Goal: Task Accomplishment & Management: Manage account settings

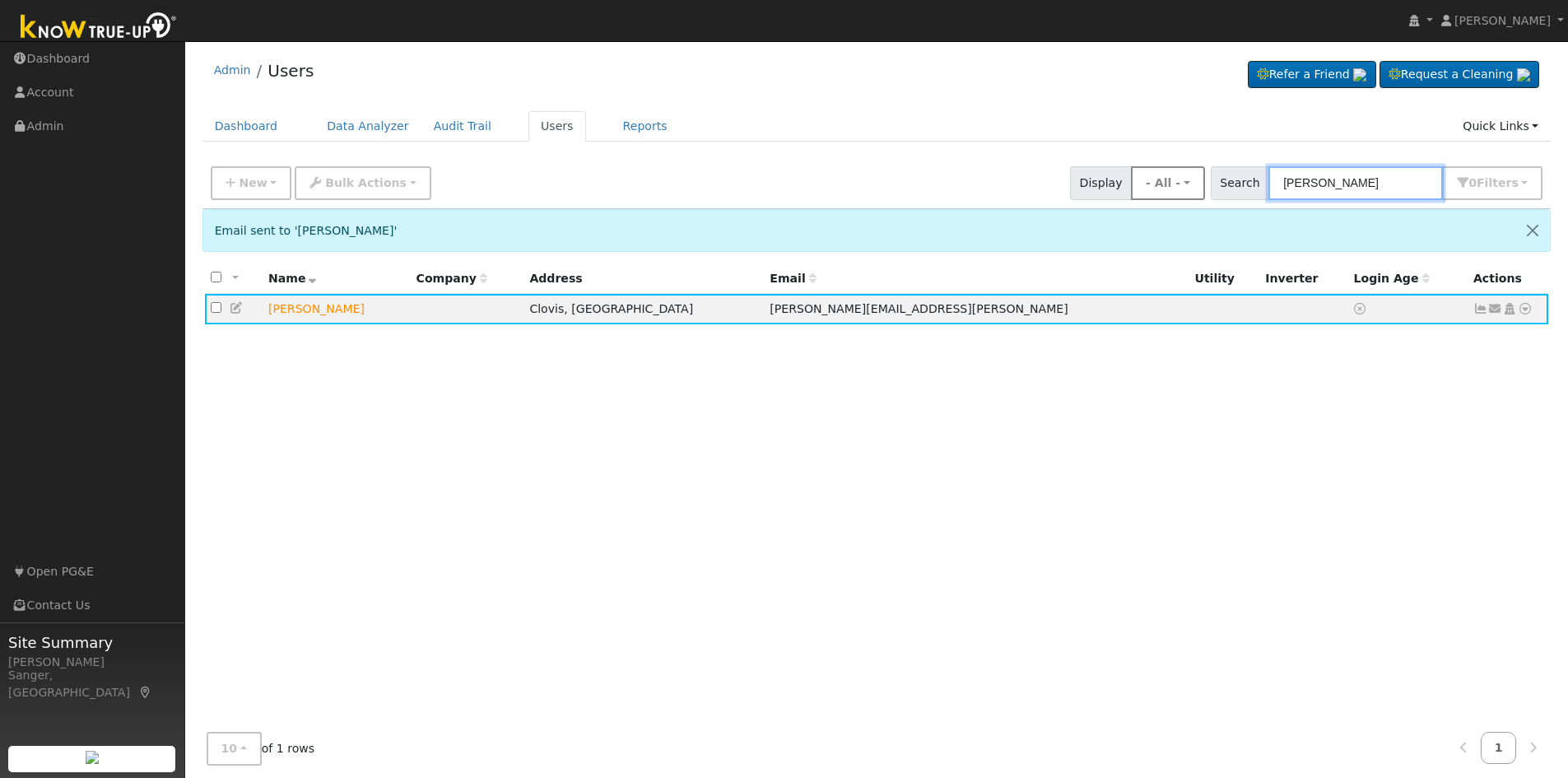
drag, startPoint x: 1395, startPoint y: 185, endPoint x: 1219, endPoint y: 181, distance: 176.0
click at [1219, 181] on div "New Add User Quick Add Quick Connect Quick Convert Lead Bulk Actions Send Email…" at bounding box center [876, 180] width 1339 height 39
paste input "Prescott"
type input "Prescott"
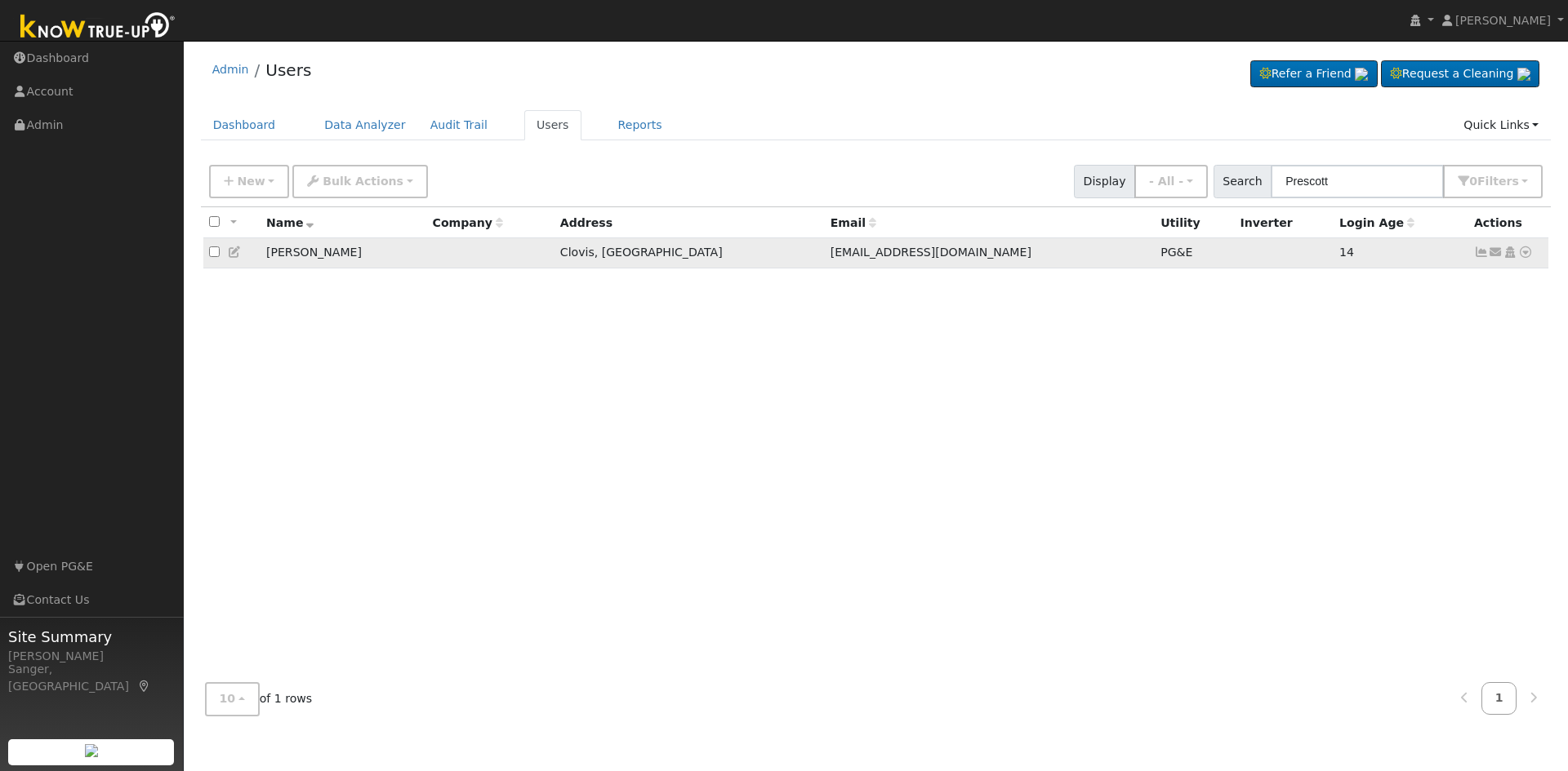
click at [1478, 254] on icon at bounding box center [1480, 252] width 14 height 12
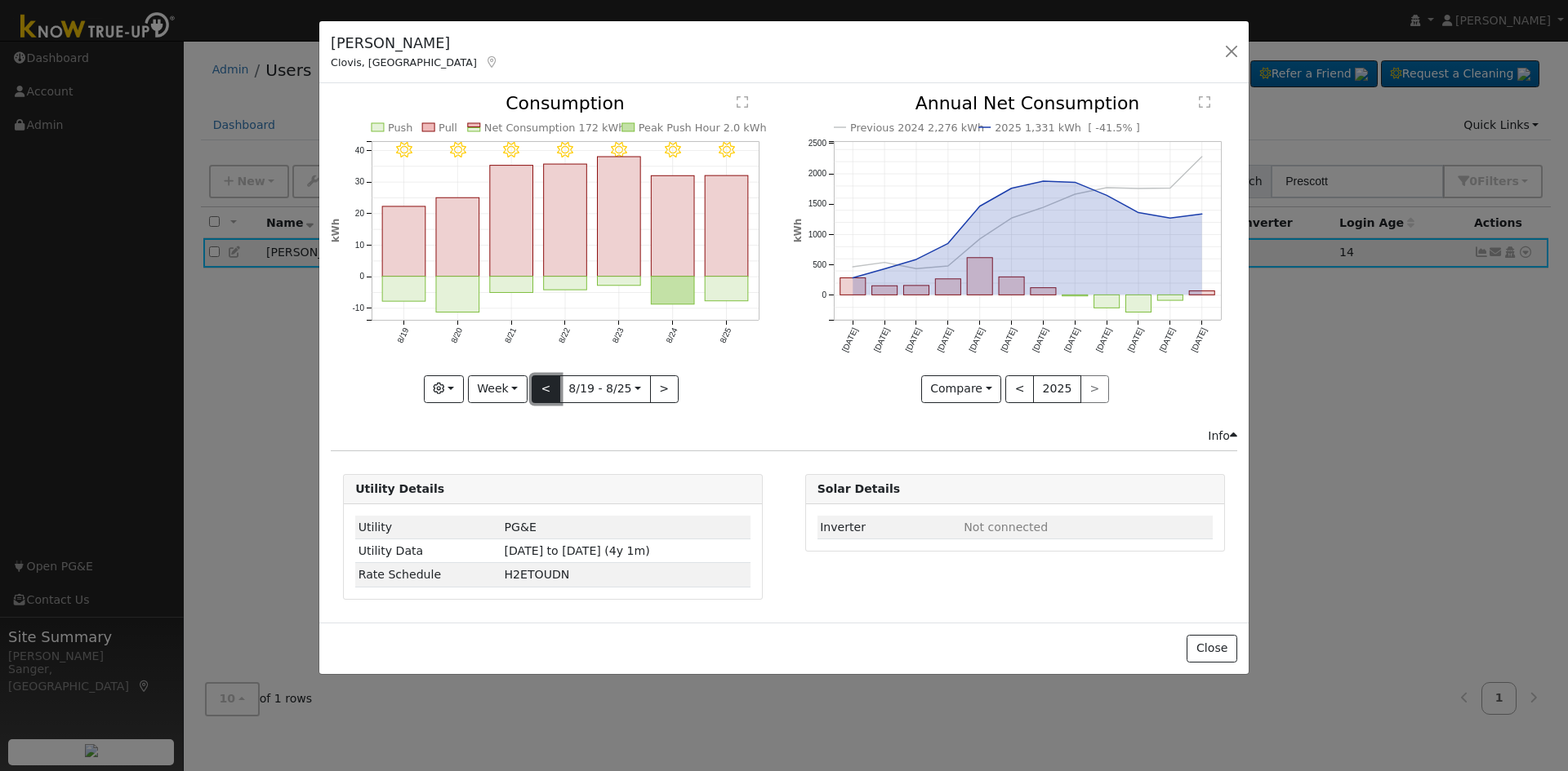
click at [539, 388] on button "<" at bounding box center [546, 389] width 29 height 28
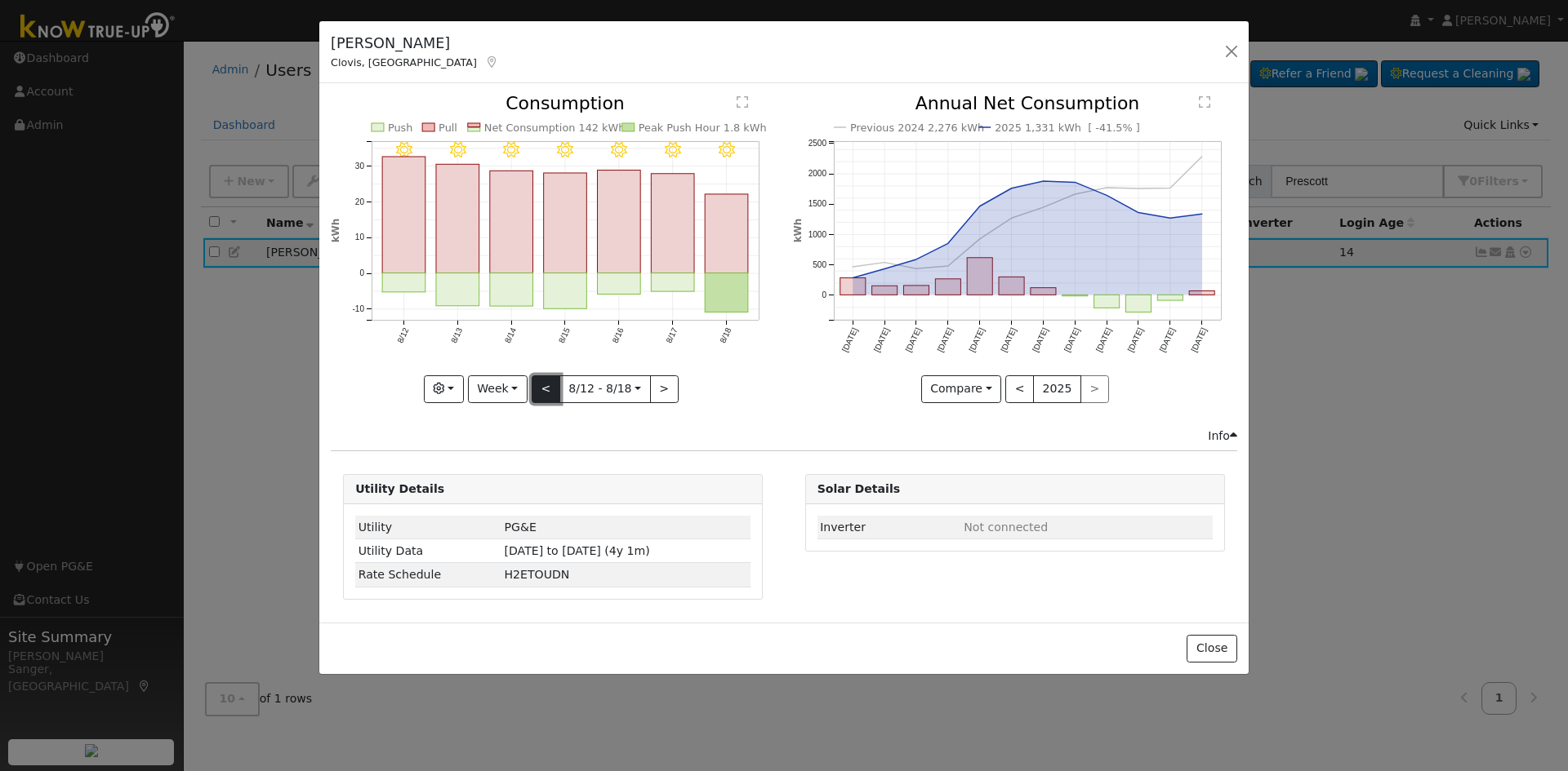
click at [539, 388] on button "<" at bounding box center [546, 389] width 29 height 28
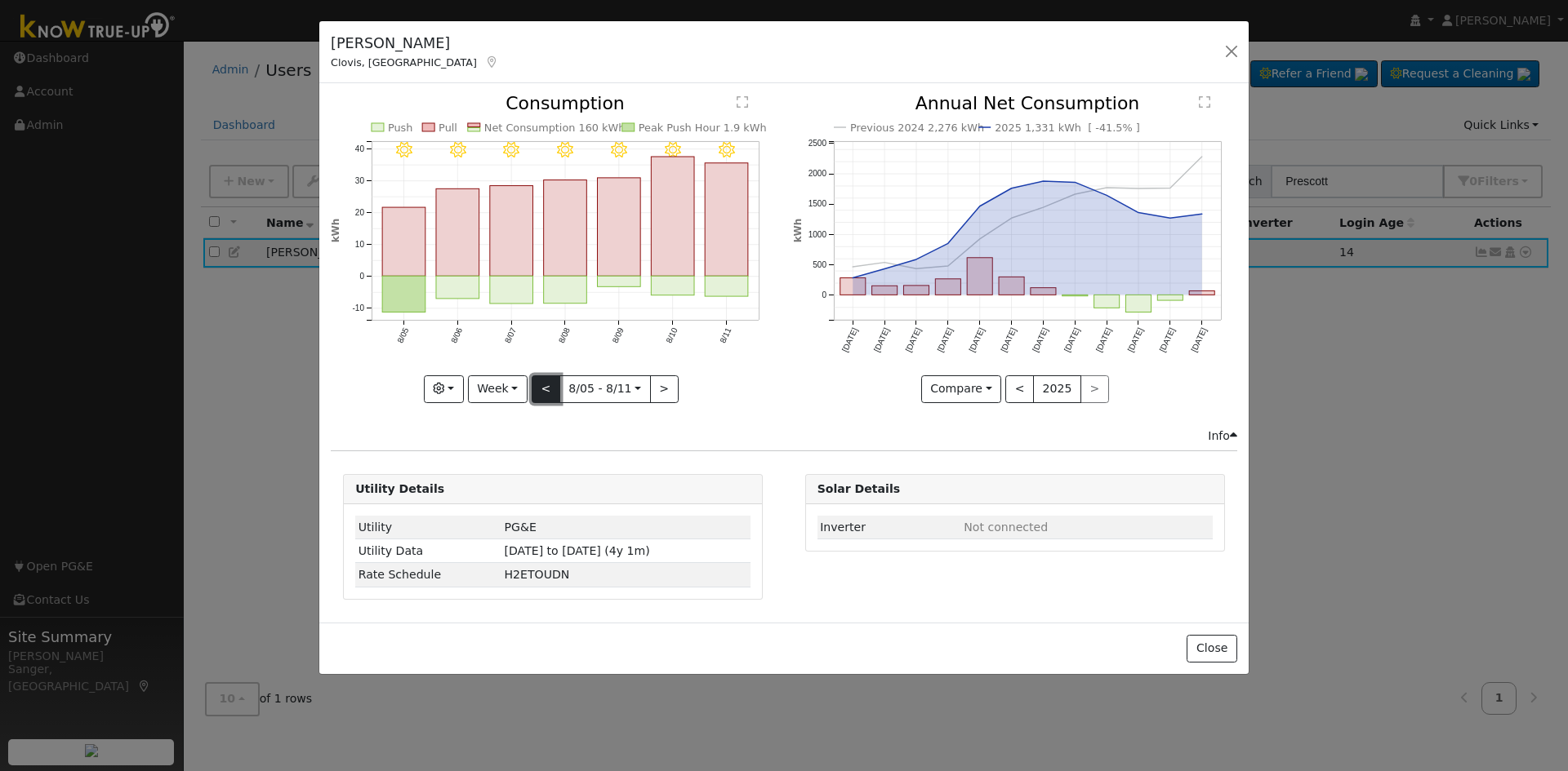
click at [539, 388] on button "<" at bounding box center [546, 389] width 29 height 28
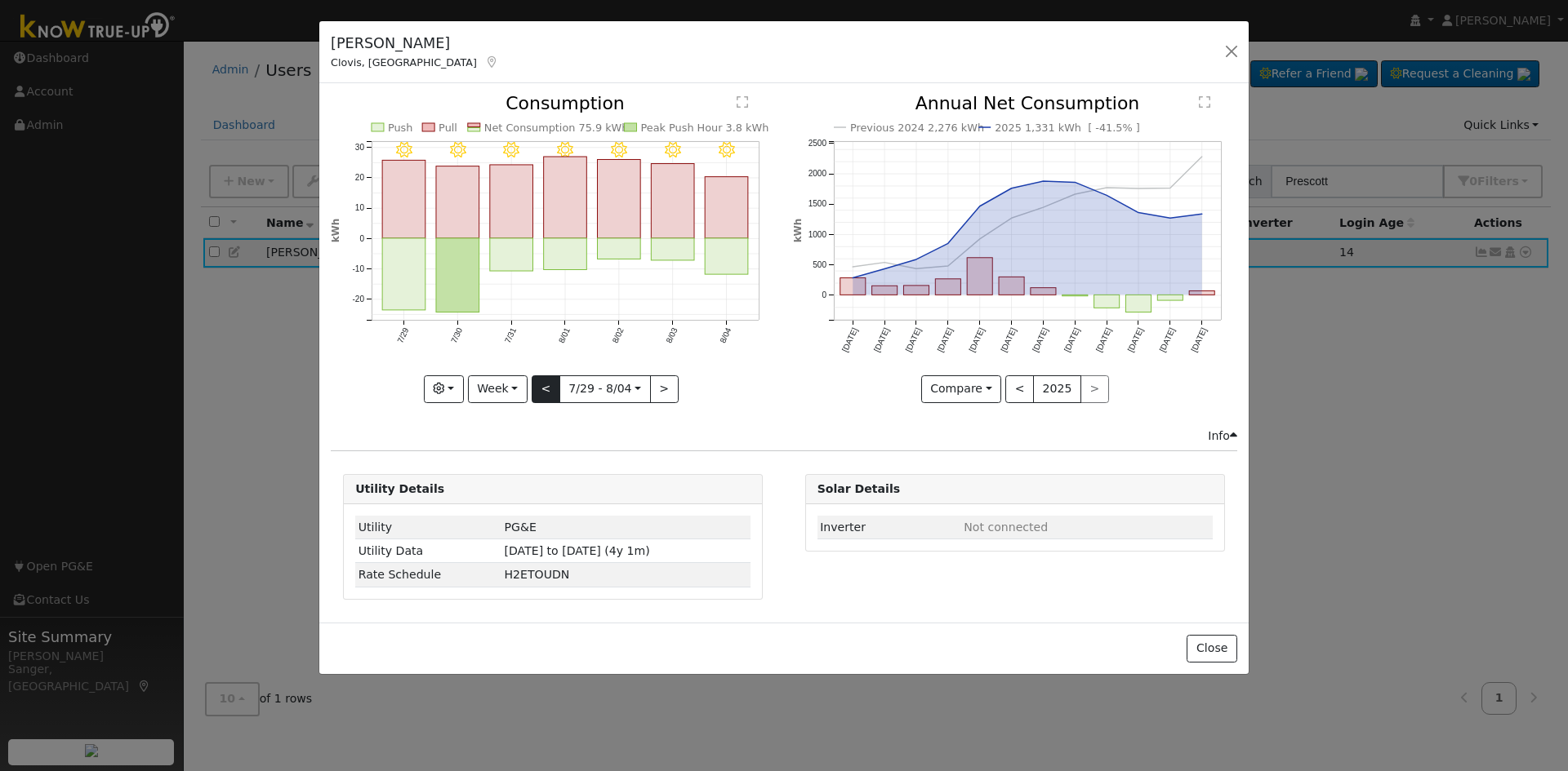
click at [539, 388] on div "8/04 - Clear 8/03 - Clear 8/02 - Clear 8/01 - Clear 7/31 - Clear 7/30 - Clear 7…" at bounding box center [552, 248] width 444 height 308
click at [539, 388] on button "<" at bounding box center [546, 389] width 29 height 28
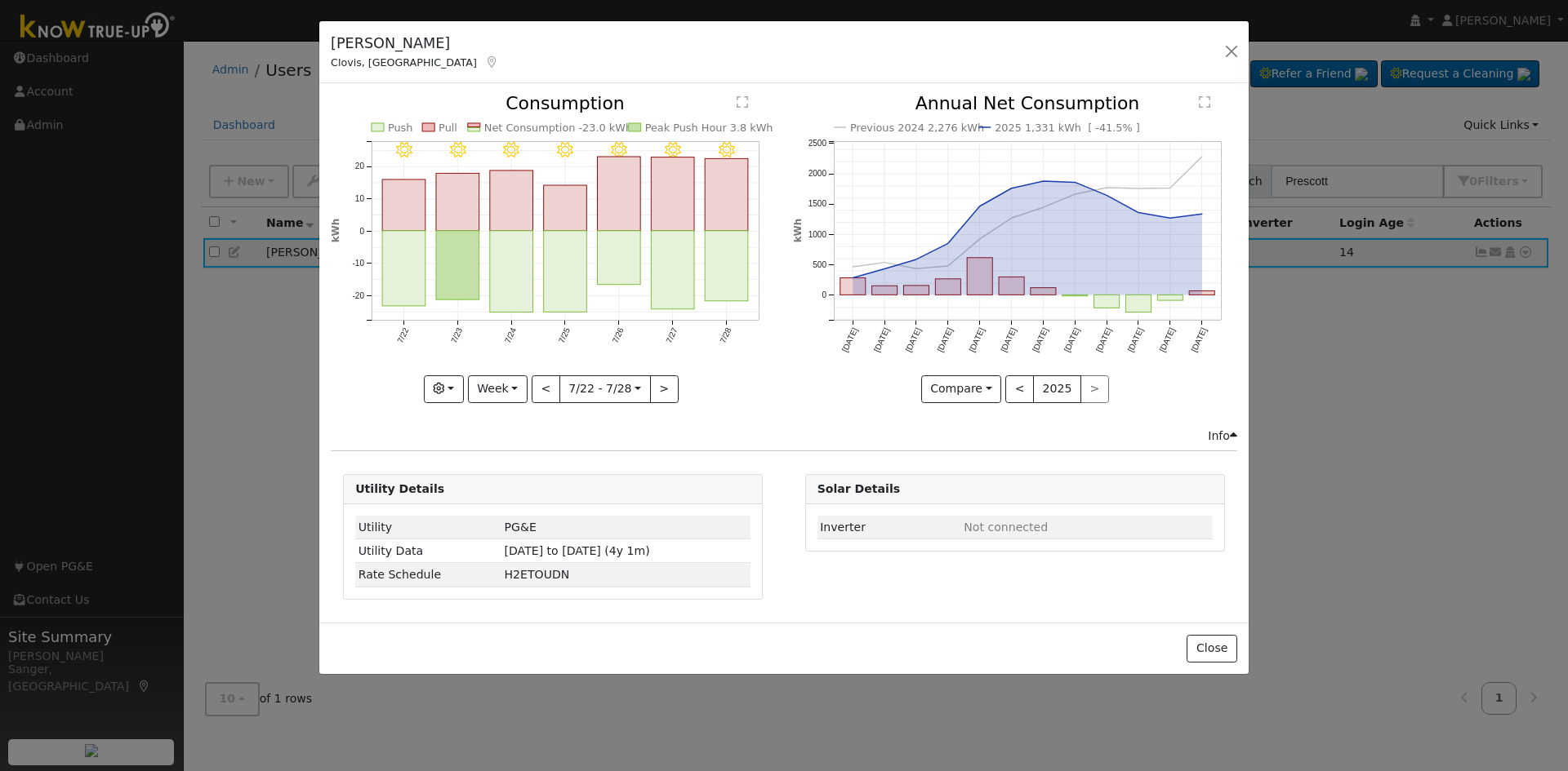
click at [540, 389] on div "7/28 - MostlyClear 7/27 - Clear 7/26 - Clear 7/25 - Clear 7/24 - Clear 7/23 - C…" at bounding box center [552, 248] width 444 height 308
click at [540, 389] on button "<" at bounding box center [546, 389] width 29 height 28
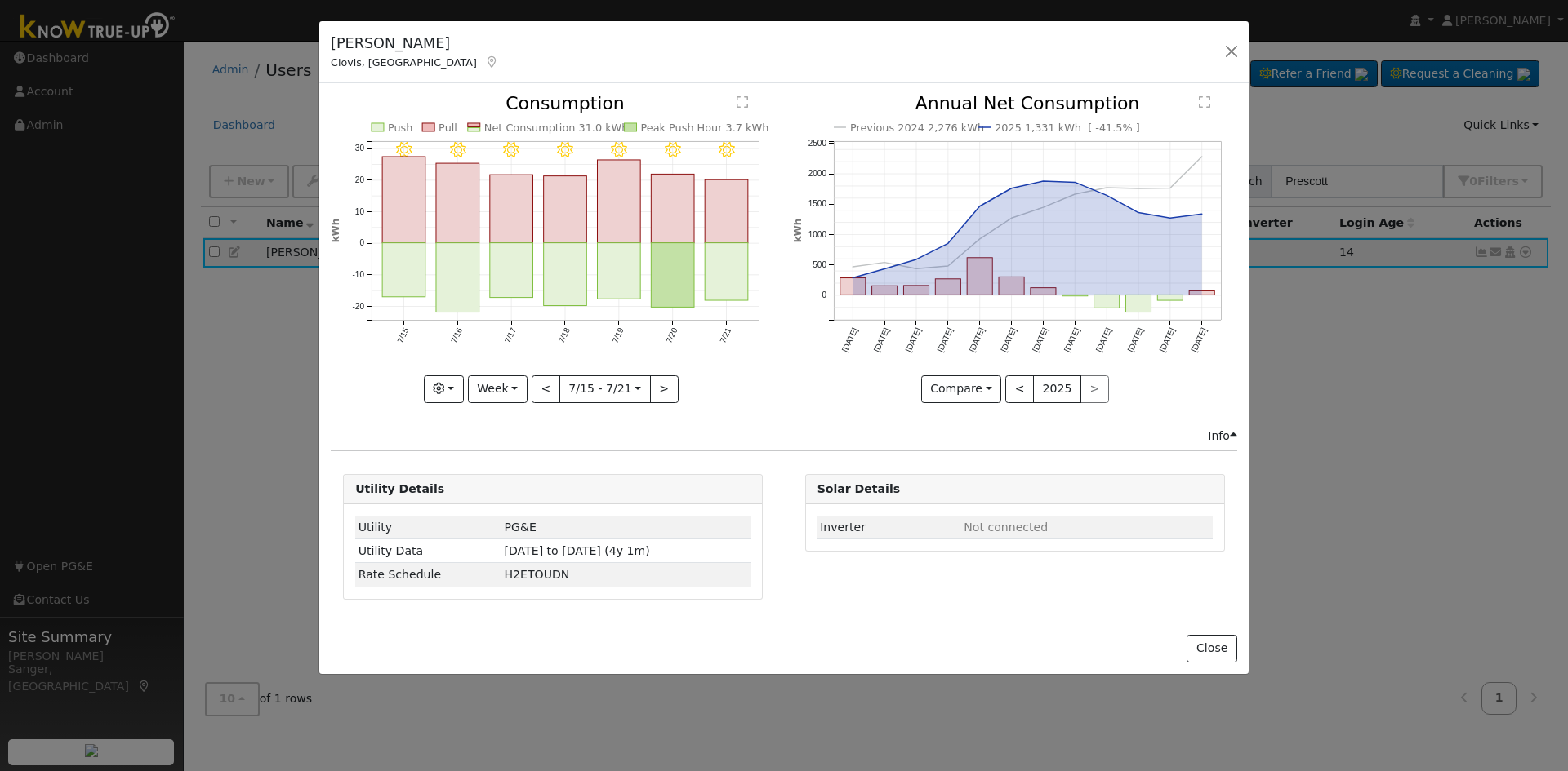
click at [540, 389] on div "7/21 - Clear 7/20 - Clear 7/19 - Clear 7/18 - Clear 7/17 - Clear 7/16 - Clear 7…" at bounding box center [552, 248] width 444 height 308
click at [540, 389] on button "<" at bounding box center [546, 389] width 29 height 28
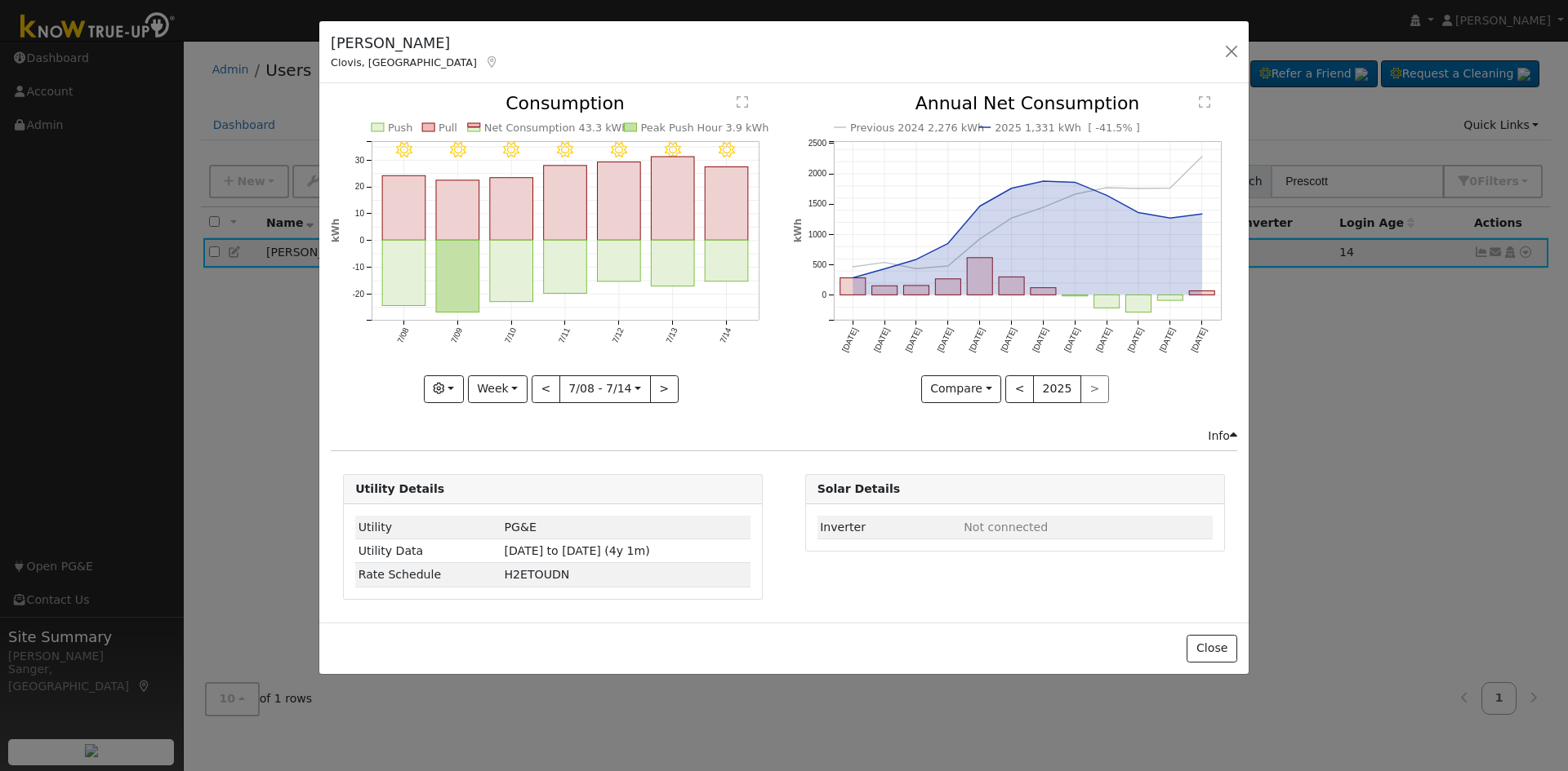
click at [540, 389] on div at bounding box center [552, 248] width 444 height 308
click at [539, 390] on button "<" at bounding box center [546, 389] width 29 height 28
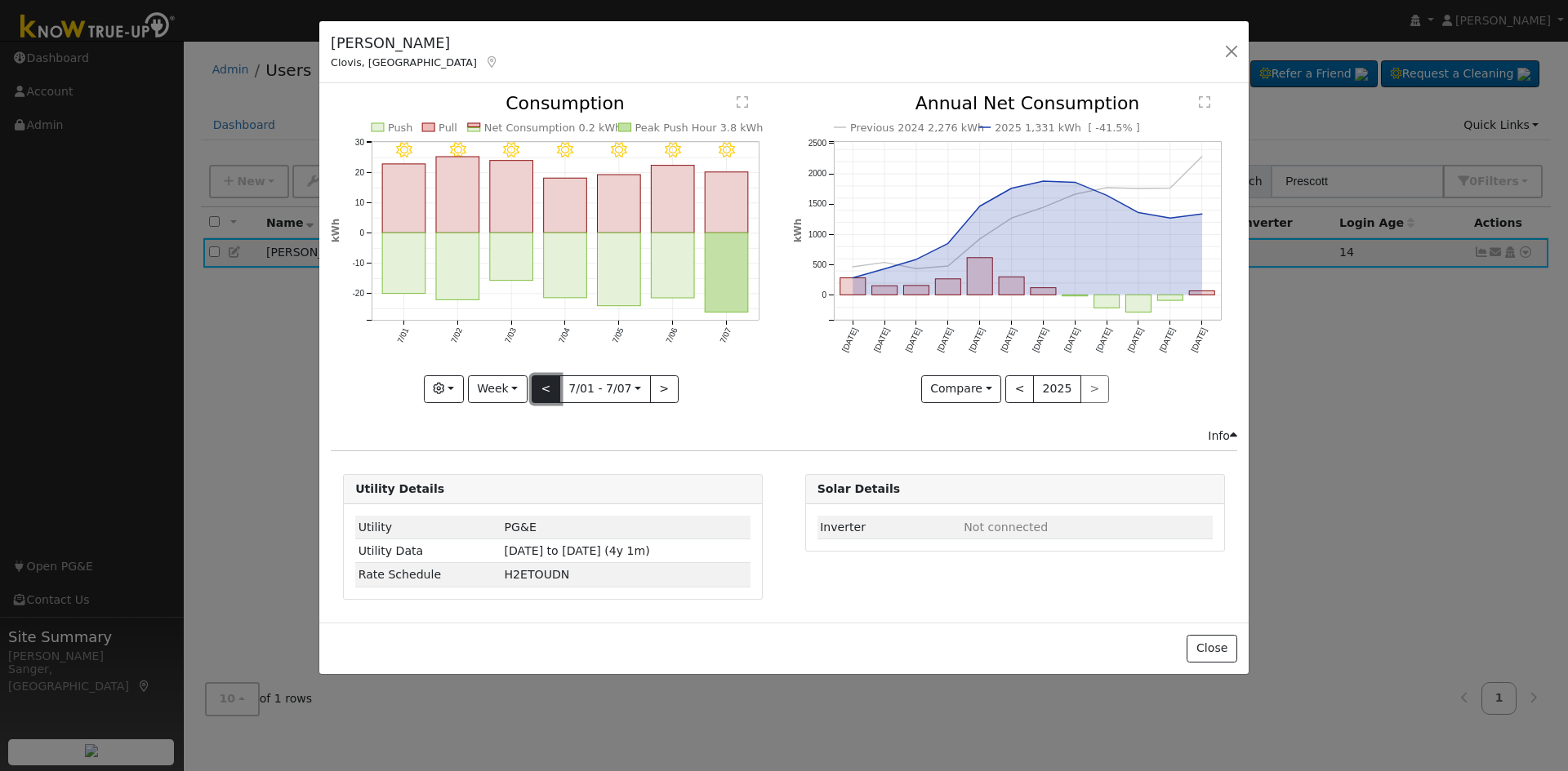
click at [539, 390] on button "<" at bounding box center [546, 389] width 29 height 28
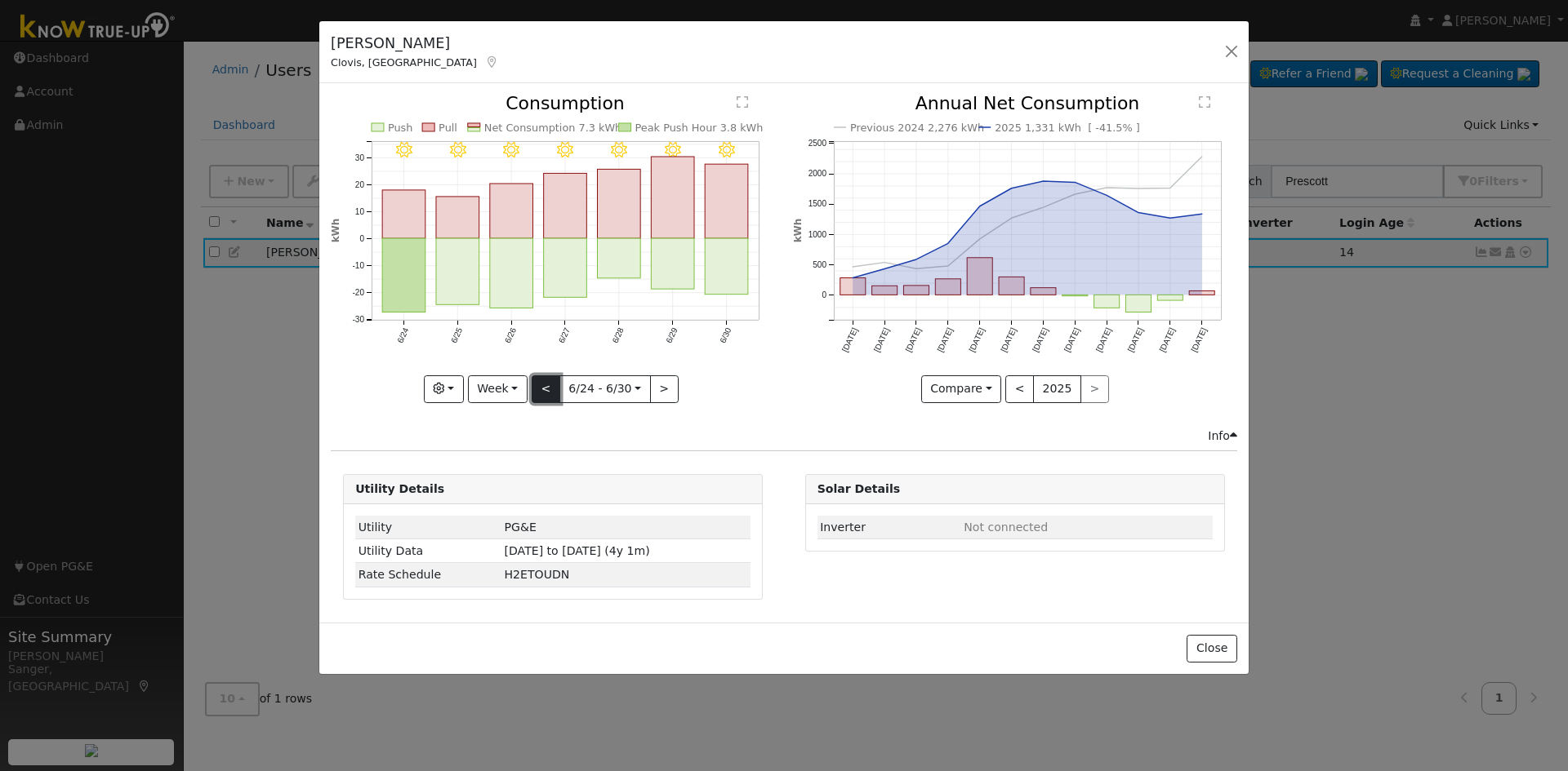
click at [537, 393] on button "<" at bounding box center [546, 389] width 29 height 28
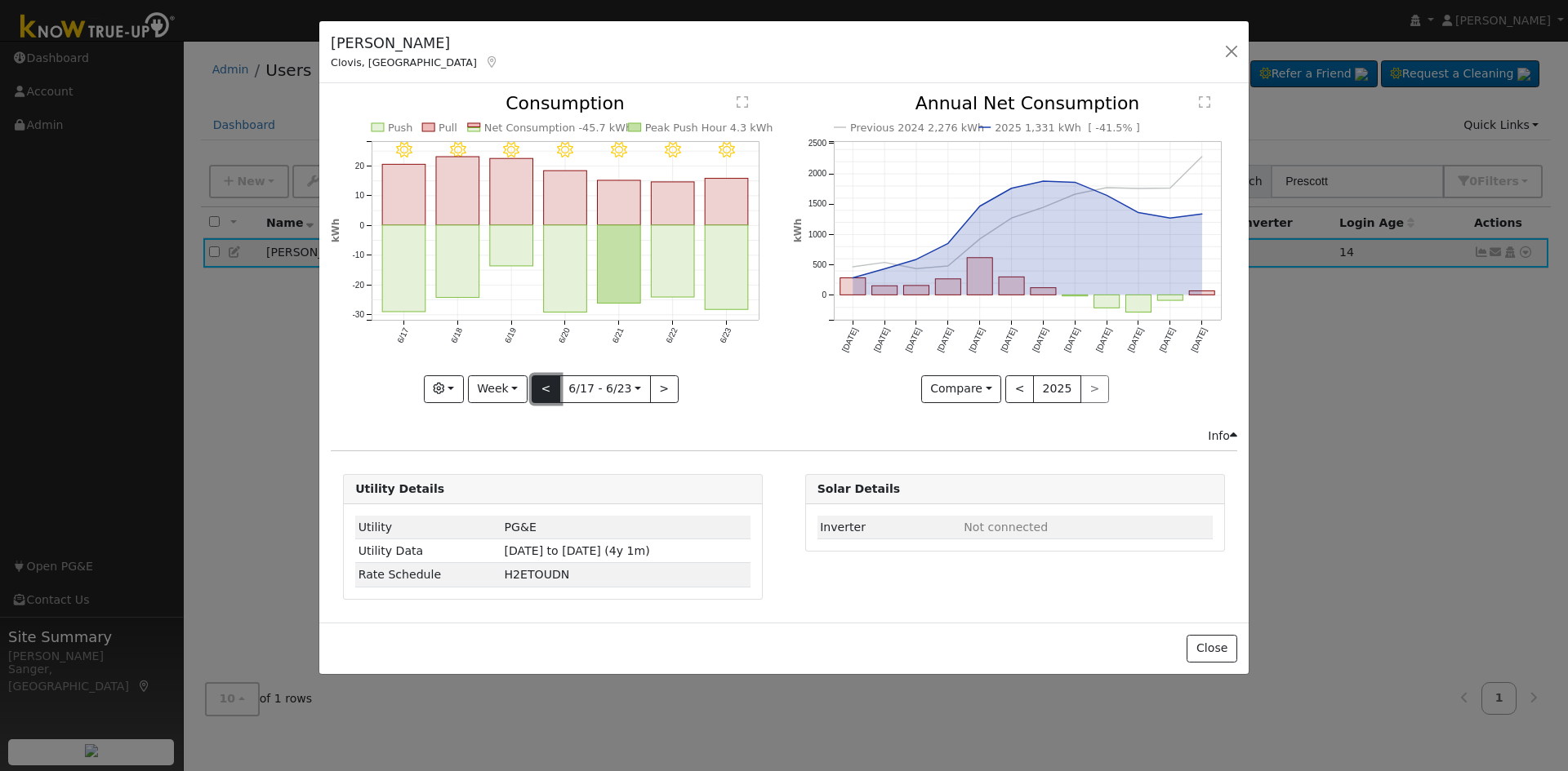
click at [537, 393] on button "<" at bounding box center [546, 389] width 29 height 28
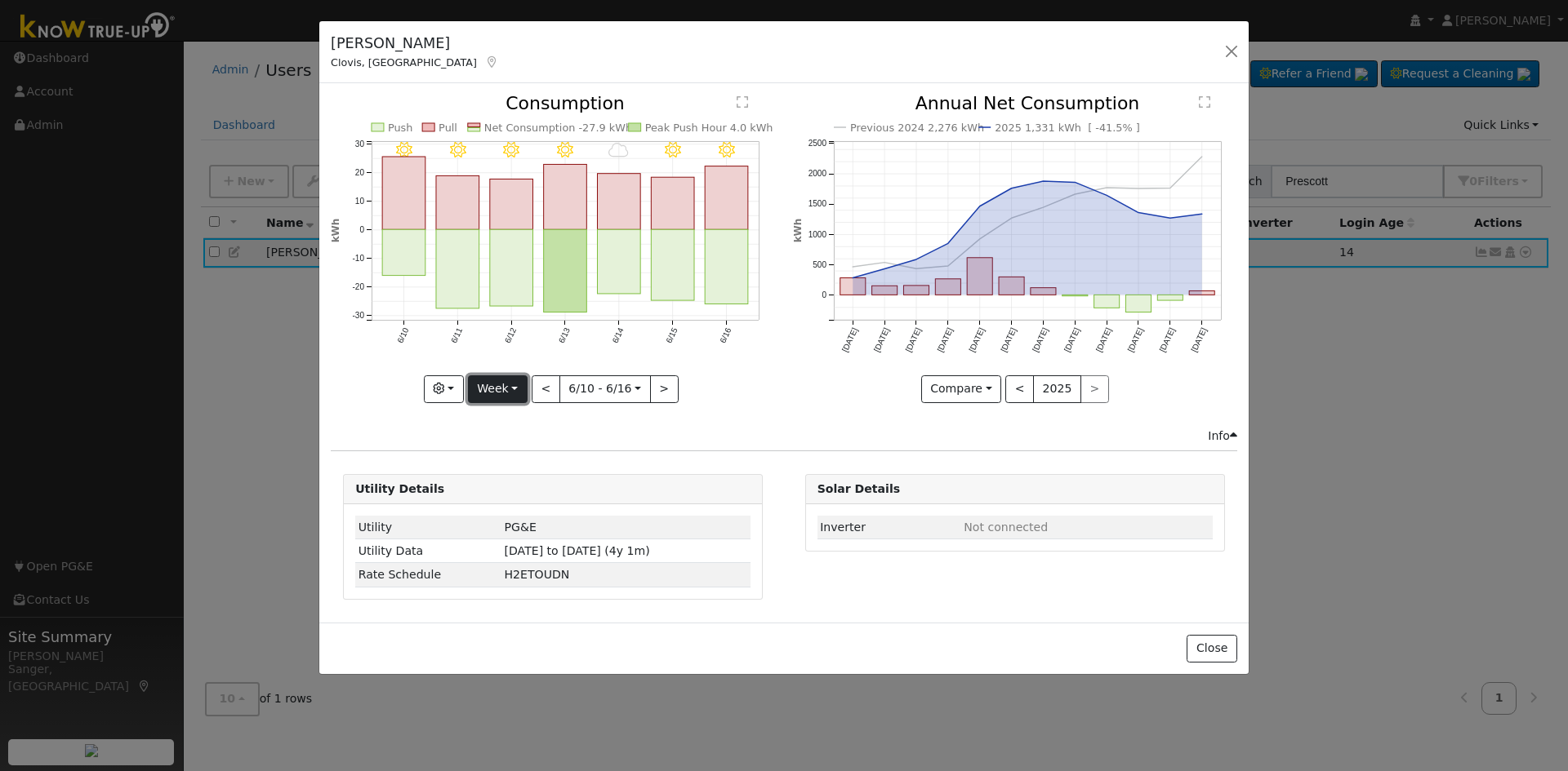
click at [497, 390] on button "Week" at bounding box center [497, 389] width 60 height 28
click at [512, 462] on link "Month" at bounding box center [525, 468] width 114 height 23
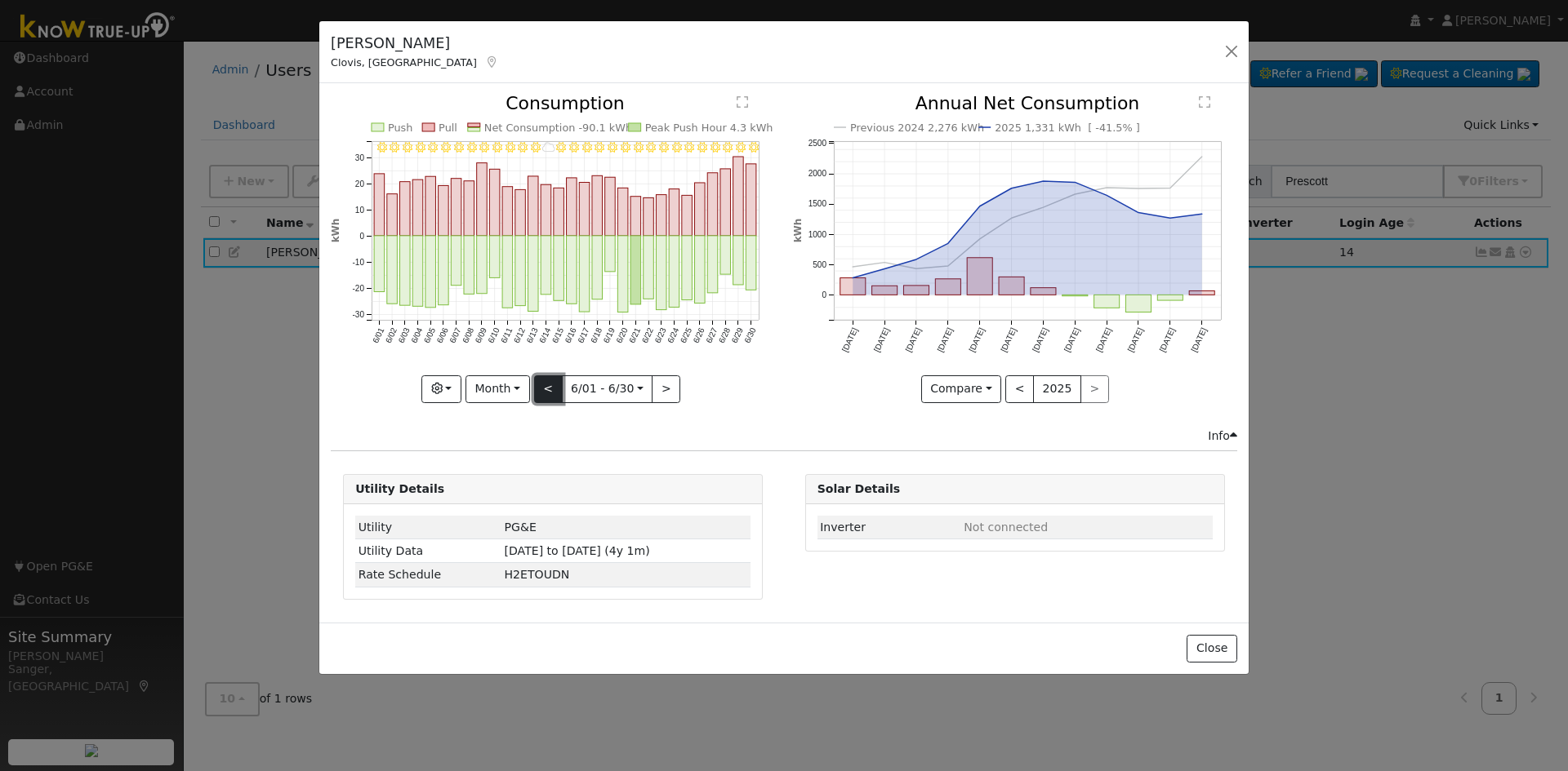
click at [544, 385] on button "<" at bounding box center [548, 389] width 29 height 28
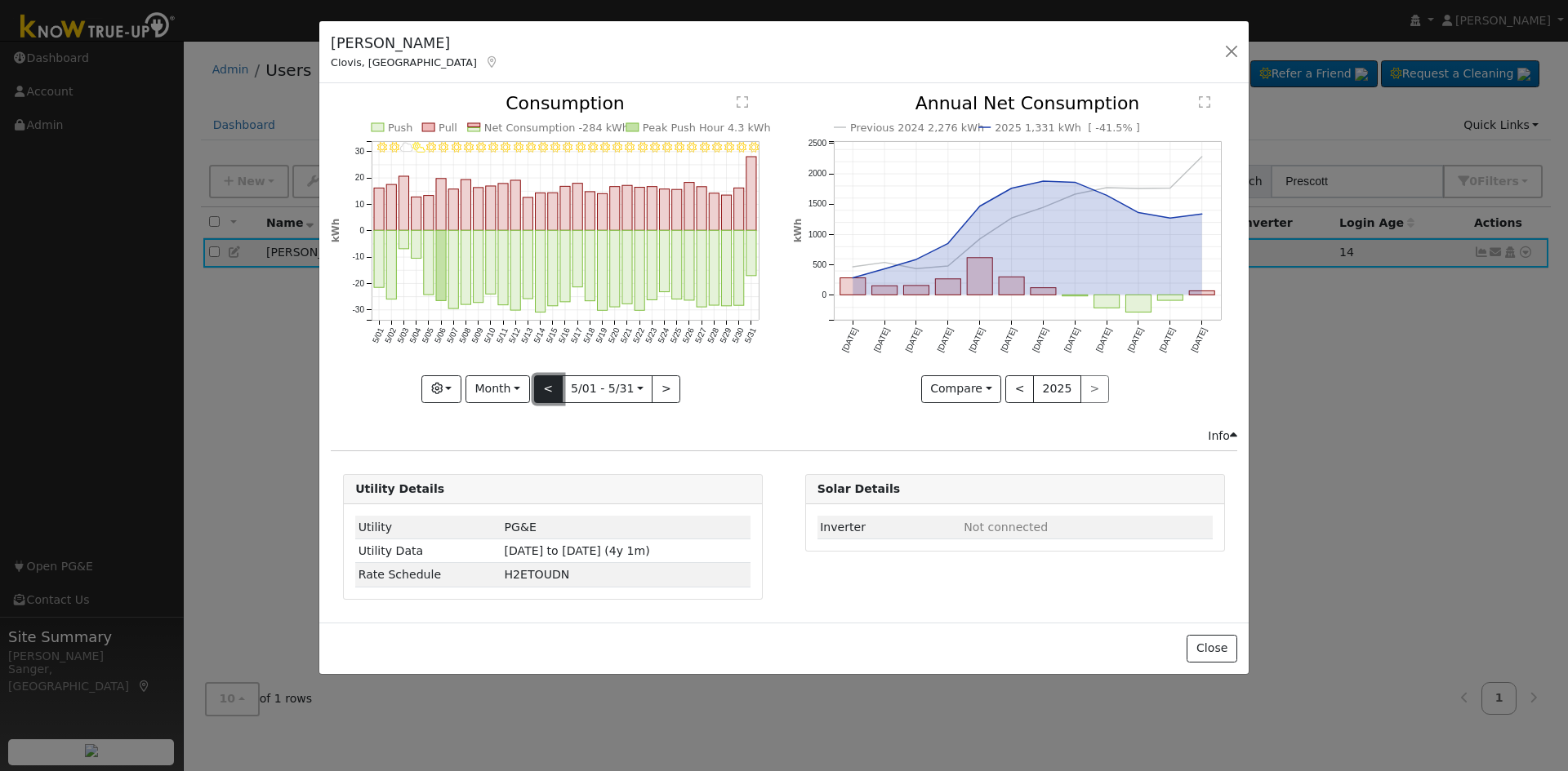
click at [544, 385] on button "<" at bounding box center [548, 389] width 29 height 28
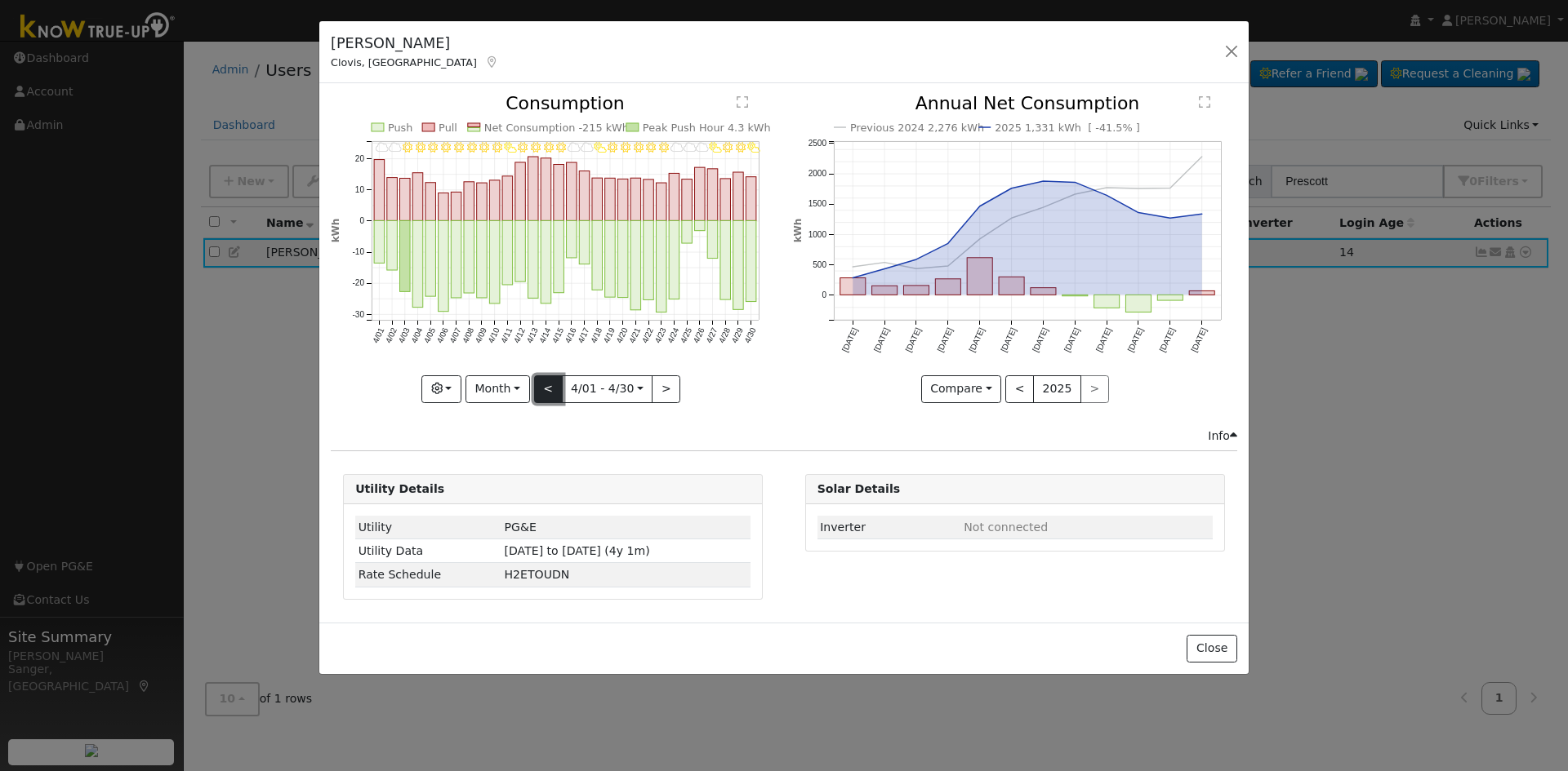
click at [544, 385] on button "<" at bounding box center [548, 389] width 29 height 28
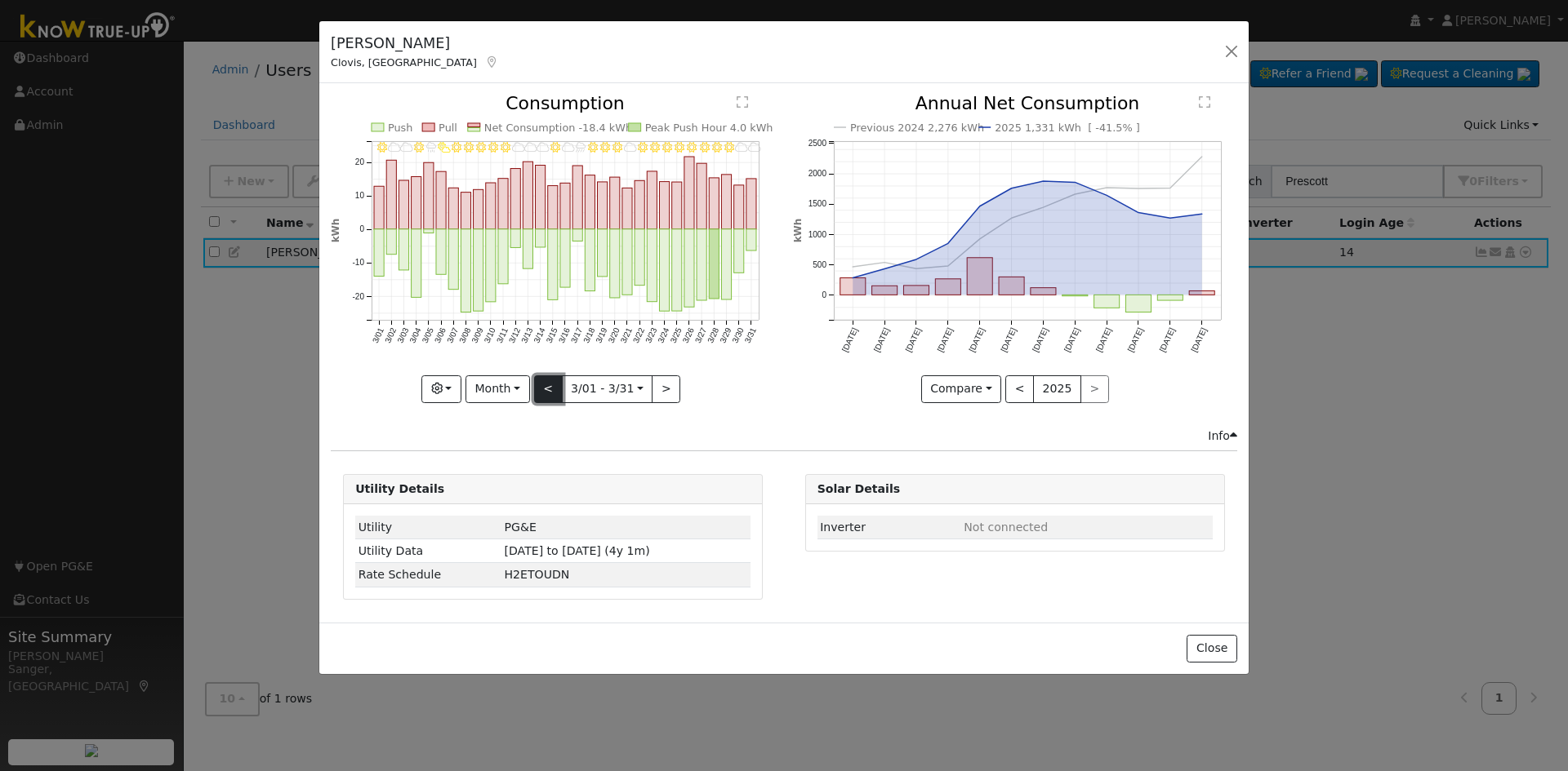
click at [544, 385] on button "<" at bounding box center [548, 389] width 29 height 28
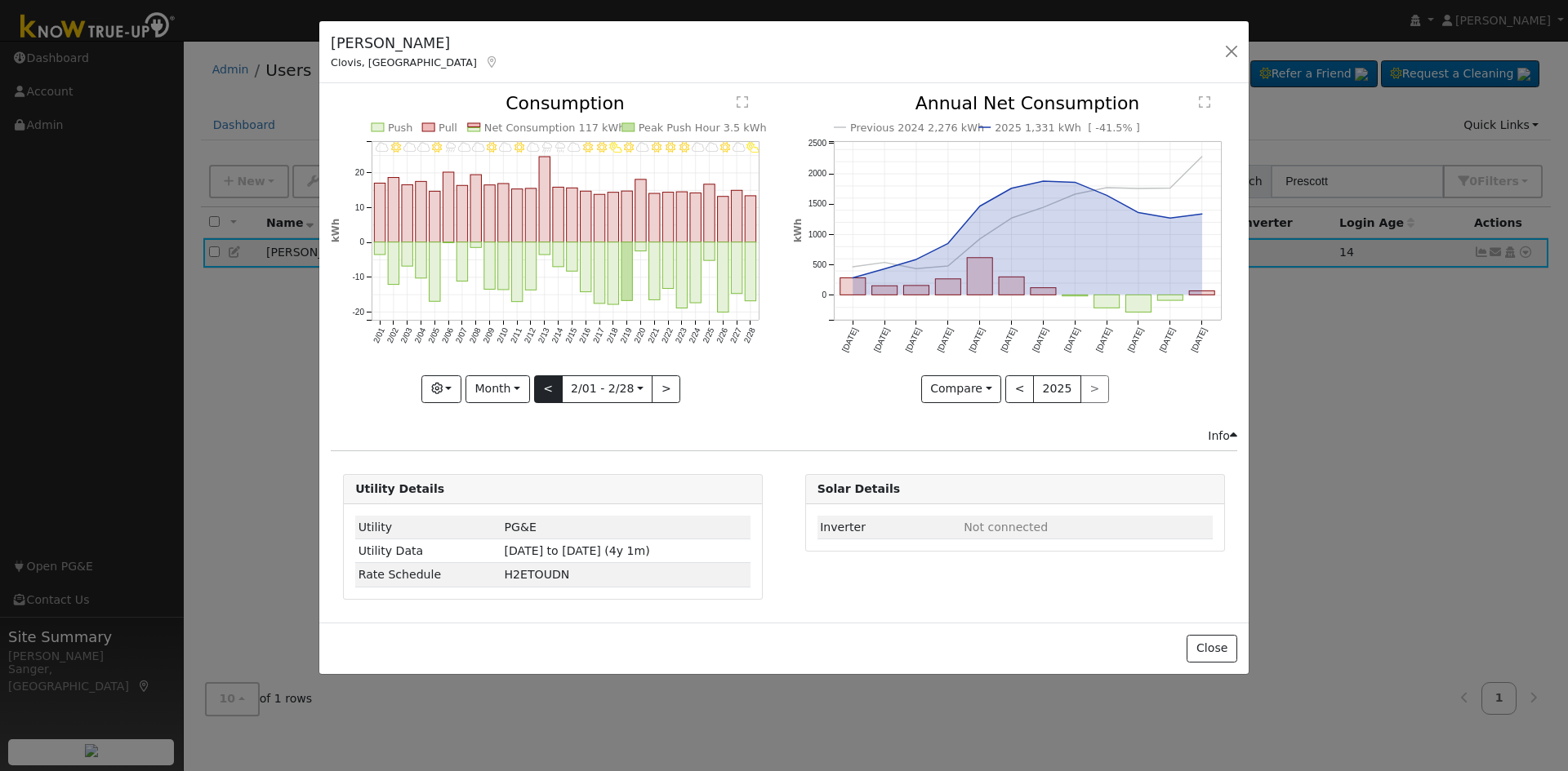
click at [544, 385] on div "2/28 - PartlyCloudy 2/27 - Cloudy 2/26 - Clear 2/25 - MostlyCloudy 2/24 - Mostl…" at bounding box center [552, 248] width 444 height 308
click at [544, 385] on button "<" at bounding box center [548, 389] width 29 height 28
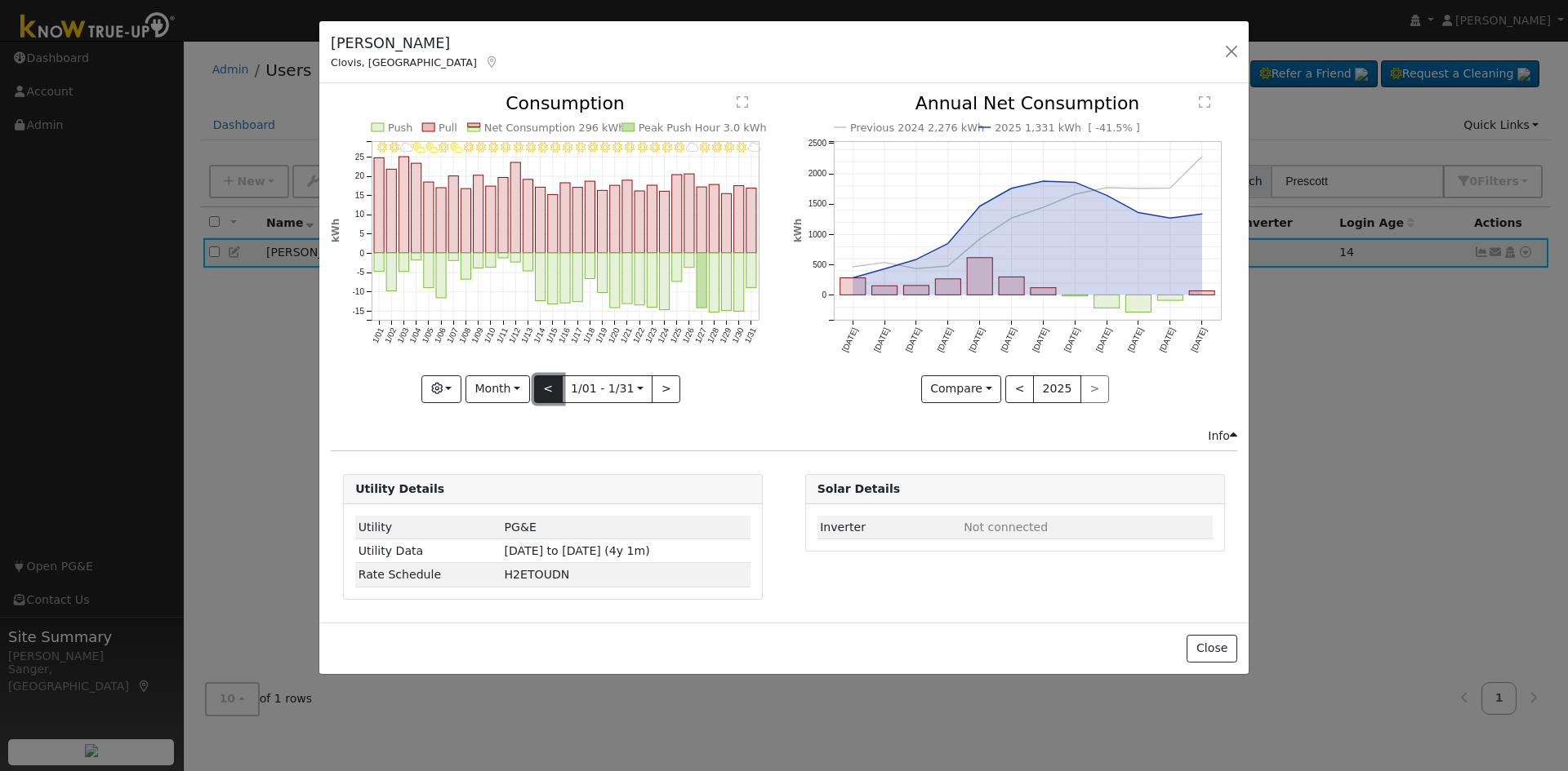
click at [544, 385] on button "<" at bounding box center [548, 389] width 29 height 28
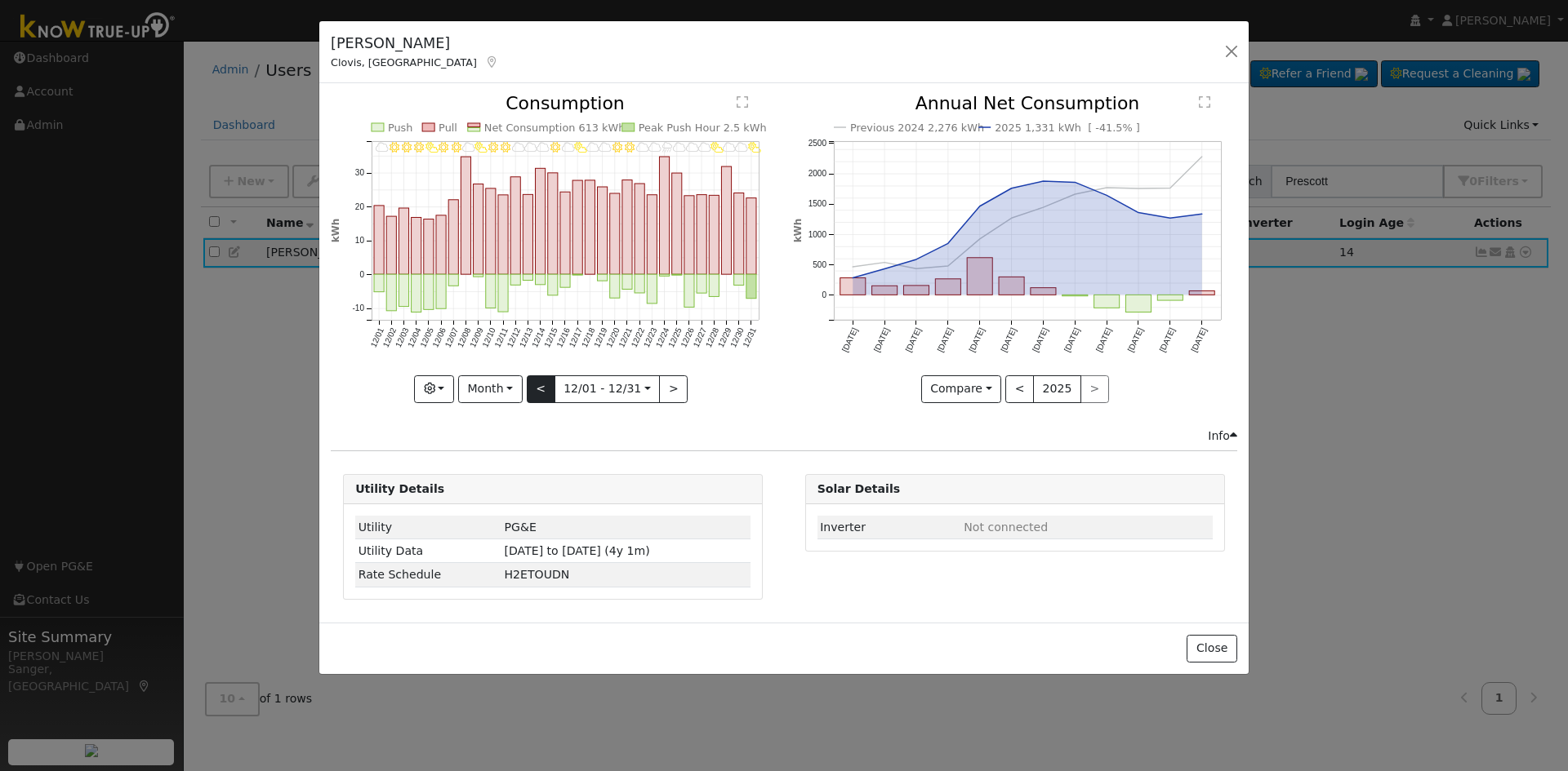
click at [544, 385] on div "12/31 - PartlyCloudy 12/30 - MostlyCloudy 12/29 - Cloudy 12/28 - PartlyCloudy 1…" at bounding box center [552, 248] width 444 height 308
click at [544, 385] on button "<" at bounding box center [541, 389] width 29 height 28
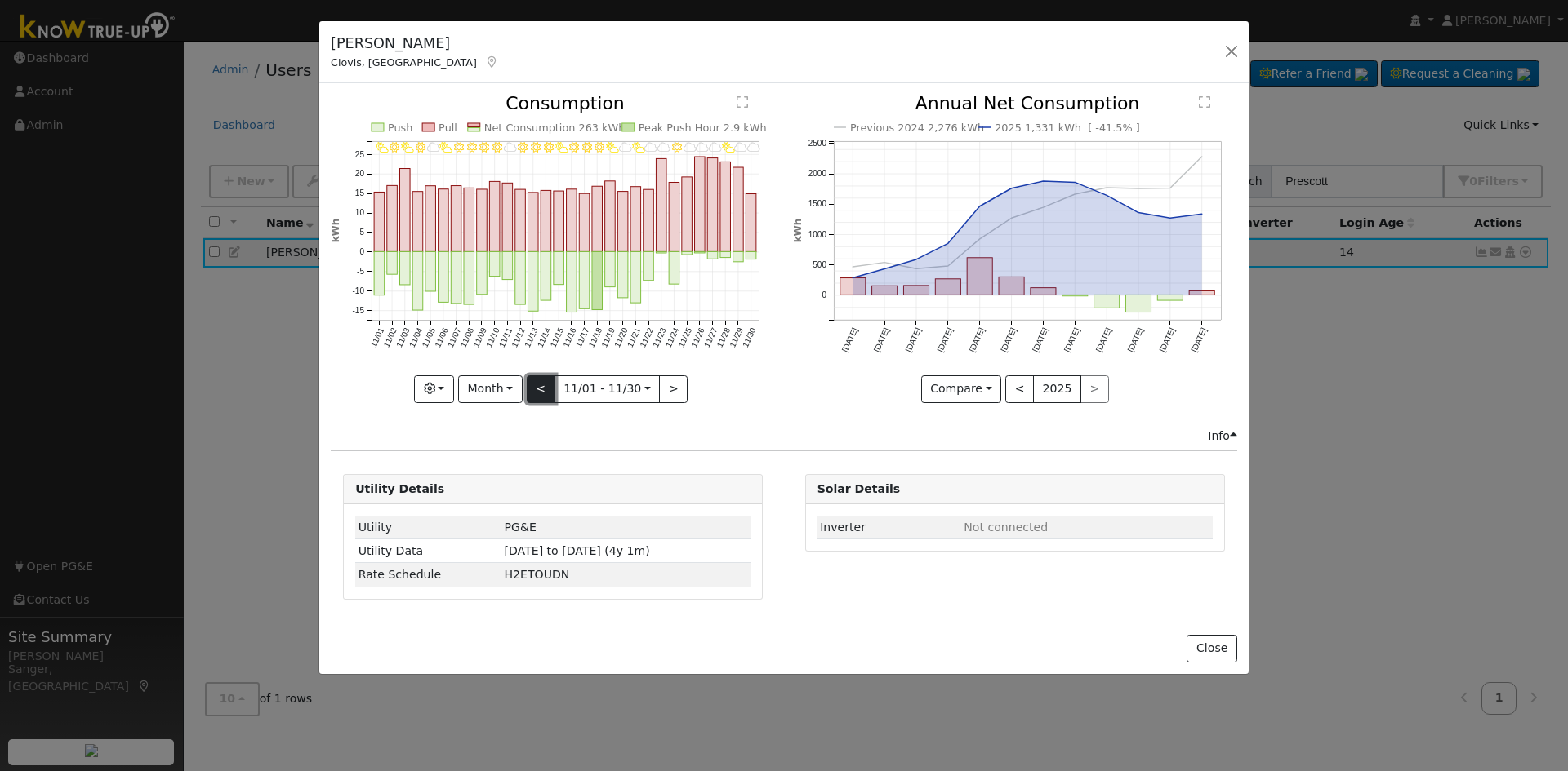
click at [544, 385] on button "<" at bounding box center [541, 389] width 29 height 28
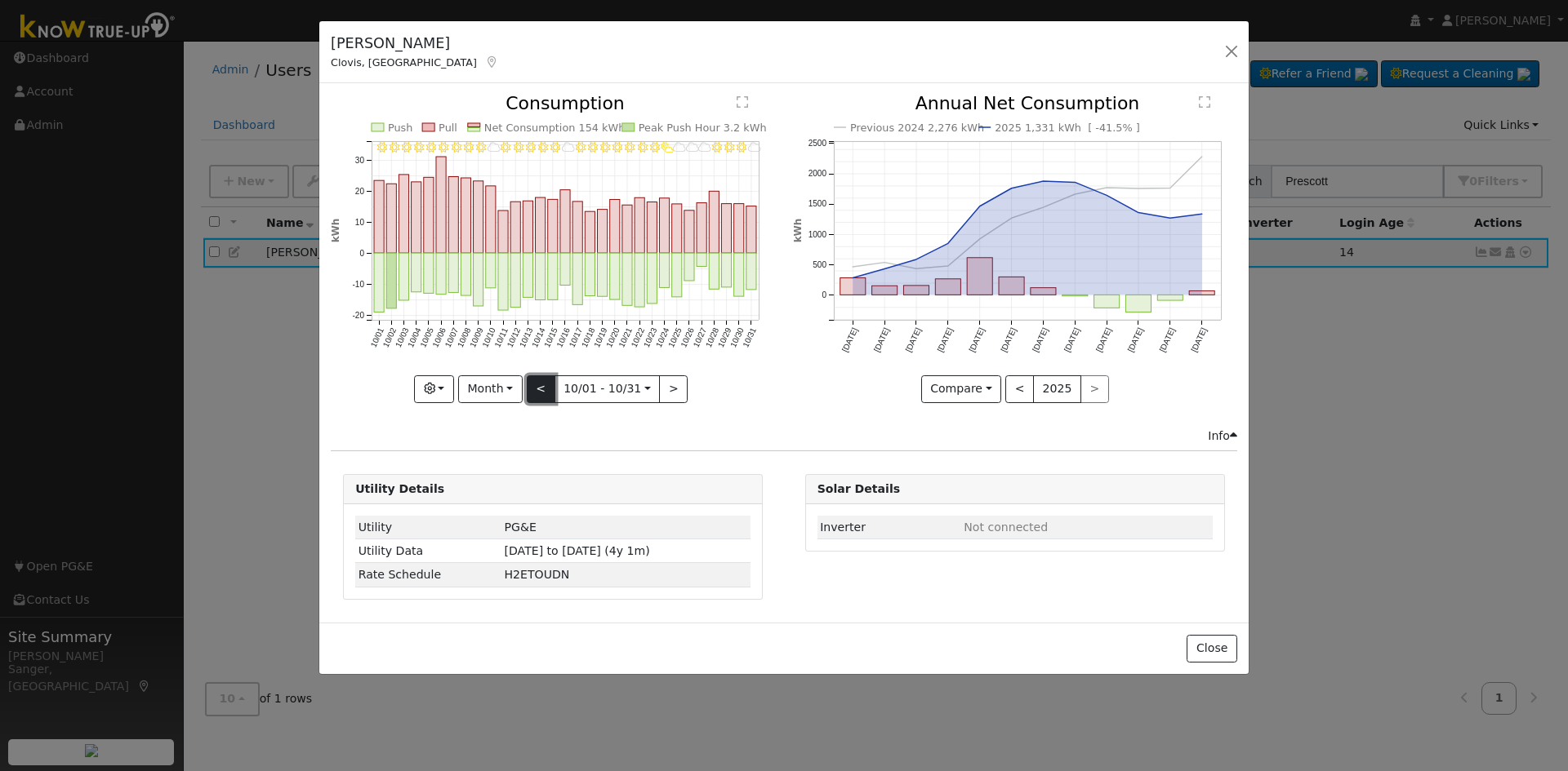
click at [544, 385] on button "<" at bounding box center [541, 389] width 29 height 28
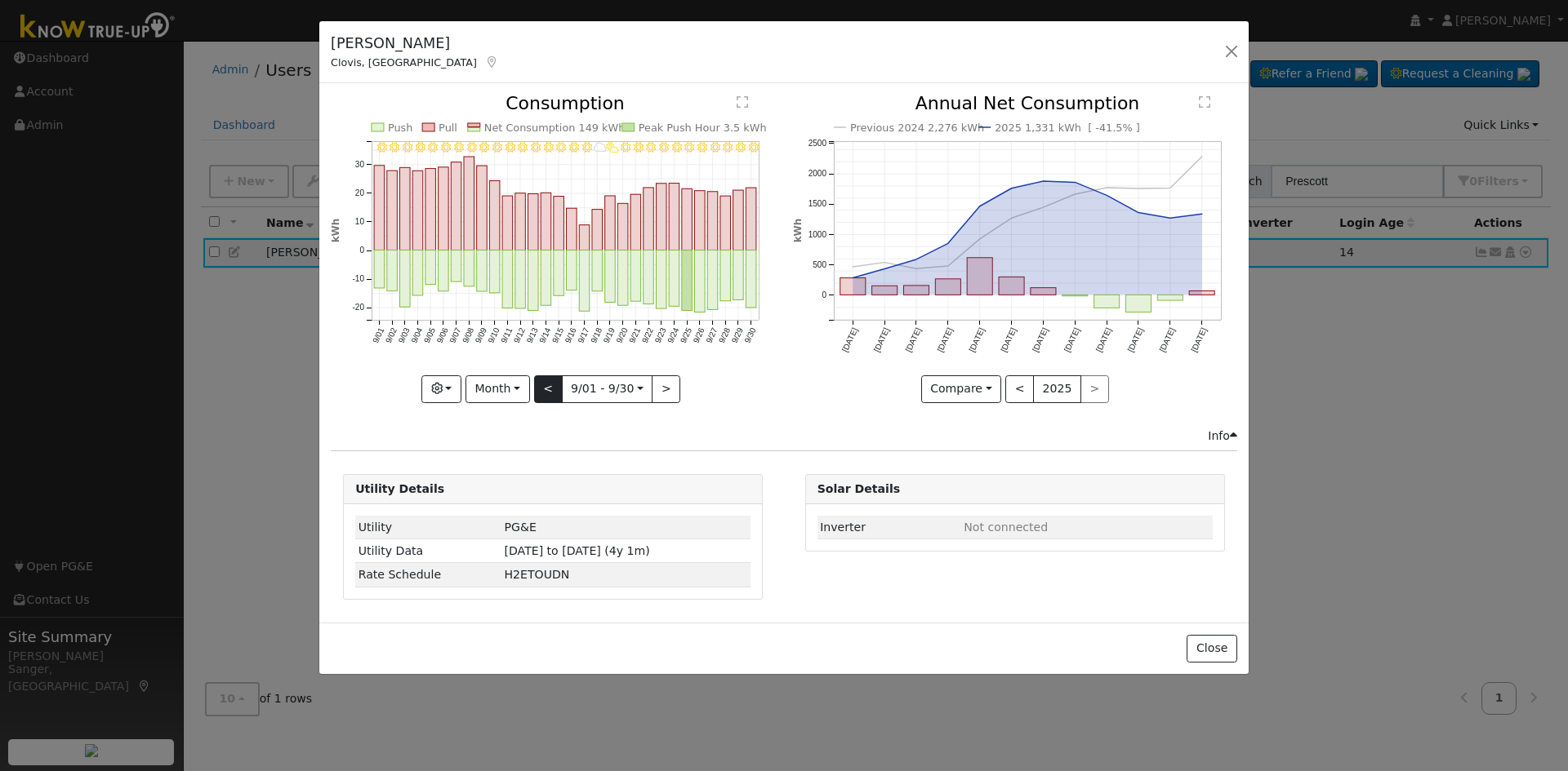
click at [544, 385] on div "9/30 - Clear 9/29 - Clear 9/28 - Clear 9/27 - Clear 9/26 - Clear 9/25 - Clear 9…" at bounding box center [552, 248] width 444 height 308
click at [544, 385] on button "<" at bounding box center [548, 389] width 29 height 28
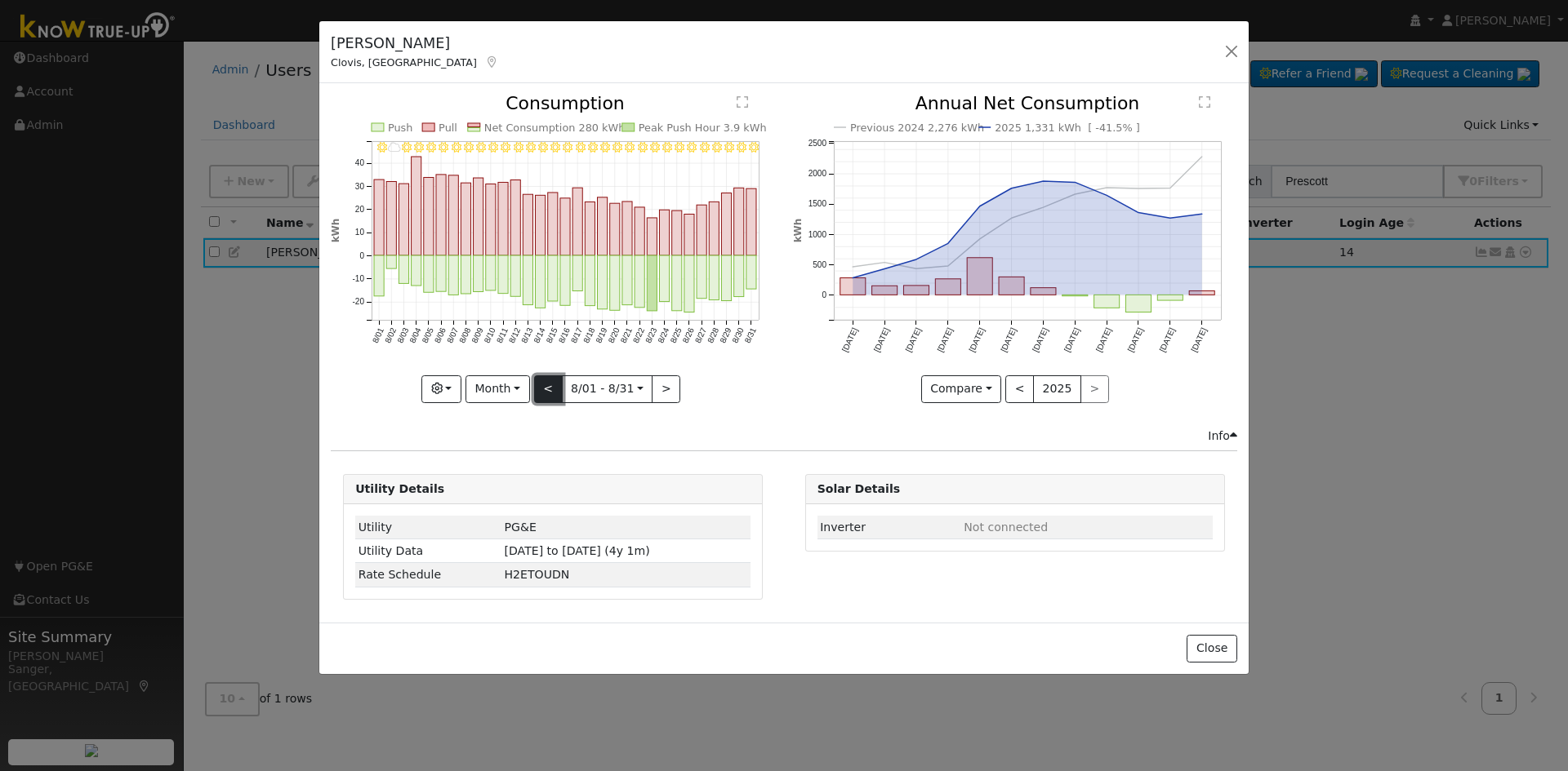
click at [544, 385] on button "<" at bounding box center [548, 389] width 29 height 28
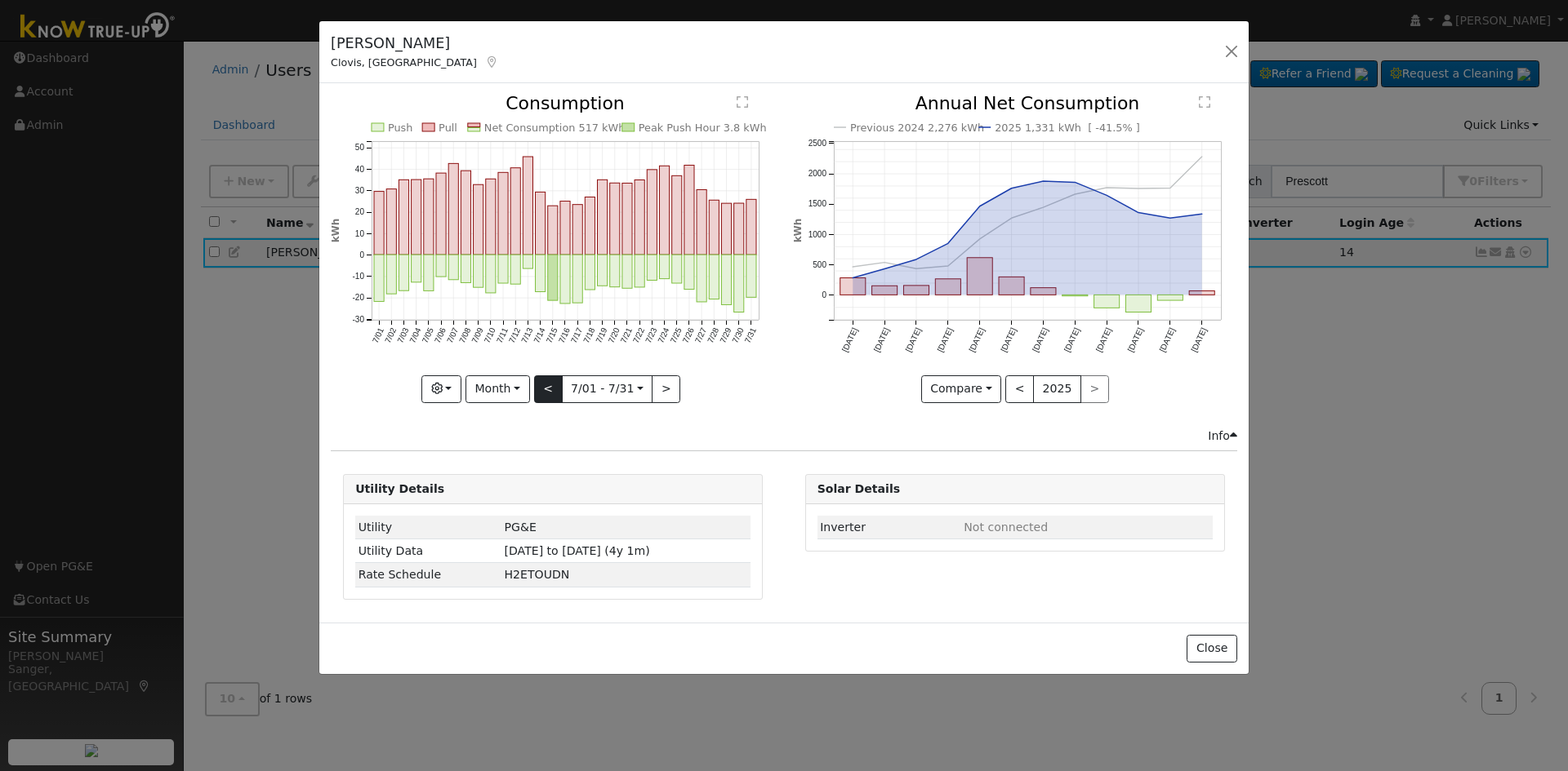
click at [544, 385] on div "Push Pull Net Consumption 517 kWh Peak Push Hour 3.8 kWh 7/01 7/02 7/03 7/04 7/…" at bounding box center [552, 248] width 444 height 308
click at [544, 385] on button "<" at bounding box center [548, 389] width 29 height 28
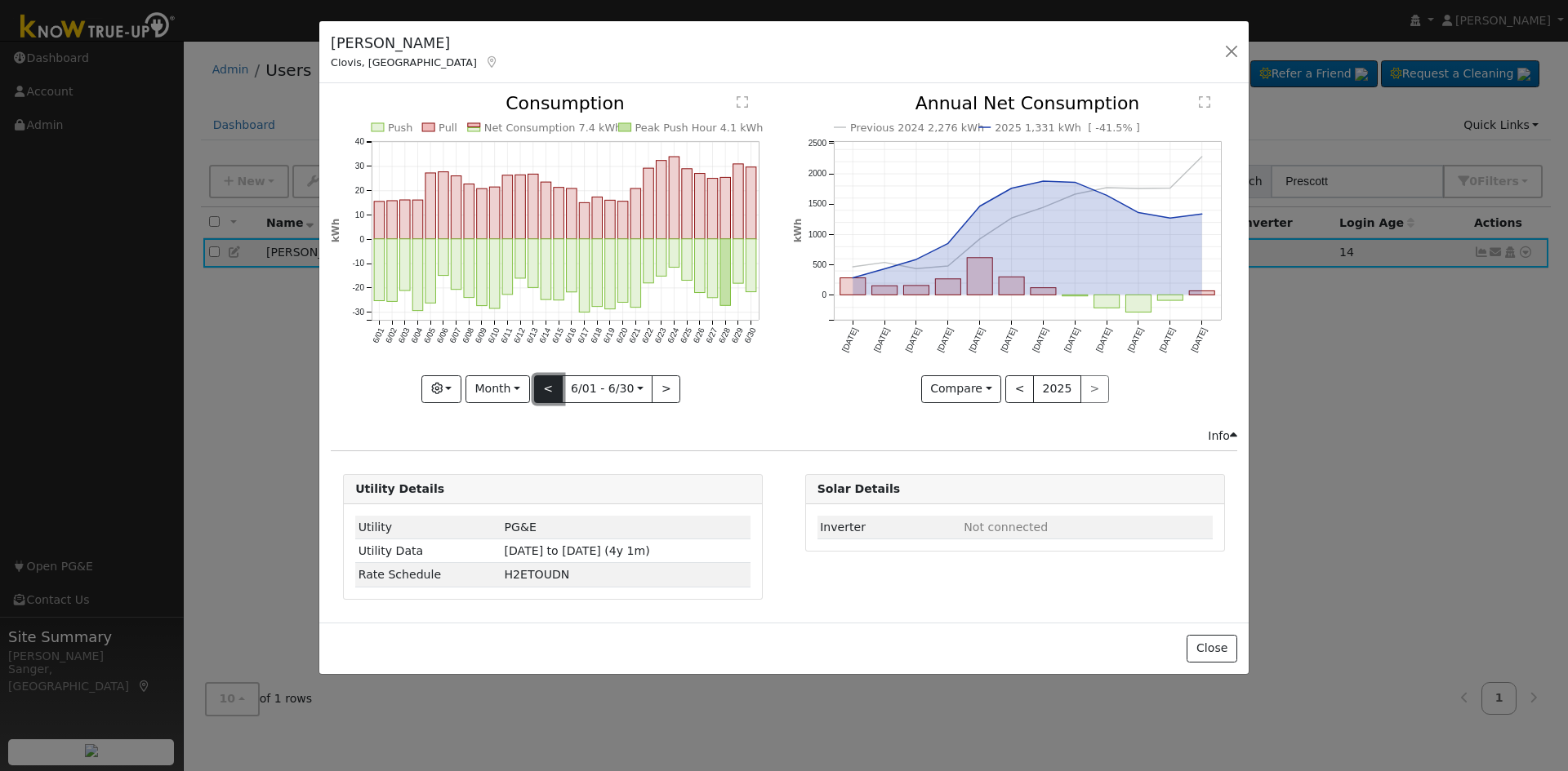
click at [544, 385] on button "<" at bounding box center [548, 389] width 29 height 28
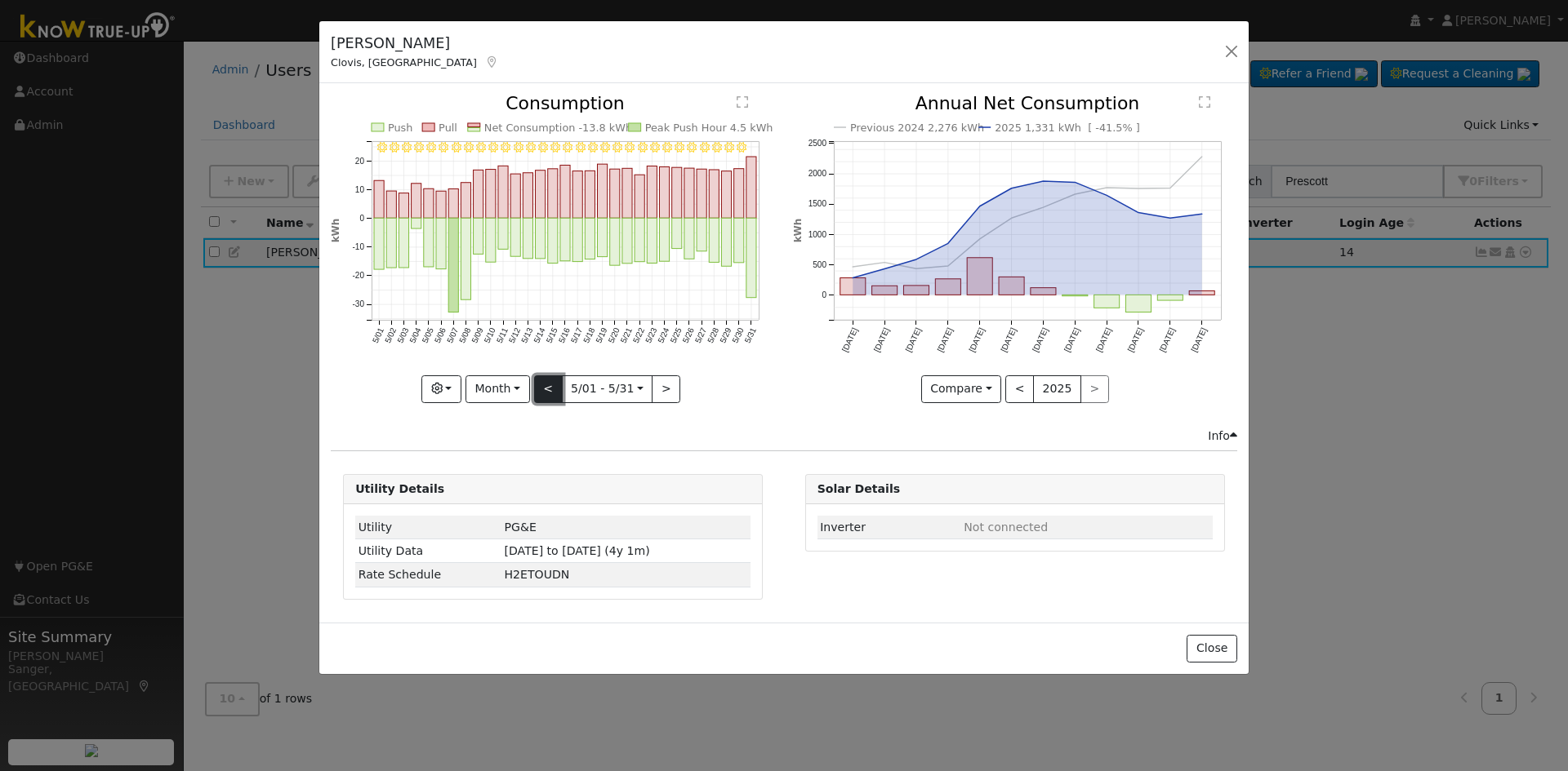
click at [544, 385] on button "<" at bounding box center [548, 389] width 29 height 28
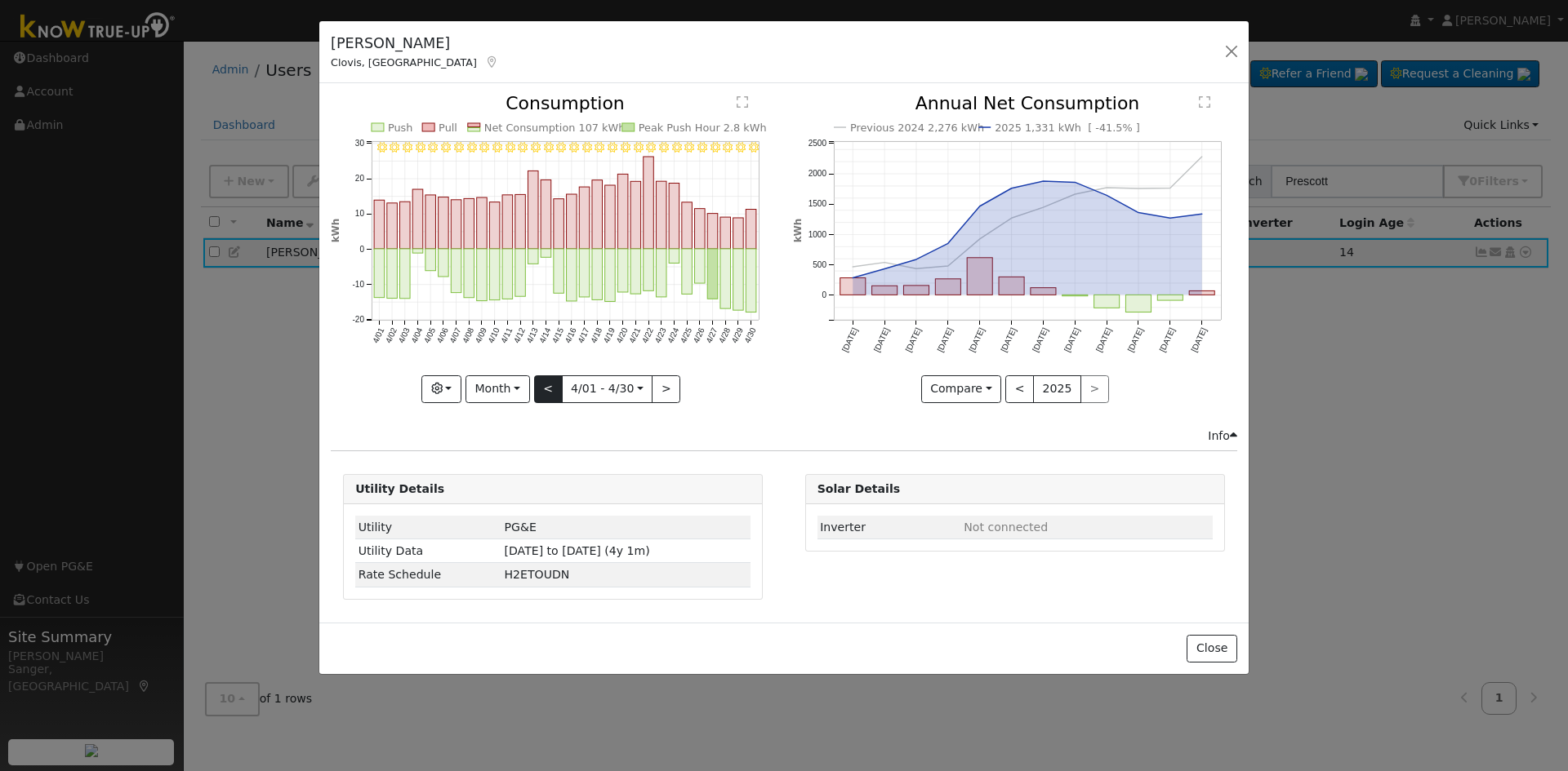
click at [544, 385] on div at bounding box center [552, 248] width 444 height 308
click at [544, 385] on button "<" at bounding box center [548, 389] width 29 height 28
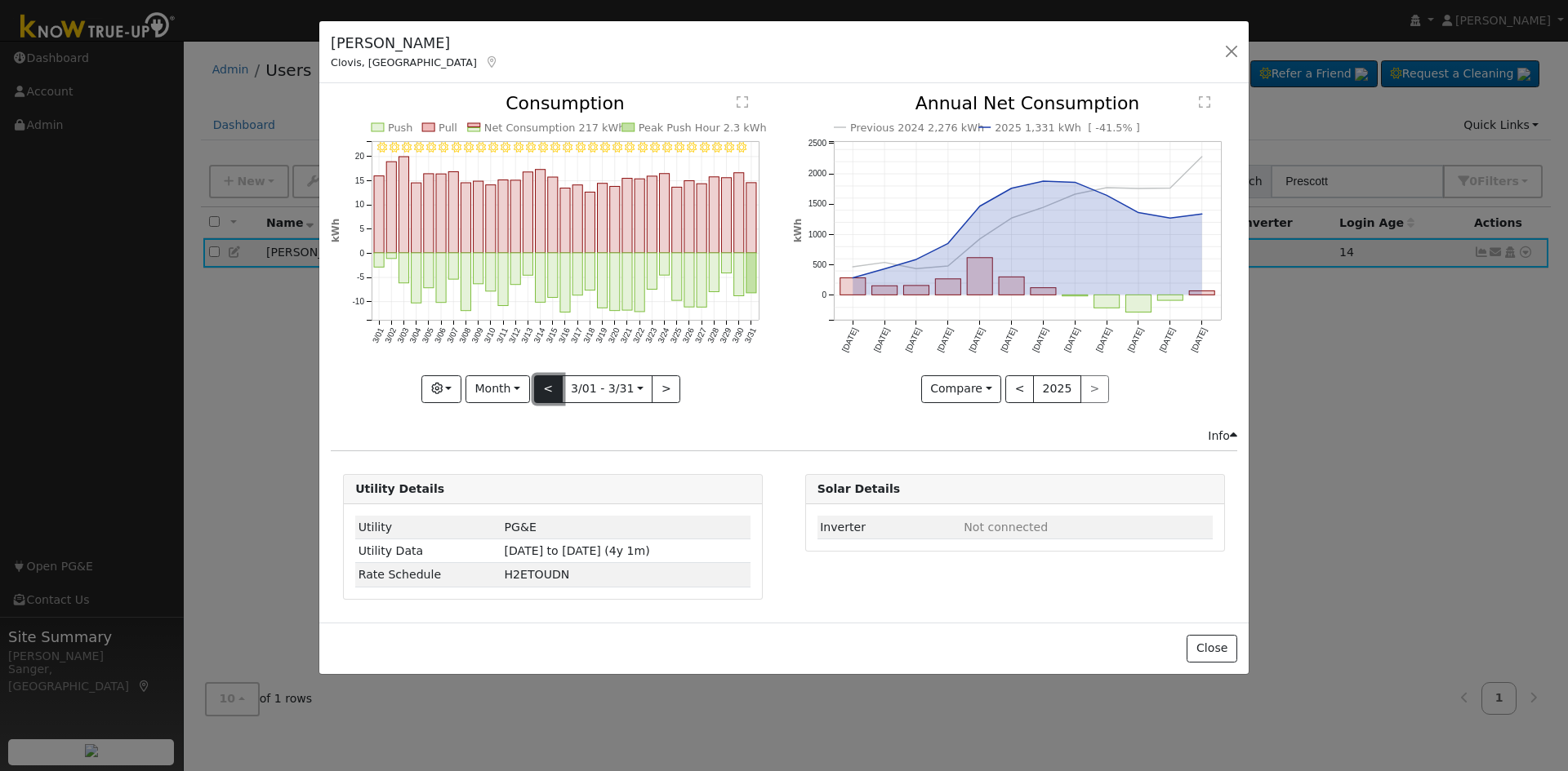
click at [544, 385] on button "<" at bounding box center [548, 389] width 29 height 28
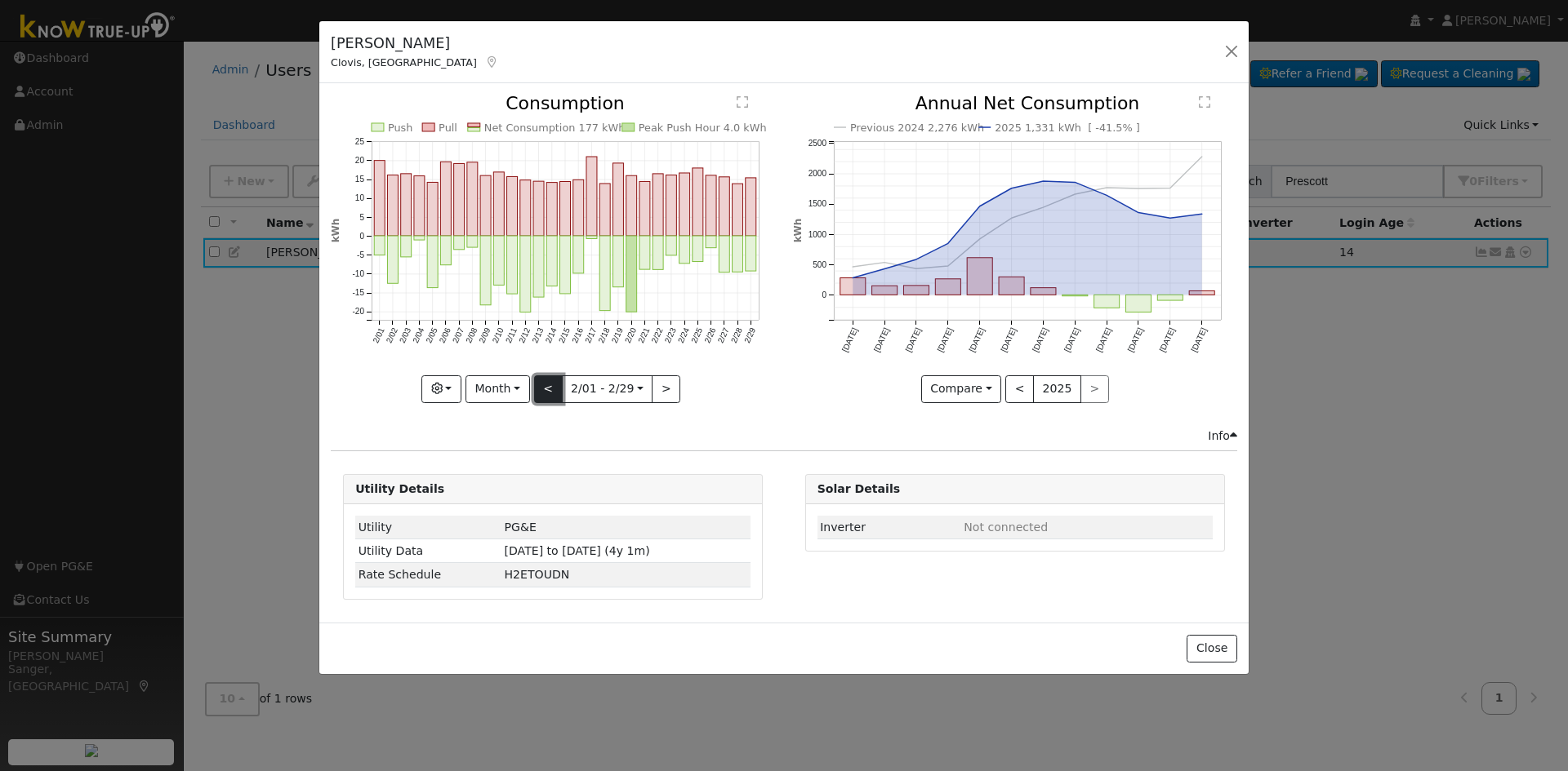
click at [544, 385] on button "<" at bounding box center [548, 389] width 29 height 28
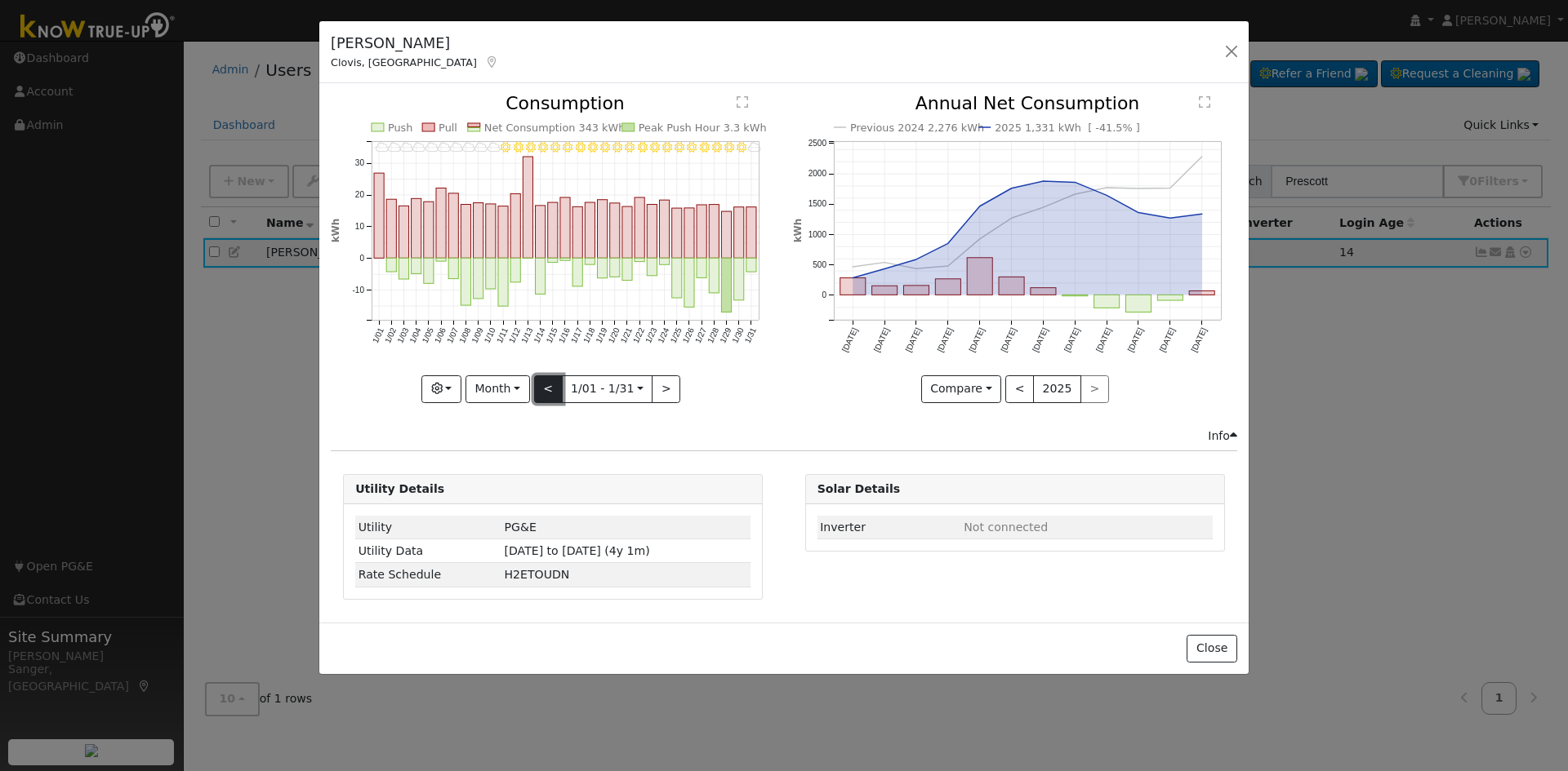
click at [544, 385] on button "<" at bounding box center [548, 389] width 29 height 28
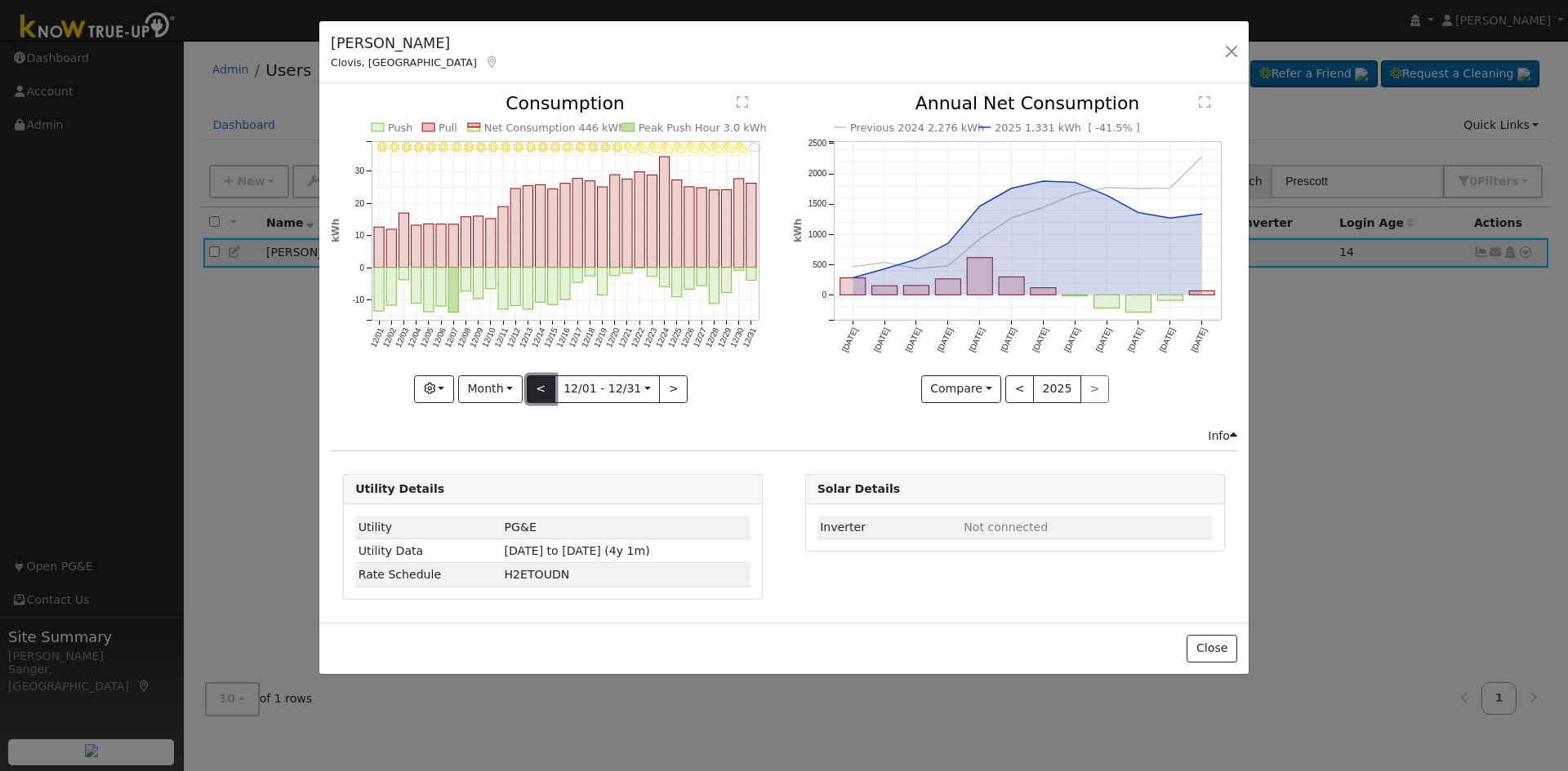
click at [544, 385] on button "<" at bounding box center [541, 389] width 29 height 28
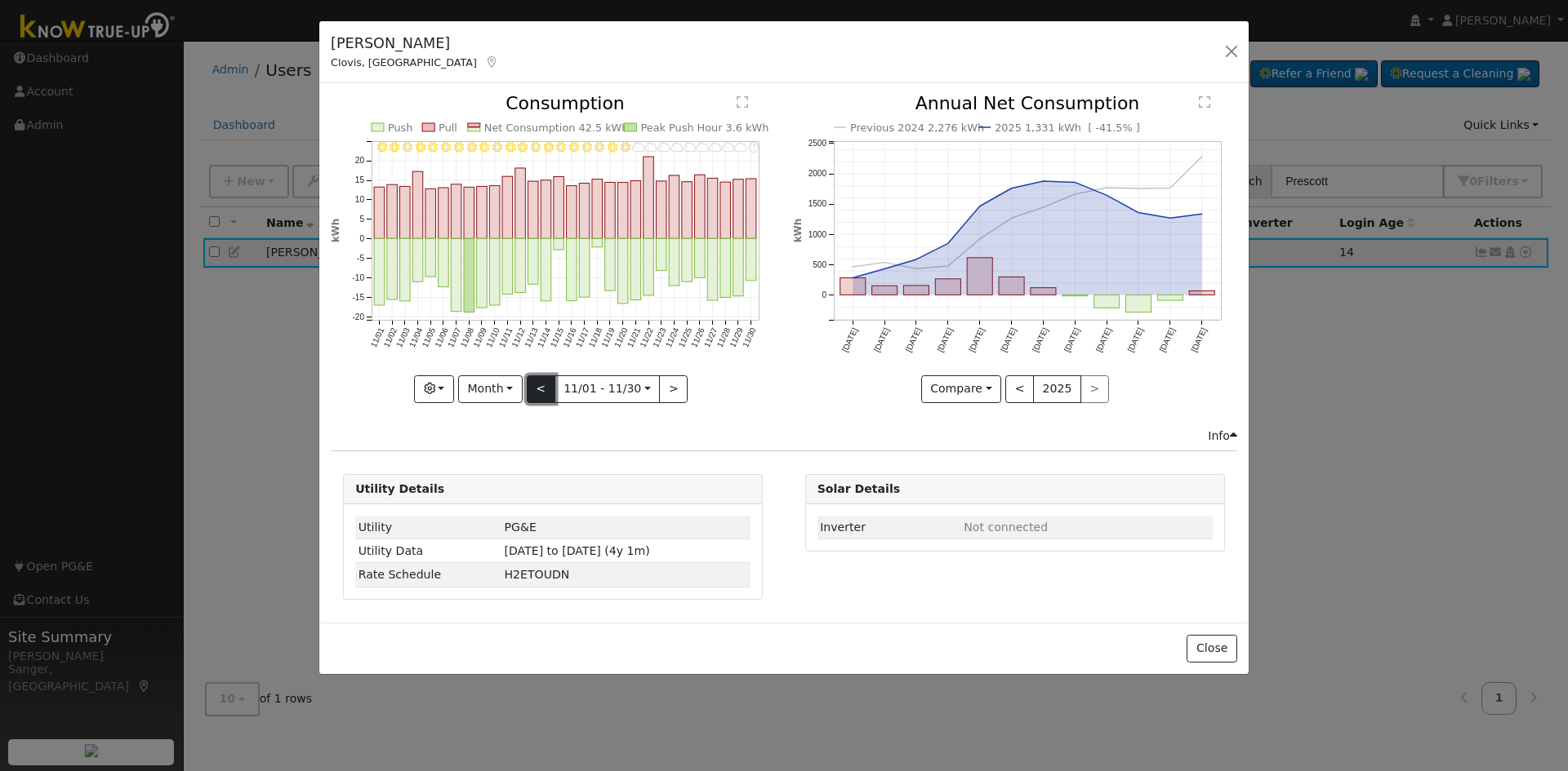
click at [544, 385] on button "<" at bounding box center [541, 389] width 29 height 28
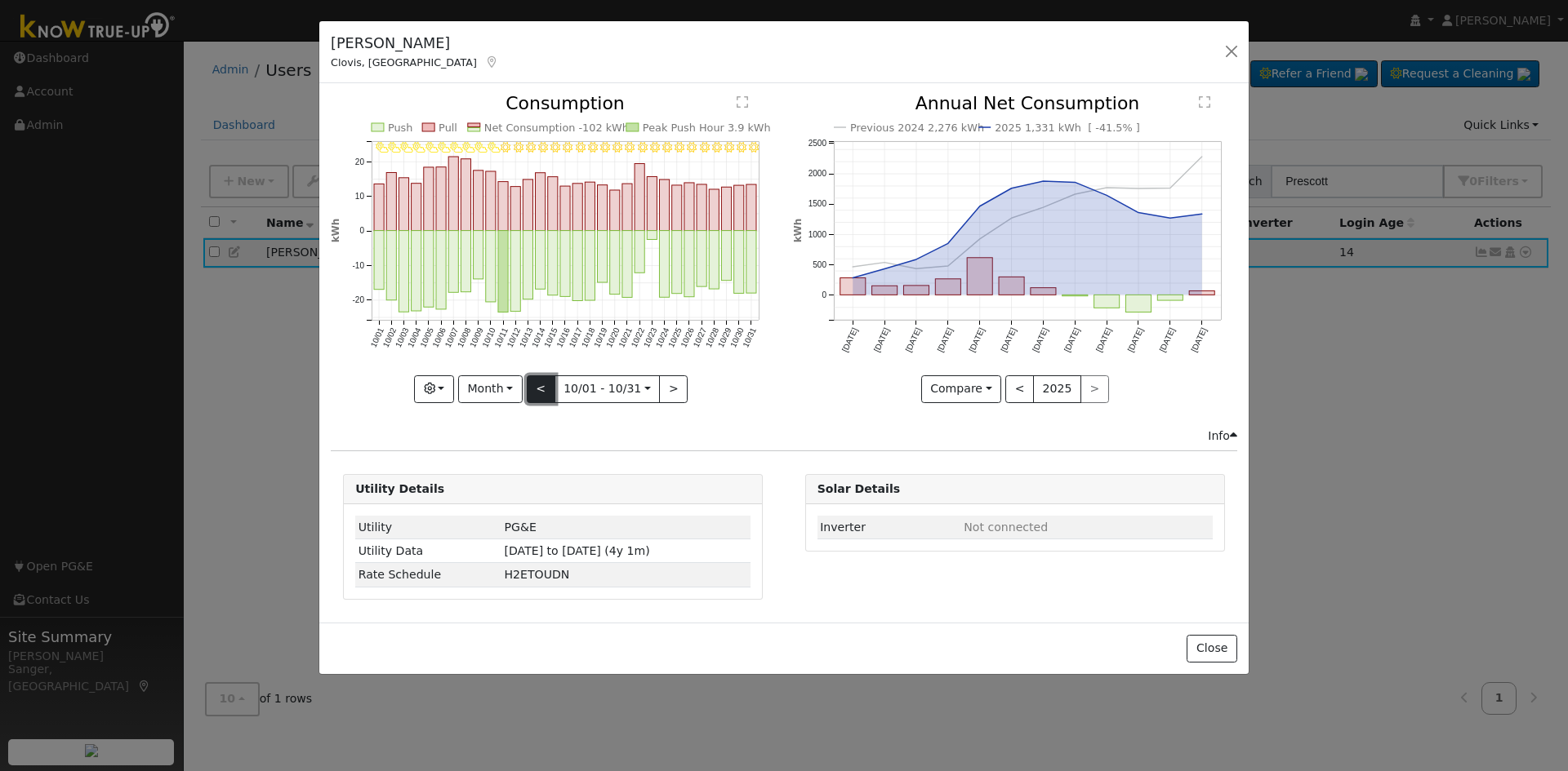
click at [544, 385] on button "<" at bounding box center [541, 389] width 29 height 28
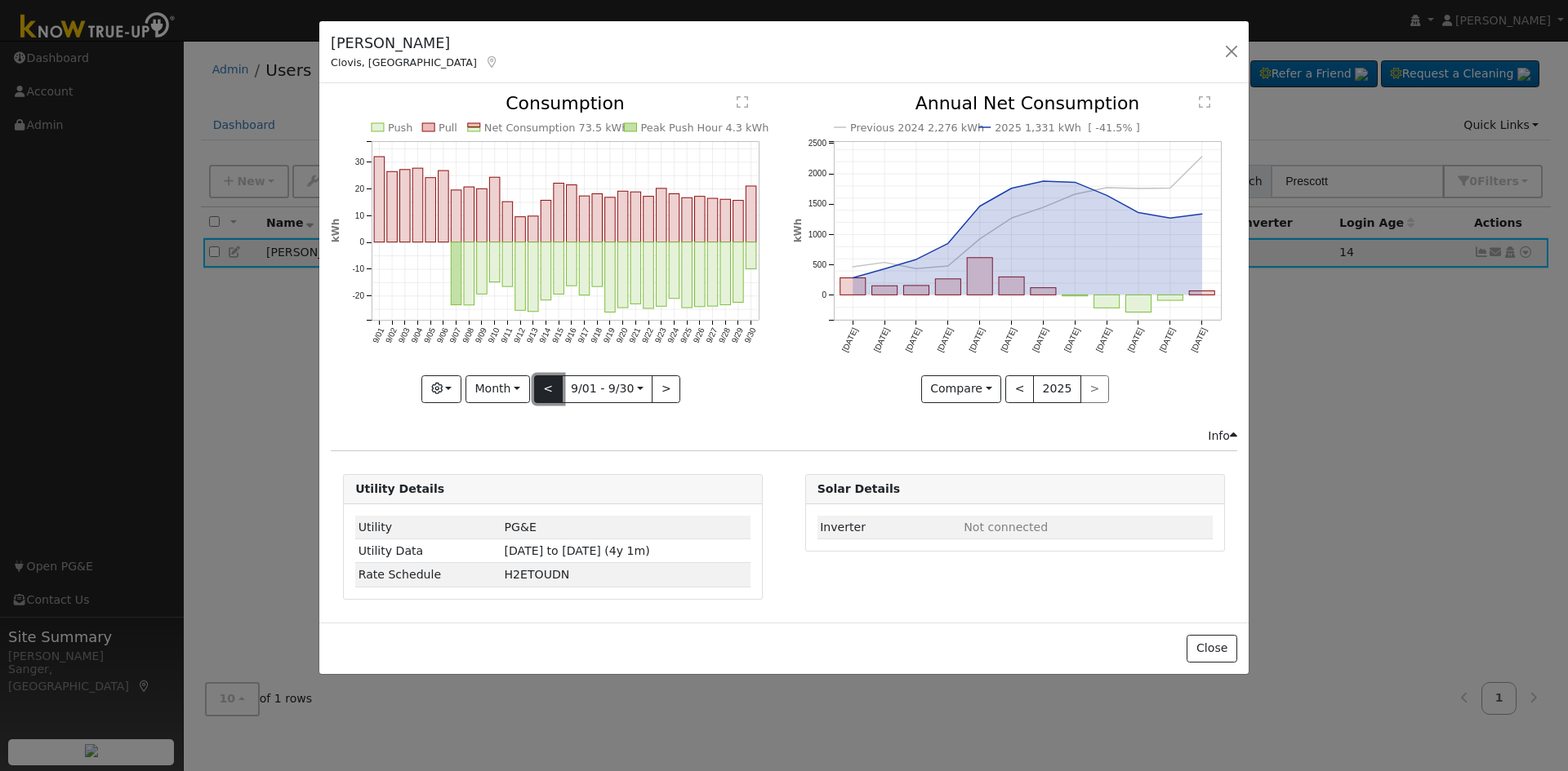
click at [544, 385] on button "<" at bounding box center [548, 389] width 29 height 28
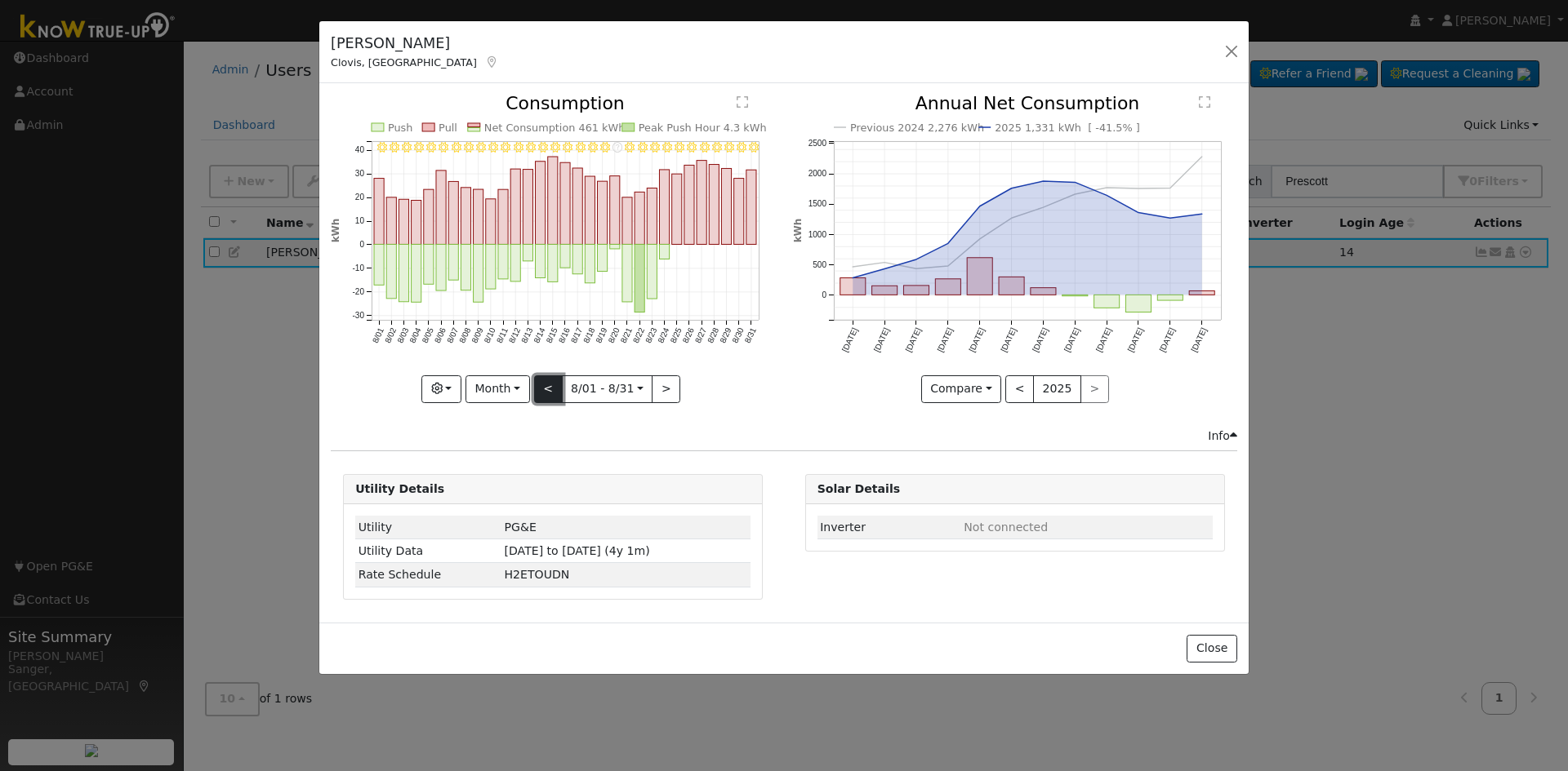
click at [549, 394] on button "<" at bounding box center [548, 389] width 29 height 28
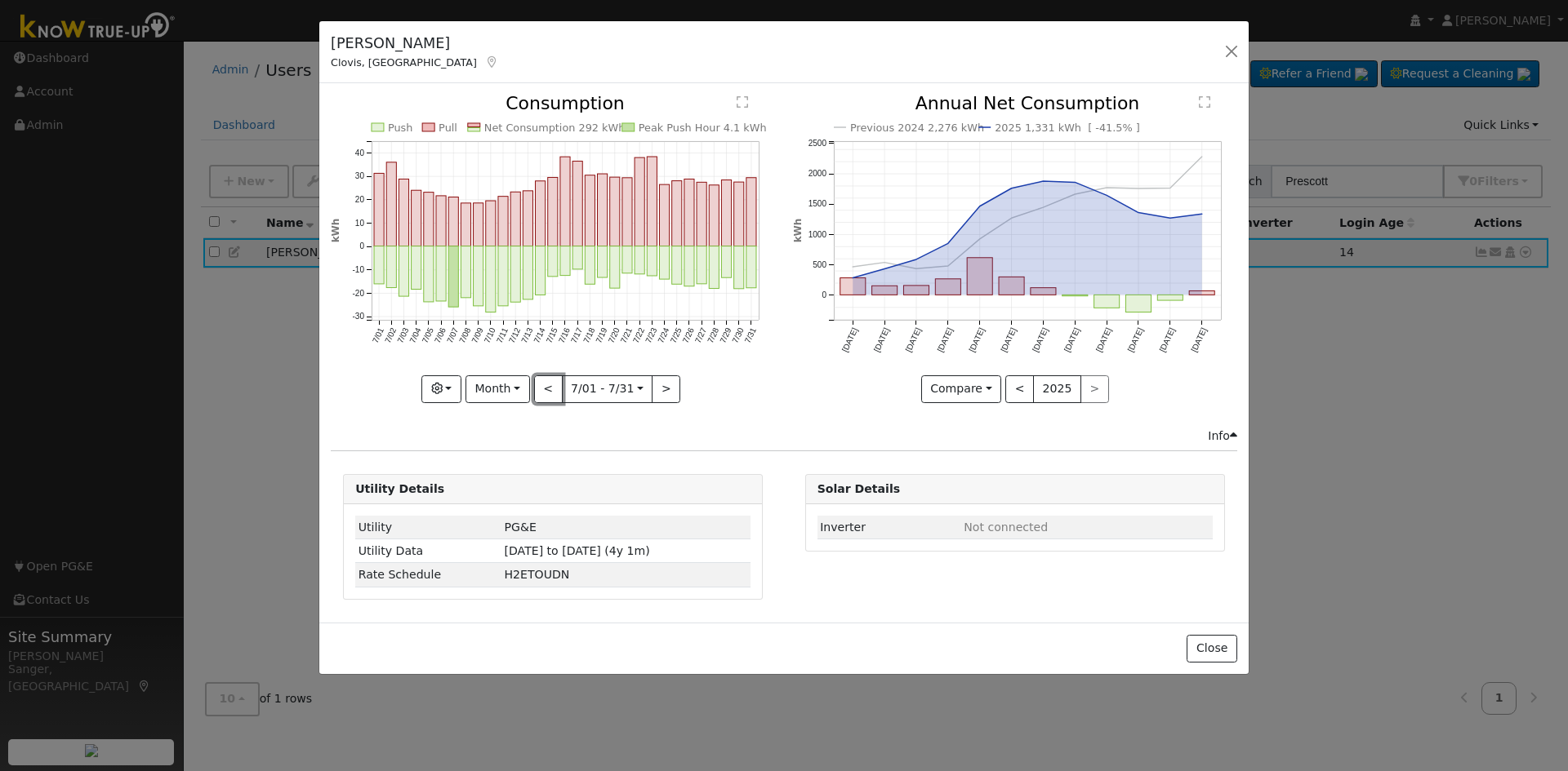
click at [549, 388] on button "<" at bounding box center [548, 389] width 29 height 28
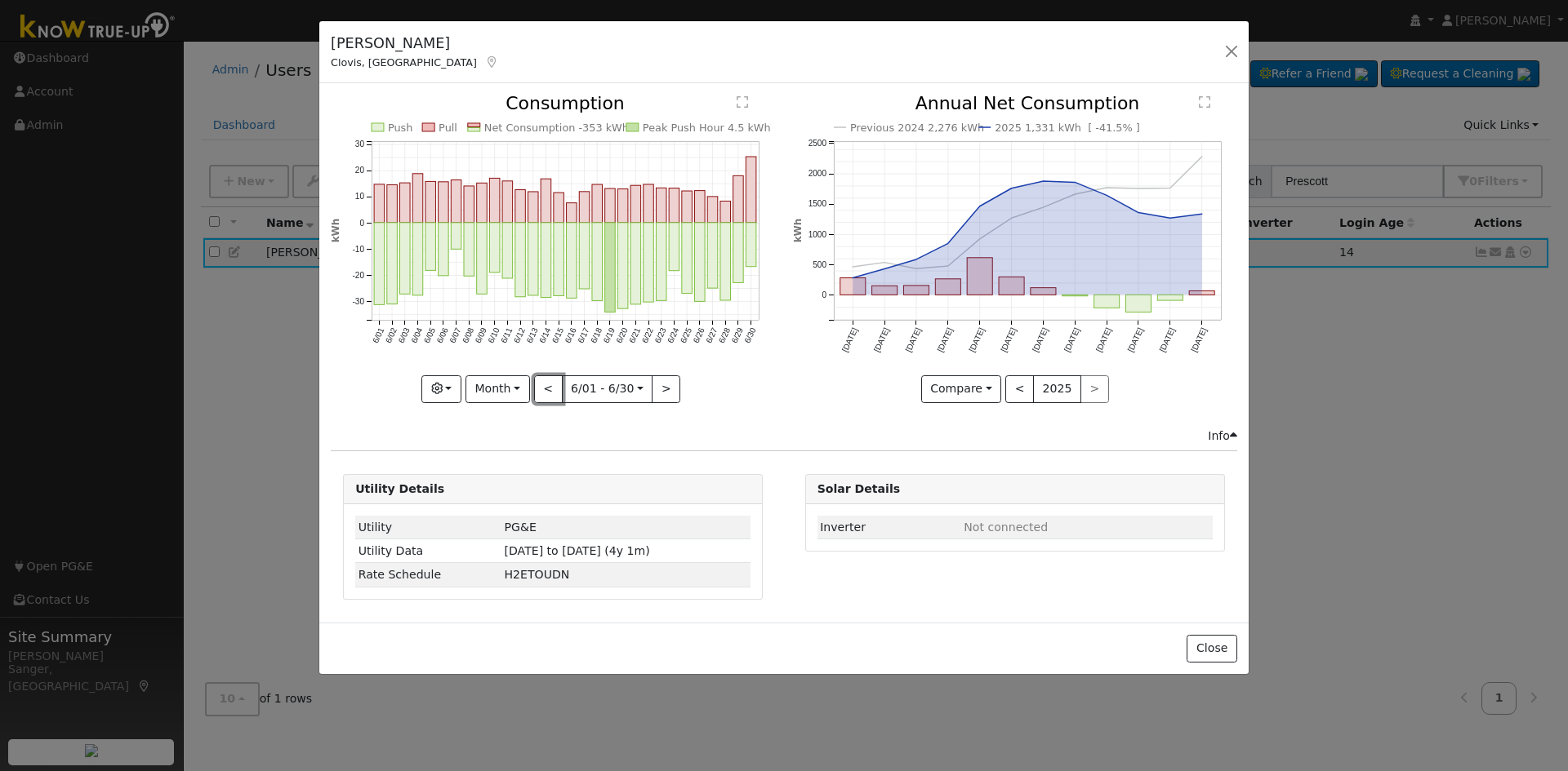
click at [549, 388] on button "<" at bounding box center [548, 389] width 29 height 28
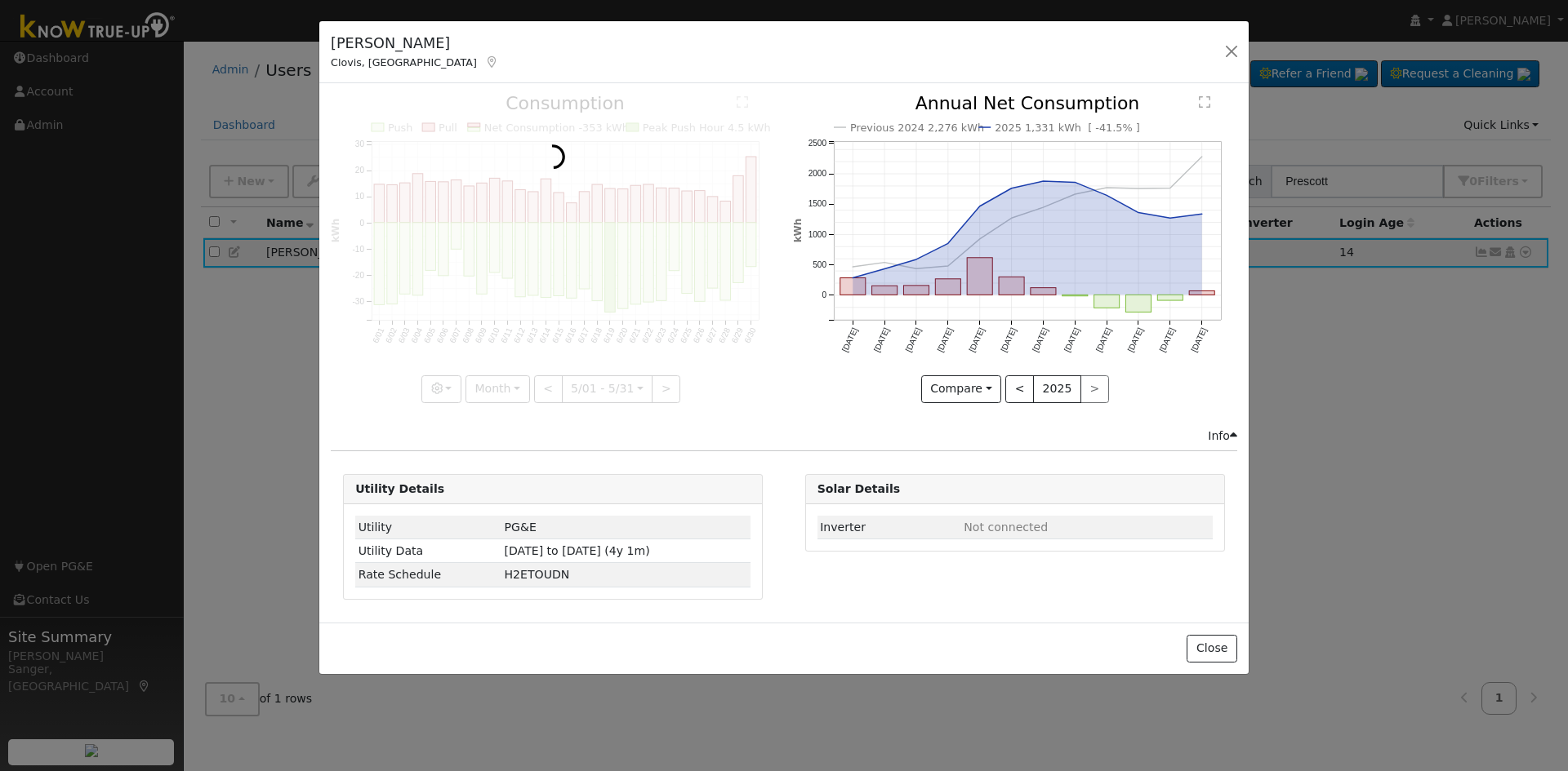
click at [549, 388] on div at bounding box center [552, 248] width 444 height 308
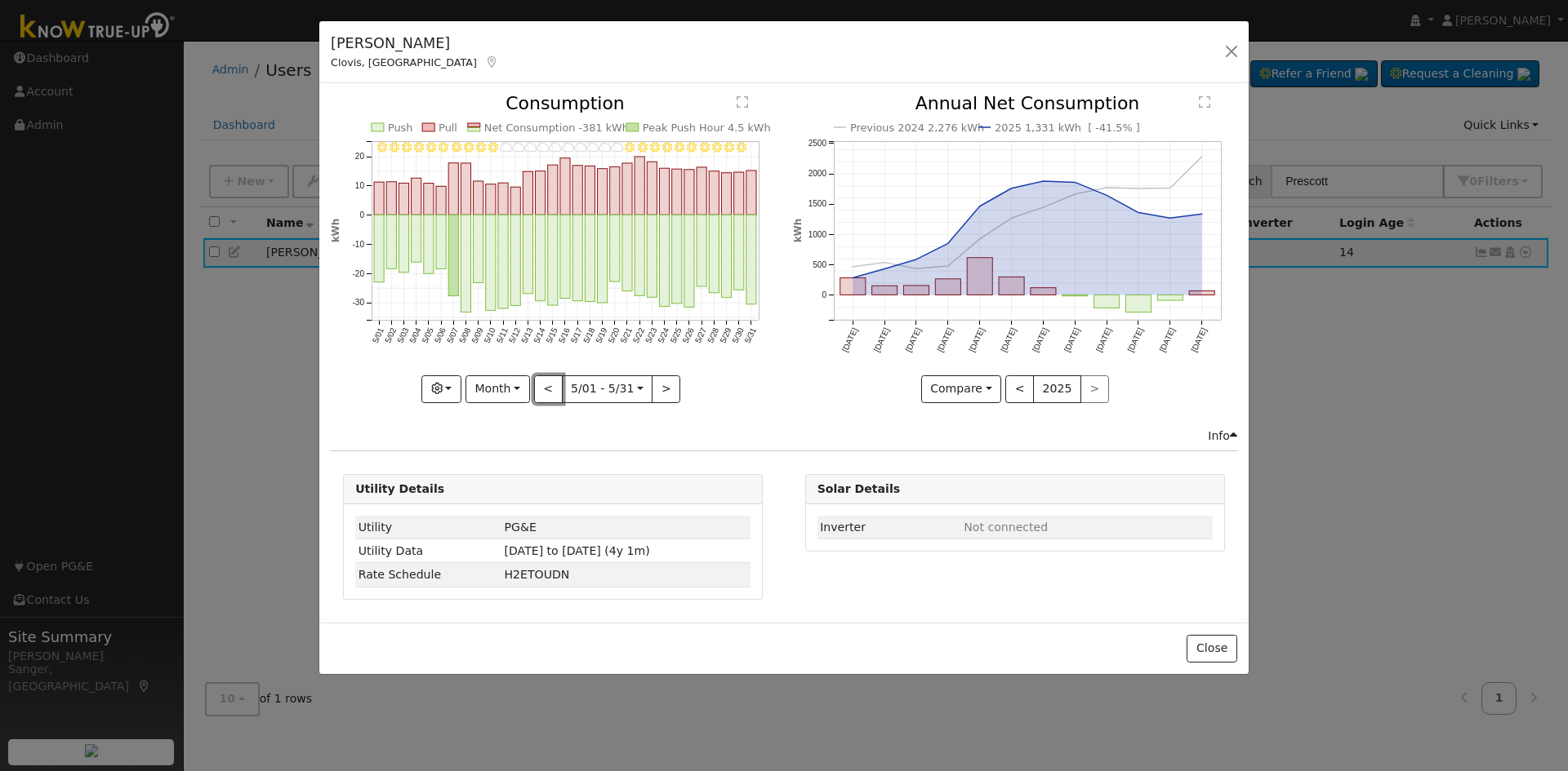
click at [549, 388] on button "<" at bounding box center [548, 389] width 29 height 28
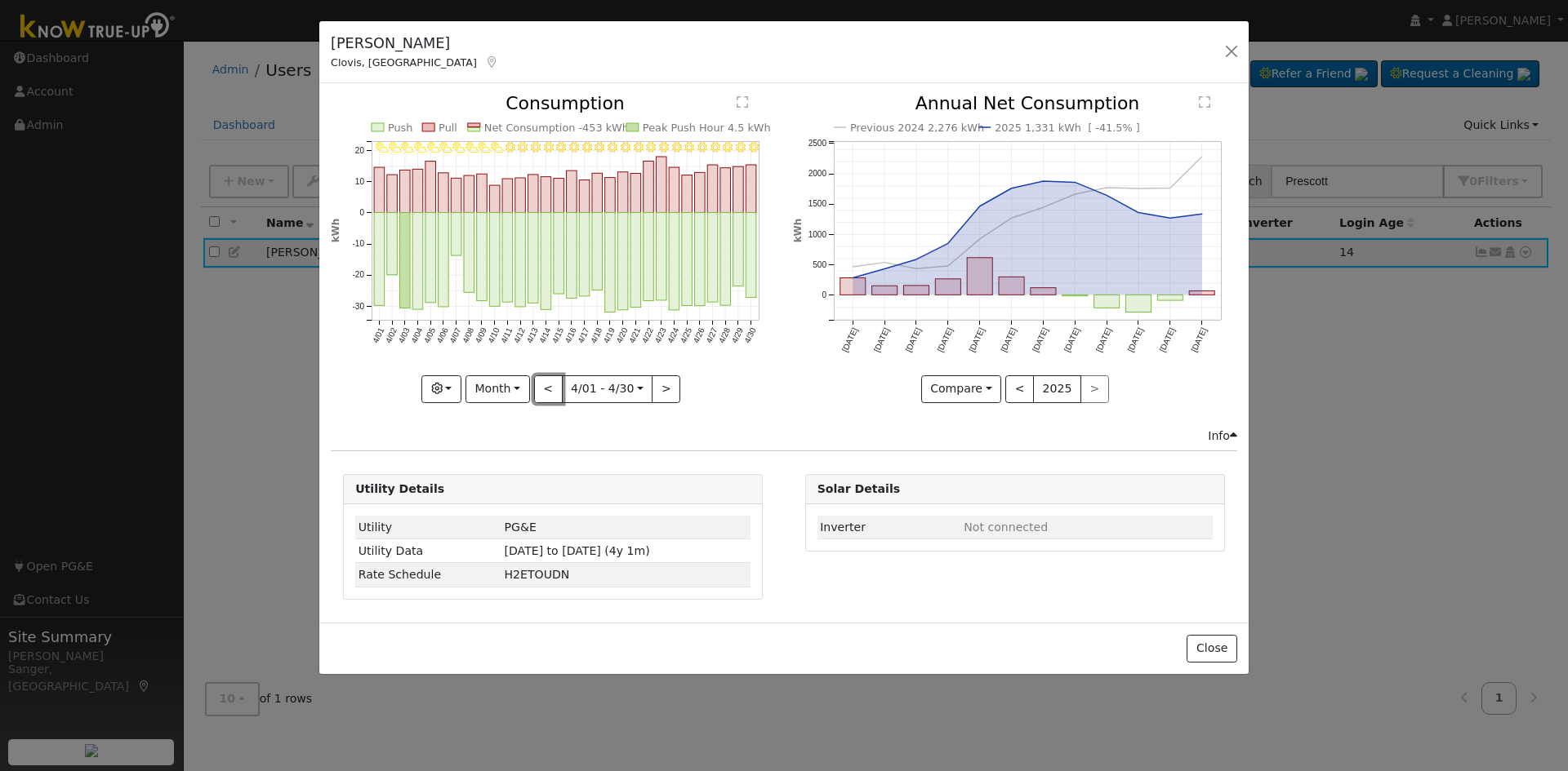
click at [549, 388] on button "<" at bounding box center [548, 389] width 29 height 28
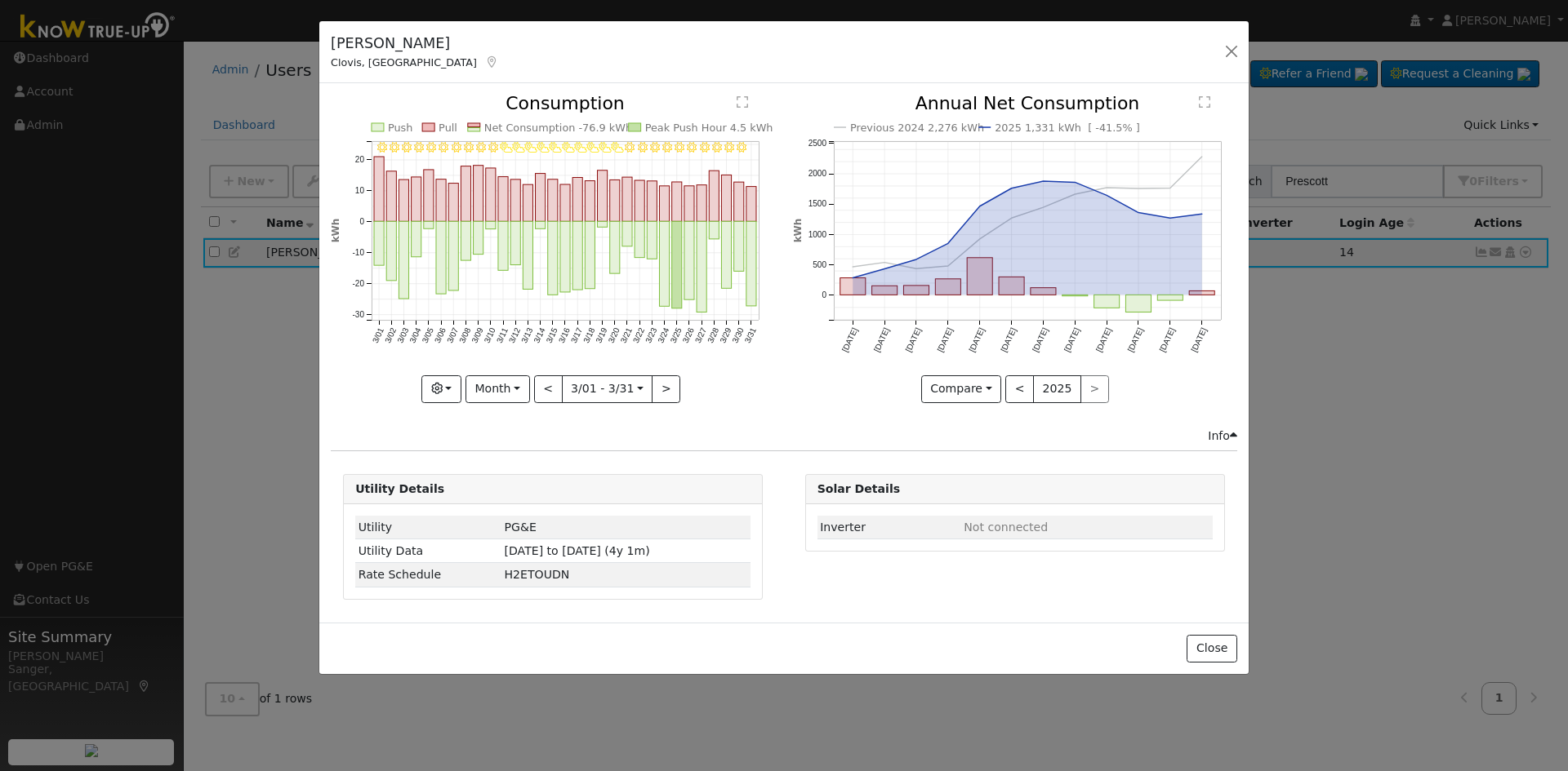
click at [549, 388] on div at bounding box center [552, 248] width 444 height 308
click at [549, 388] on button "<" at bounding box center [548, 389] width 29 height 28
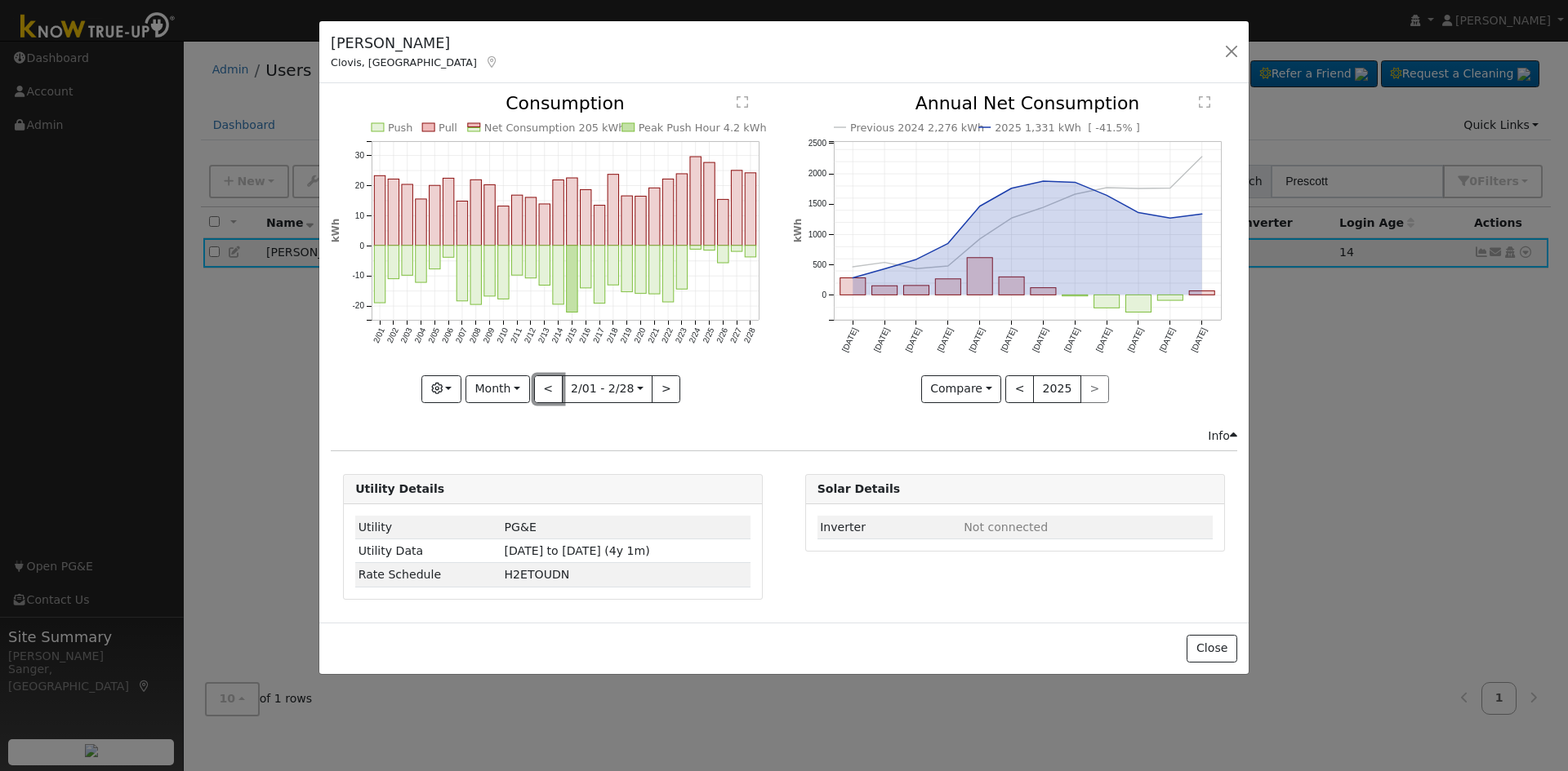
click at [549, 388] on button "<" at bounding box center [548, 389] width 29 height 28
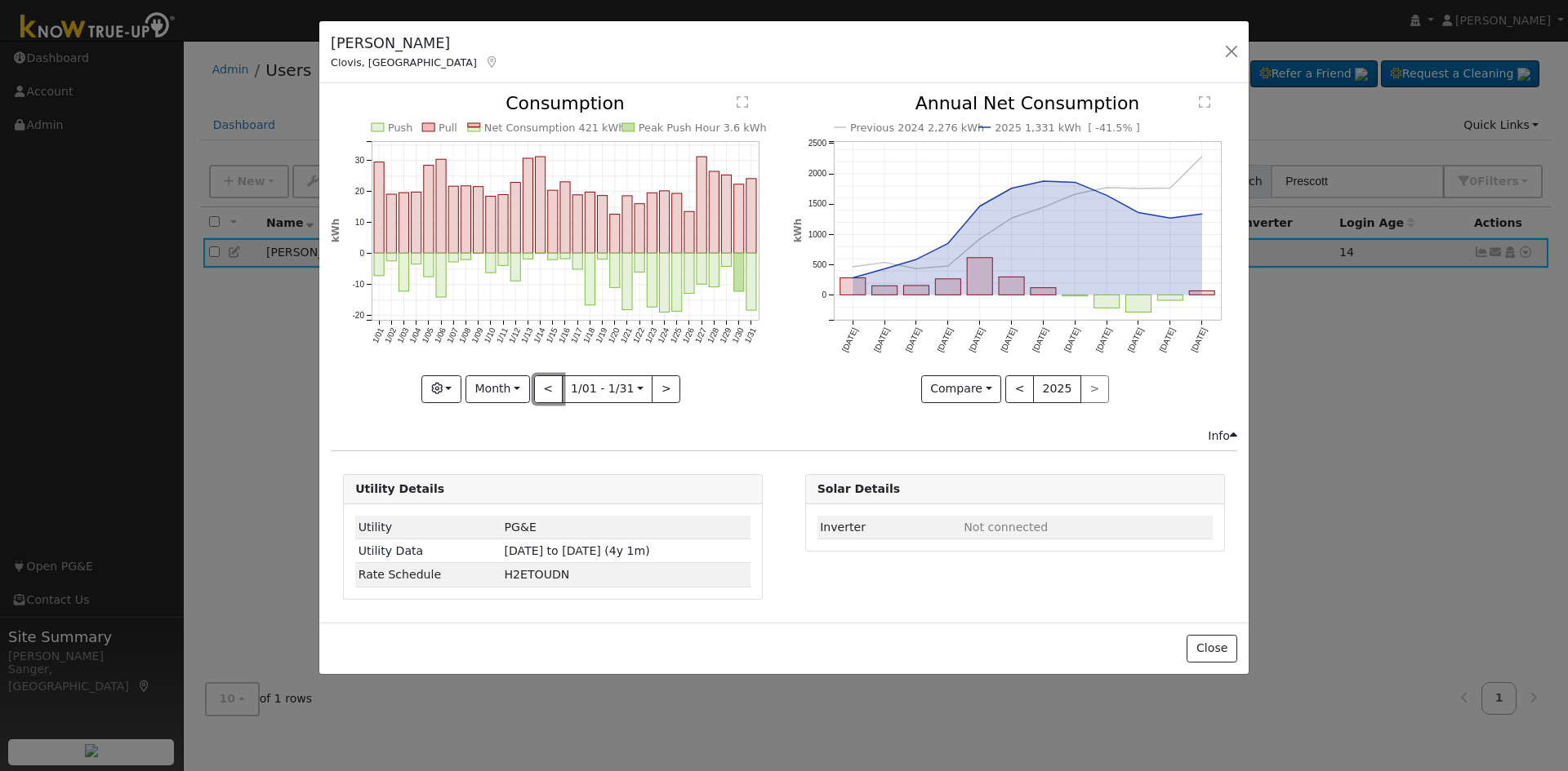
click at [549, 388] on button "<" at bounding box center [548, 389] width 29 height 28
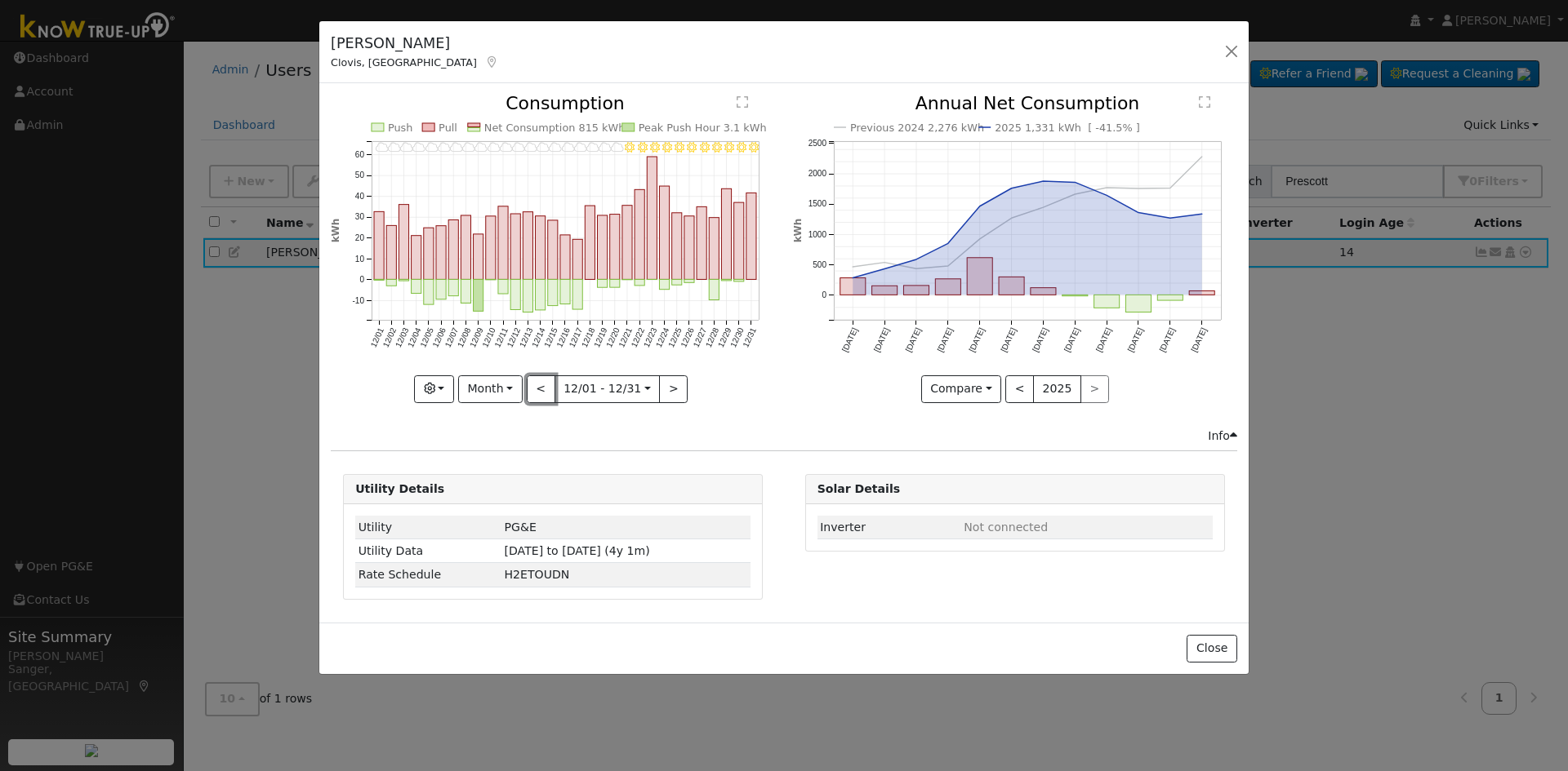
click at [549, 388] on button "<" at bounding box center [541, 389] width 29 height 28
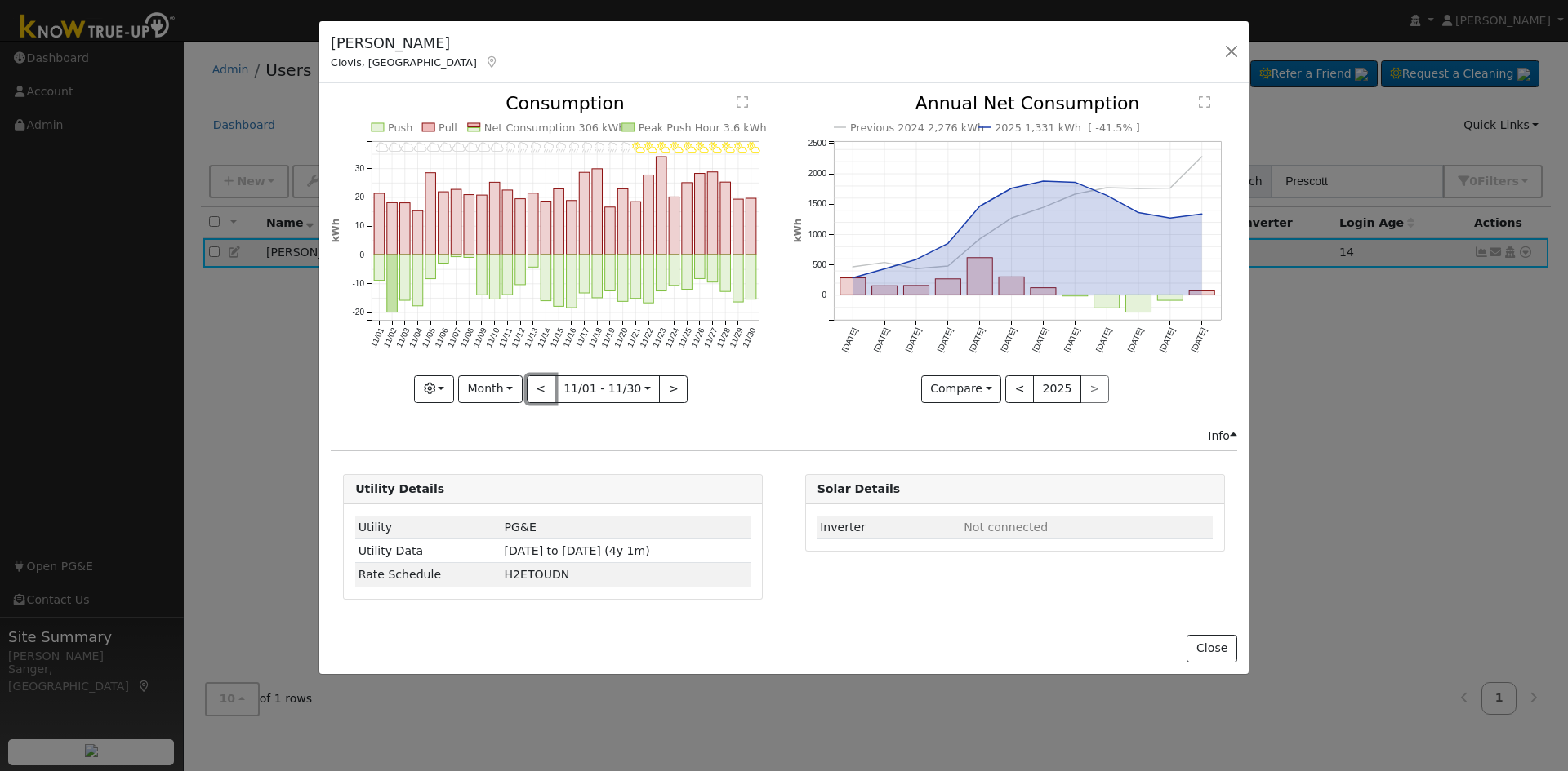
click at [549, 388] on button "<" at bounding box center [541, 389] width 29 height 28
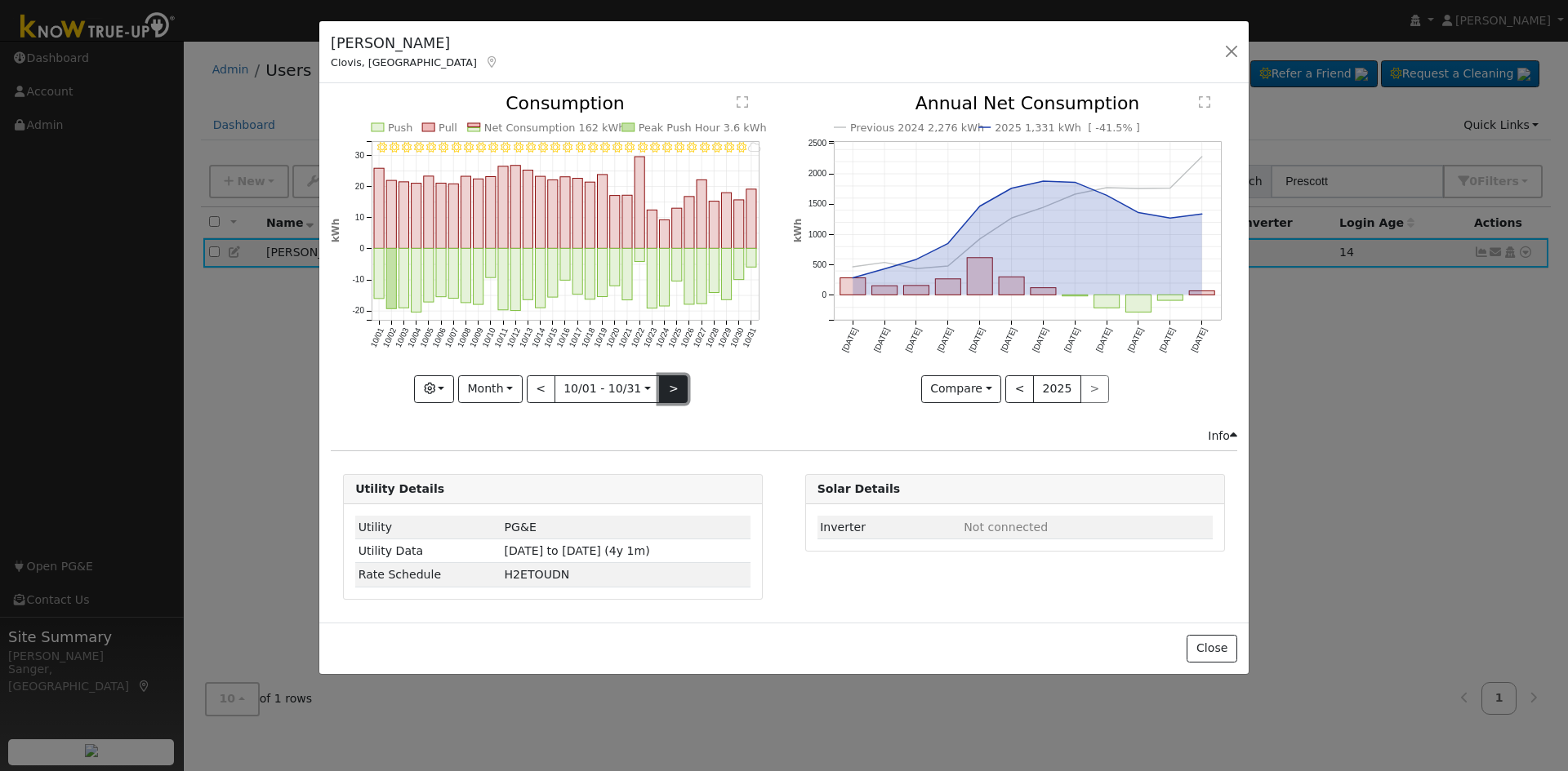
click at [677, 391] on button ">" at bounding box center [674, 389] width 29 height 28
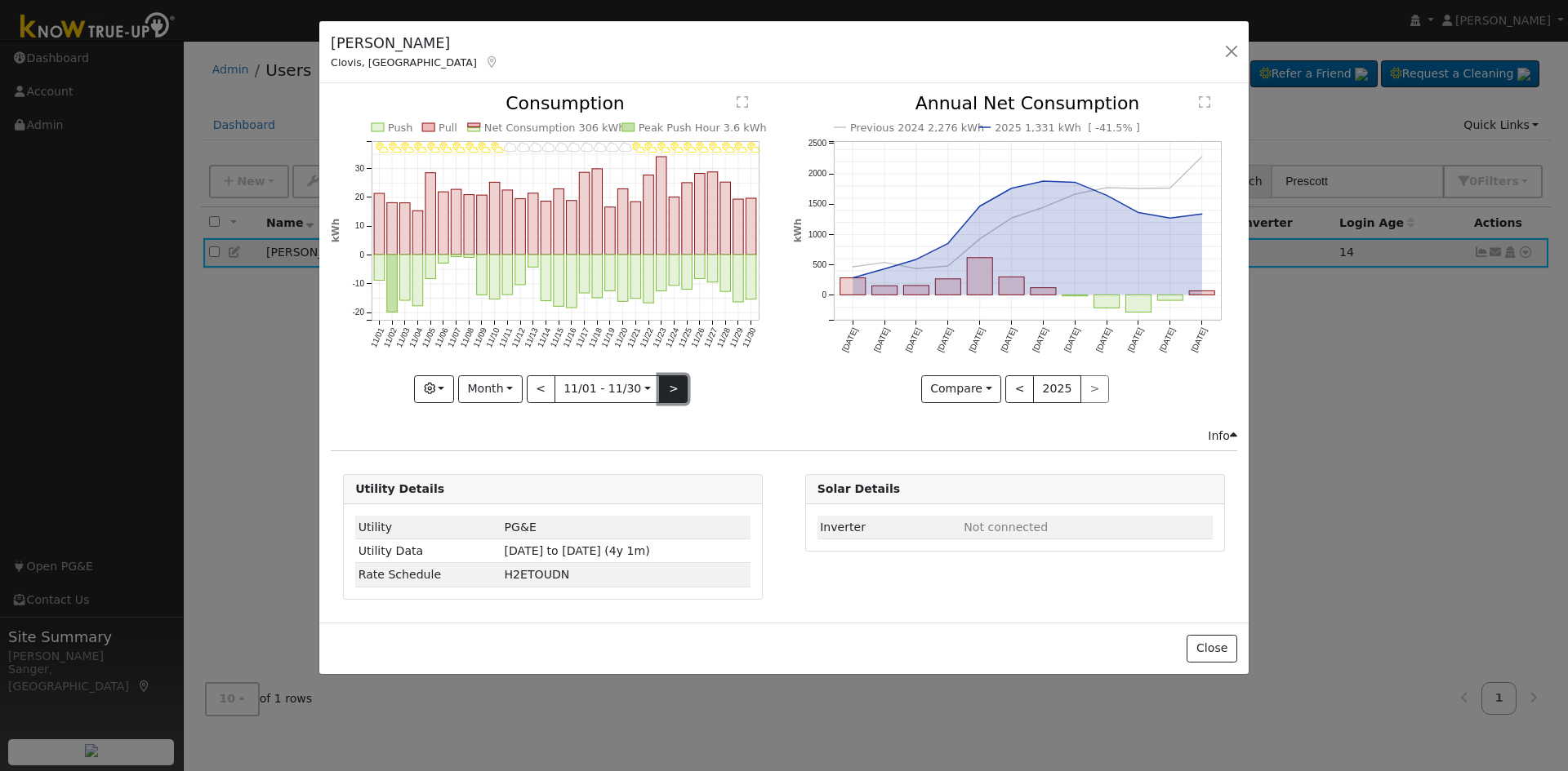
click at [677, 391] on button ">" at bounding box center [674, 389] width 29 height 28
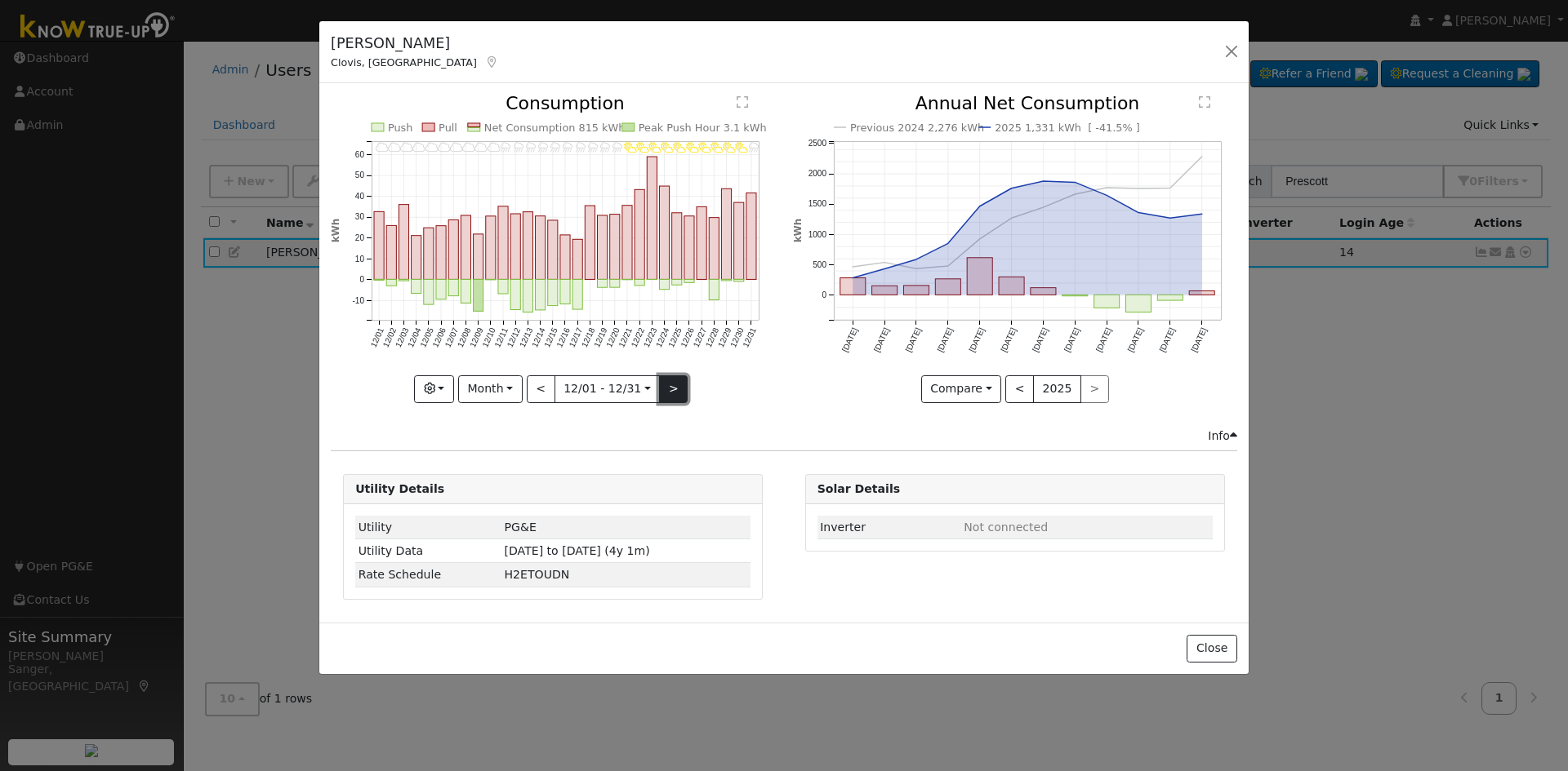
click at [677, 391] on button ">" at bounding box center [674, 389] width 29 height 28
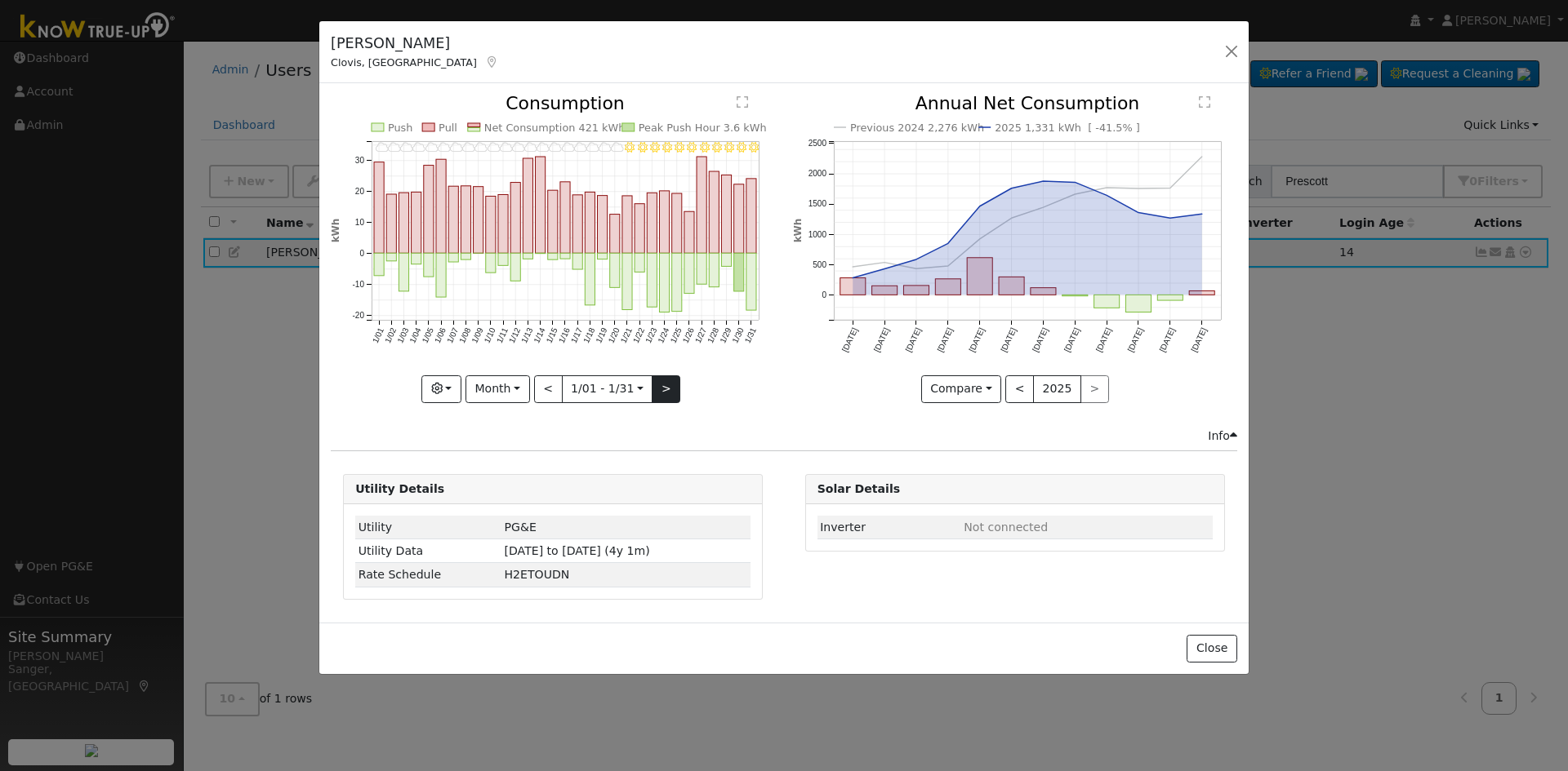
click at [677, 391] on icon "1/31 - Clear 1/30 - MostlyClear 1/29 - MostlyClear 1/28 - MostlyClear 1/27 - Mo…" at bounding box center [552, 244] width 444 height 298
click at [666, 388] on button ">" at bounding box center [666, 389] width 29 height 28
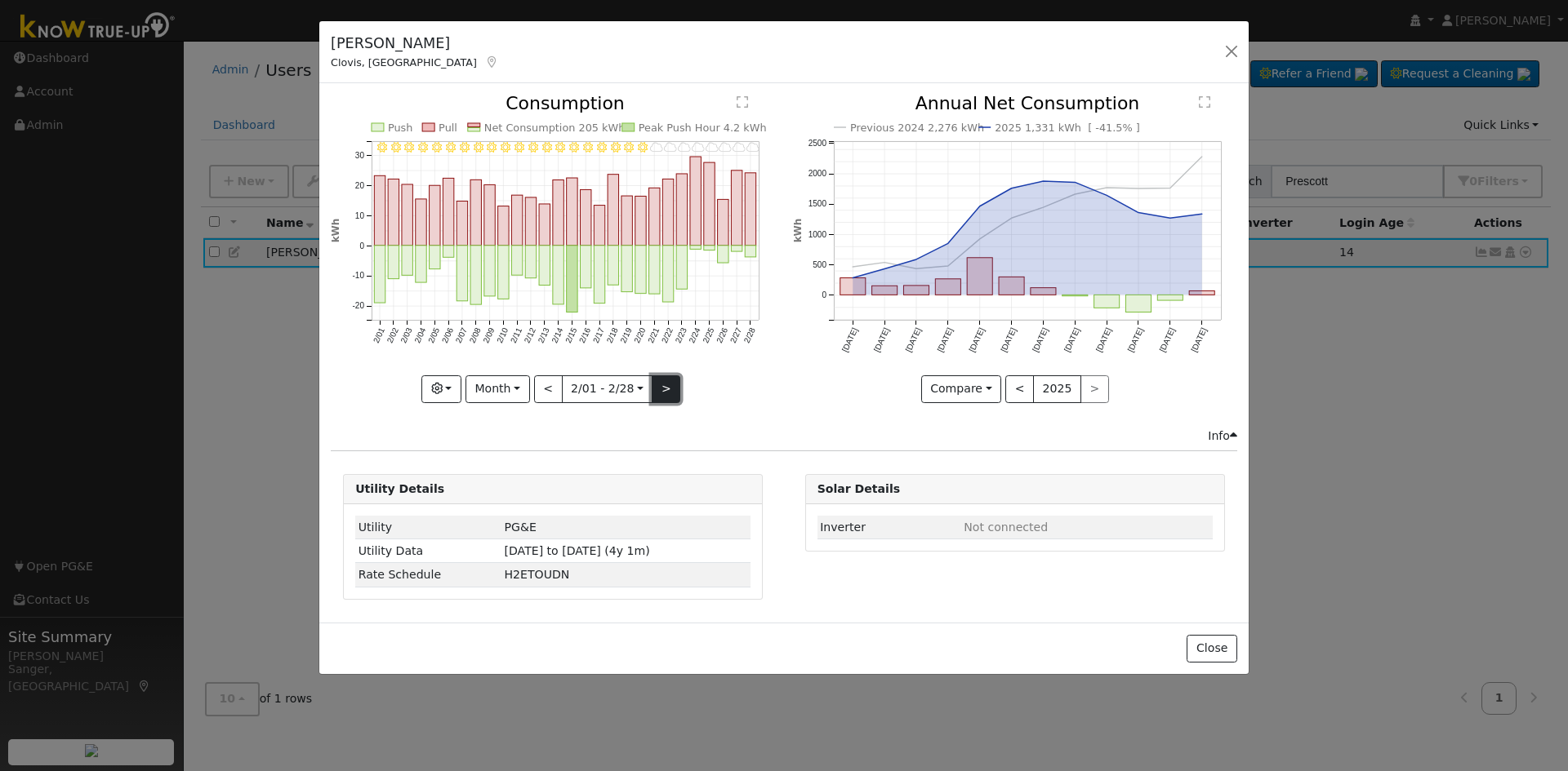
click at [666, 388] on button ">" at bounding box center [666, 389] width 29 height 28
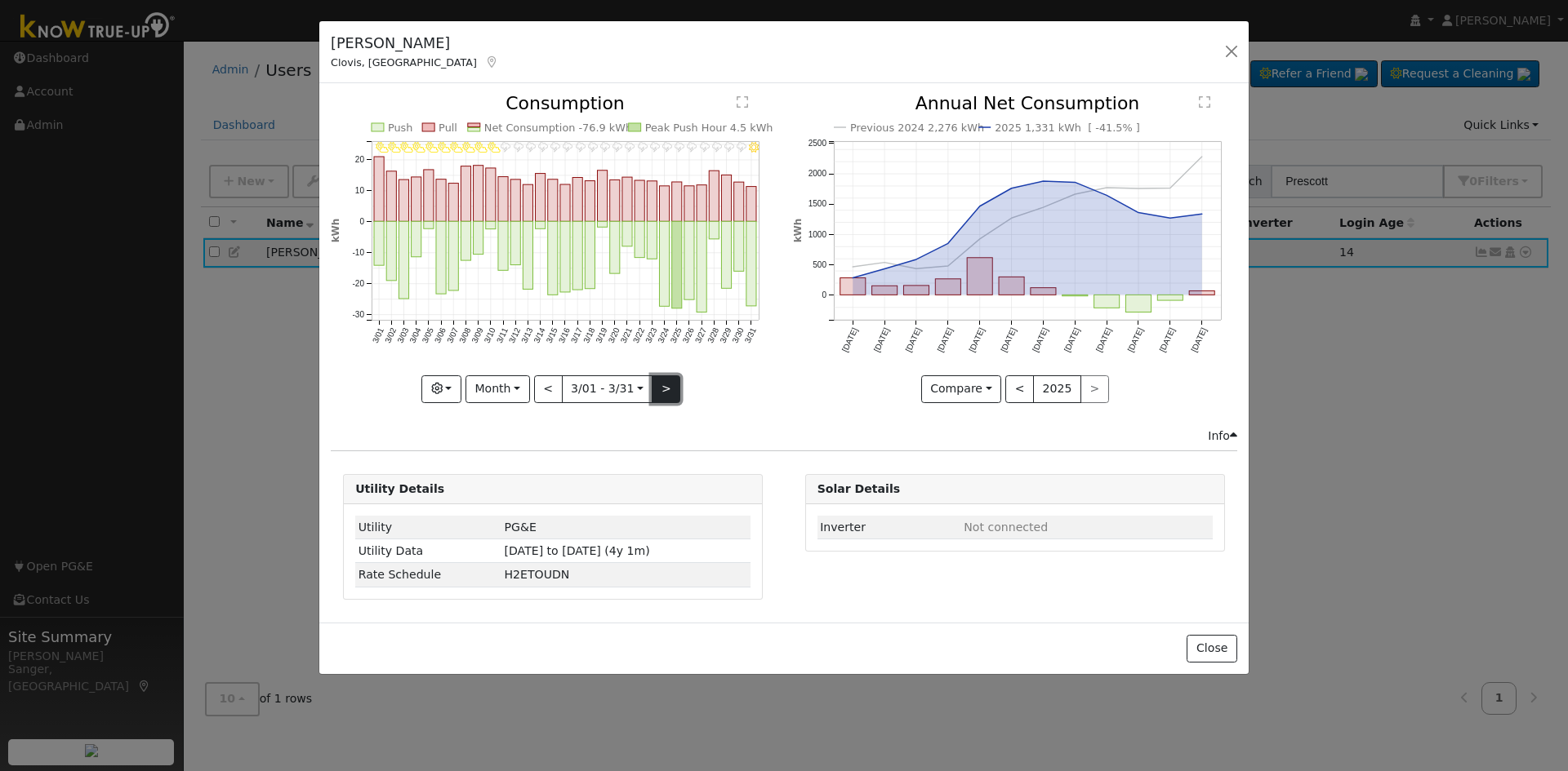
click at [666, 388] on button ">" at bounding box center [666, 389] width 29 height 28
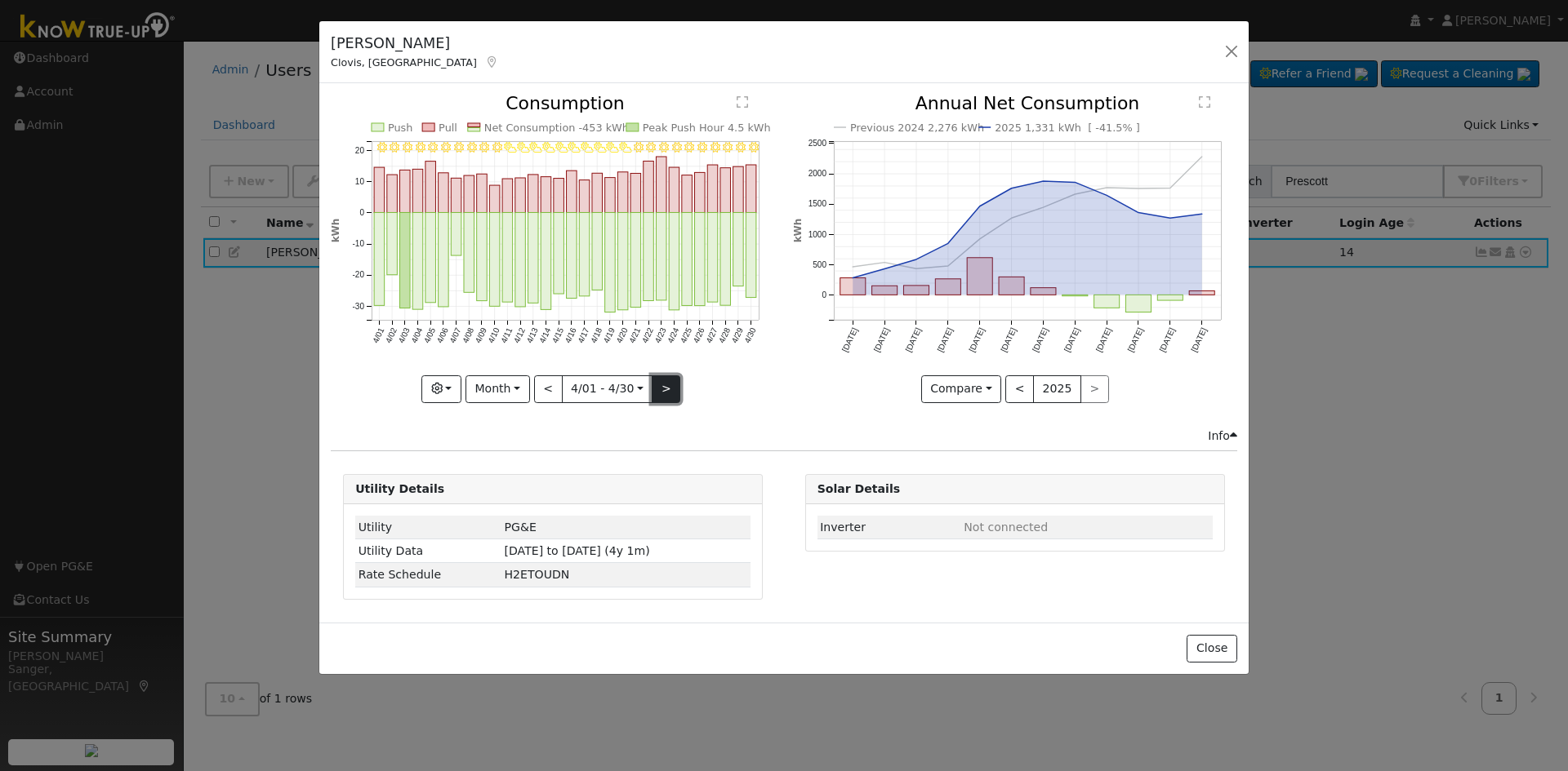
click at [666, 388] on button ">" at bounding box center [666, 389] width 29 height 28
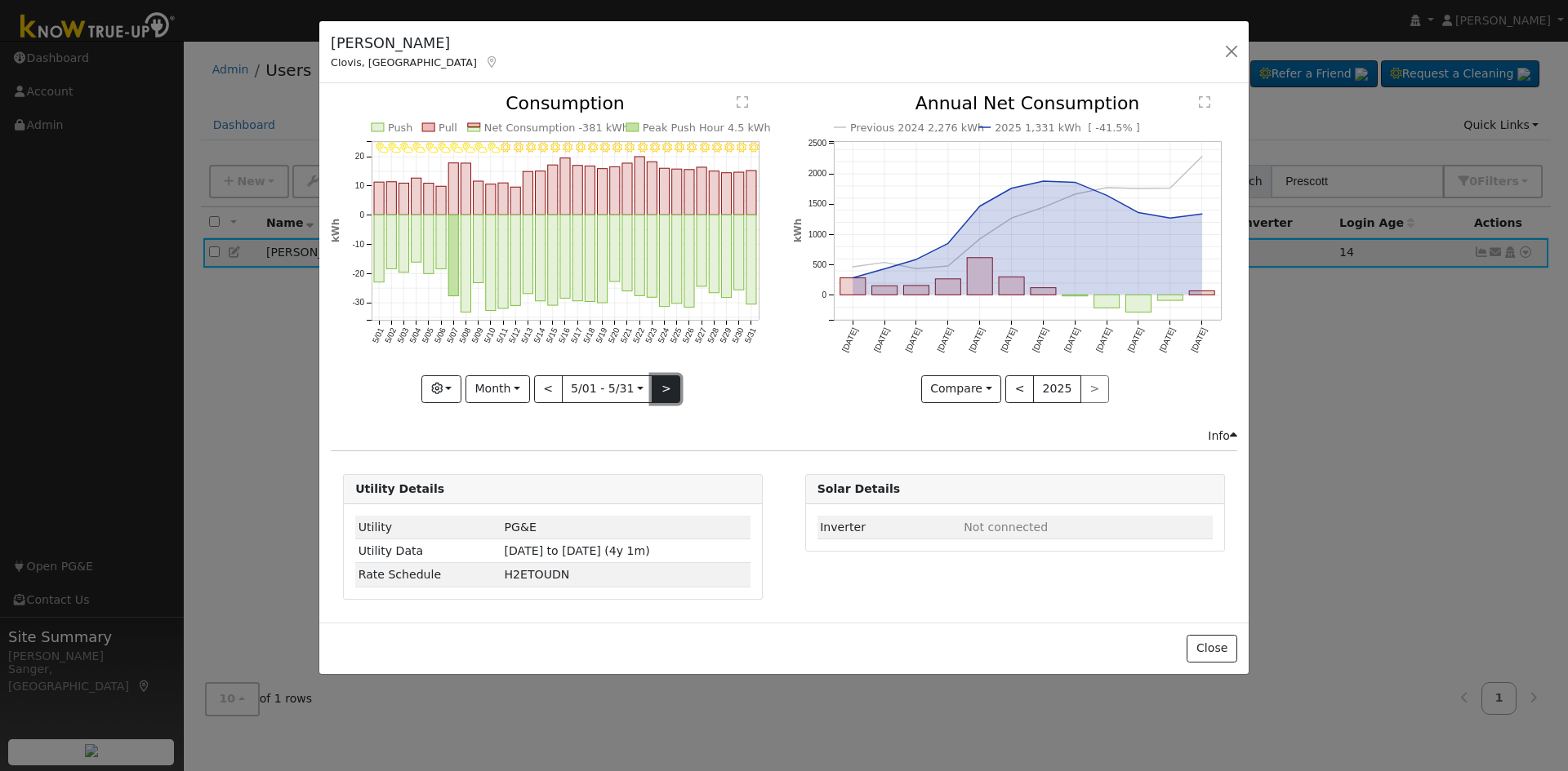
click at [666, 388] on button ">" at bounding box center [666, 389] width 29 height 28
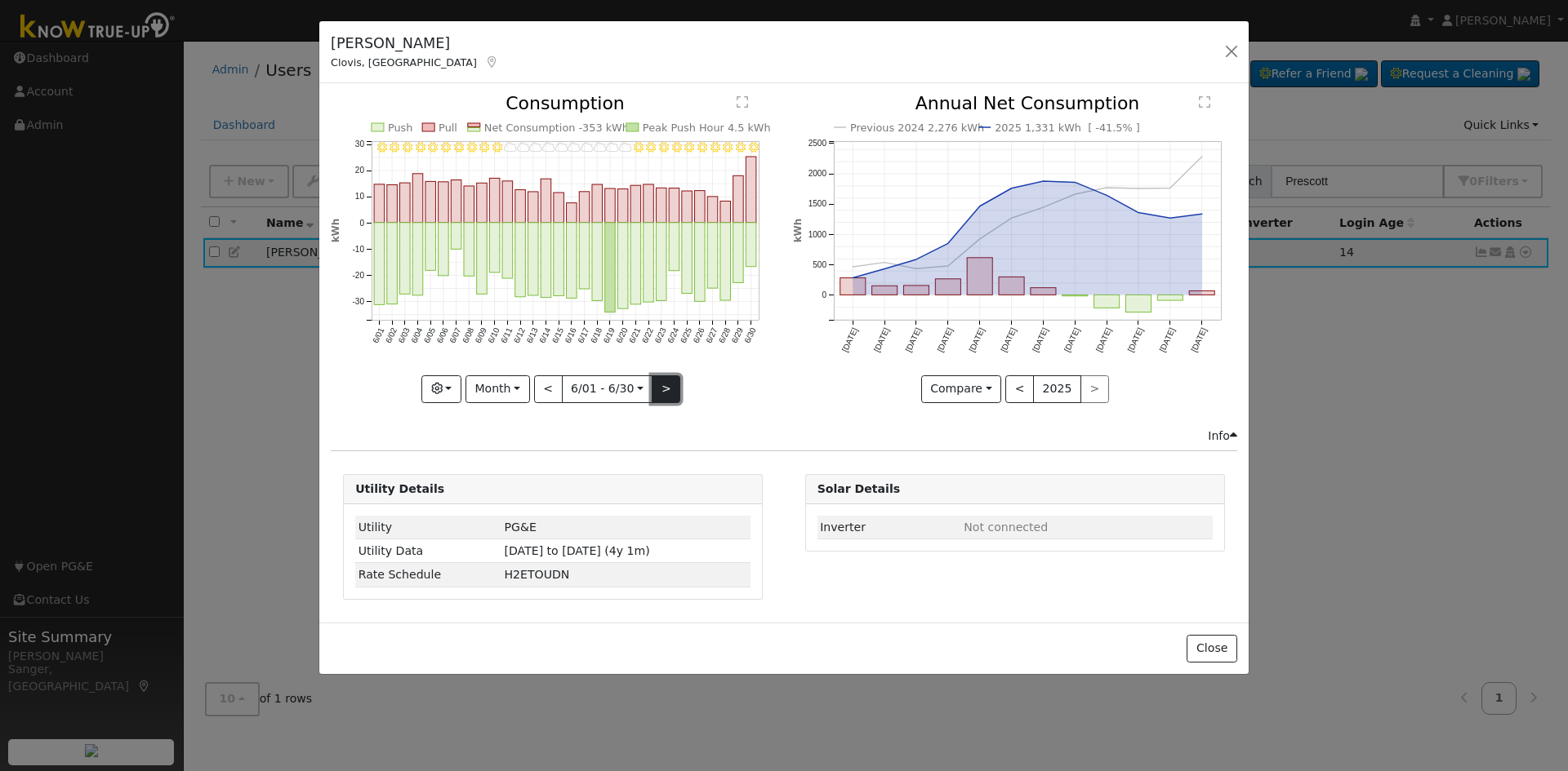
click at [666, 388] on button ">" at bounding box center [666, 389] width 29 height 28
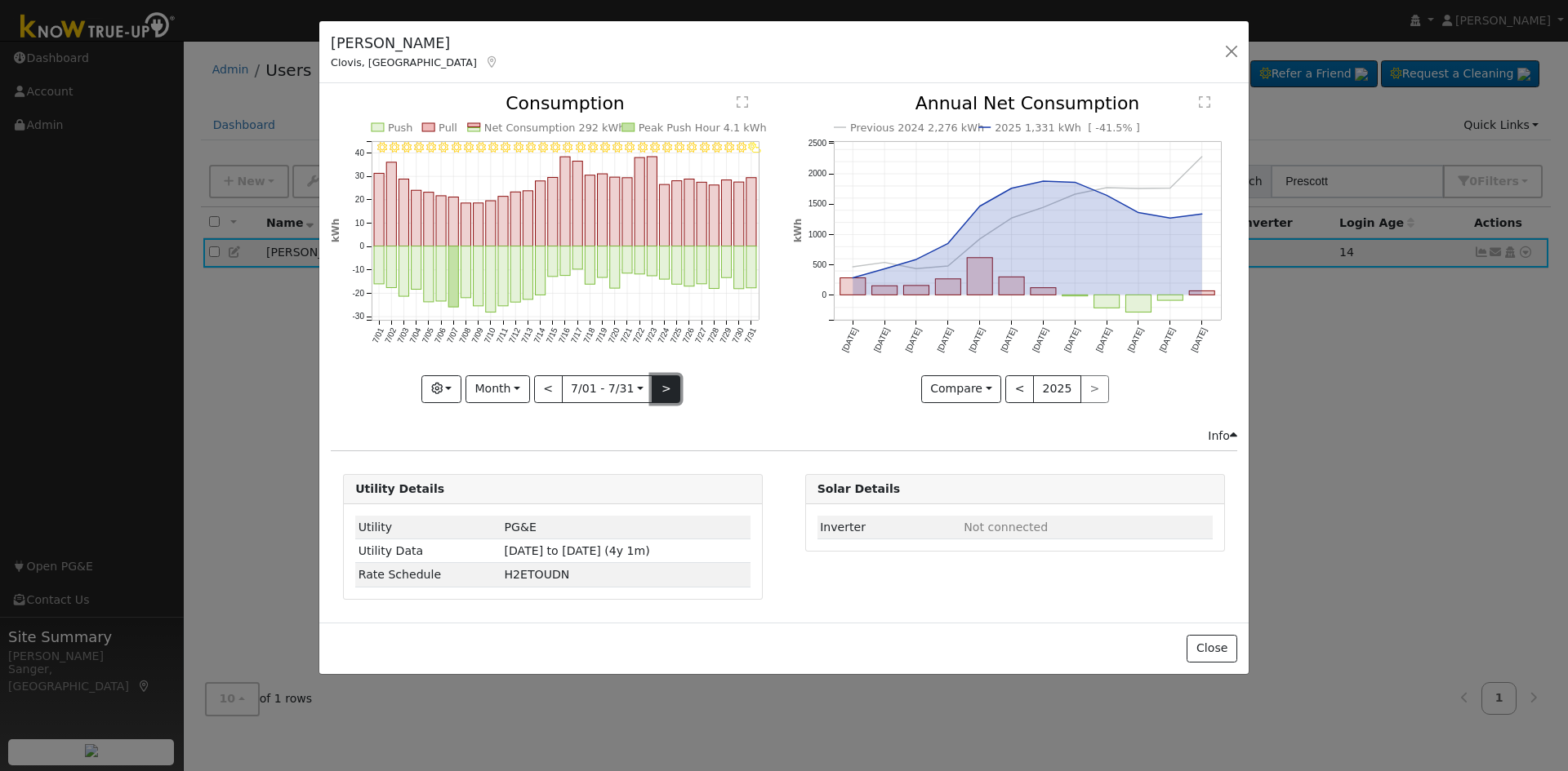
click at [666, 388] on button ">" at bounding box center [666, 389] width 29 height 28
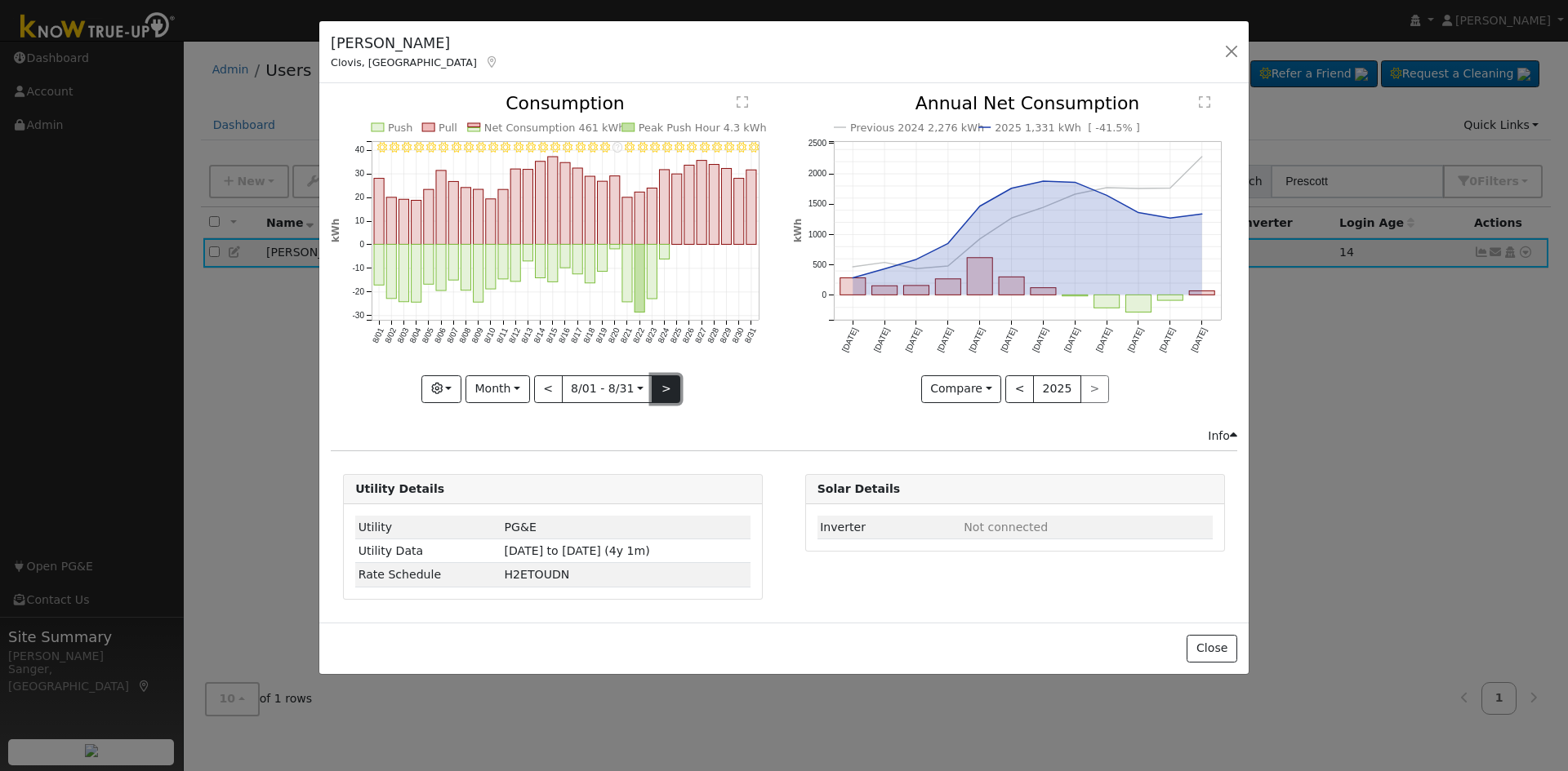
click at [666, 388] on button ">" at bounding box center [666, 389] width 29 height 28
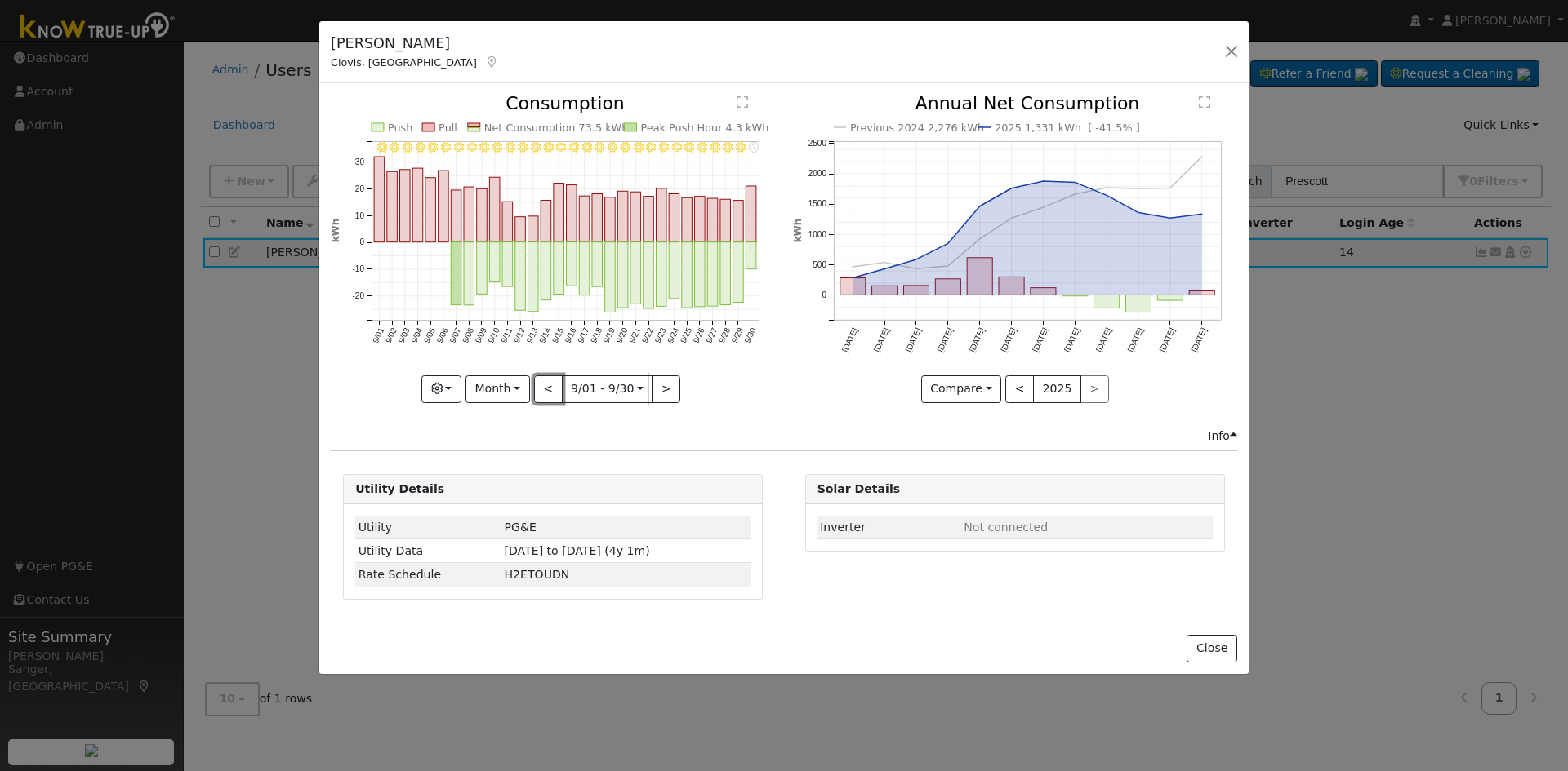
click at [551, 393] on button "<" at bounding box center [548, 389] width 29 height 28
type input "[DATE]"
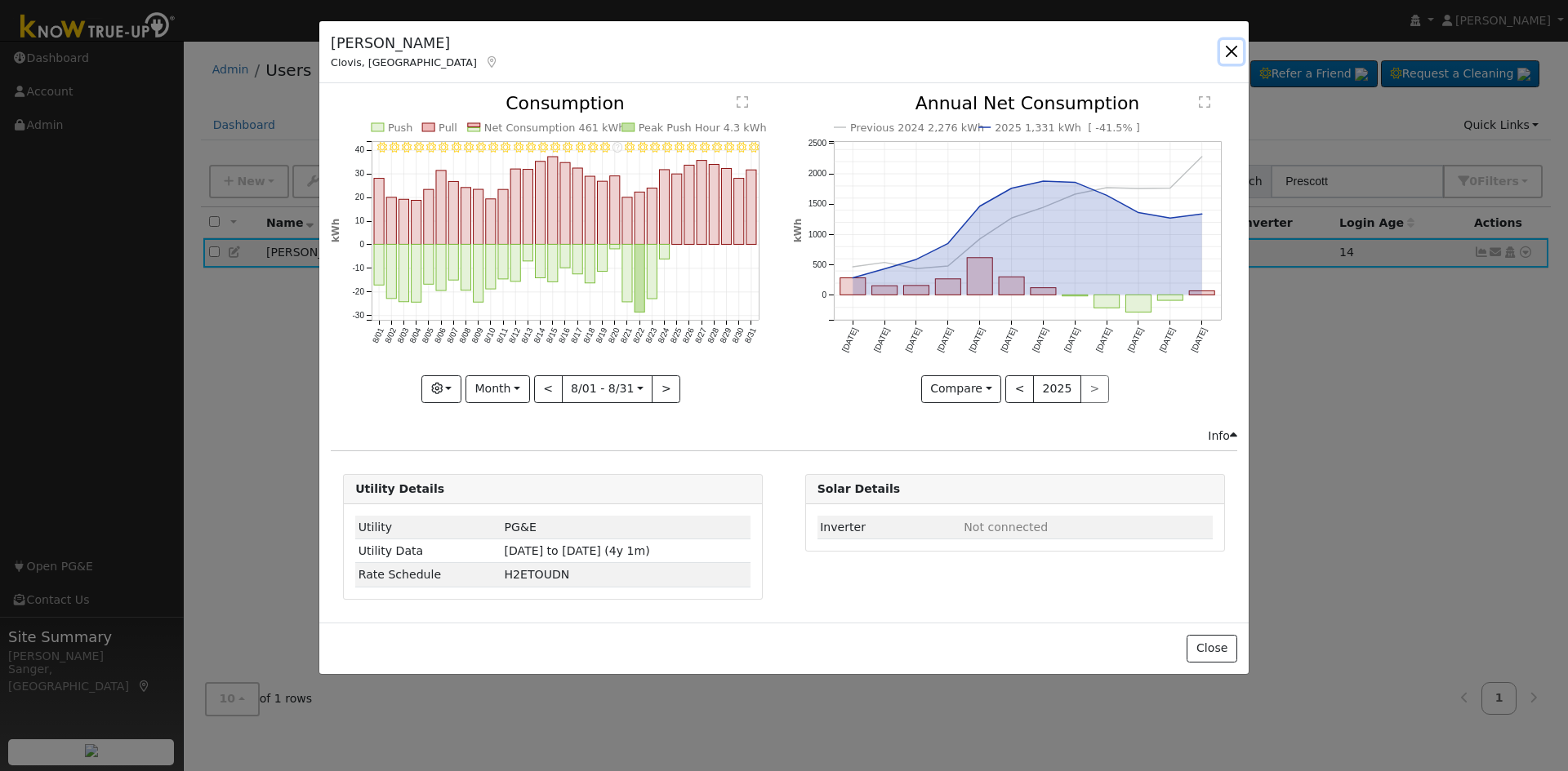
click at [1232, 47] on button "button" at bounding box center [1231, 51] width 23 height 23
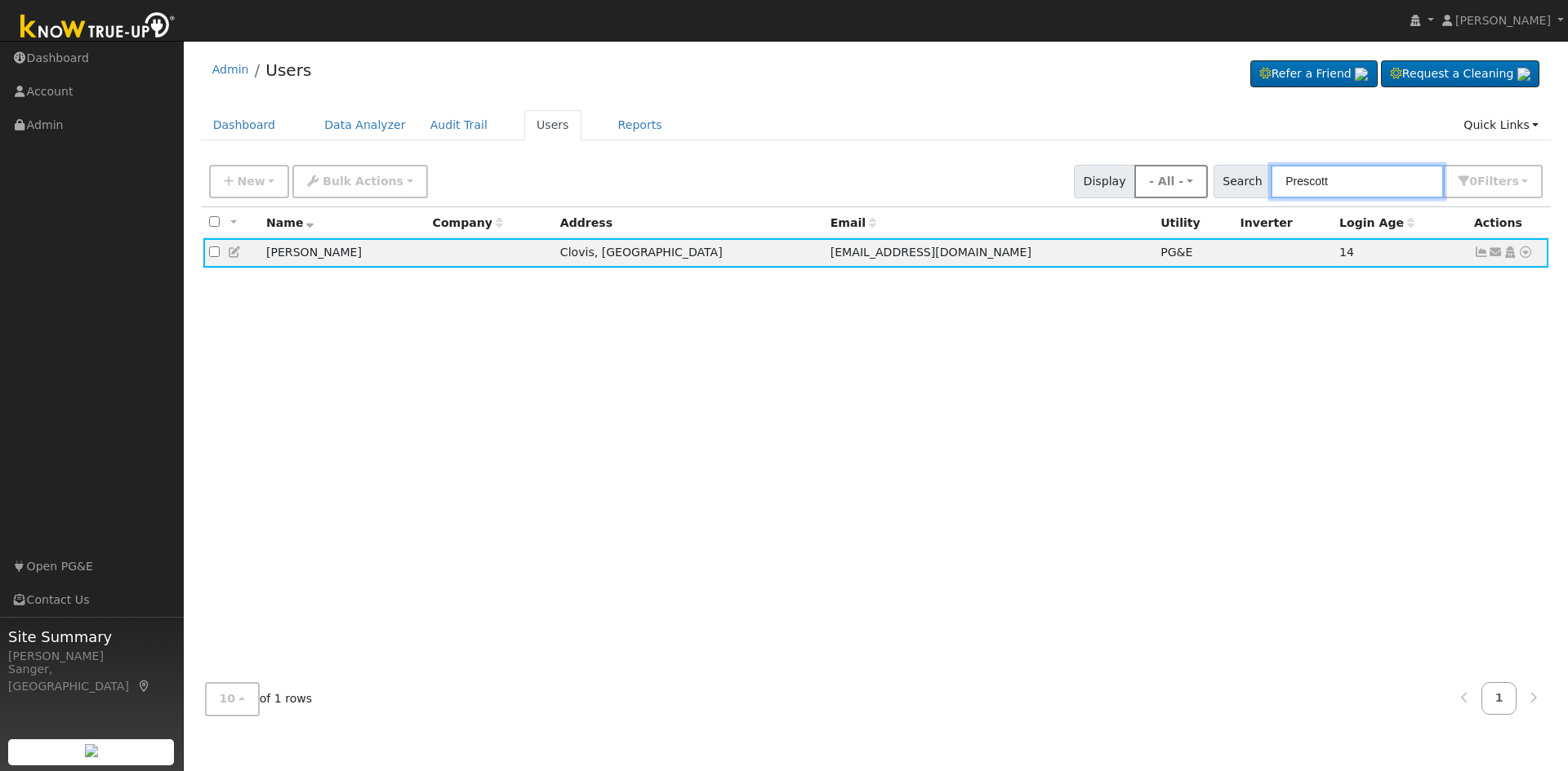
drag, startPoint x: 1327, startPoint y: 185, endPoint x: 1189, endPoint y: 196, distance: 138.4
click at [1189, 196] on div "New Add User Quick Add Quick Connect Quick Convert Lead Bulk Actions Send Email…" at bounding box center [875, 179] width 1340 height 39
paste input "[PERSON_NAME]"
type input "[PERSON_NAME]"
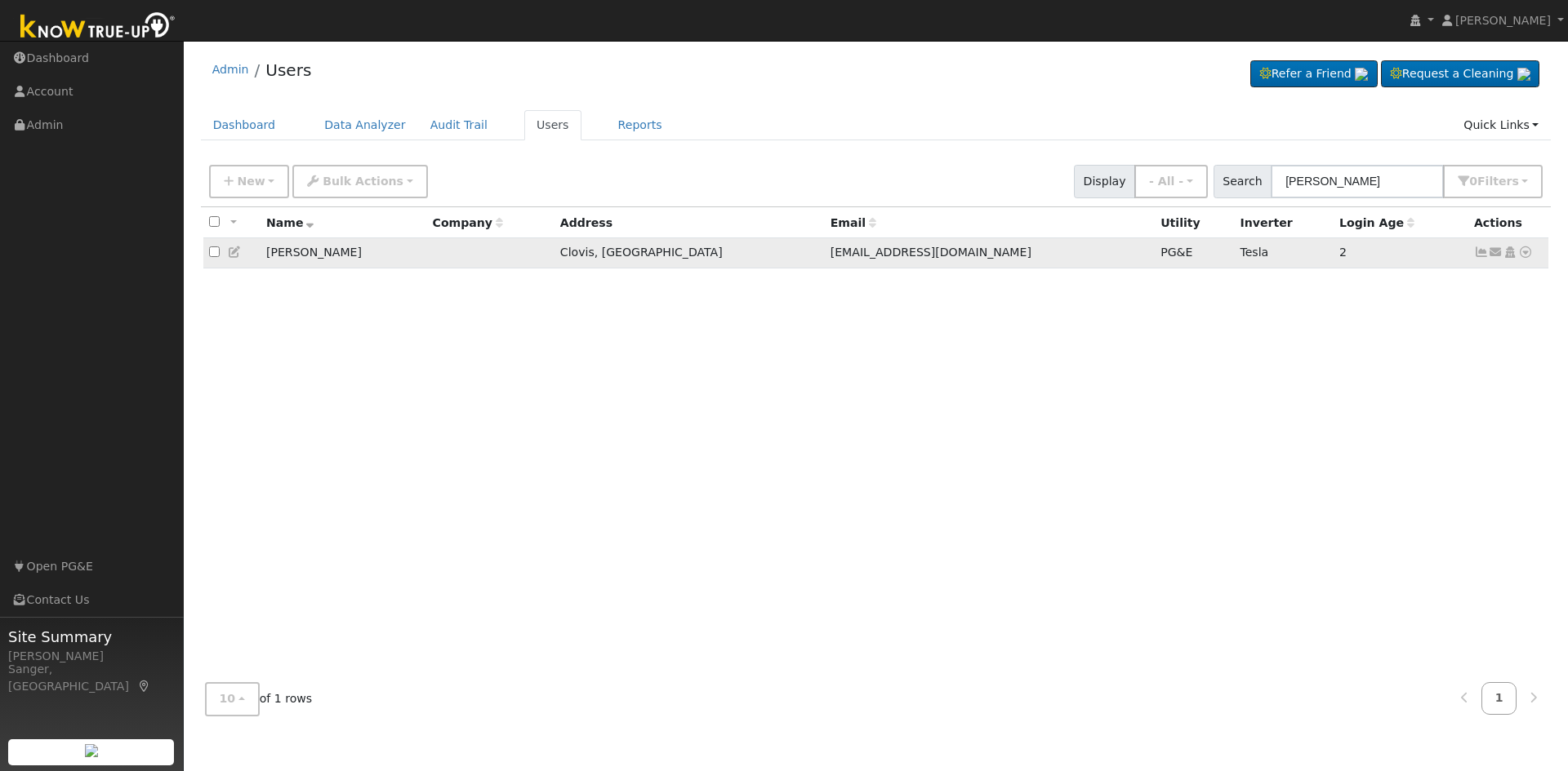
click at [1476, 251] on icon at bounding box center [1480, 252] width 14 height 12
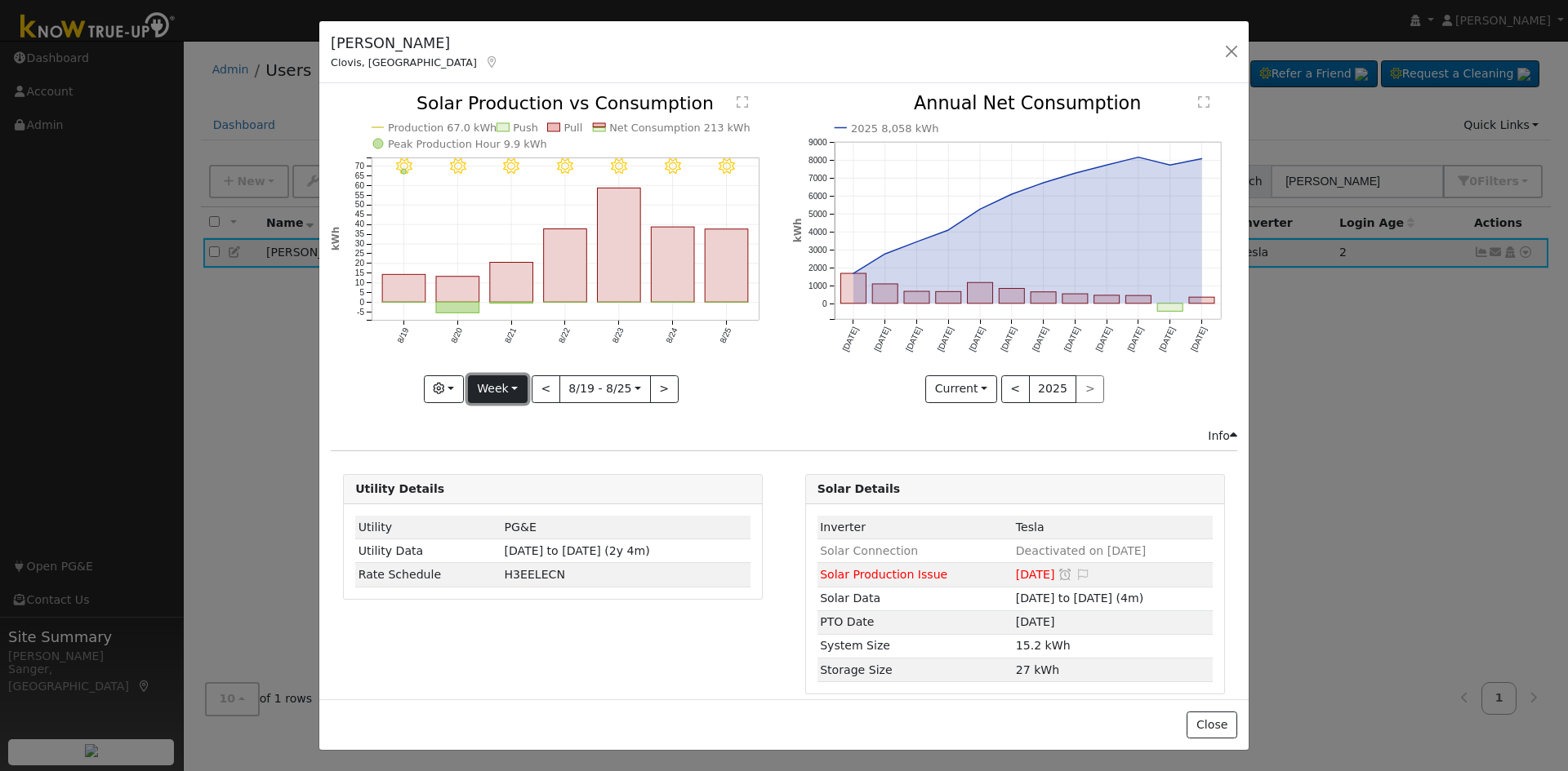
click at [497, 385] on button "Week" at bounding box center [497, 389] width 60 height 28
click at [510, 467] on link "Month" at bounding box center [525, 468] width 114 height 23
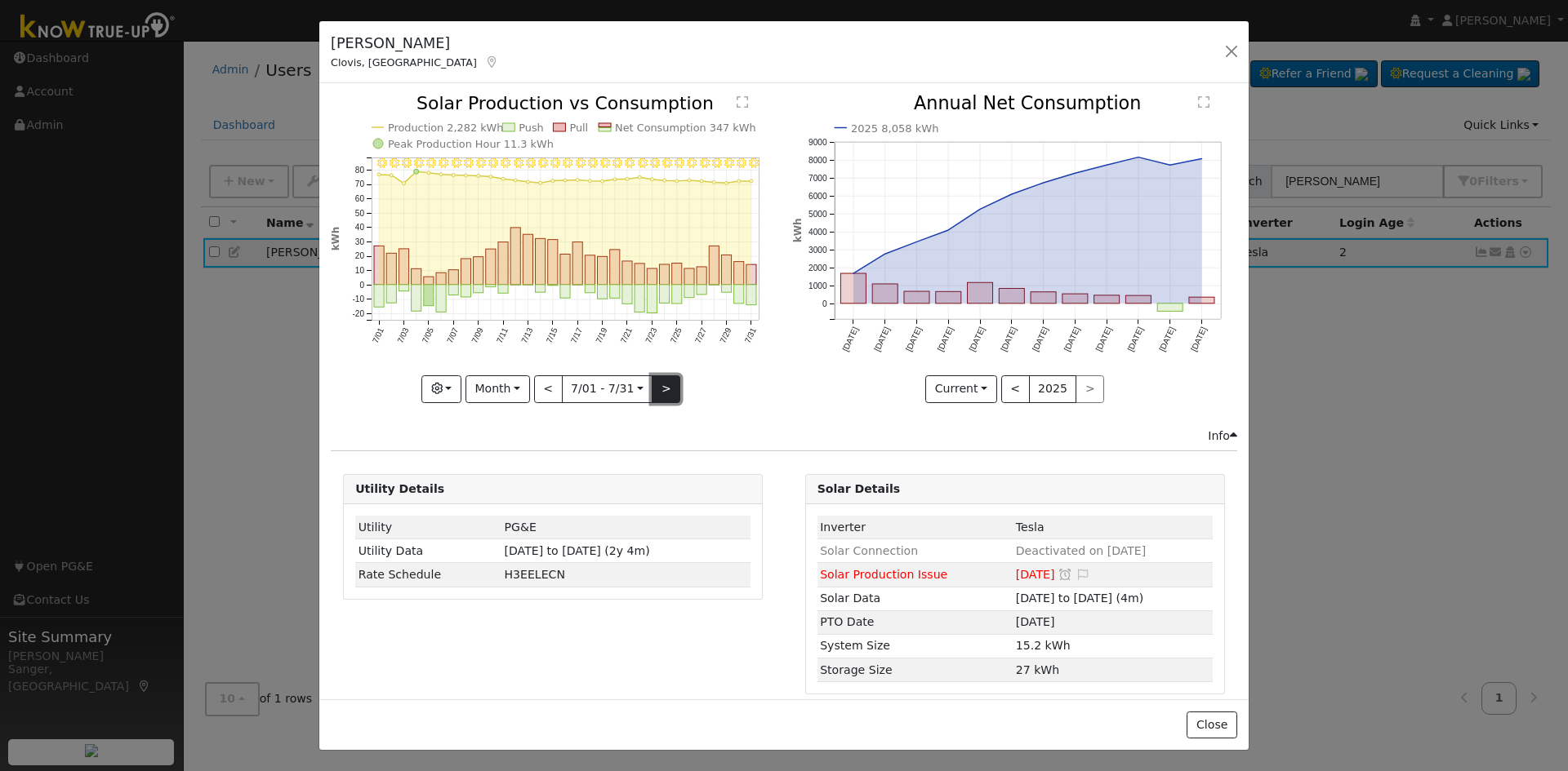
click at [665, 382] on button ">" at bounding box center [666, 389] width 29 height 28
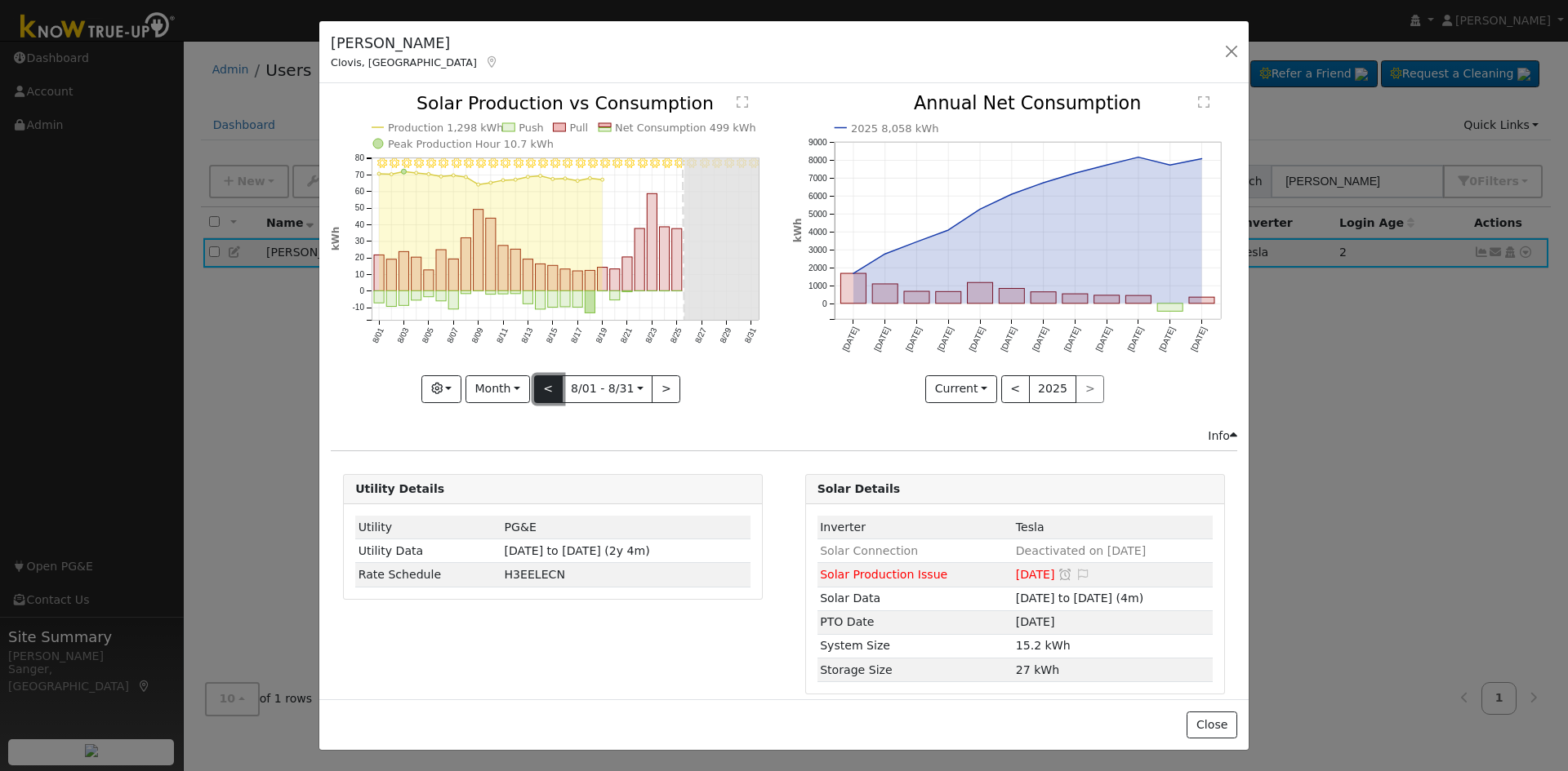
click at [544, 383] on button "<" at bounding box center [548, 389] width 29 height 28
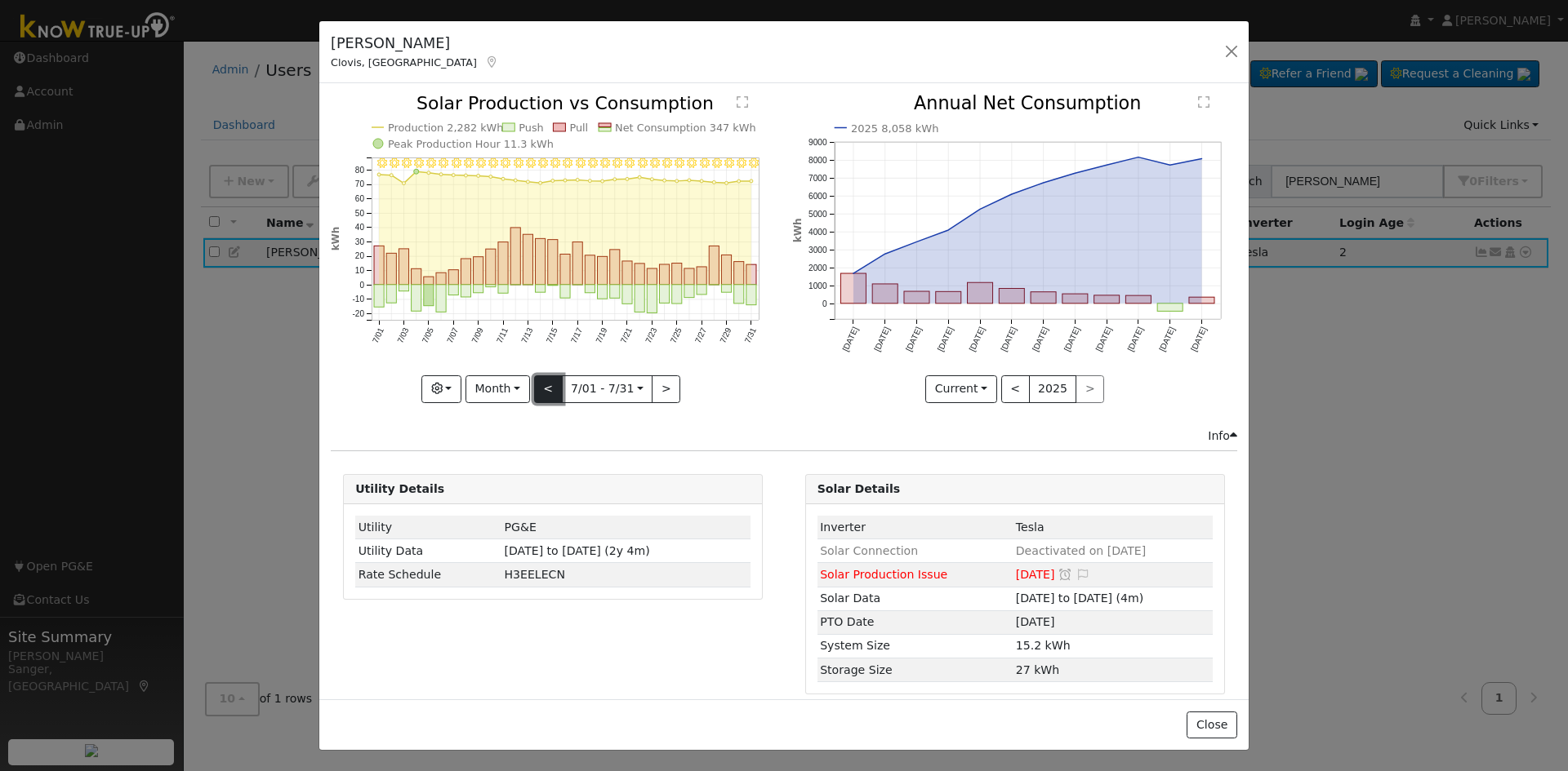
click at [544, 383] on button "<" at bounding box center [548, 389] width 29 height 28
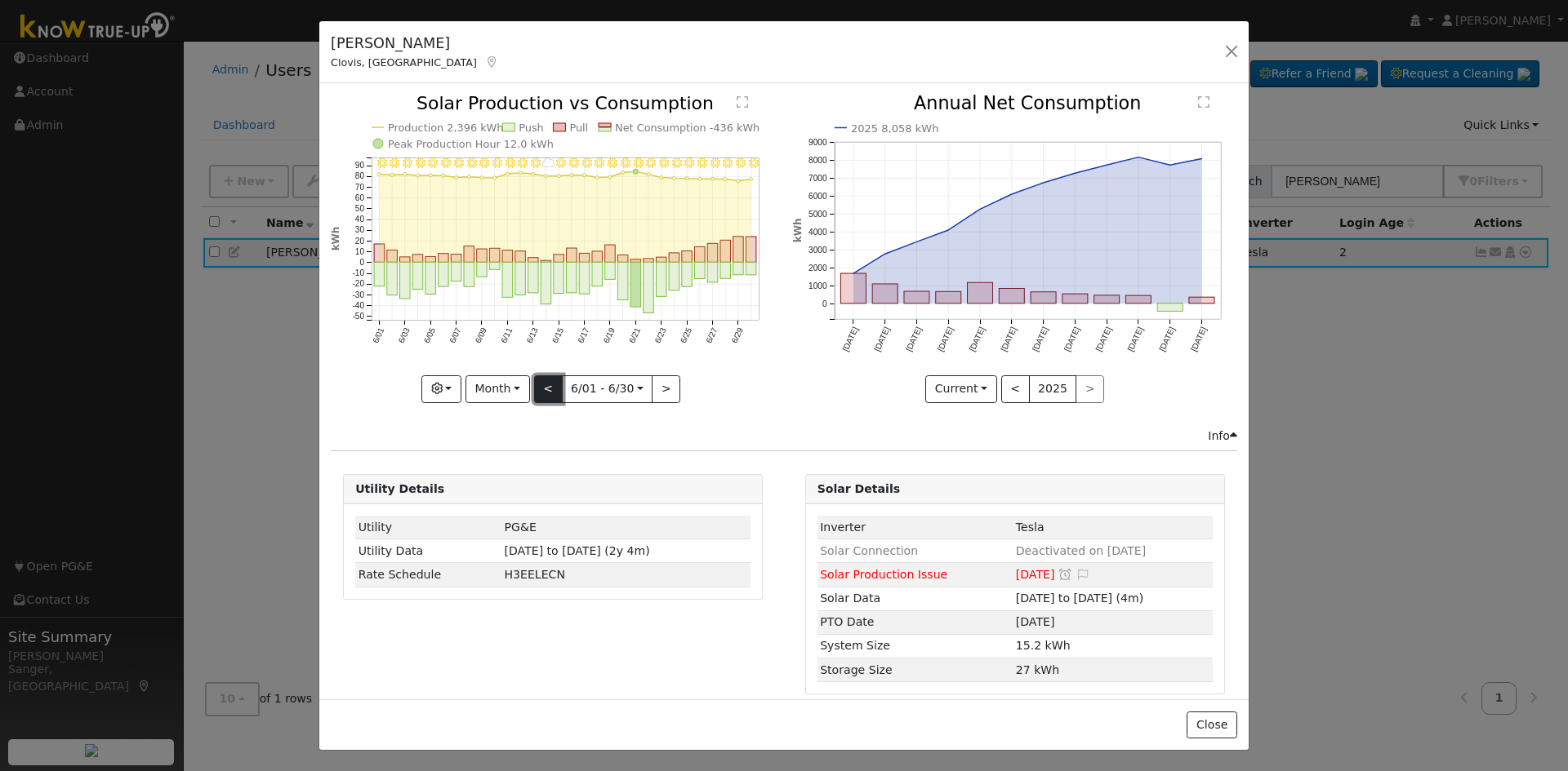
click at [544, 383] on button "<" at bounding box center [548, 389] width 29 height 28
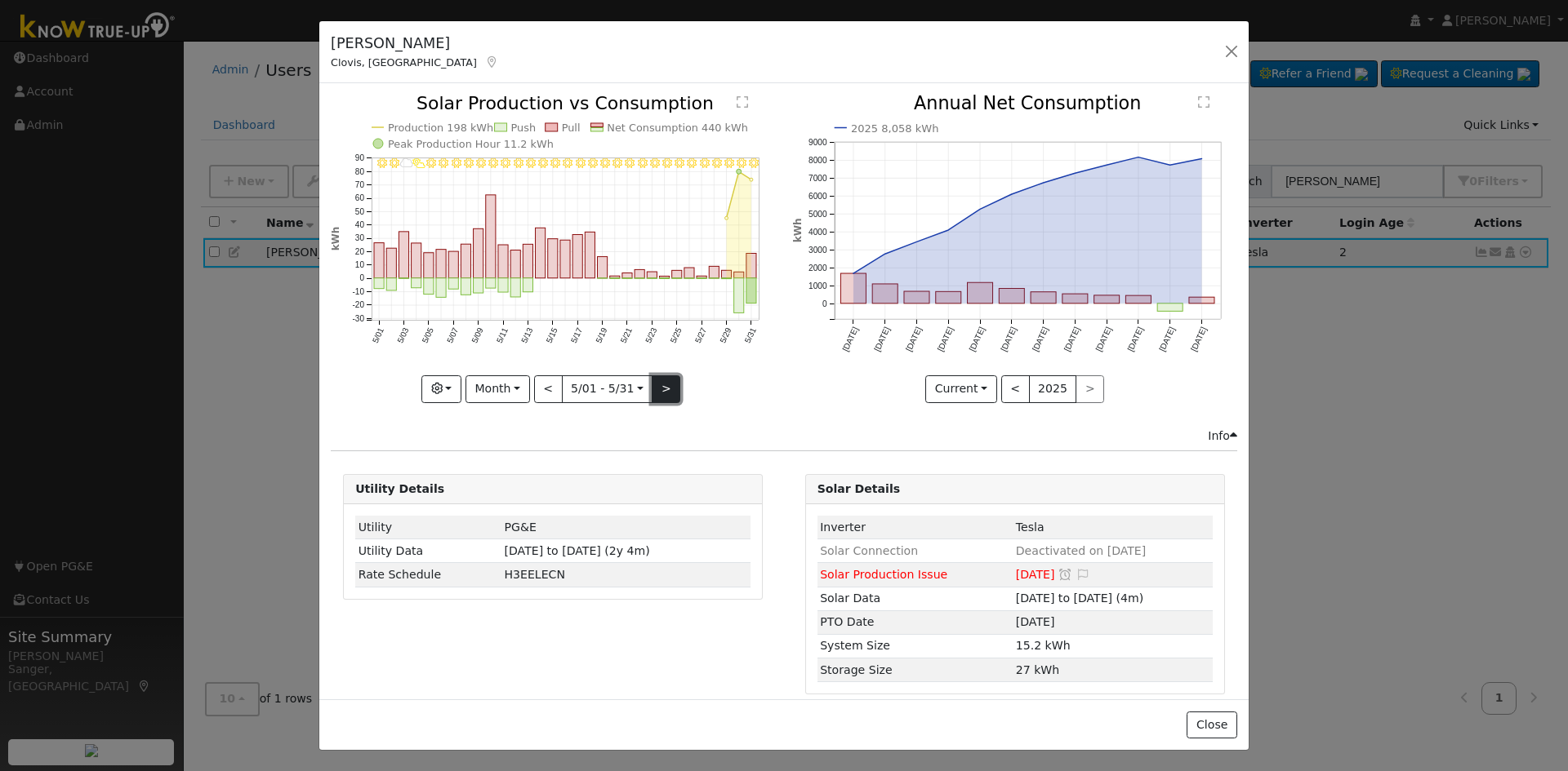
click at [661, 383] on button ">" at bounding box center [666, 389] width 29 height 28
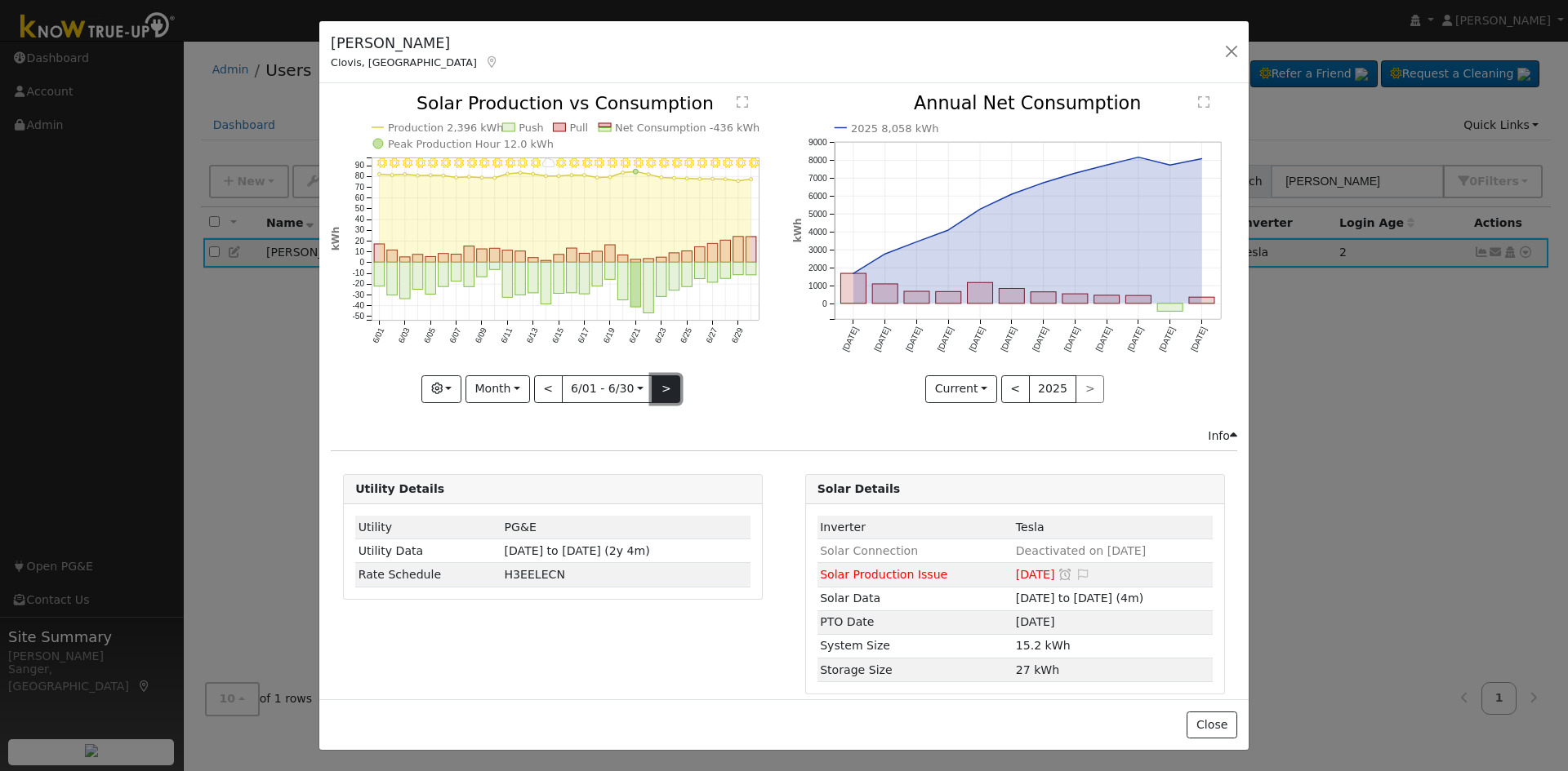
click at [662, 376] on button ">" at bounding box center [666, 389] width 29 height 28
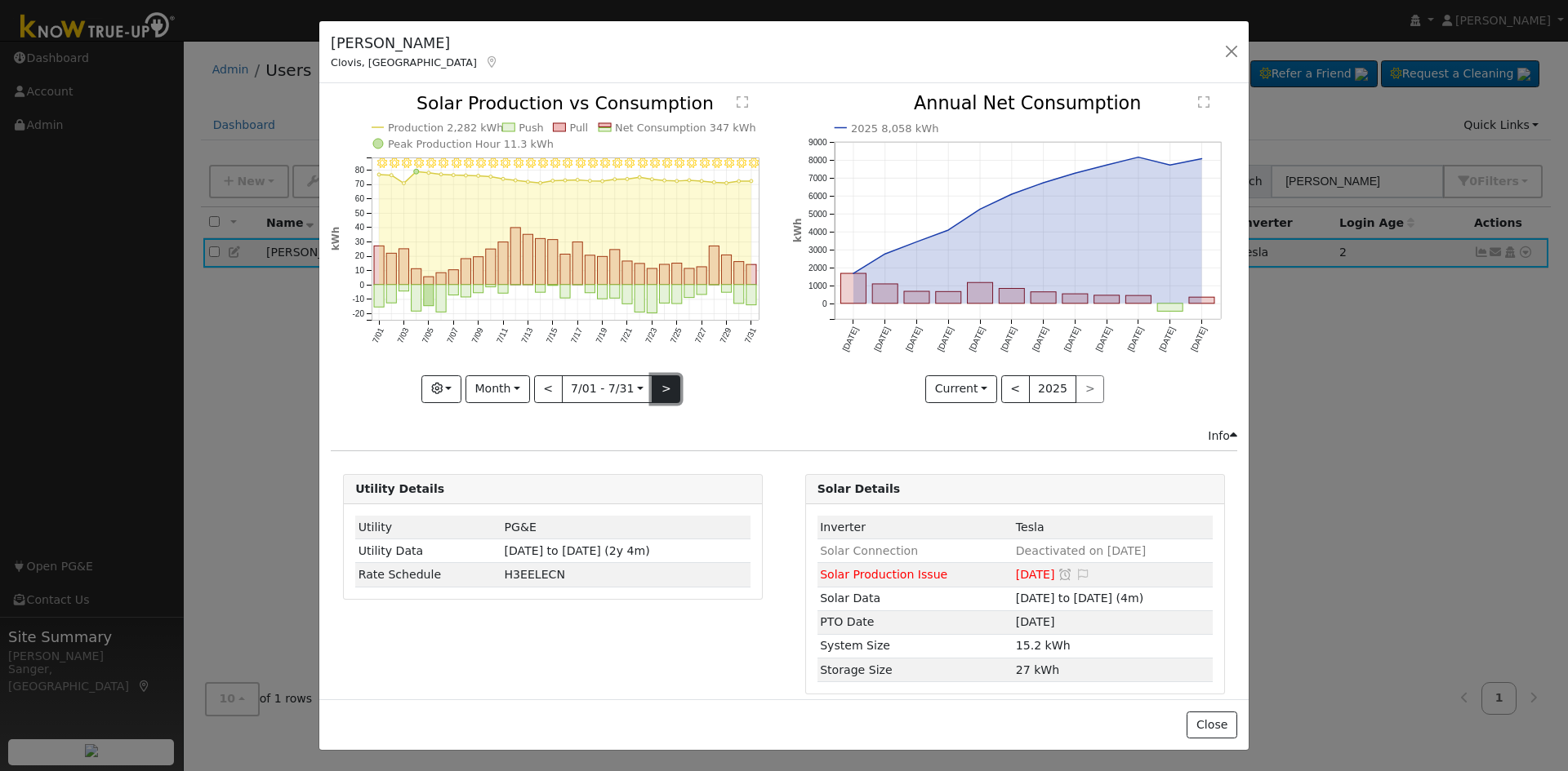
click at [662, 376] on button ">" at bounding box center [666, 389] width 29 height 28
type input "[DATE]"
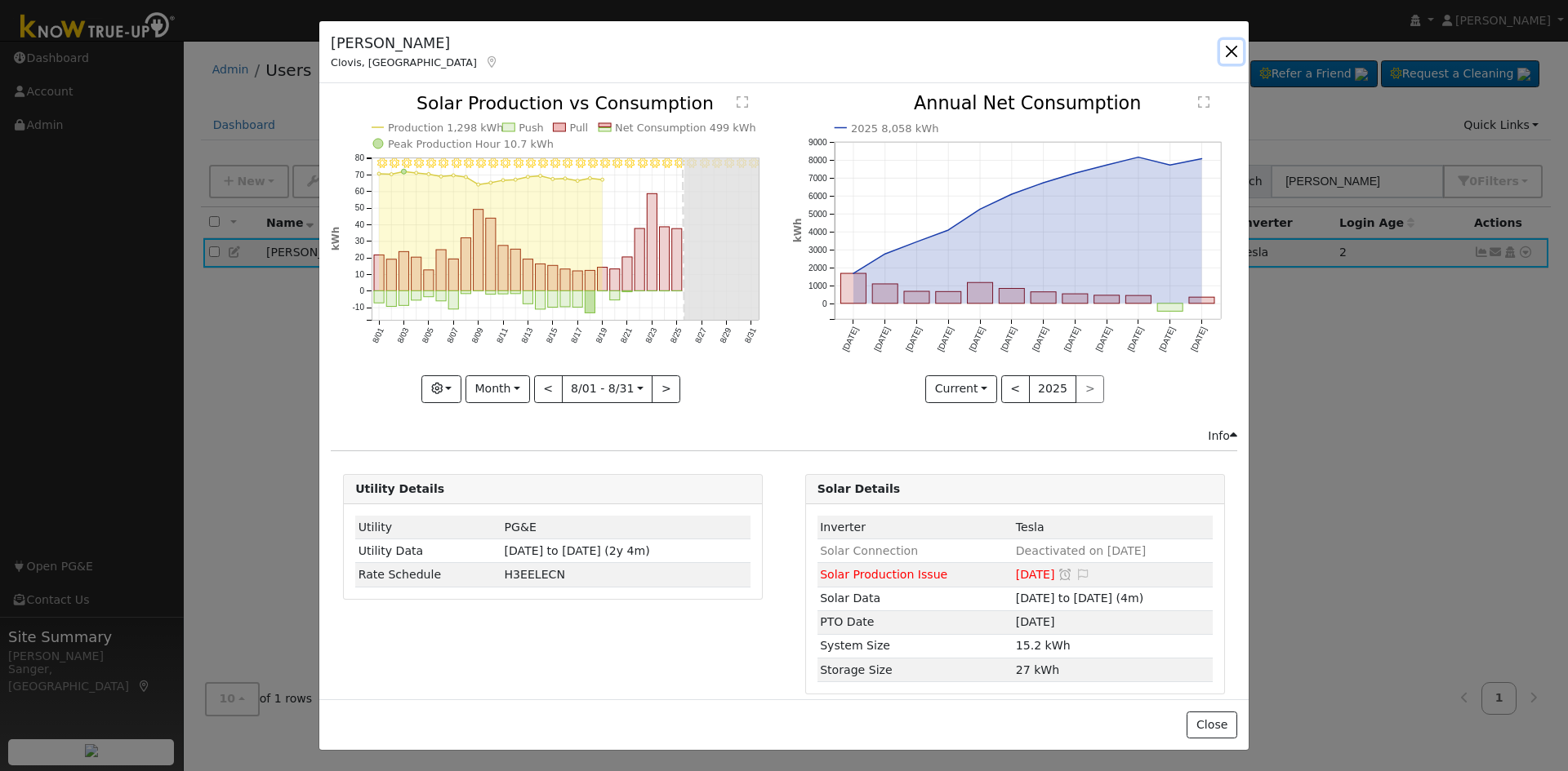
click at [1232, 51] on button "button" at bounding box center [1231, 51] width 23 height 23
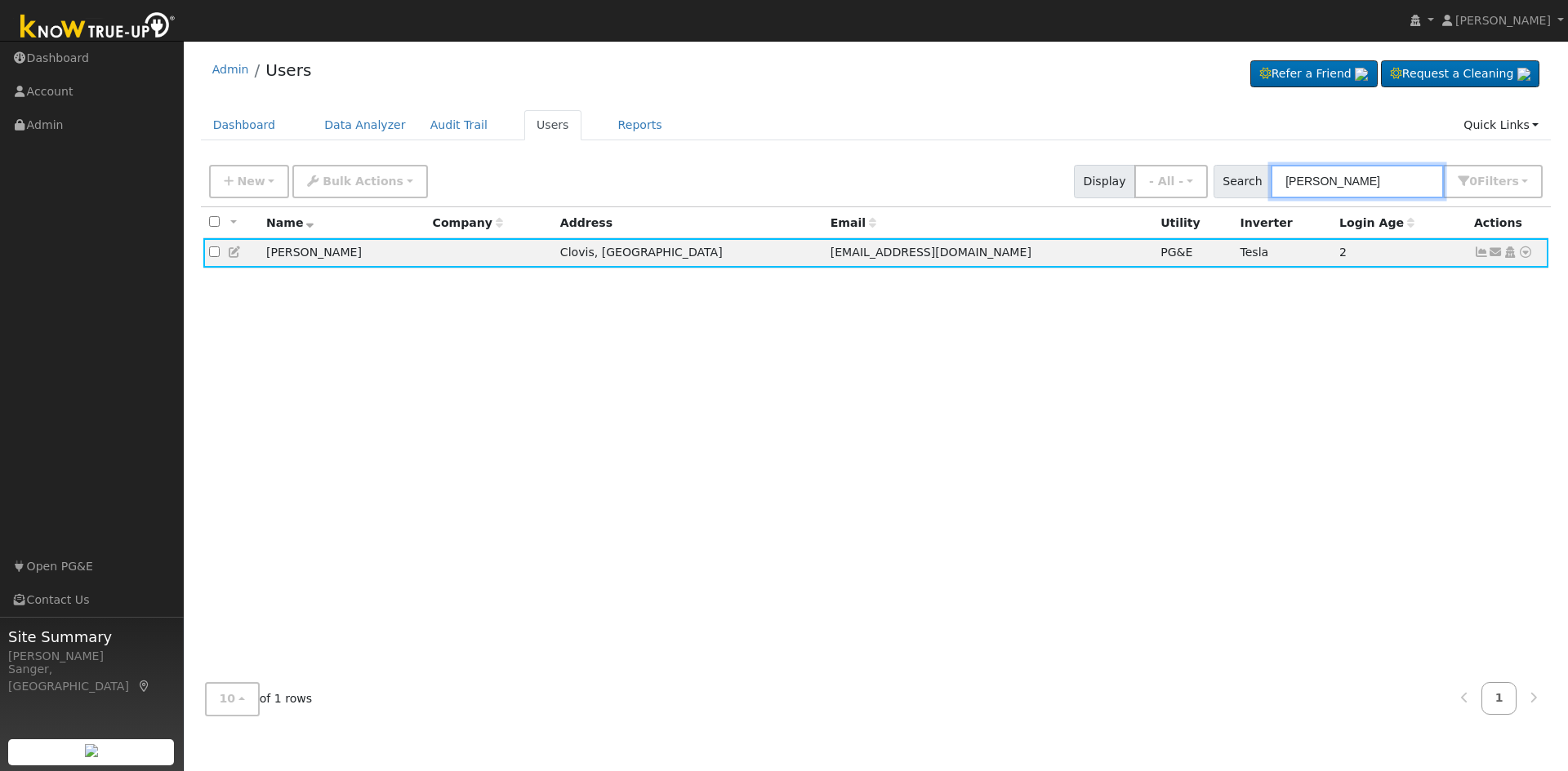
drag, startPoint x: 1415, startPoint y: 179, endPoint x: 1134, endPoint y: 176, distance: 281.0
click at [1134, 176] on div "New Add User Quick Add Quick Connect Quick Convert Lead Bulk Actions Send Email…" at bounding box center [875, 179] width 1340 height 39
paste input "[PERSON_NAME]"
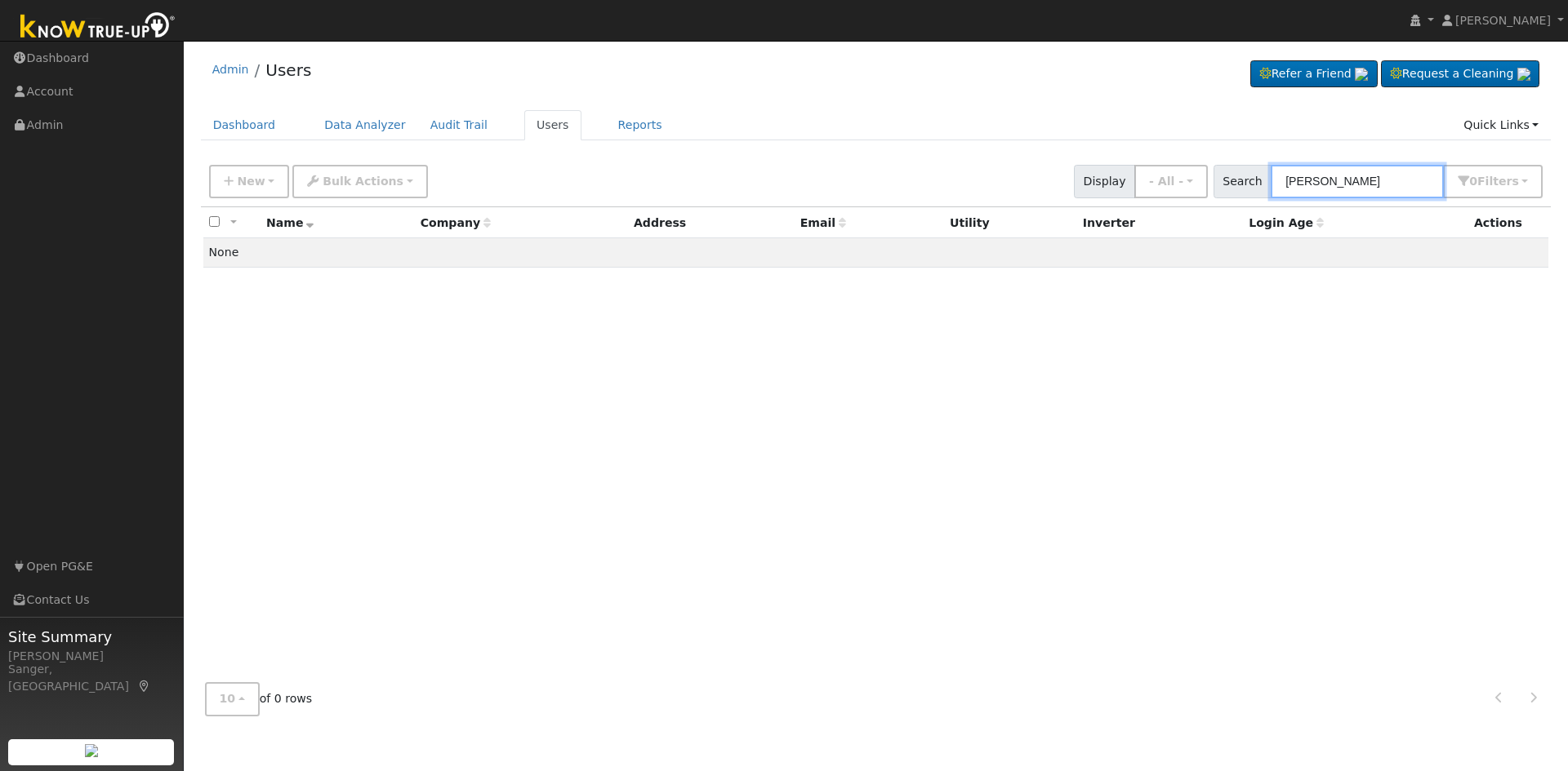
type input "[PERSON_NAME]"
drag, startPoint x: 1361, startPoint y: 179, endPoint x: 1234, endPoint y: 180, distance: 127.0
click at [1234, 180] on div "Search [PERSON_NAME] 0 Filter s My accounts Role Show - All - Show Leads Admin …" at bounding box center [1377, 182] width 330 height 34
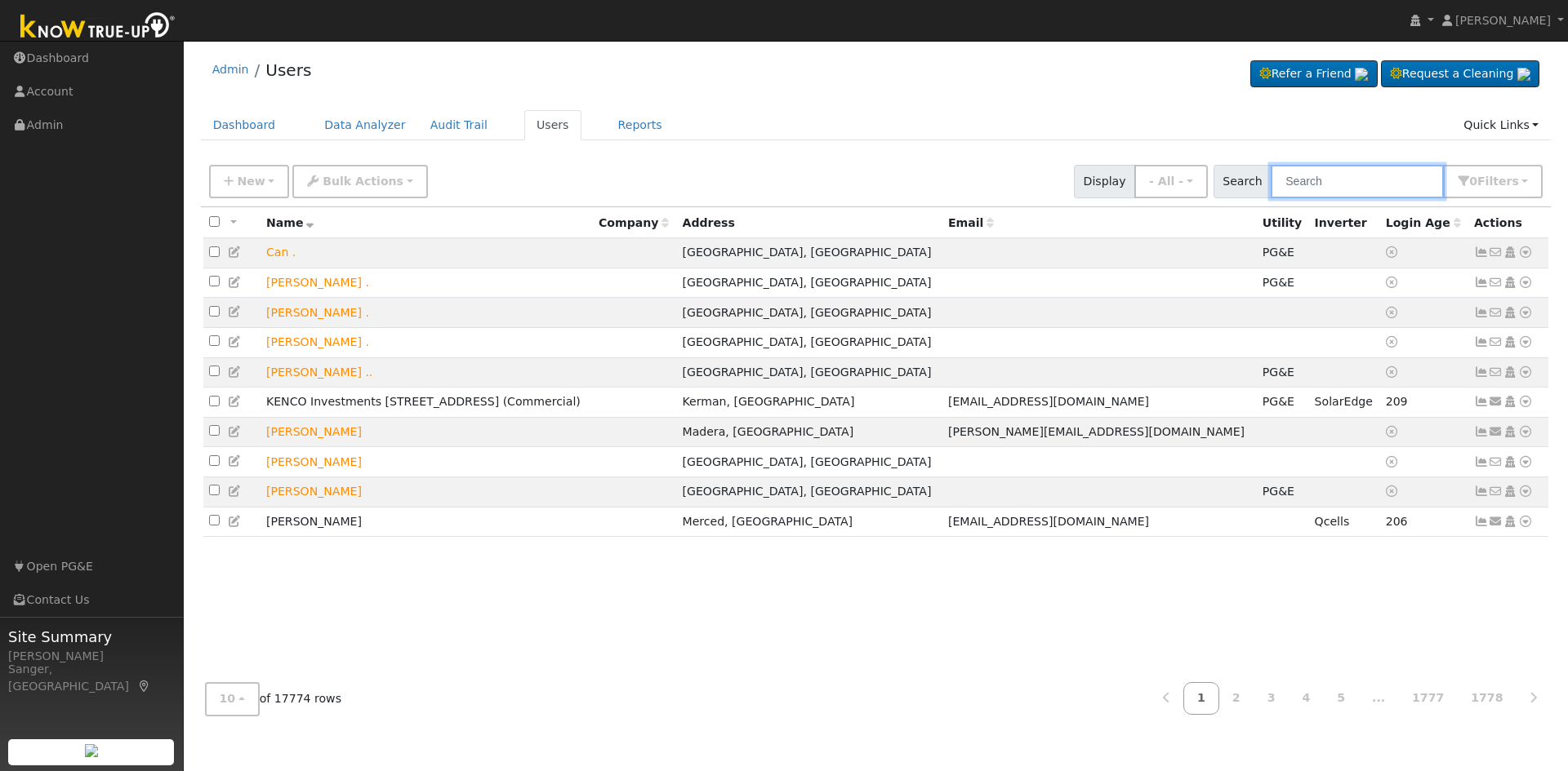
click at [1335, 181] on input "text" at bounding box center [1356, 182] width 173 height 34
paste input "Kenco"
type input "Kenco"
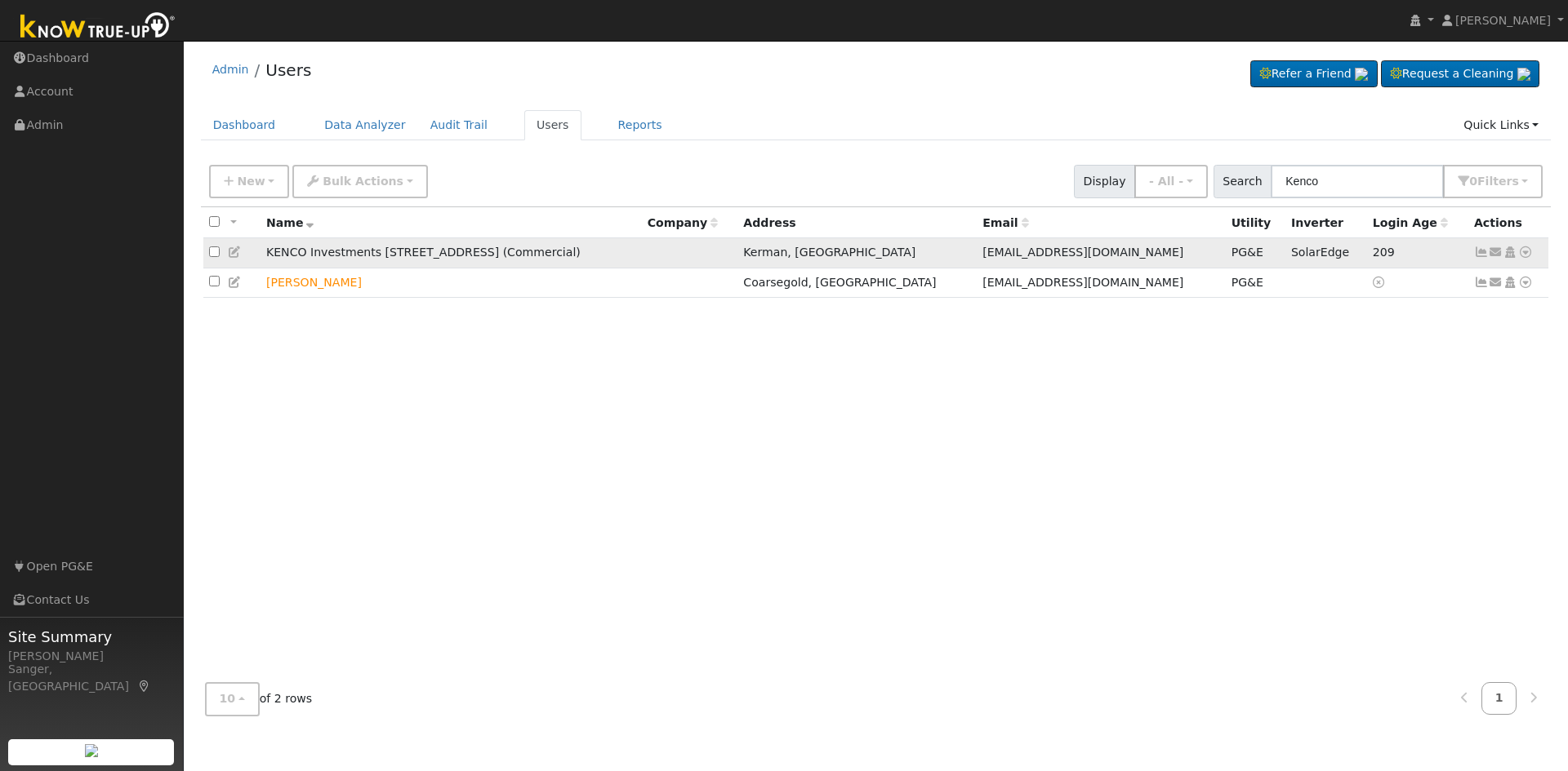
click at [407, 256] on td "KENCO Investments [STREET_ADDRESS] (Commercial)" at bounding box center [451, 254] width 381 height 30
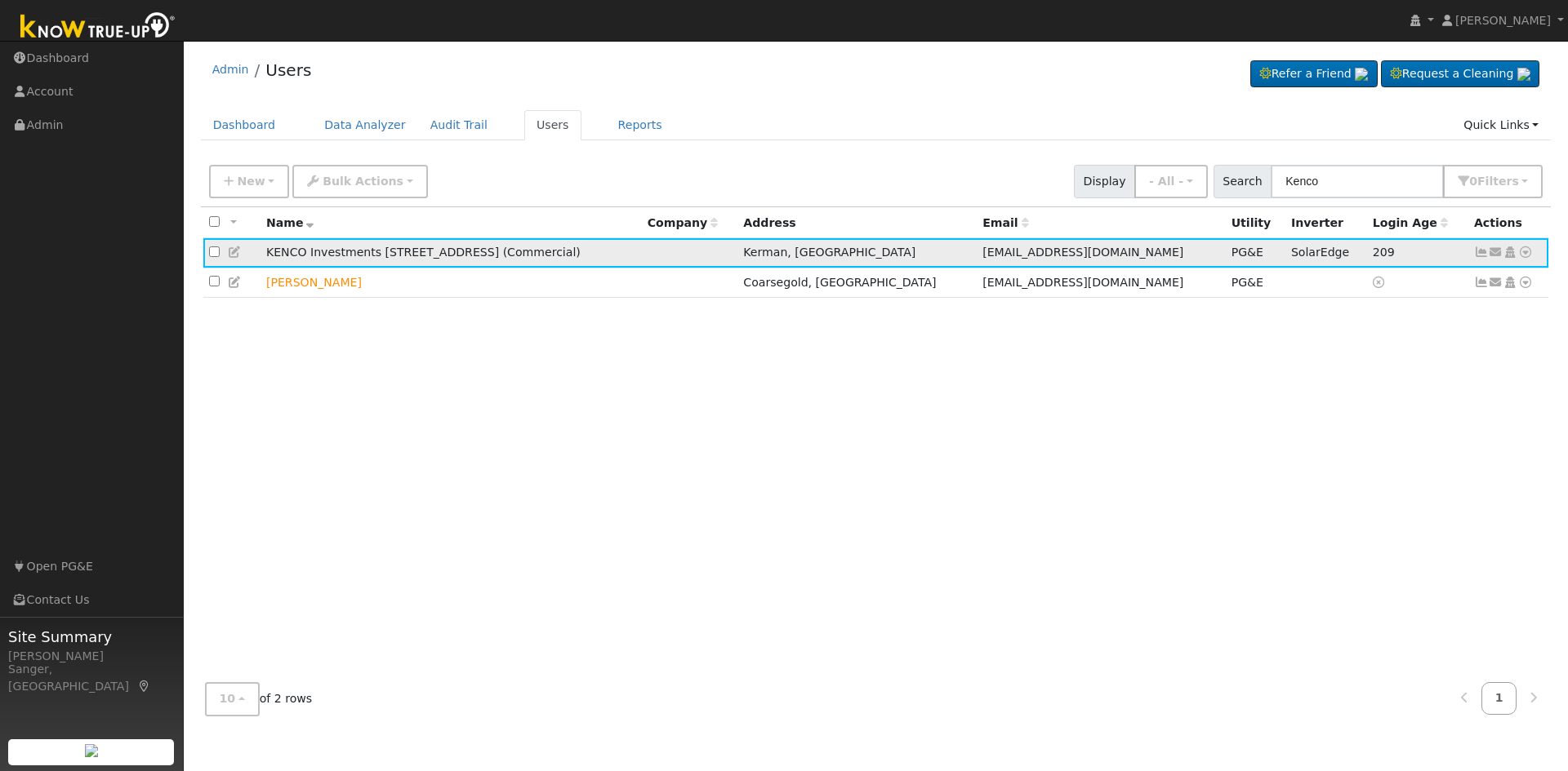
click at [1477, 254] on icon at bounding box center [1480, 252] width 14 height 12
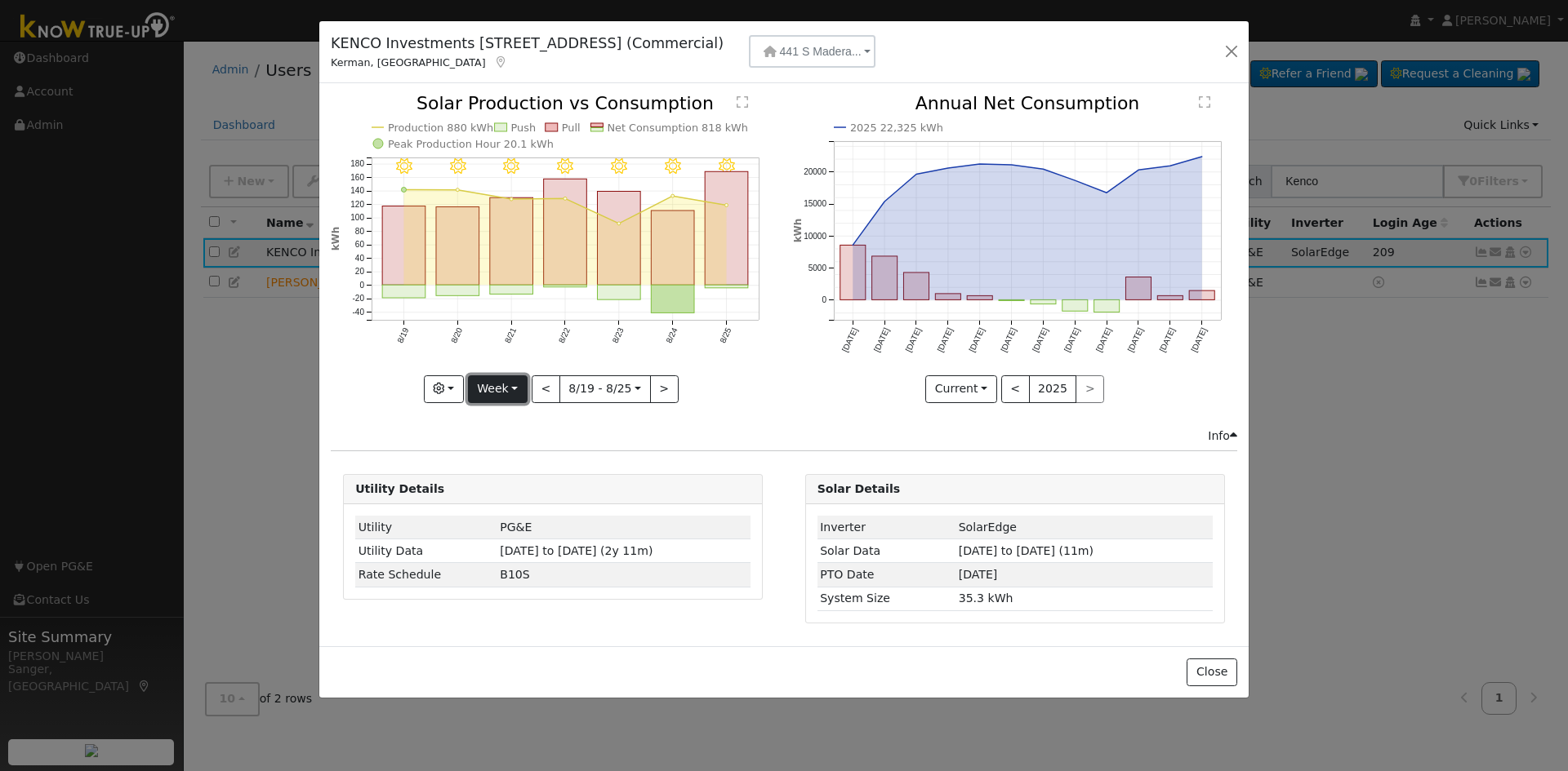
click at [497, 388] on button "Week" at bounding box center [497, 389] width 60 height 28
click at [518, 469] on link "Month" at bounding box center [525, 468] width 114 height 23
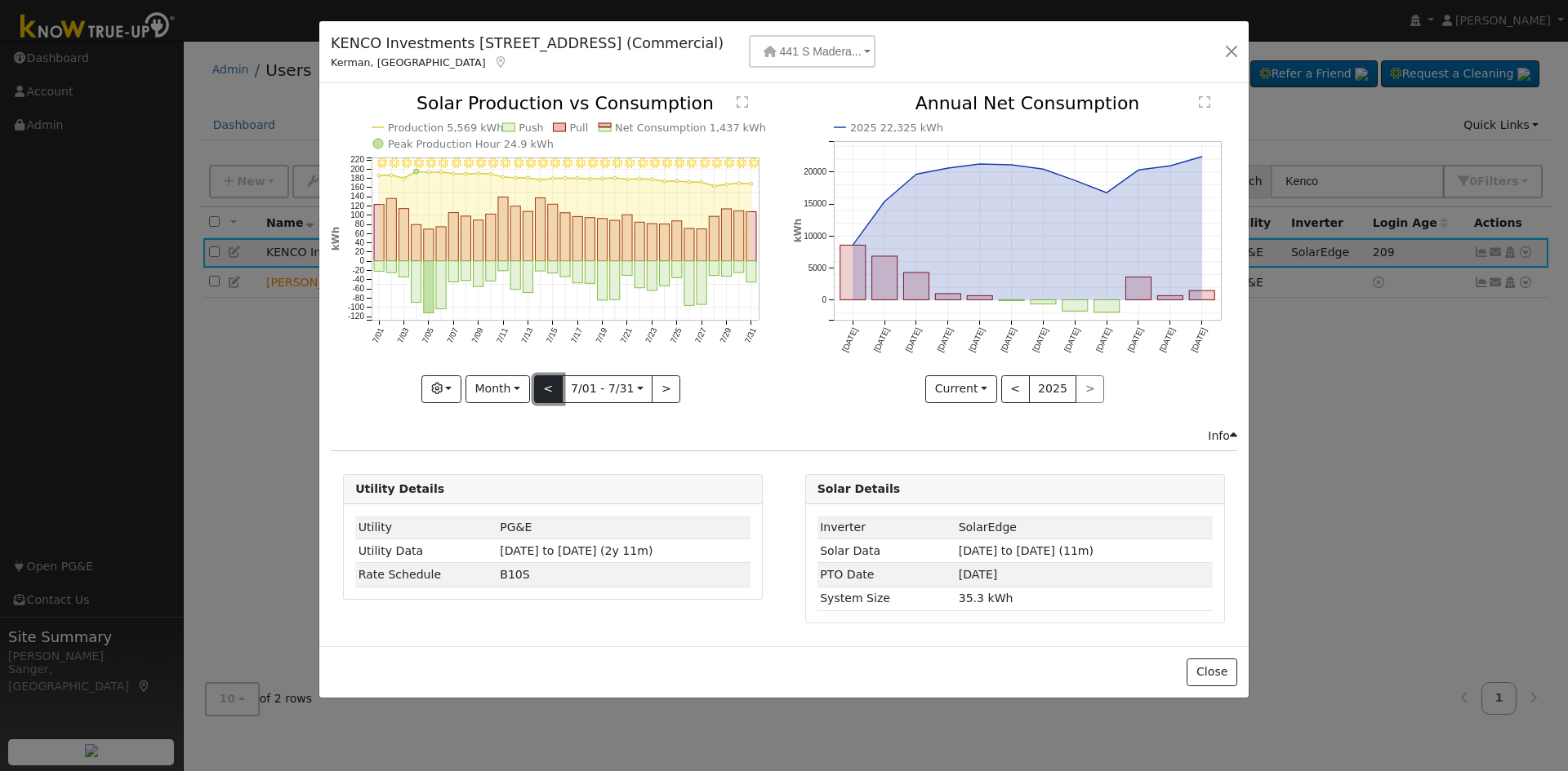
click at [550, 386] on button "<" at bounding box center [548, 389] width 29 height 28
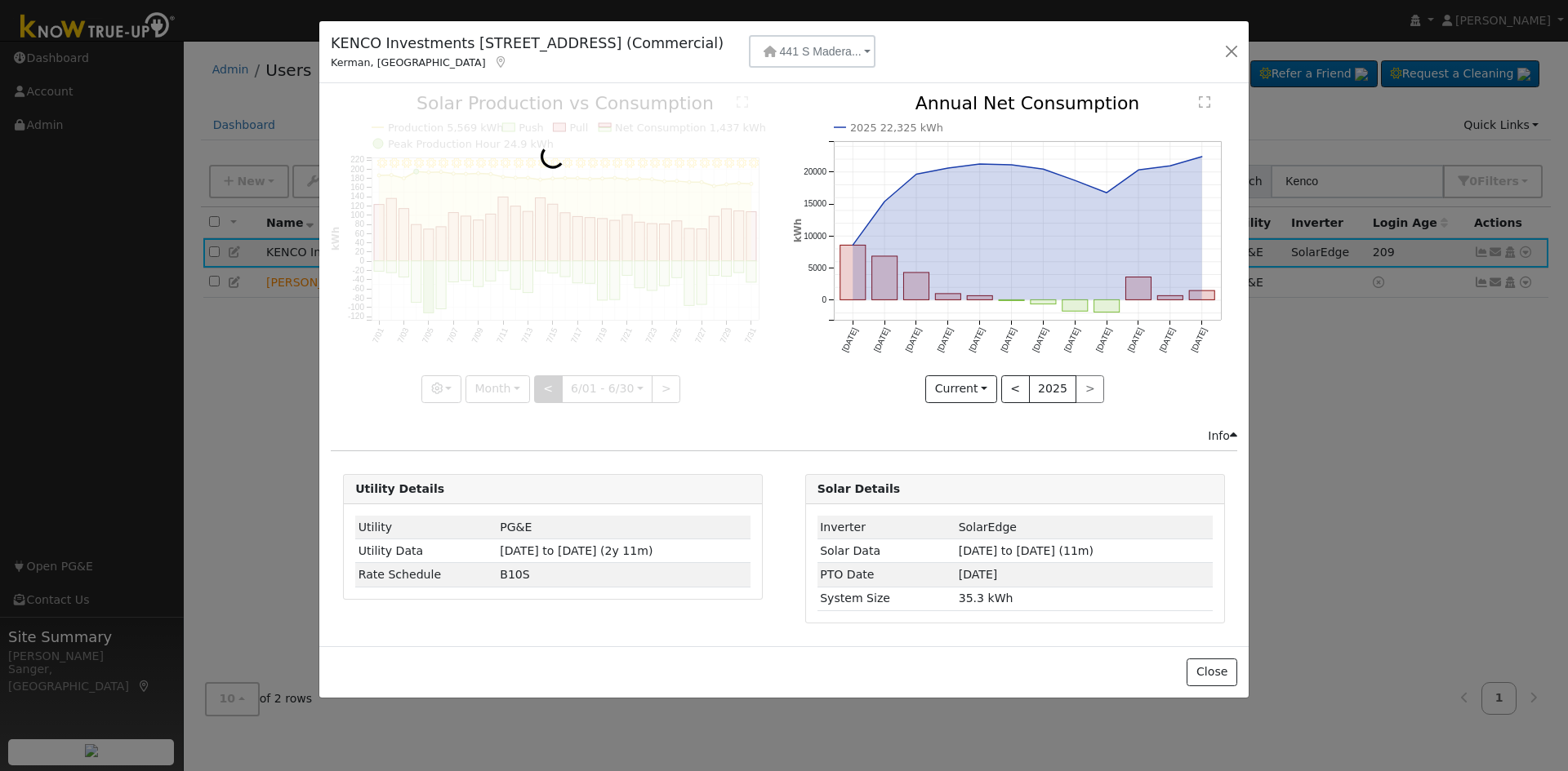
click at [550, 386] on div at bounding box center [552, 248] width 444 height 308
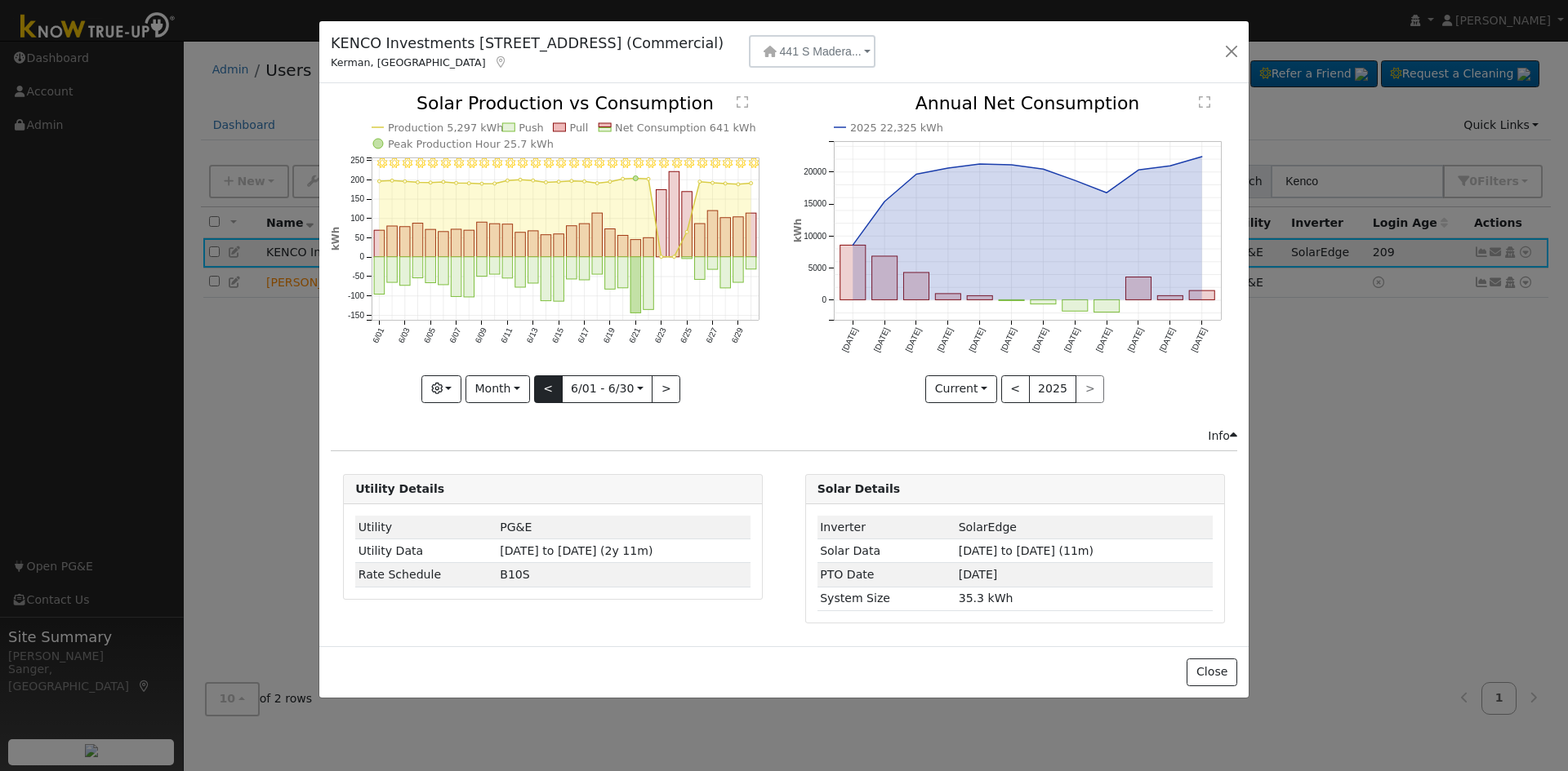
click at [550, 386] on div at bounding box center [552, 248] width 444 height 308
click at [550, 386] on button "<" at bounding box center [548, 389] width 29 height 28
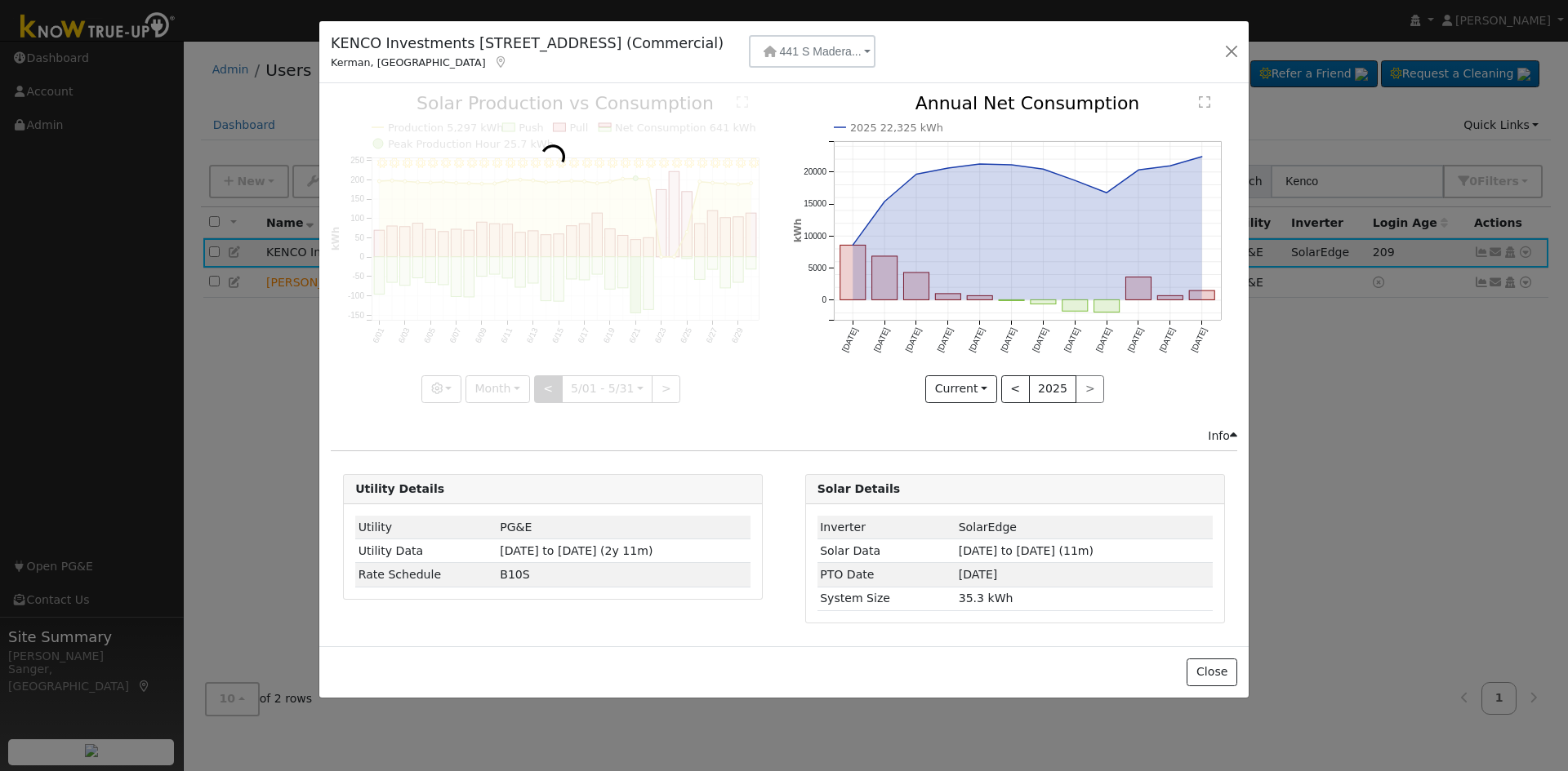
click at [550, 386] on div at bounding box center [552, 248] width 444 height 308
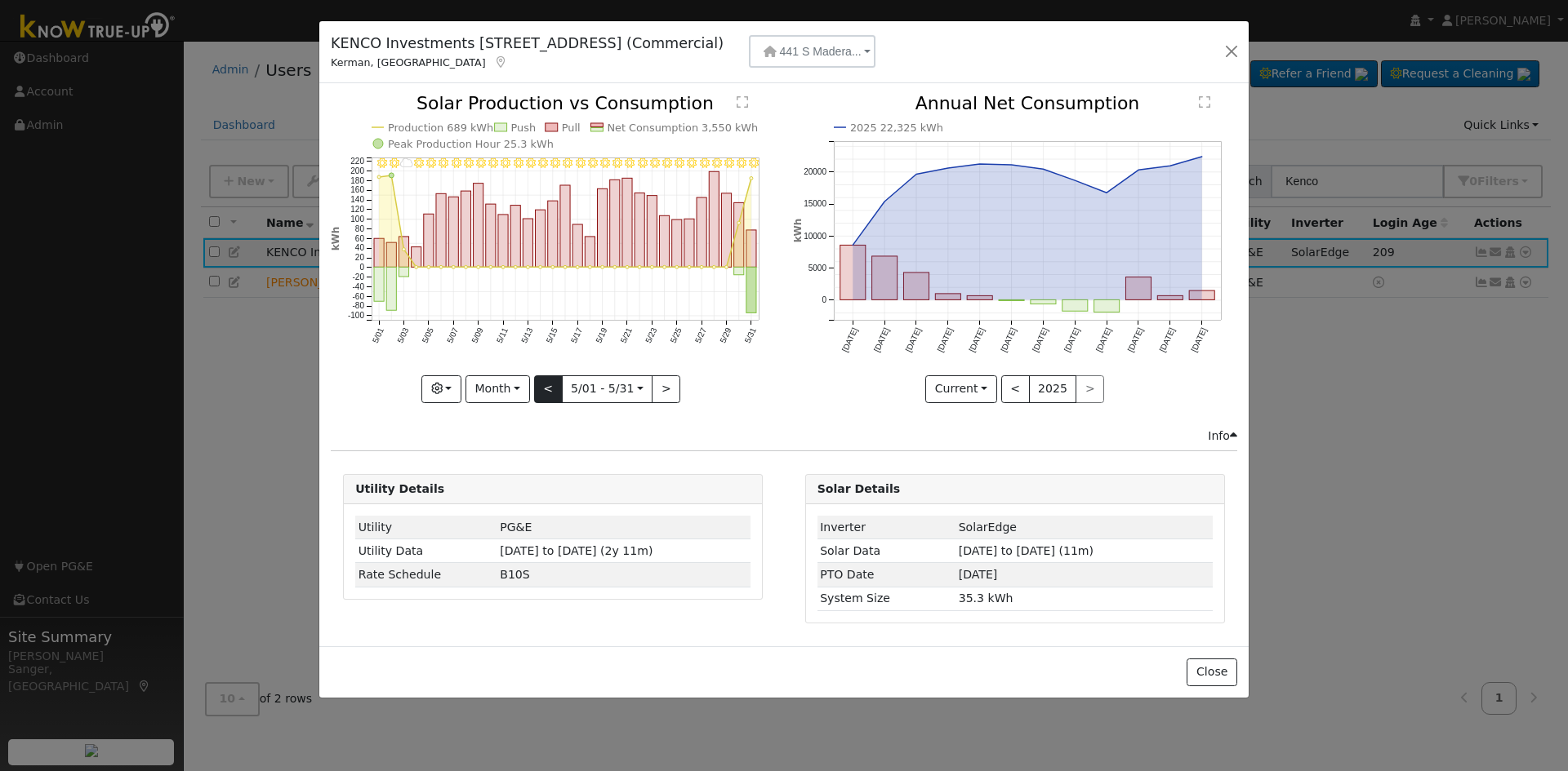
click at [550, 386] on div at bounding box center [552, 248] width 444 height 308
click at [550, 386] on button "<" at bounding box center [548, 389] width 29 height 28
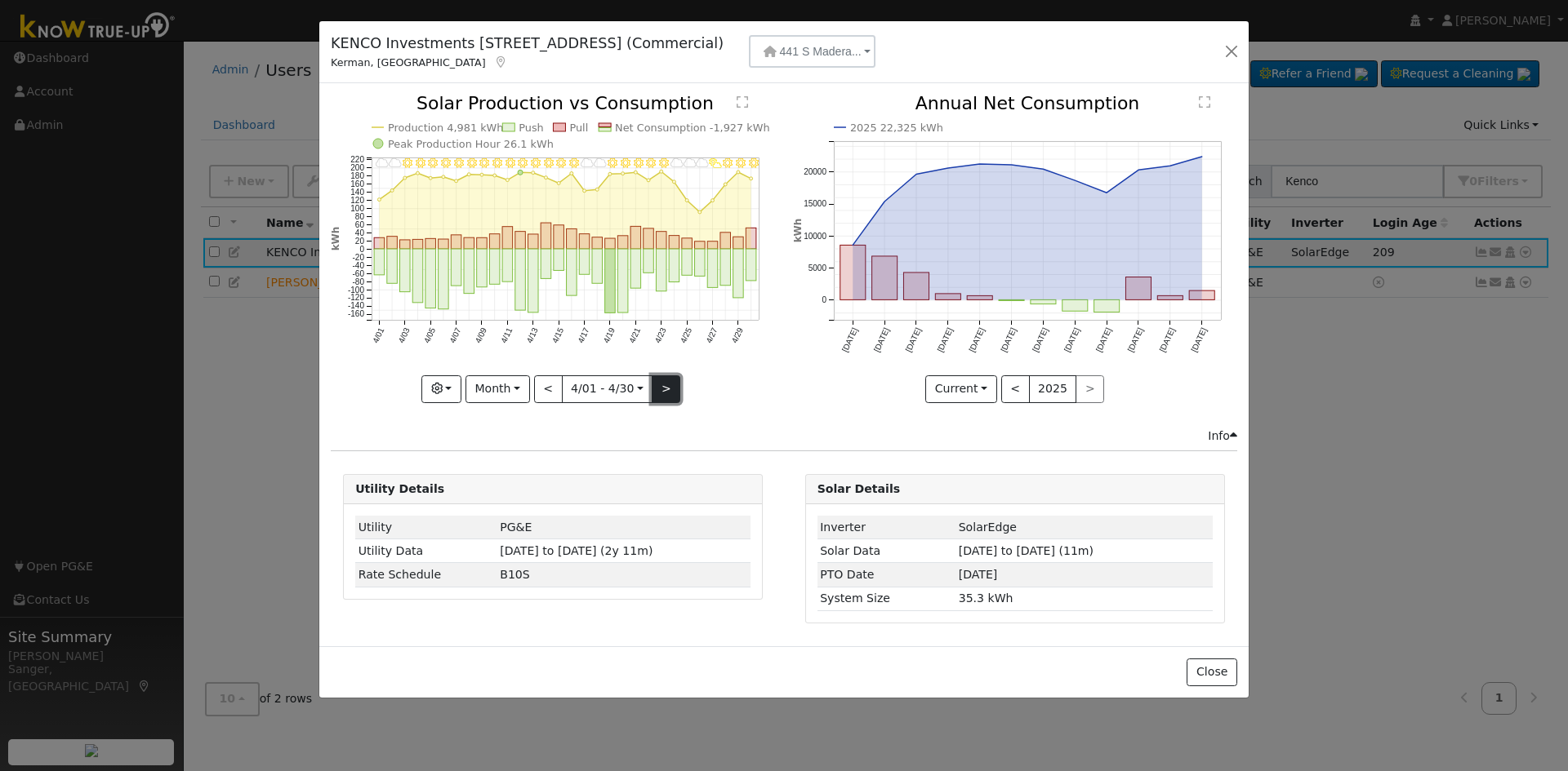
click at [662, 385] on button ">" at bounding box center [666, 389] width 29 height 28
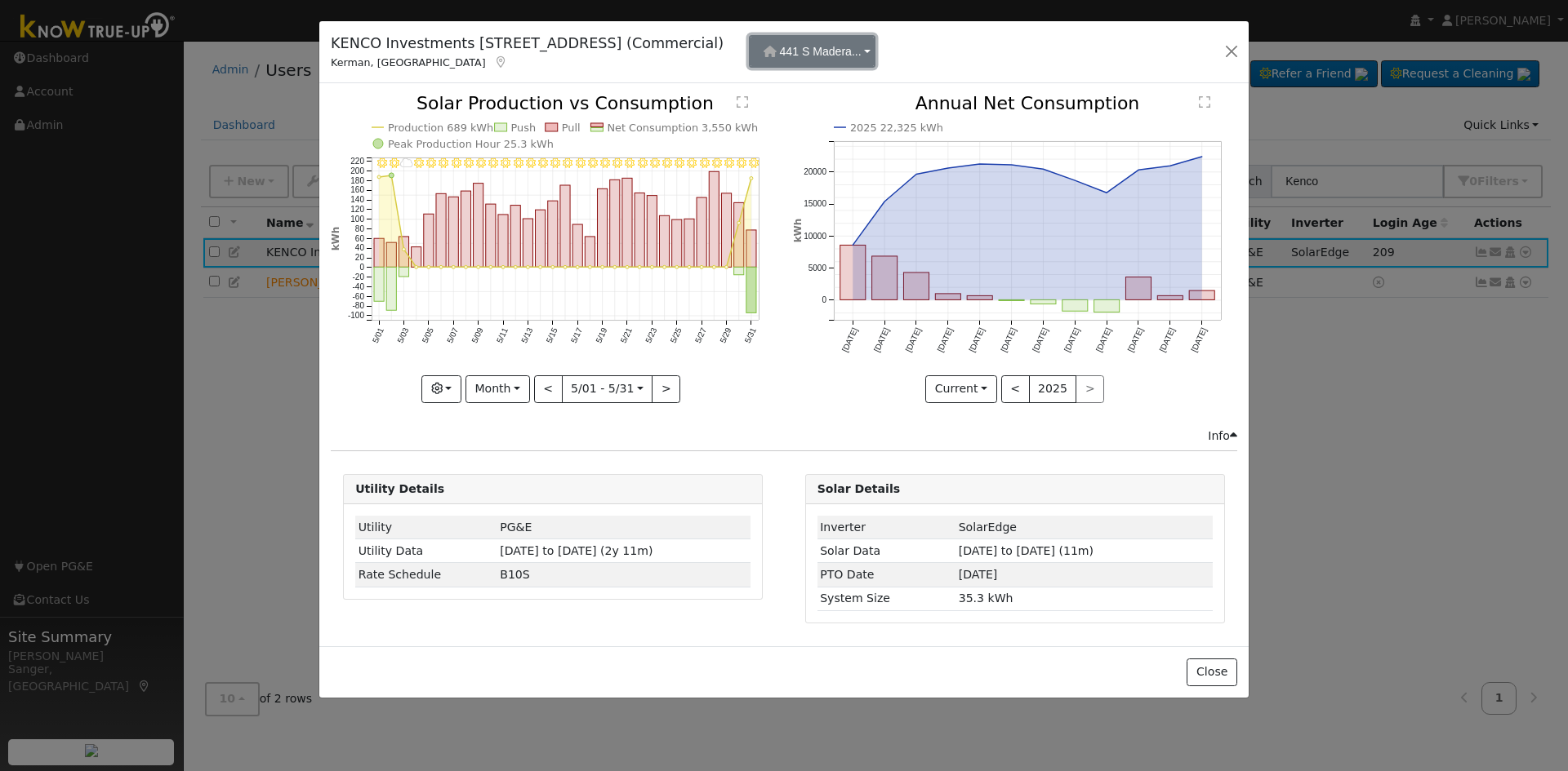
click at [862, 54] on span "441 S Madera..." at bounding box center [820, 51] width 82 height 13
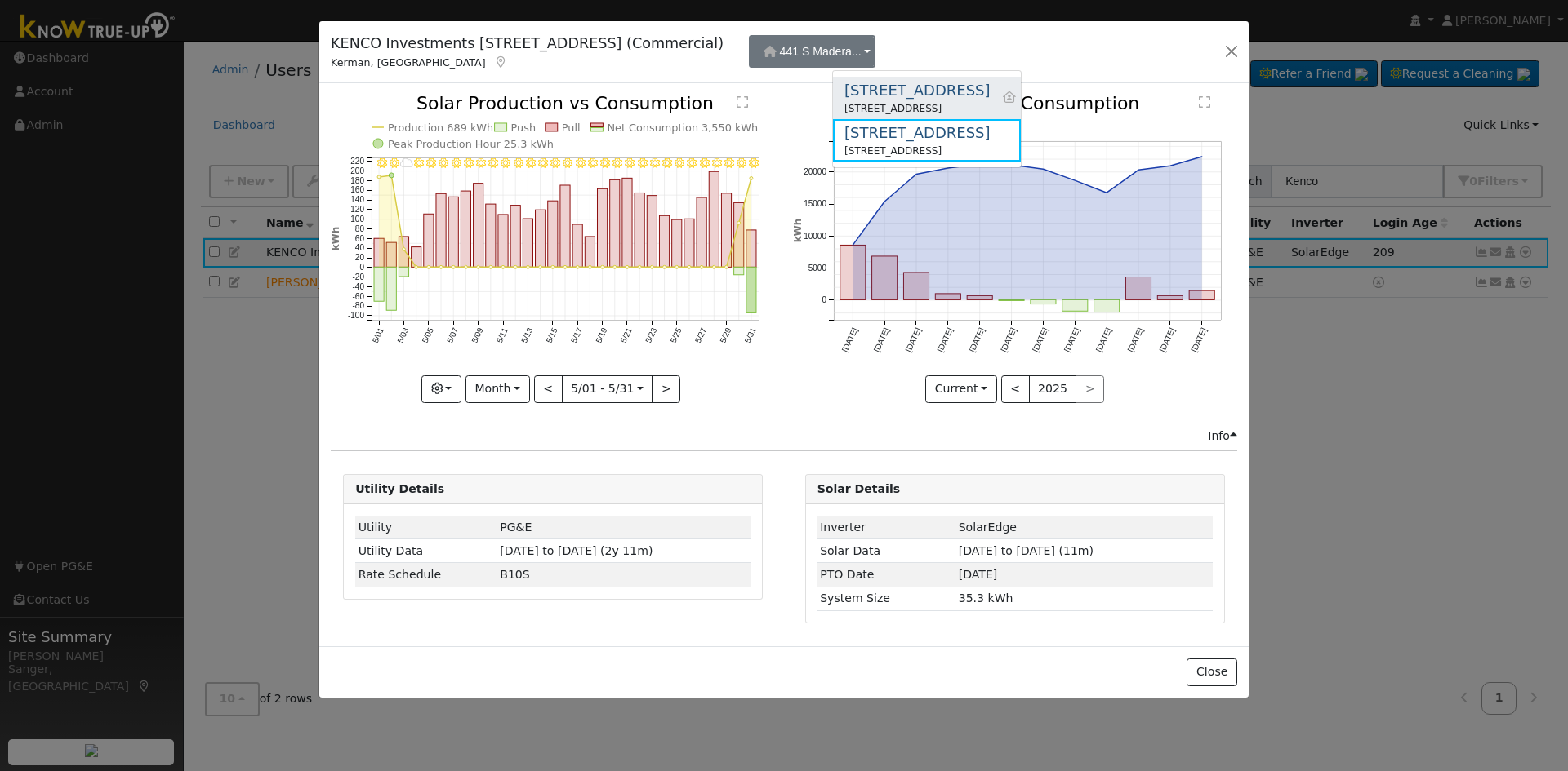
click at [893, 85] on div "[STREET_ADDRESS]" at bounding box center [916, 90] width 145 height 22
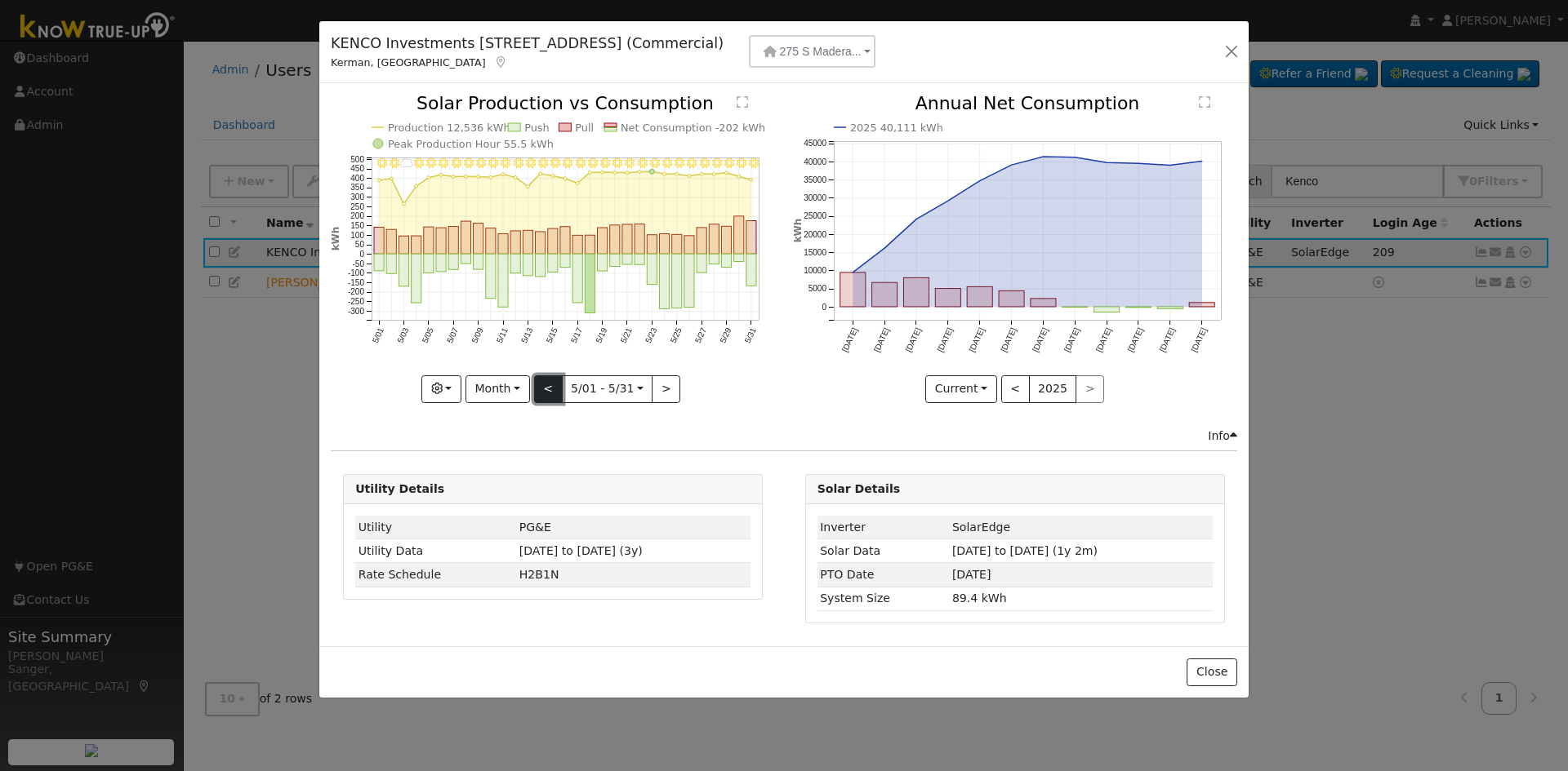
click at [548, 383] on button "<" at bounding box center [548, 389] width 29 height 28
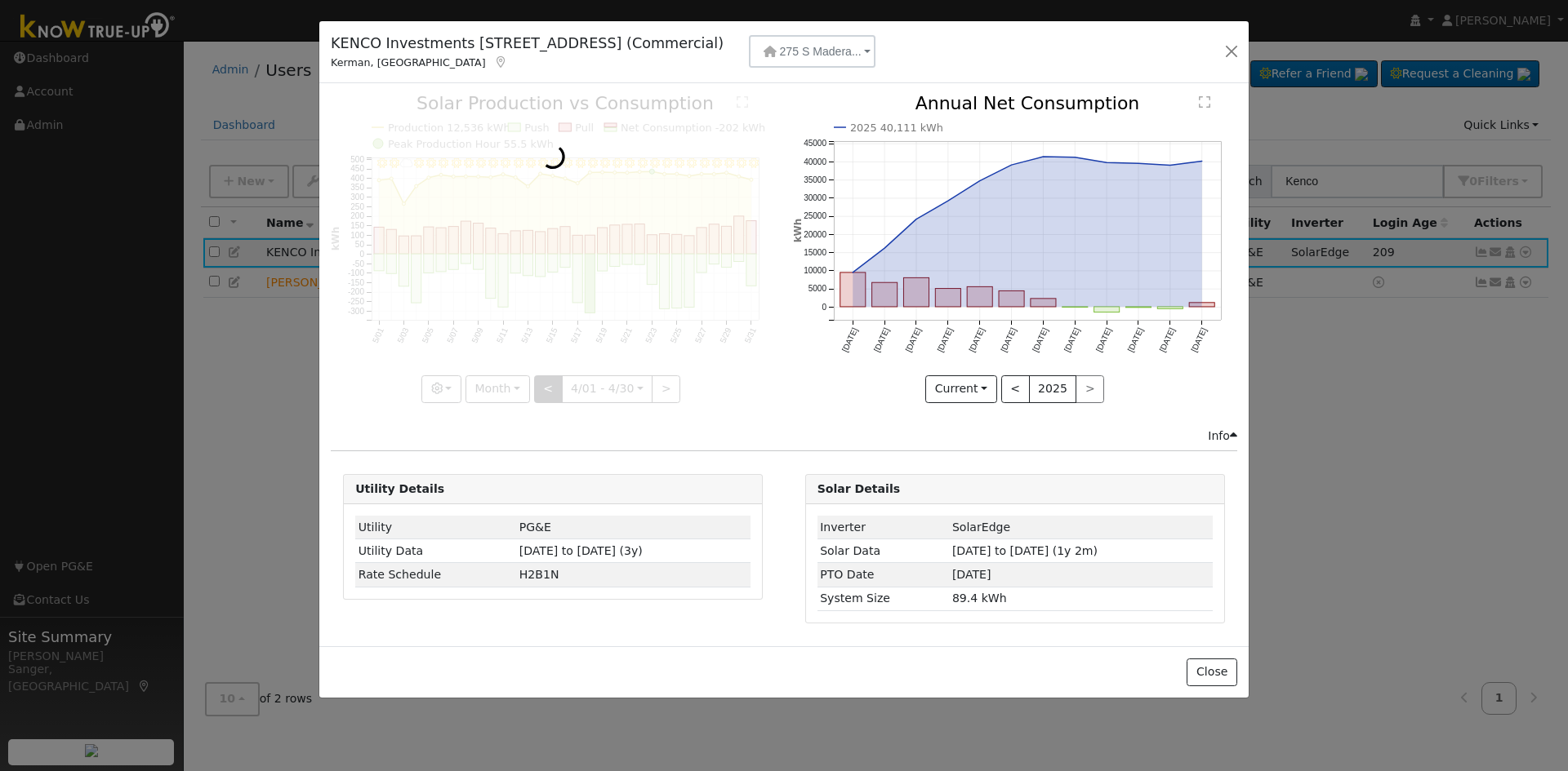
click at [548, 383] on div at bounding box center [552, 248] width 444 height 308
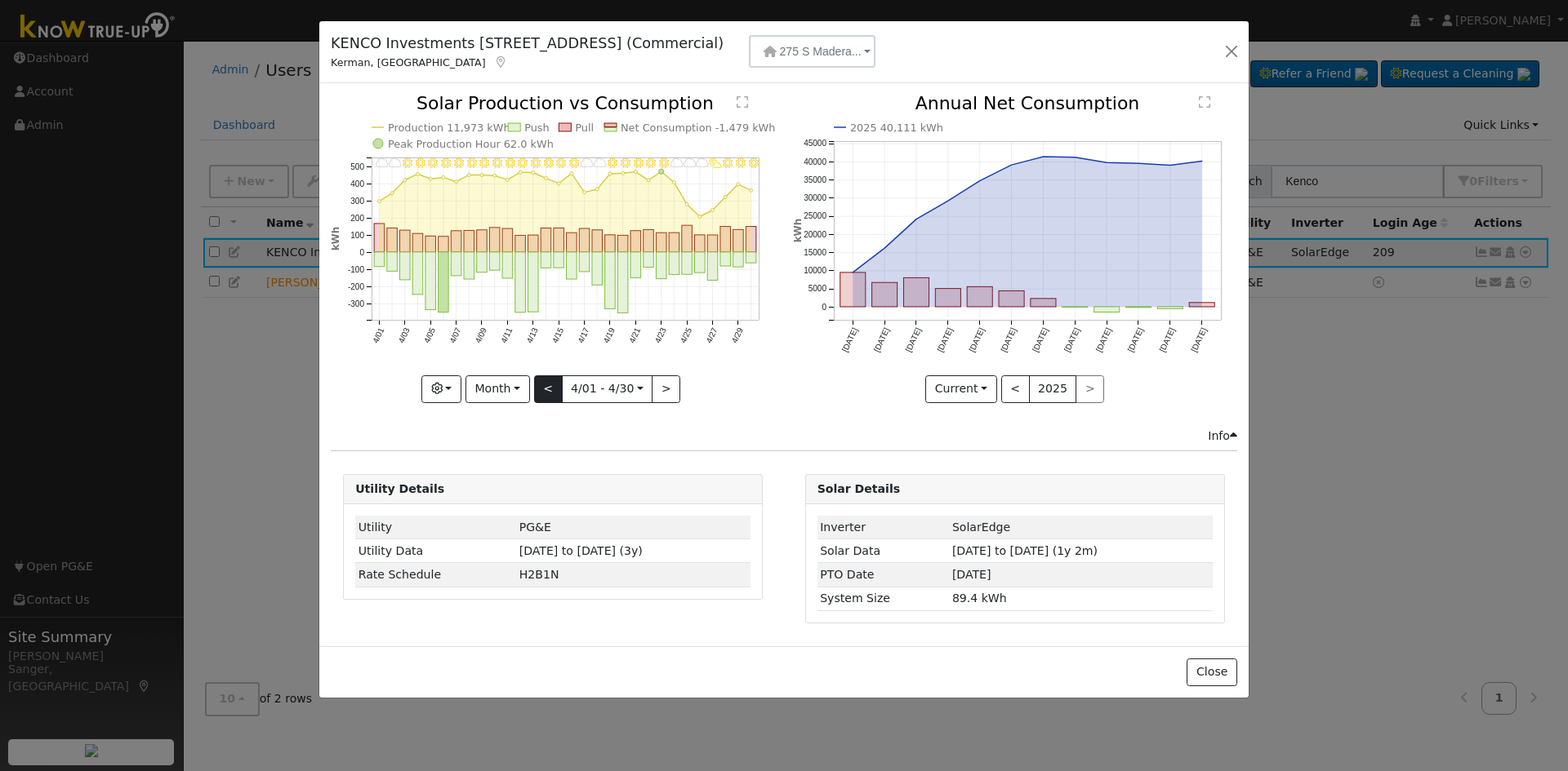
click at [548, 383] on div at bounding box center [552, 248] width 444 height 308
click at [548, 383] on button "<" at bounding box center [548, 389] width 29 height 28
click at [0, 0] on div at bounding box center [0, 0] width 0 height 0
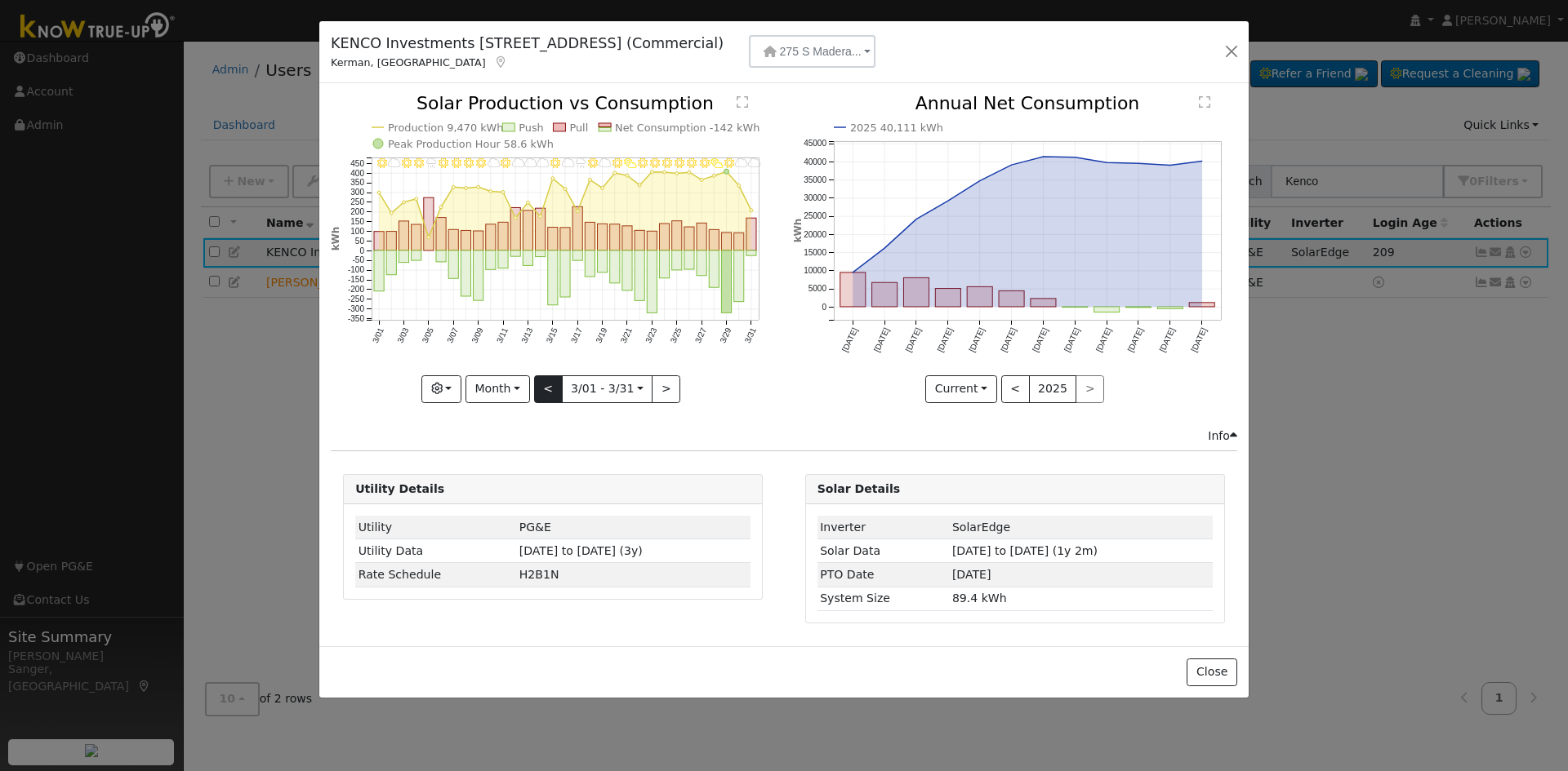
click at [548, 383] on div at bounding box center [552, 248] width 444 height 308
click at [548, 383] on button "<" at bounding box center [548, 389] width 29 height 28
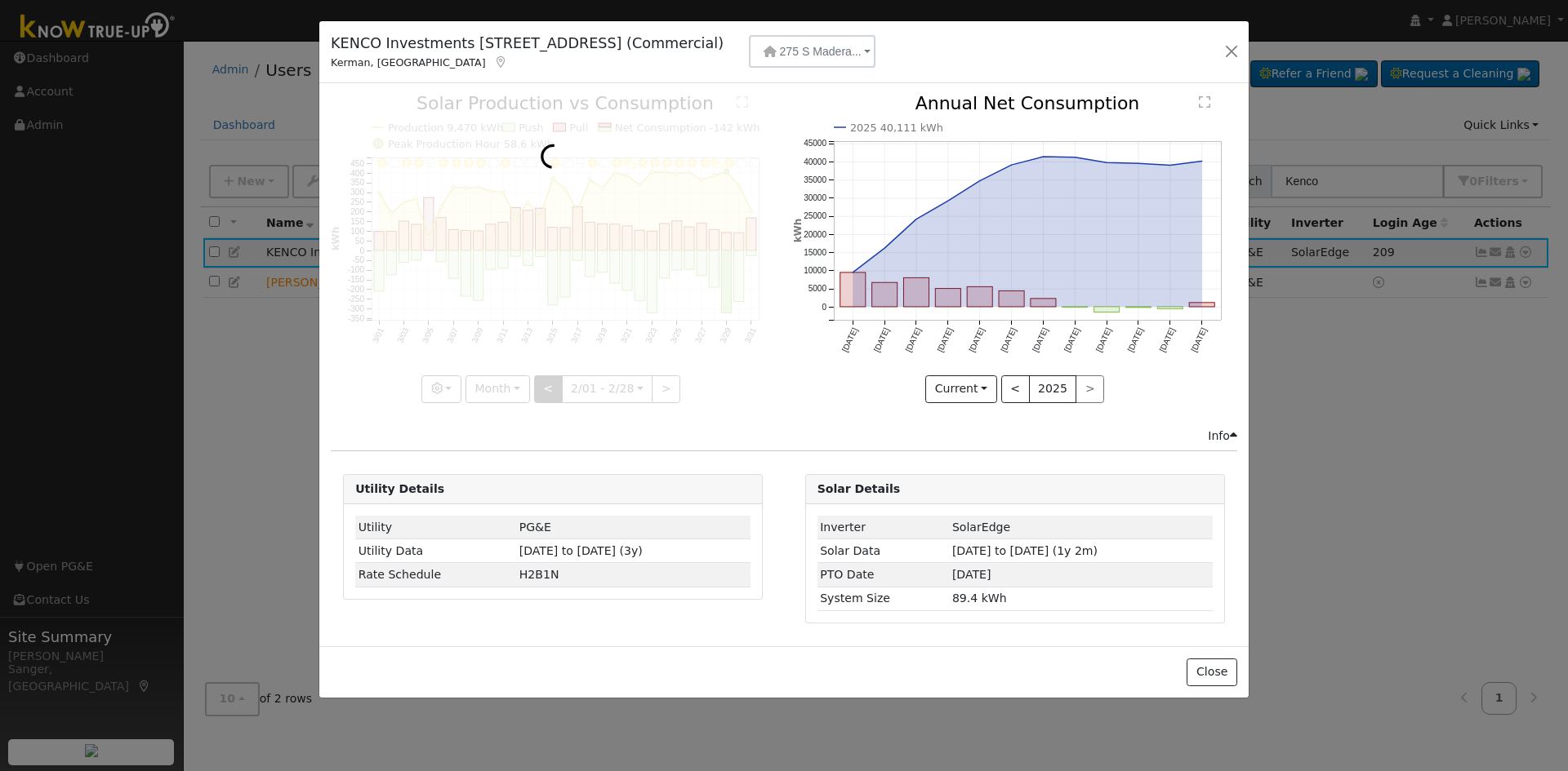
click at [548, 383] on div at bounding box center [552, 248] width 444 height 308
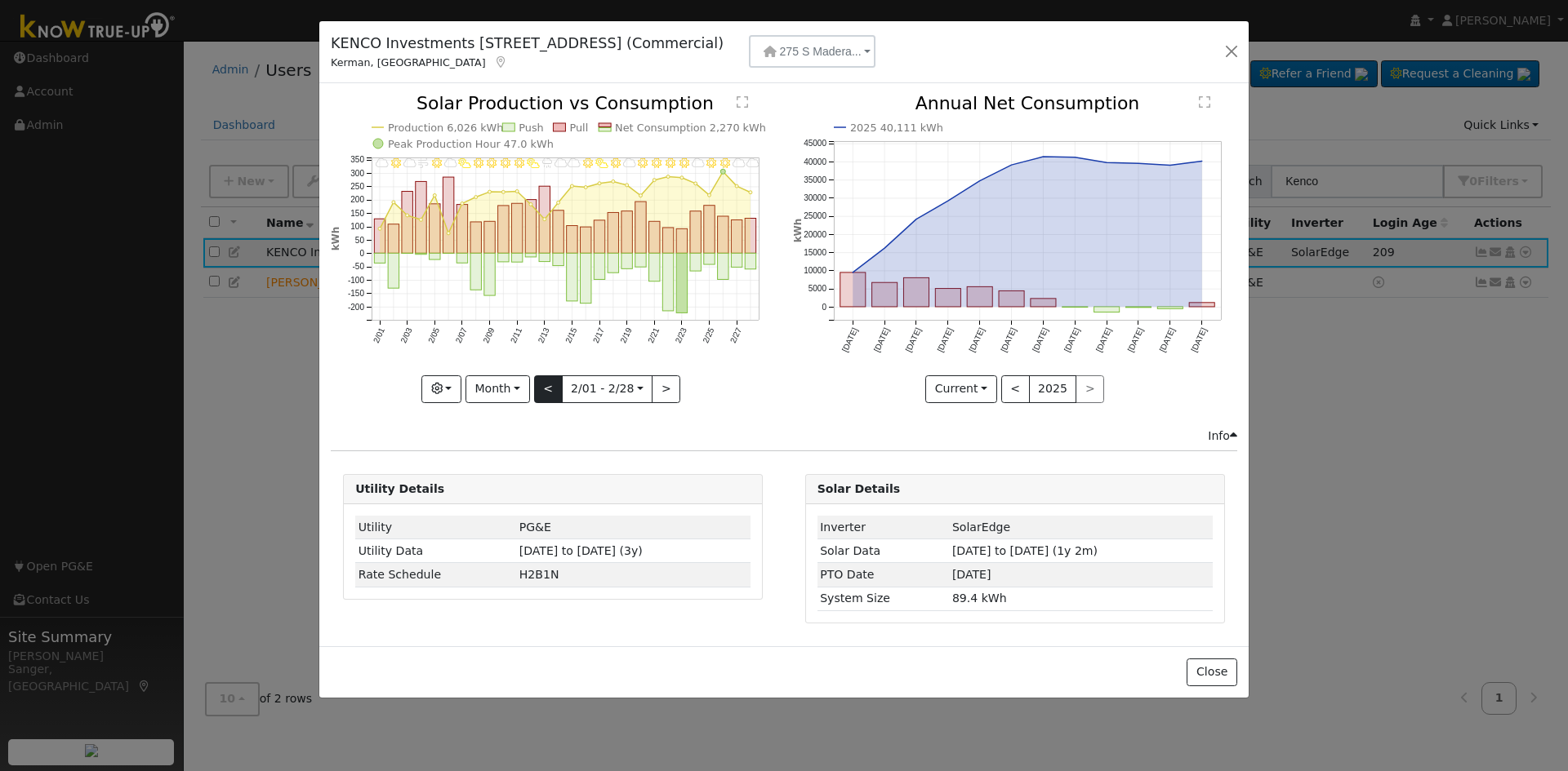
click at [548, 383] on div at bounding box center [552, 248] width 444 height 308
click at [548, 383] on button "<" at bounding box center [548, 389] width 29 height 28
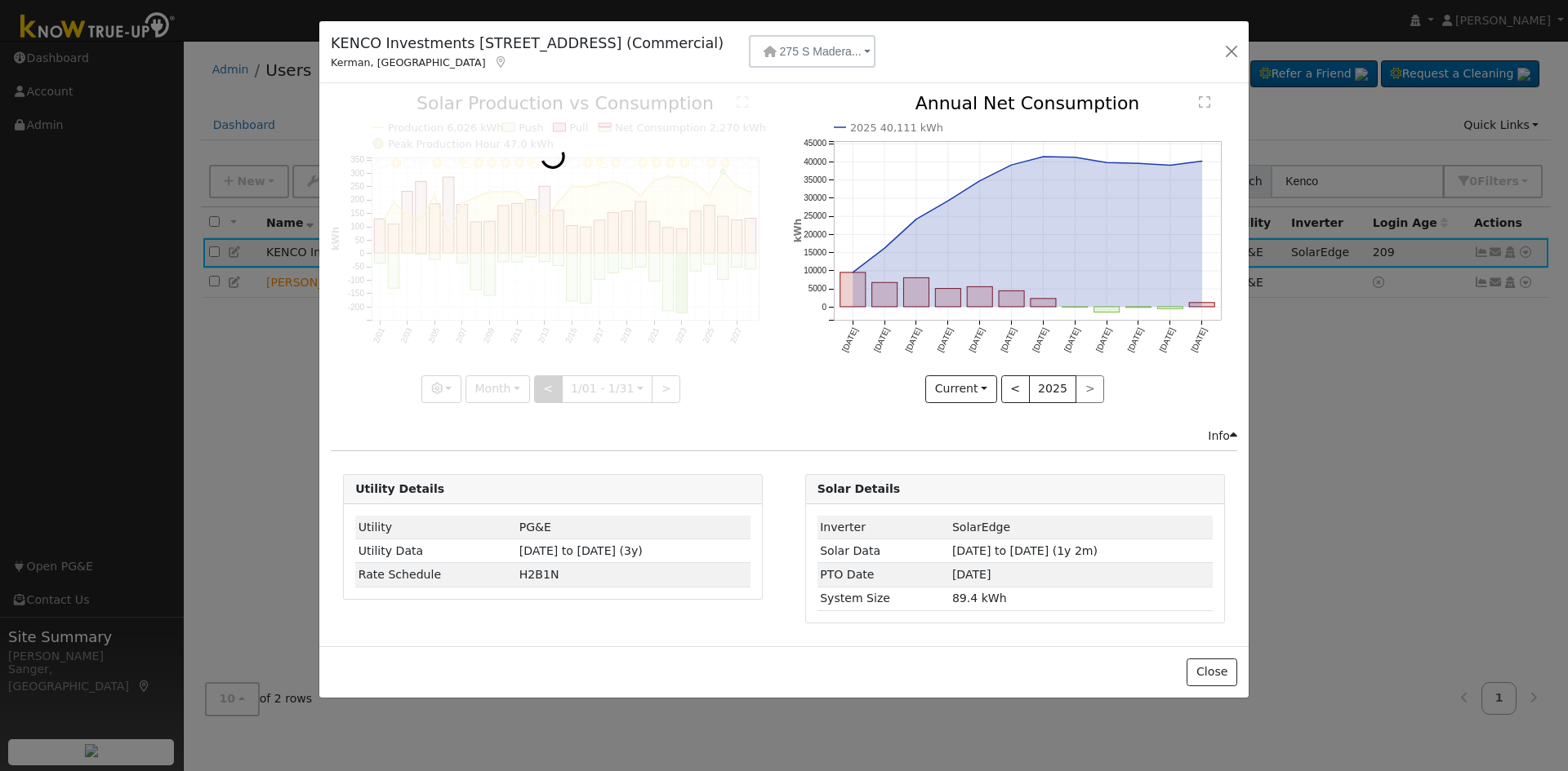
click at [548, 383] on div at bounding box center [552, 248] width 444 height 308
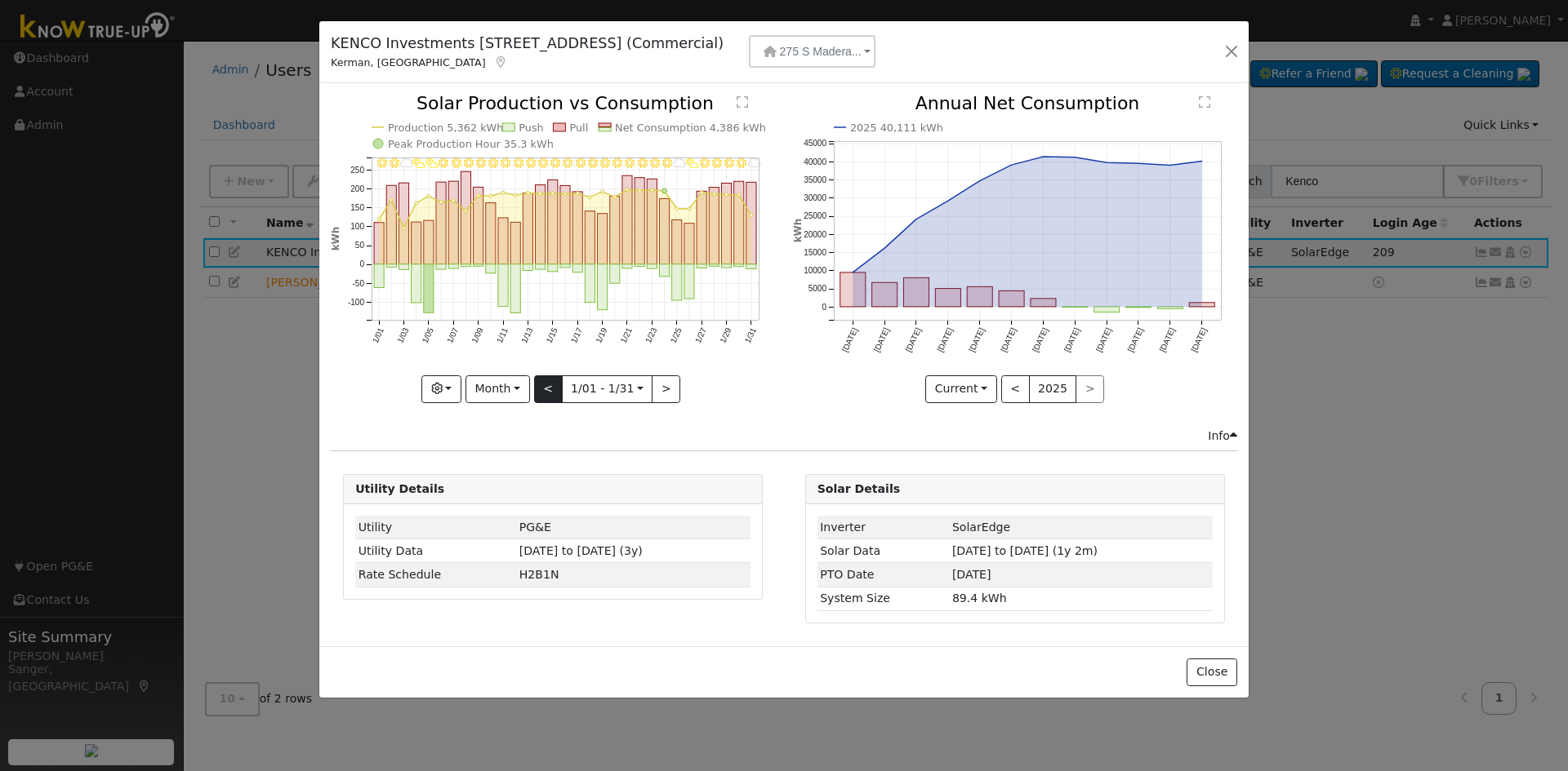
click at [548, 383] on div "1/31 - MostlyCloudy 1/30 - Clear 1/29 - Clear 1/28 - Clear 1/27 - Clear 1/26 - …" at bounding box center [552, 248] width 444 height 308
click at [548, 383] on button "<" at bounding box center [548, 389] width 29 height 28
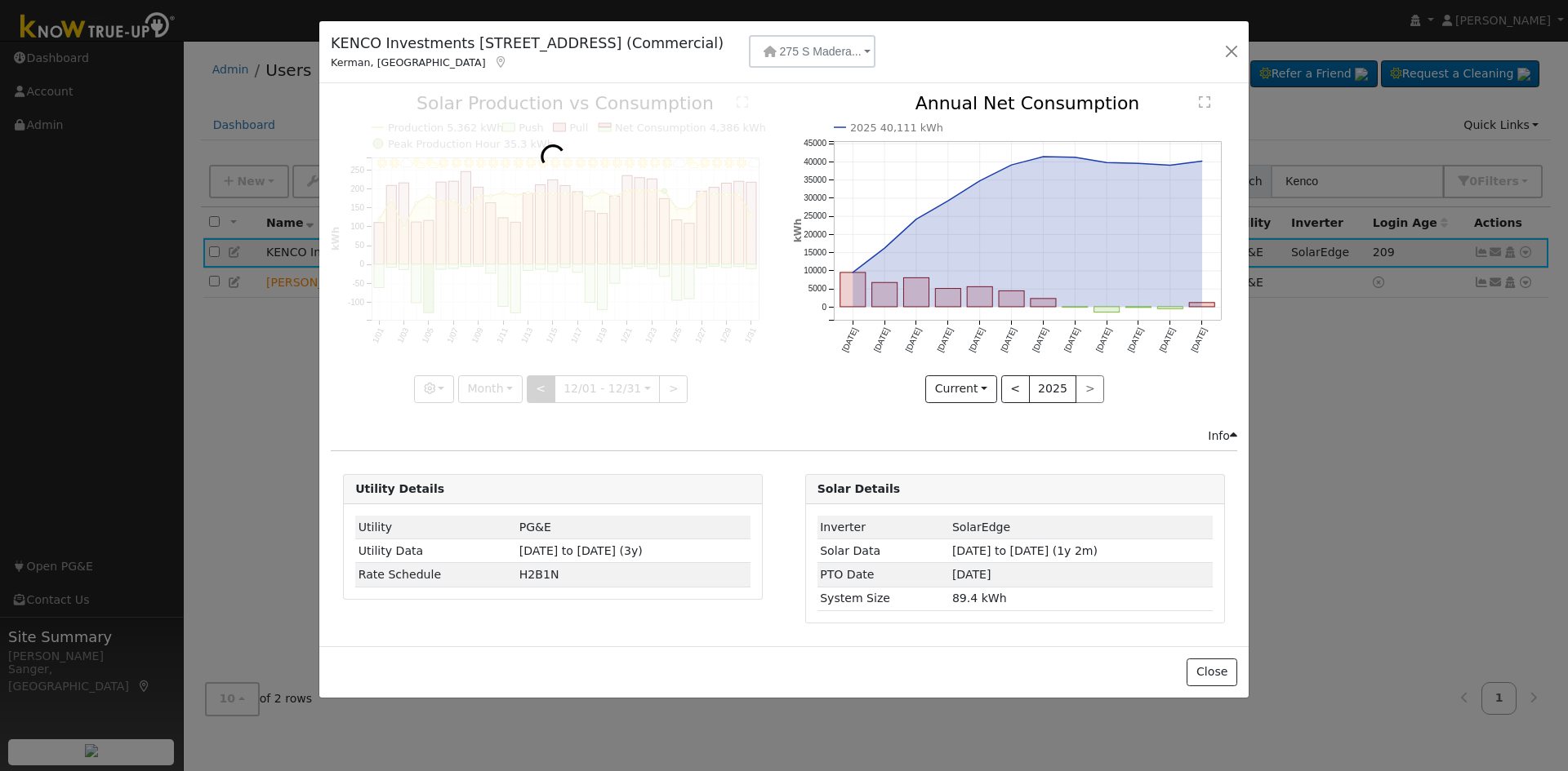
click at [548, 383] on div at bounding box center [552, 248] width 444 height 308
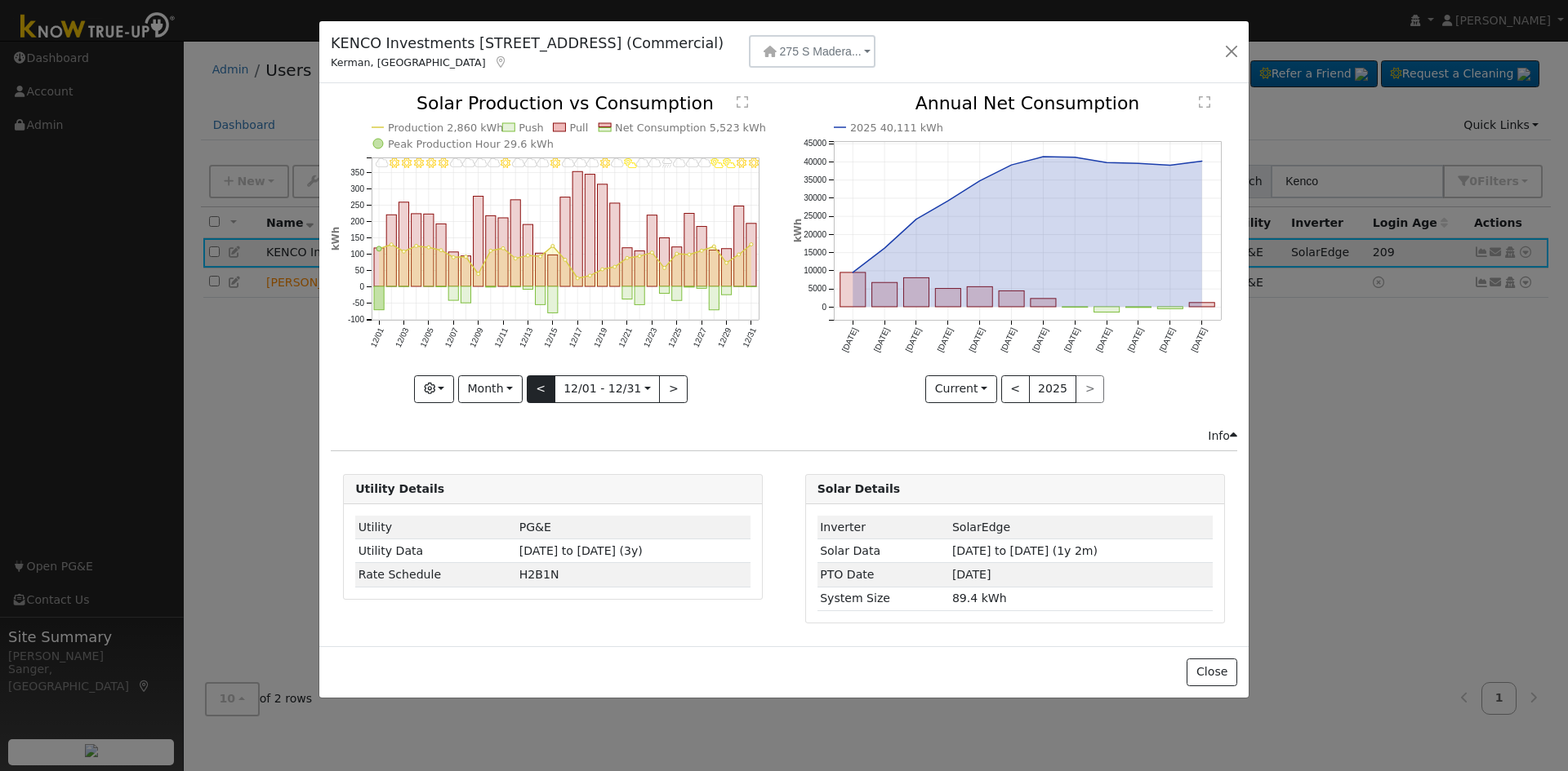
click at [548, 383] on div "12/31 - Clear 12/30 - MostlyClear 12/29 - PartlyCloudy 12/28 - PartlyCloudy 12/…" at bounding box center [552, 248] width 444 height 308
click at [548, 383] on button "<" at bounding box center [541, 389] width 29 height 28
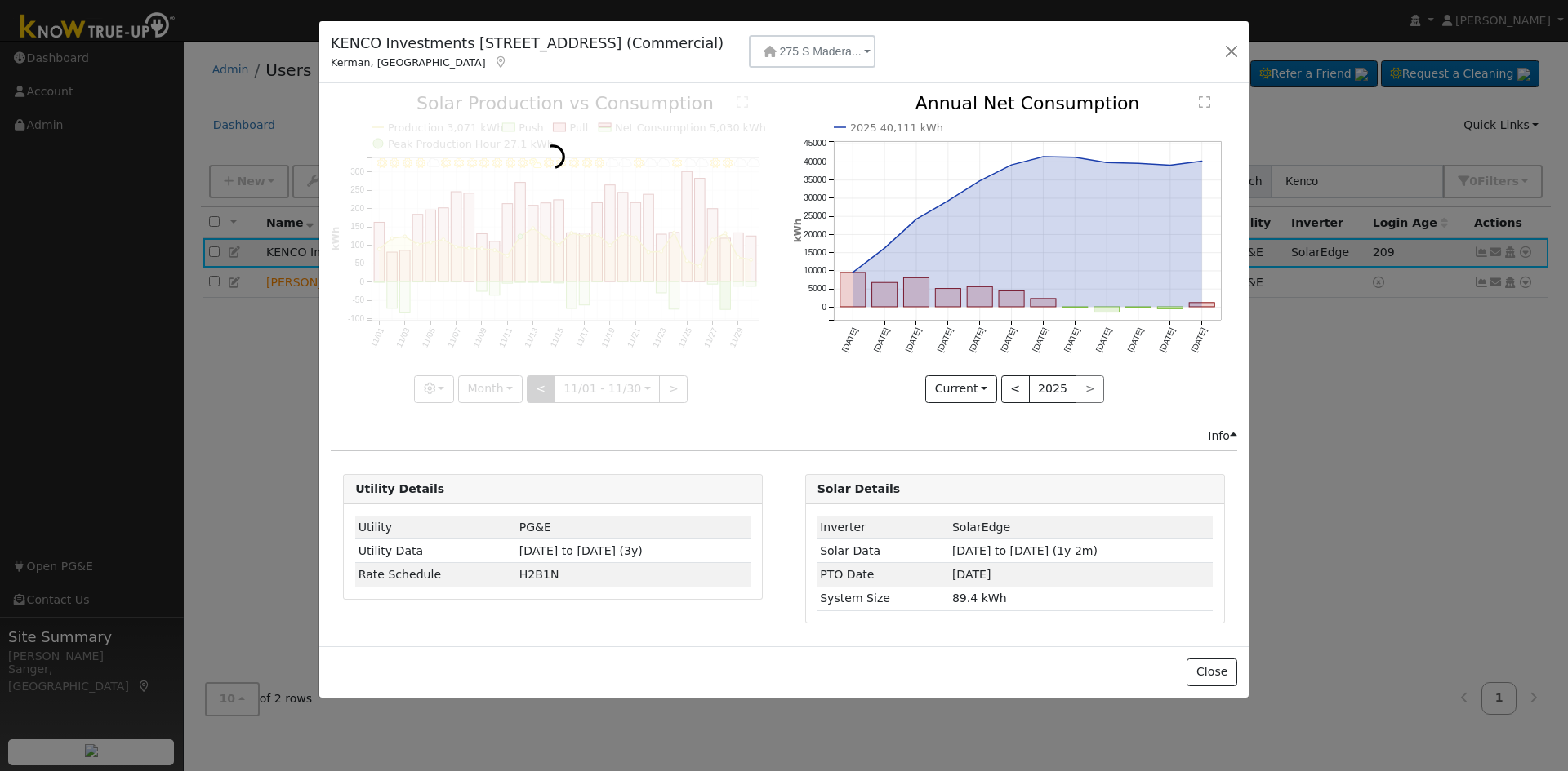
click at [548, 383] on div at bounding box center [552, 248] width 444 height 308
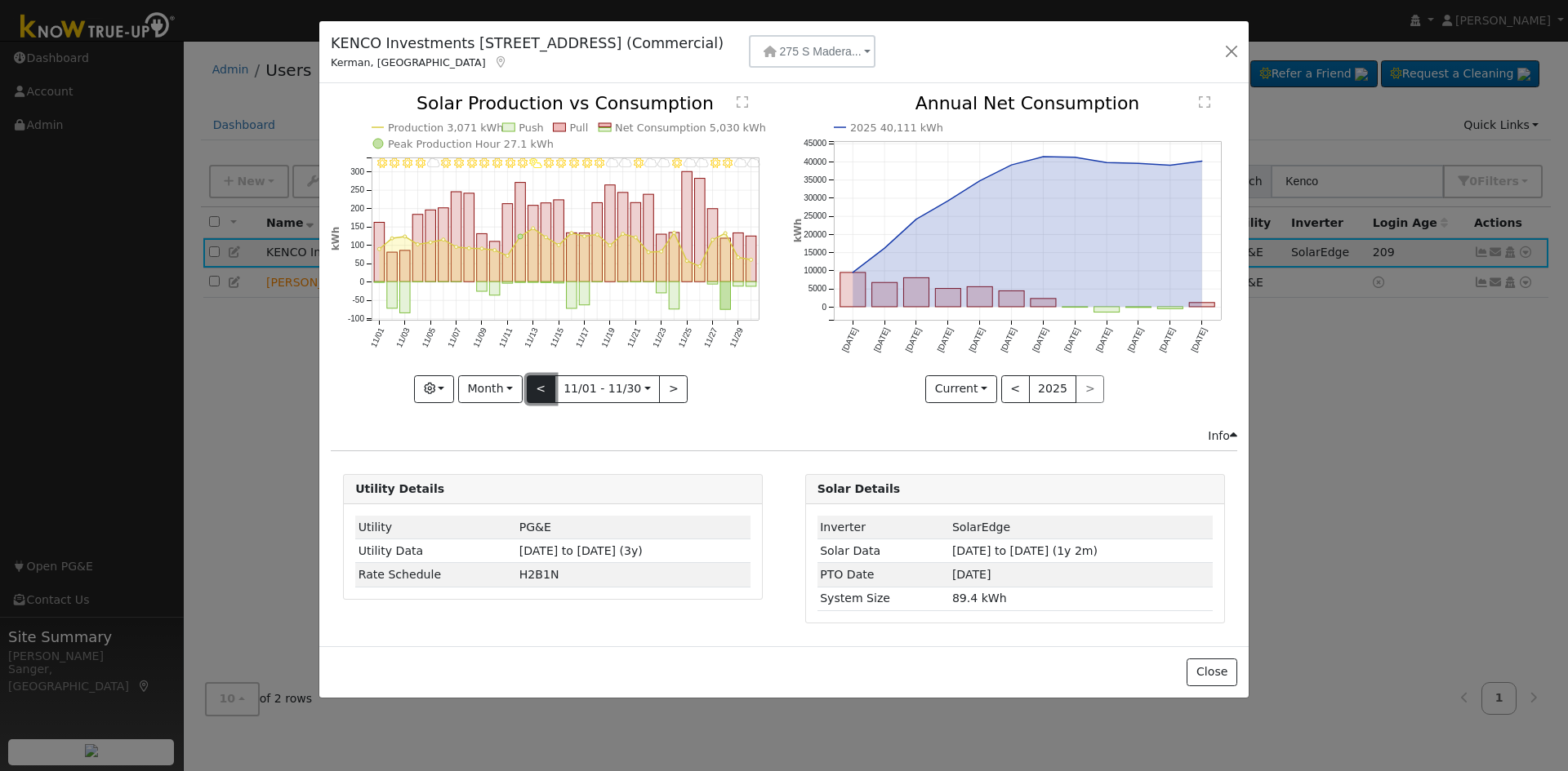
click at [548, 383] on button "<" at bounding box center [541, 389] width 29 height 28
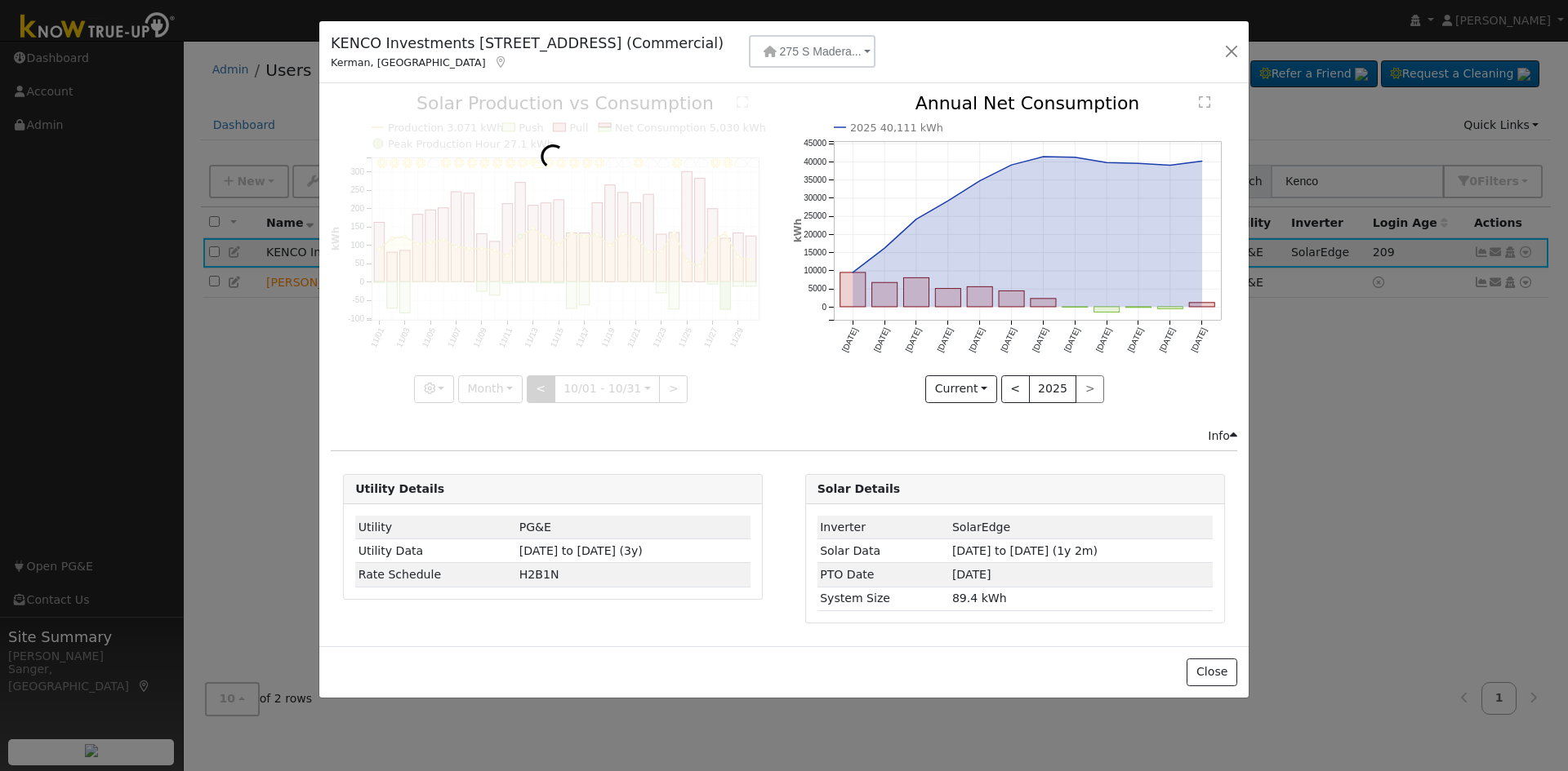
click at [548, 383] on div at bounding box center [552, 248] width 444 height 308
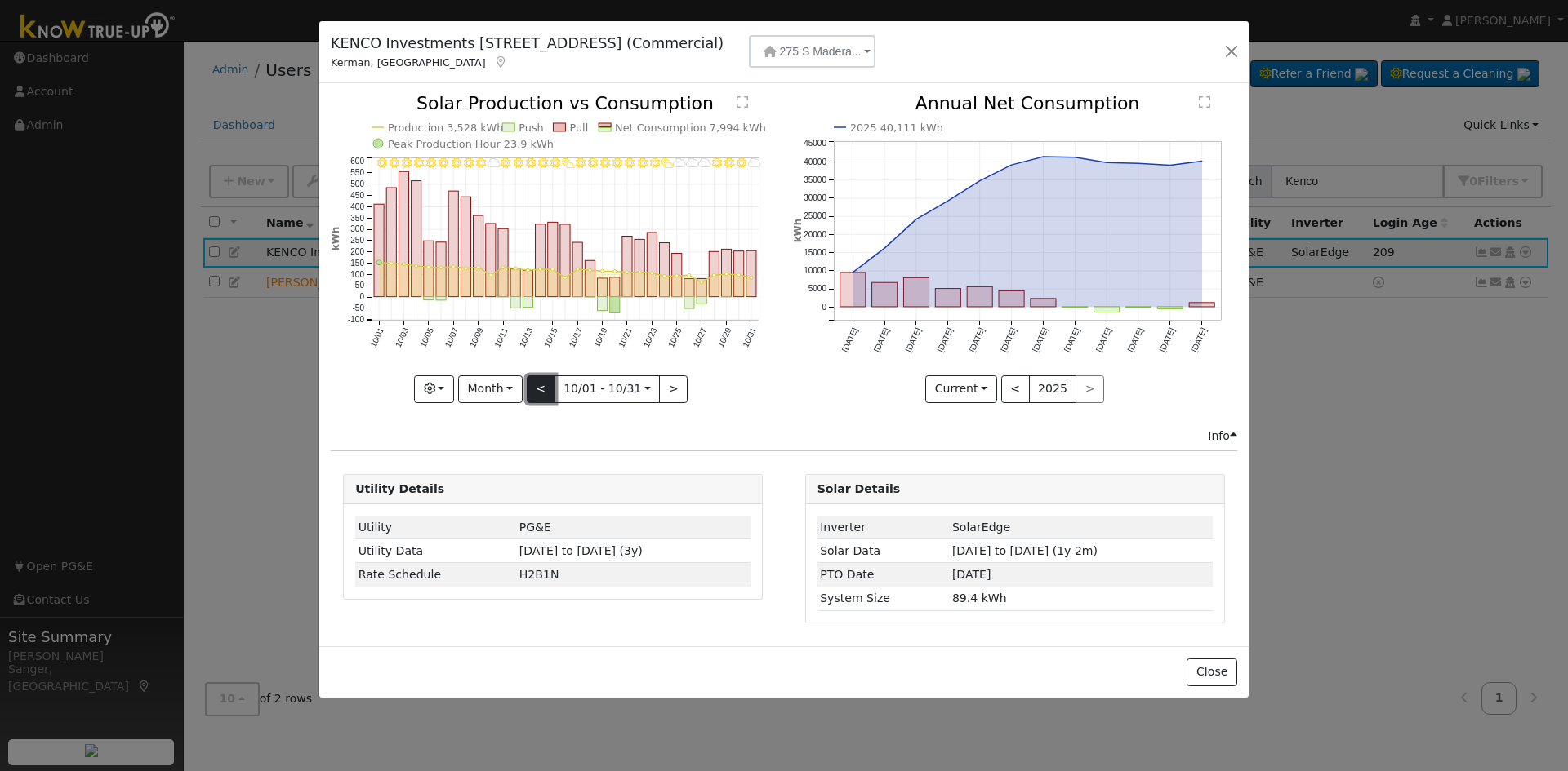
click at [548, 383] on button "<" at bounding box center [541, 389] width 29 height 28
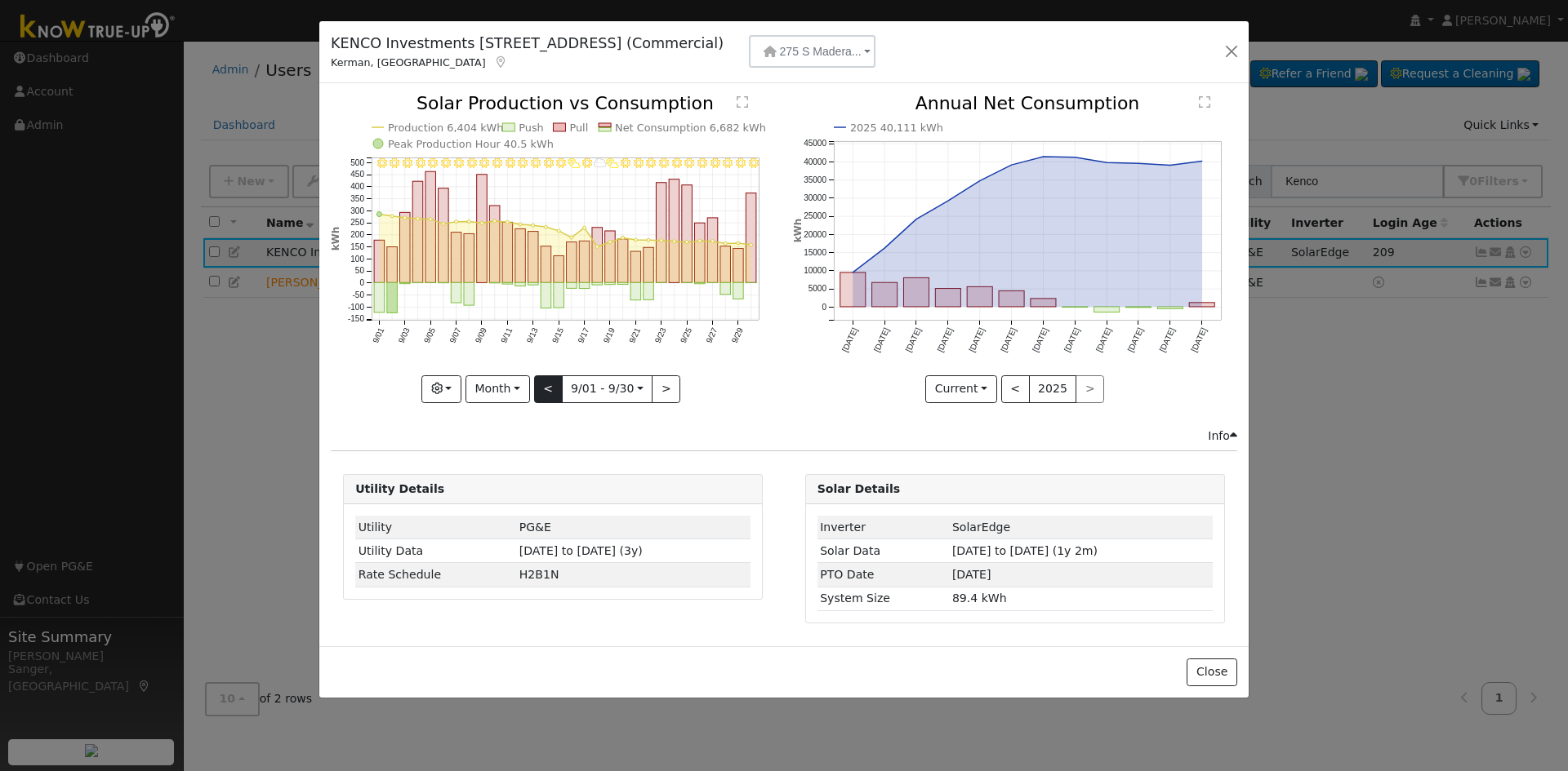
click at [548, 383] on div at bounding box center [552, 248] width 444 height 308
click at [548, 383] on button "<" at bounding box center [548, 389] width 29 height 28
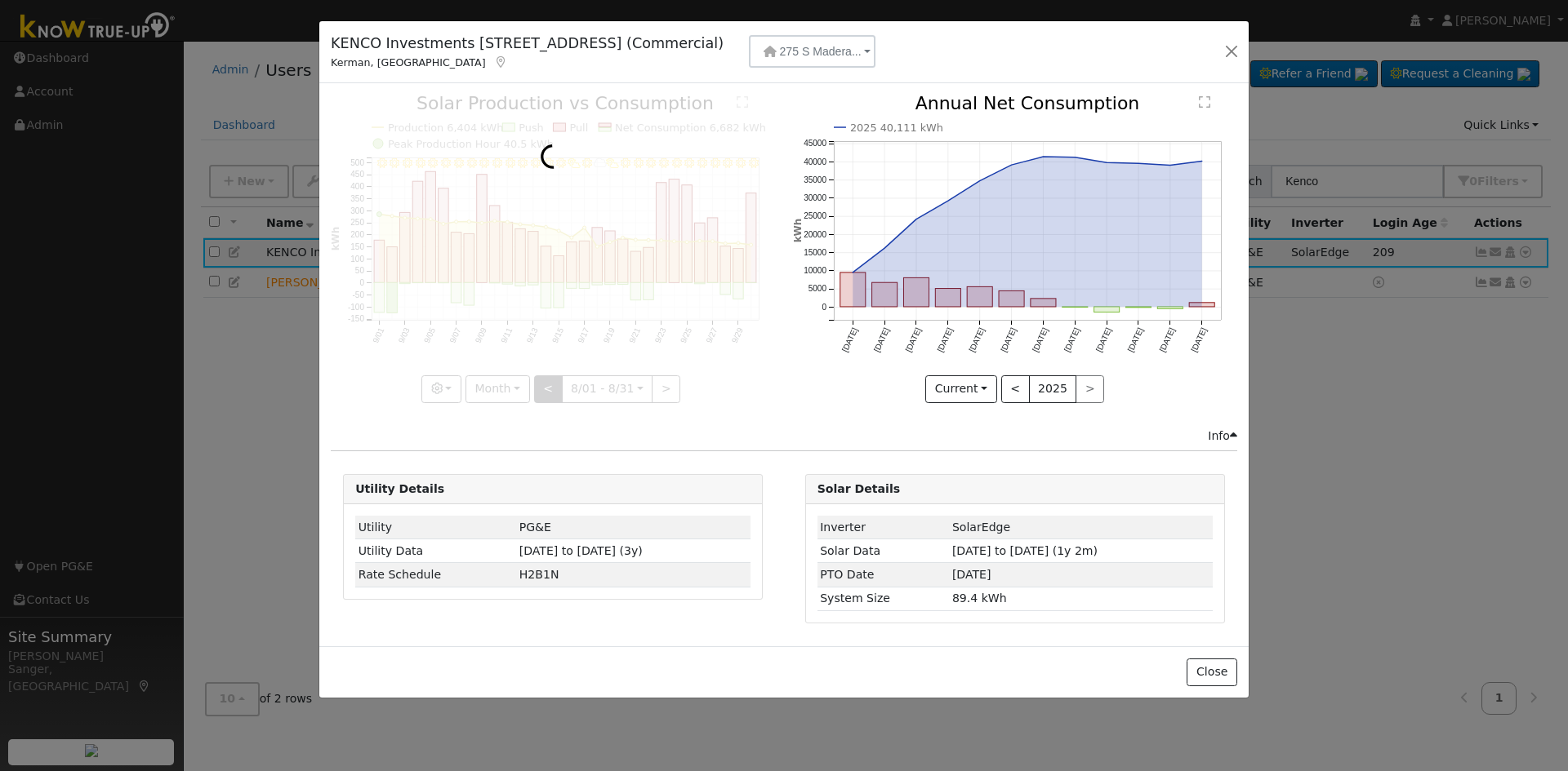
click at [548, 383] on div at bounding box center [552, 248] width 444 height 308
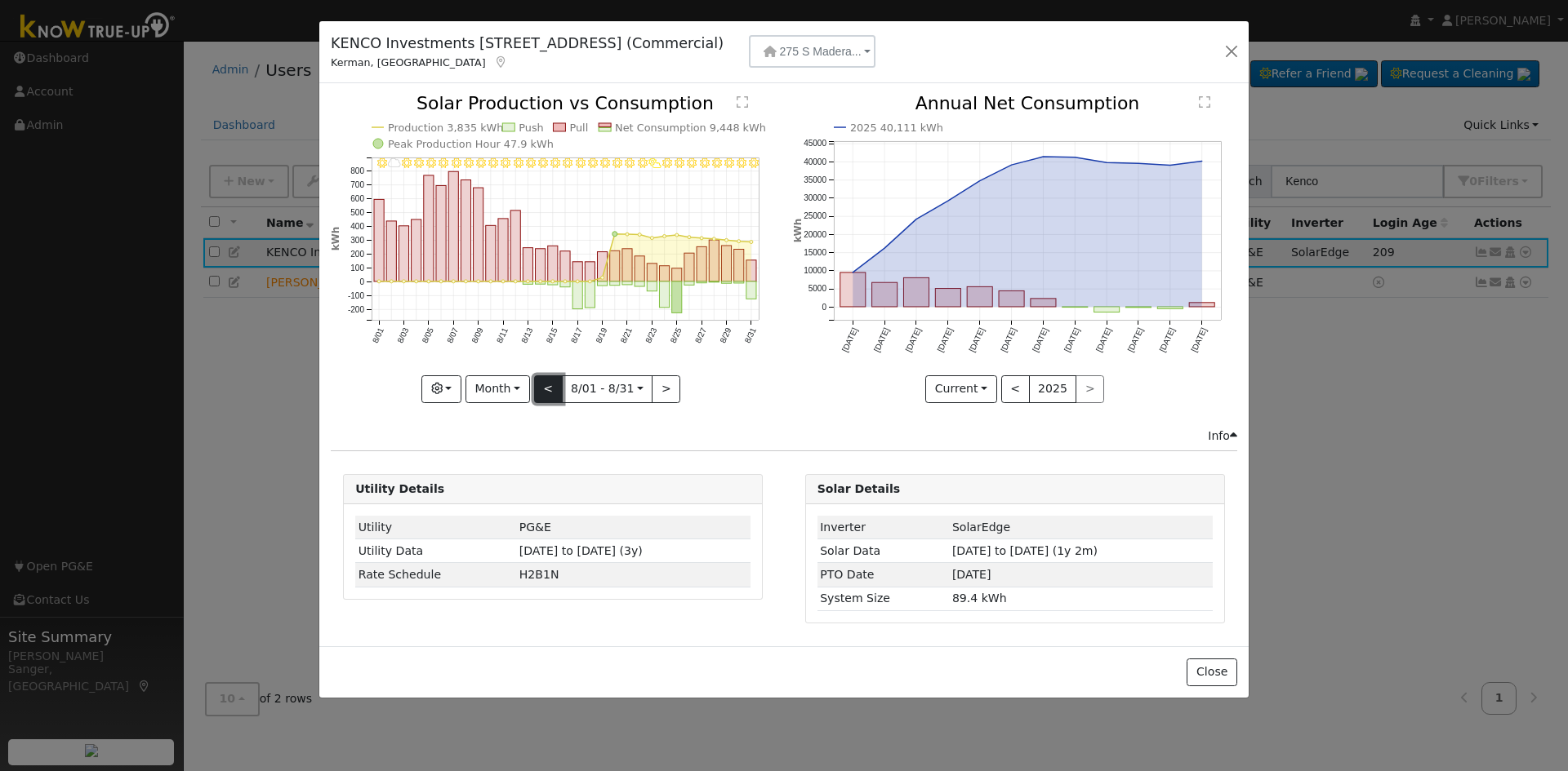
click at [548, 383] on button "<" at bounding box center [548, 389] width 29 height 28
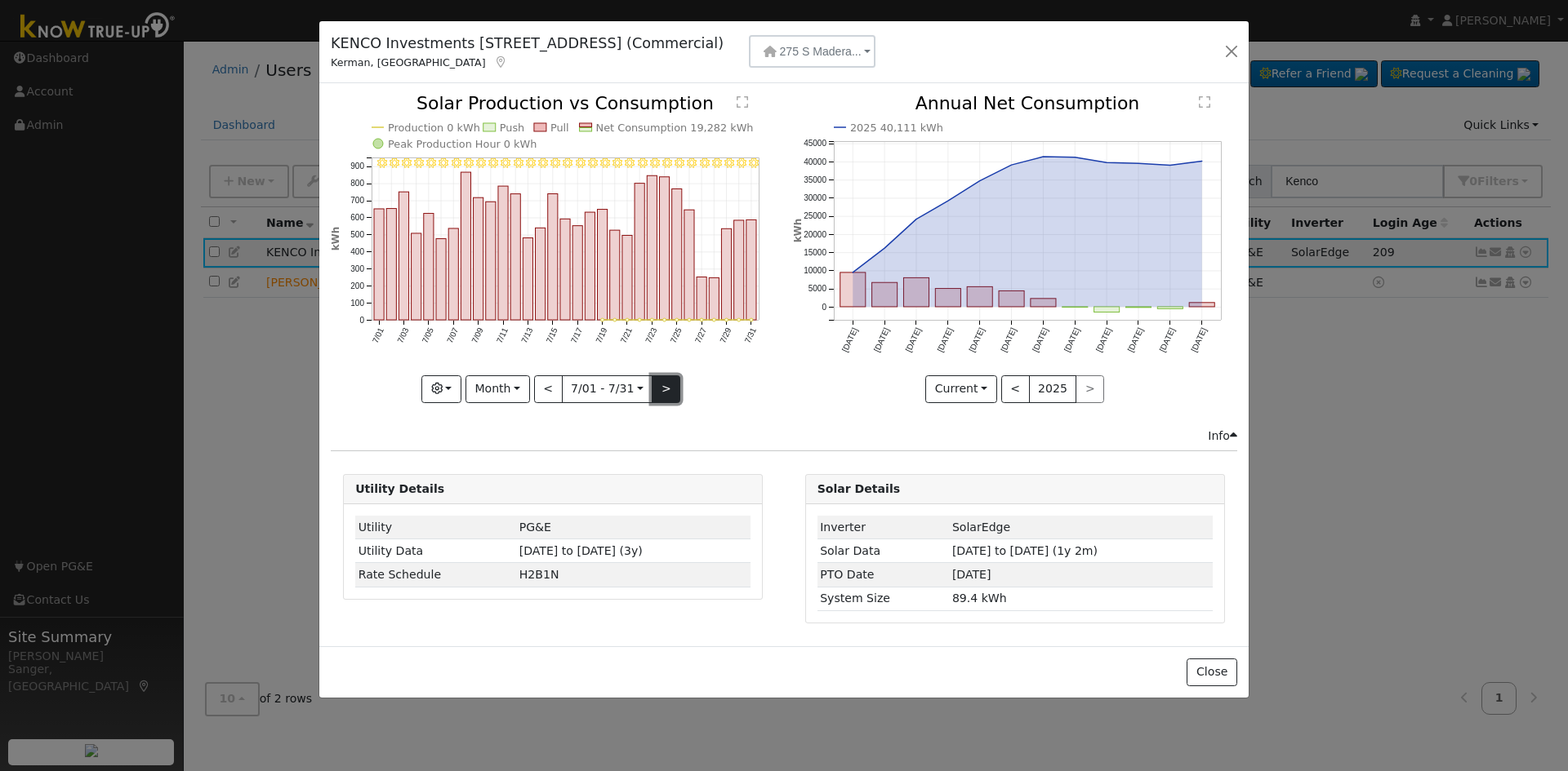
click at [663, 386] on button ">" at bounding box center [666, 389] width 29 height 28
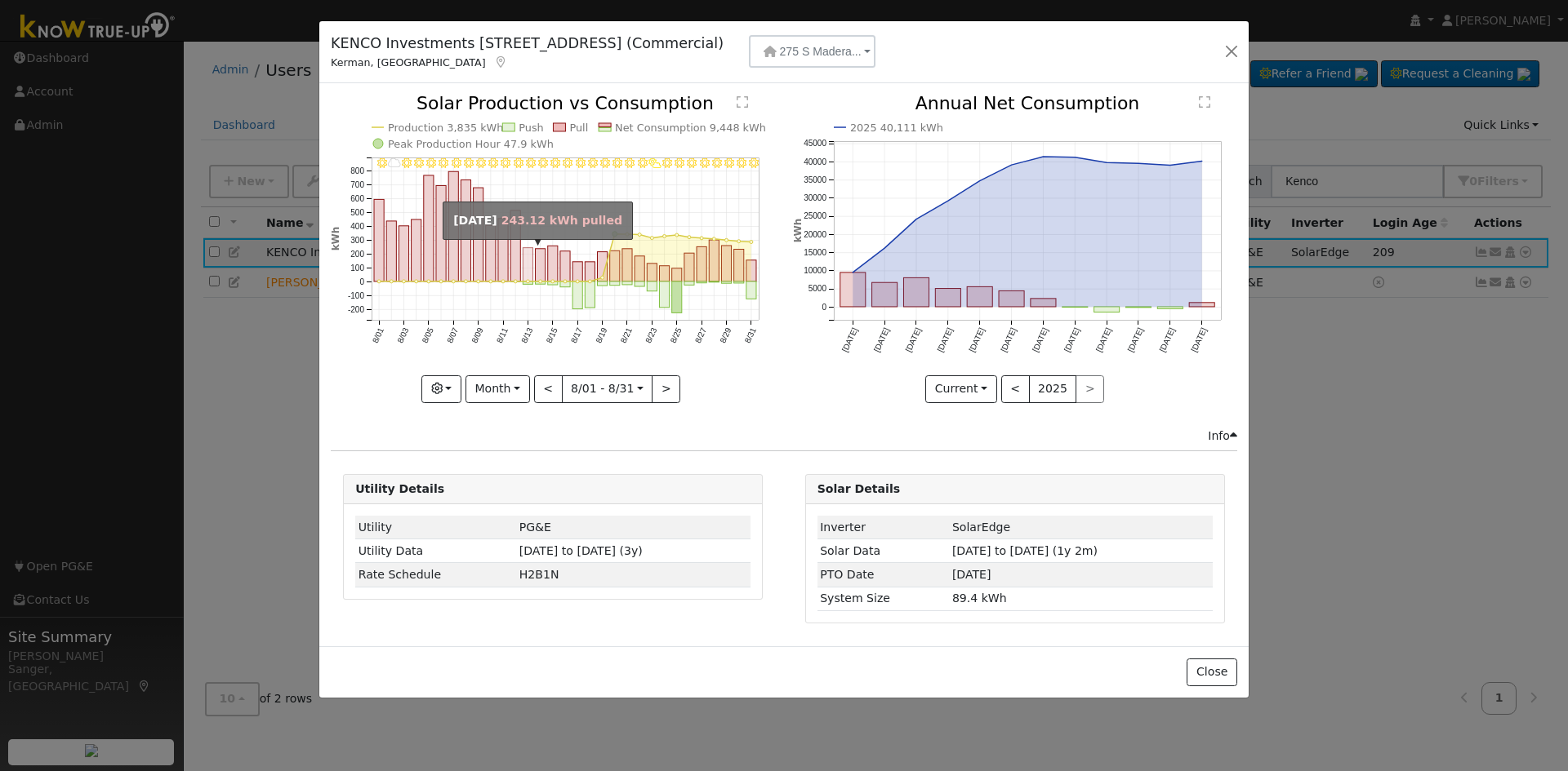
click at [528, 270] on rect "onclick=""" at bounding box center [529, 265] width 10 height 34
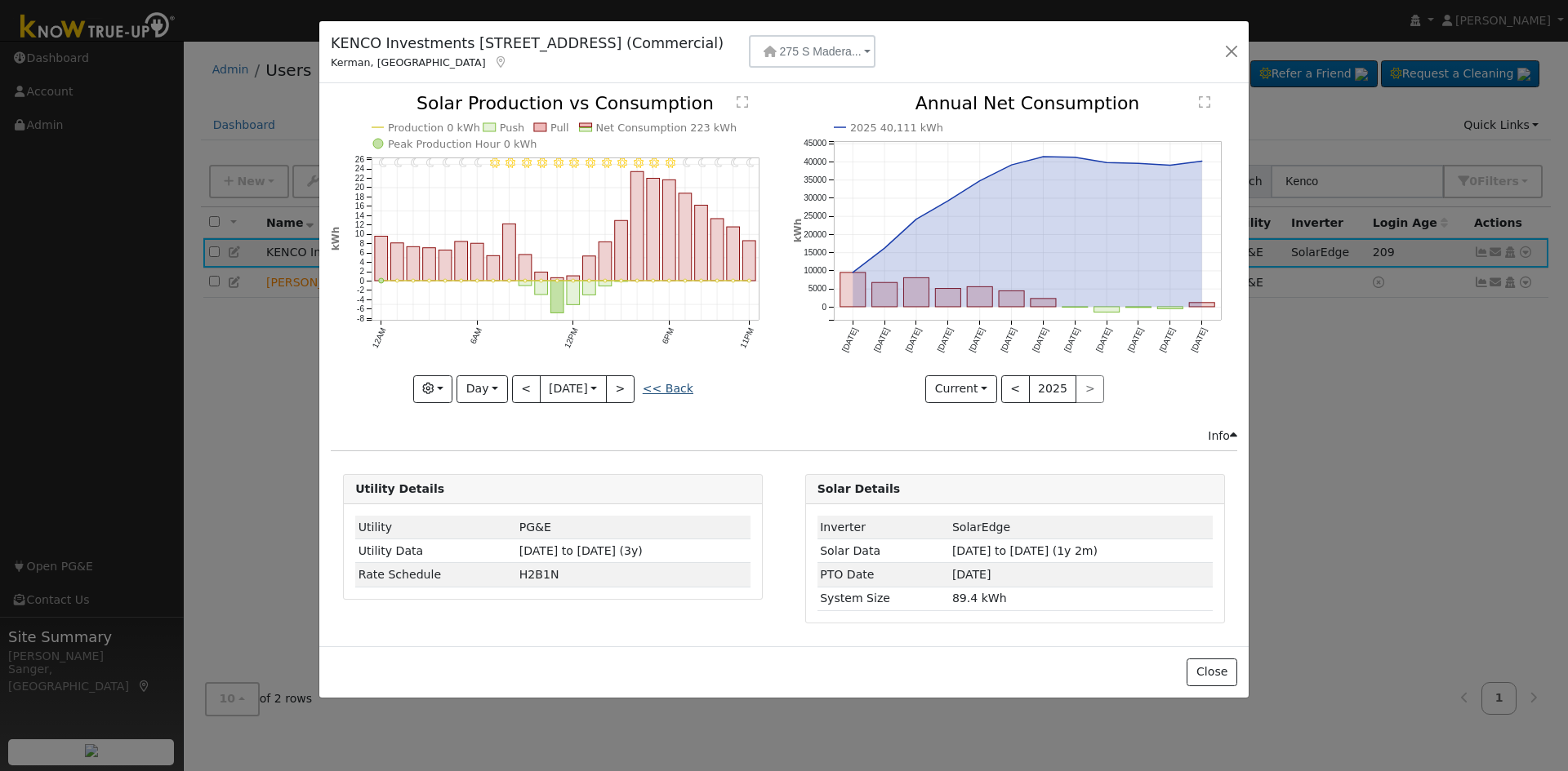
click at [671, 385] on link "<< Back" at bounding box center [668, 388] width 51 height 13
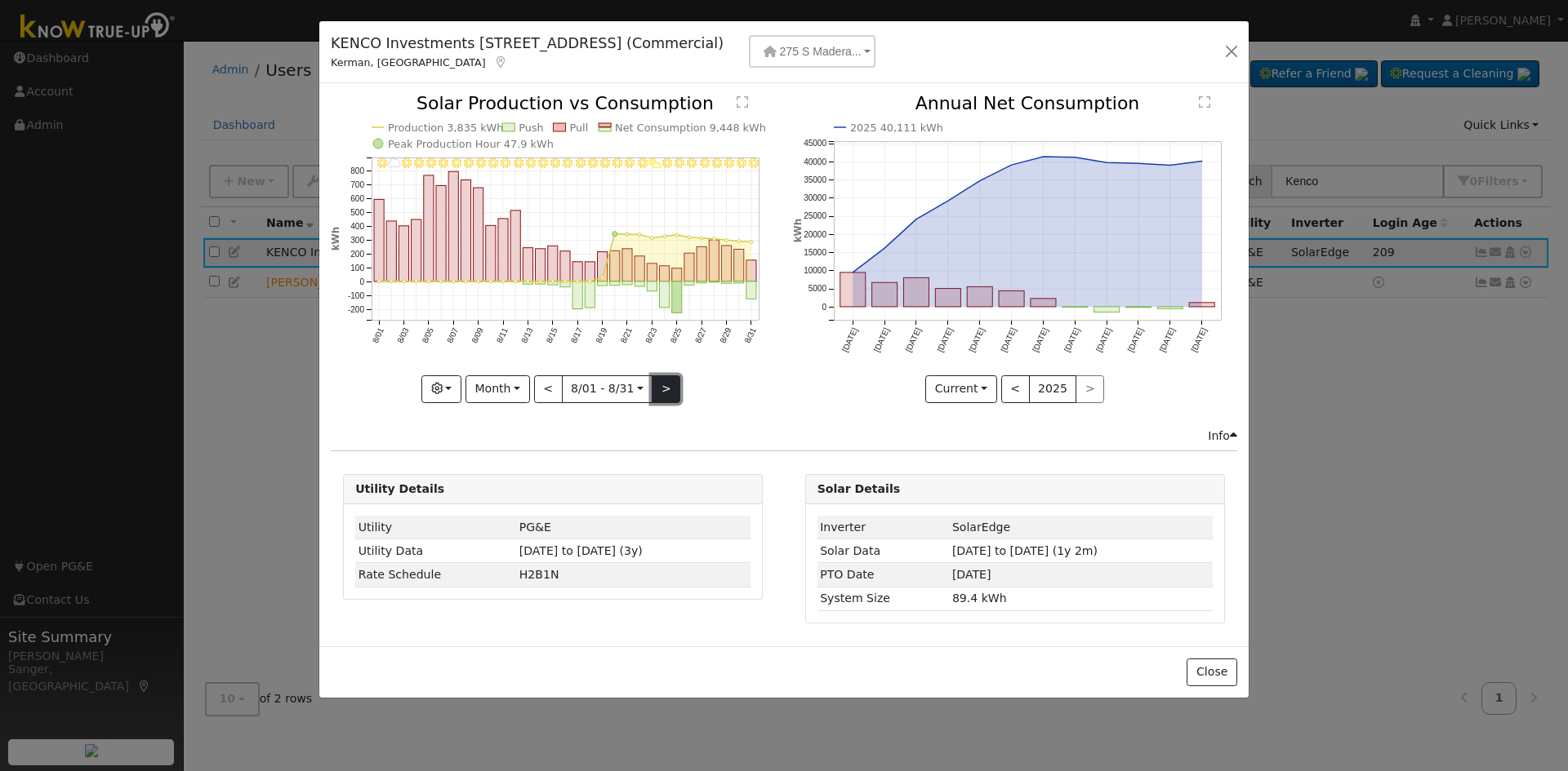
click at [661, 377] on button ">" at bounding box center [666, 389] width 29 height 28
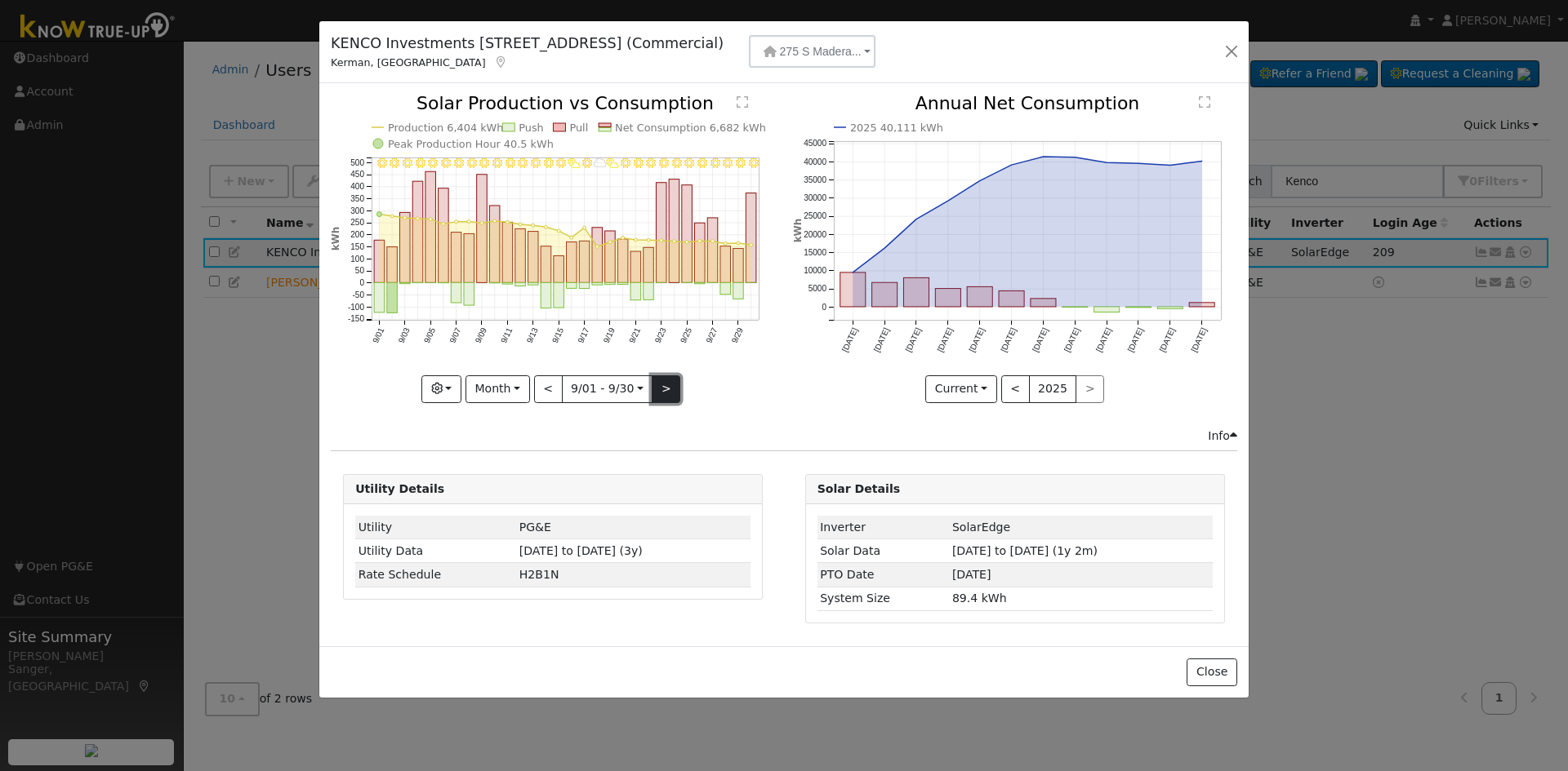
click at [661, 377] on button ">" at bounding box center [666, 389] width 29 height 28
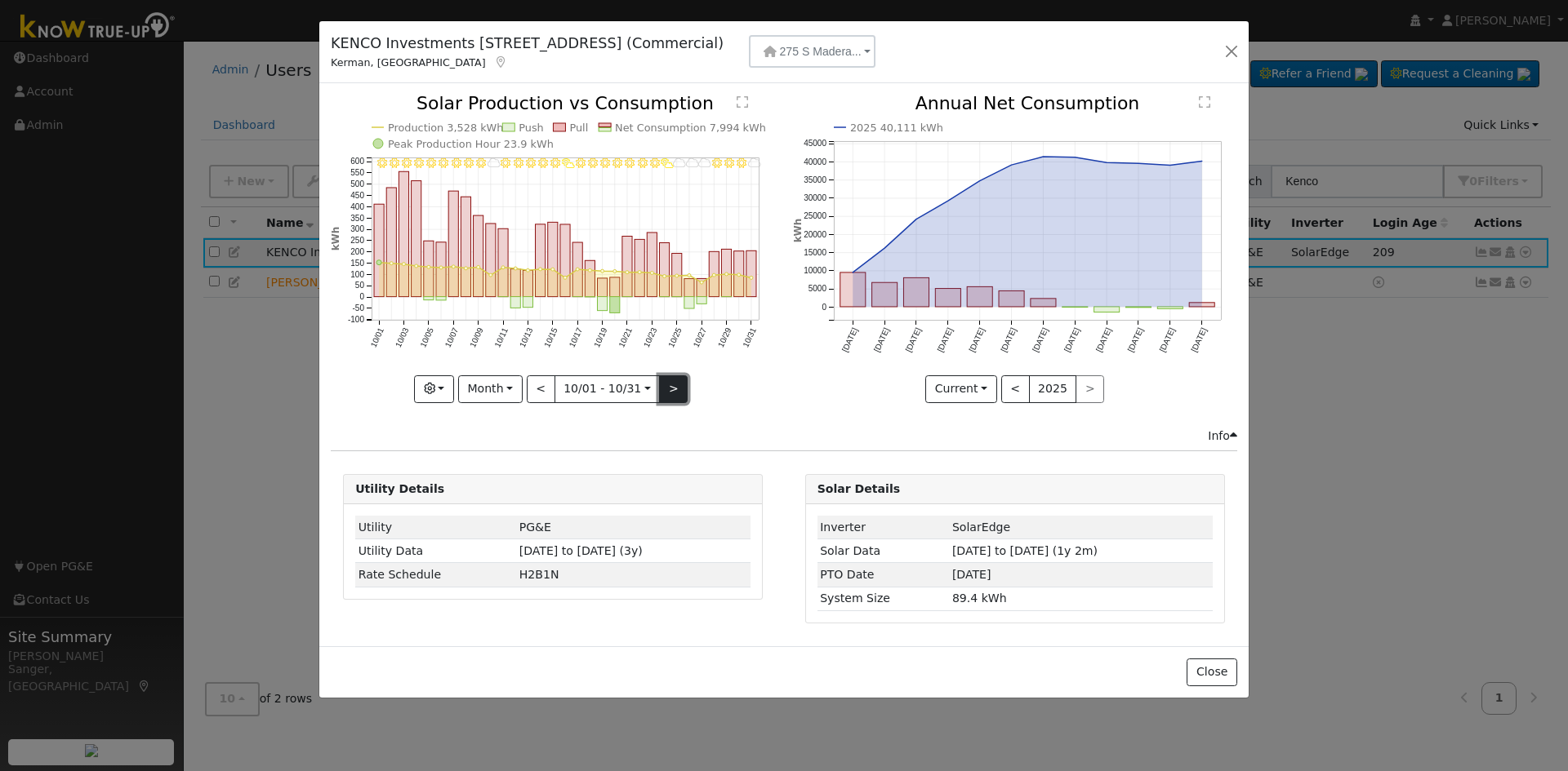
click at [661, 377] on button ">" at bounding box center [674, 389] width 29 height 28
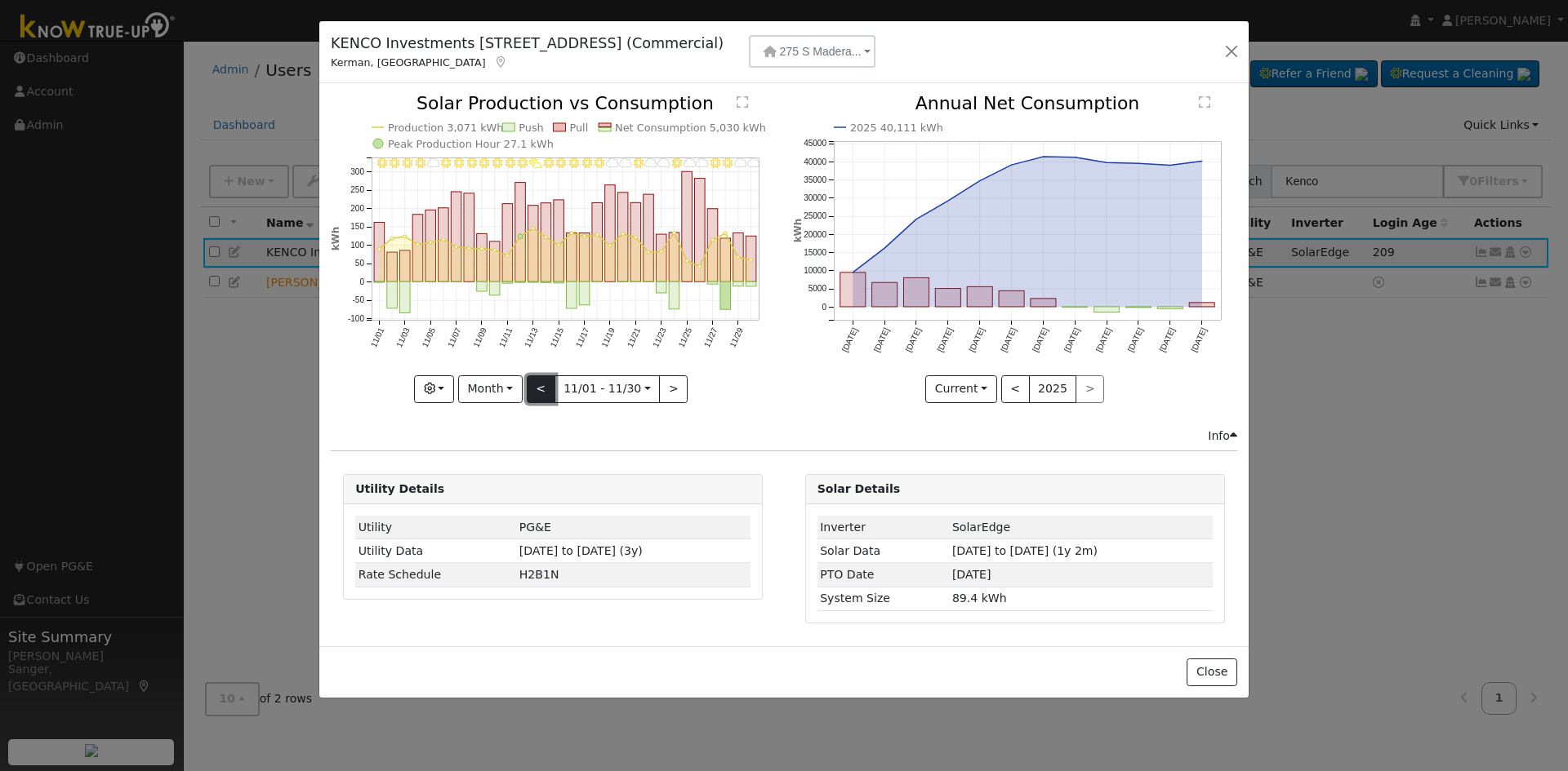
click at [536, 378] on button "<" at bounding box center [541, 389] width 29 height 28
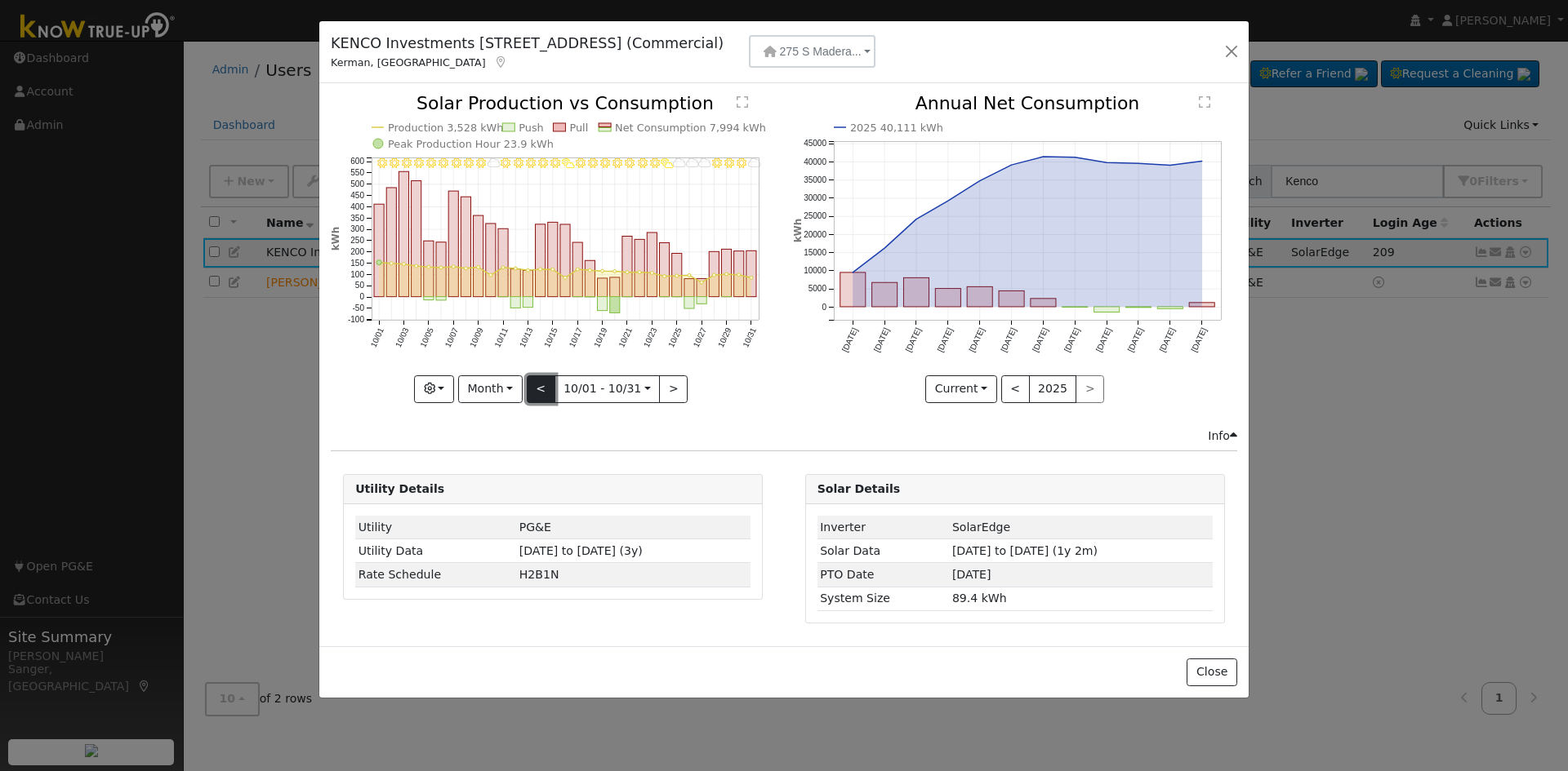
click at [536, 378] on button "<" at bounding box center [541, 389] width 29 height 28
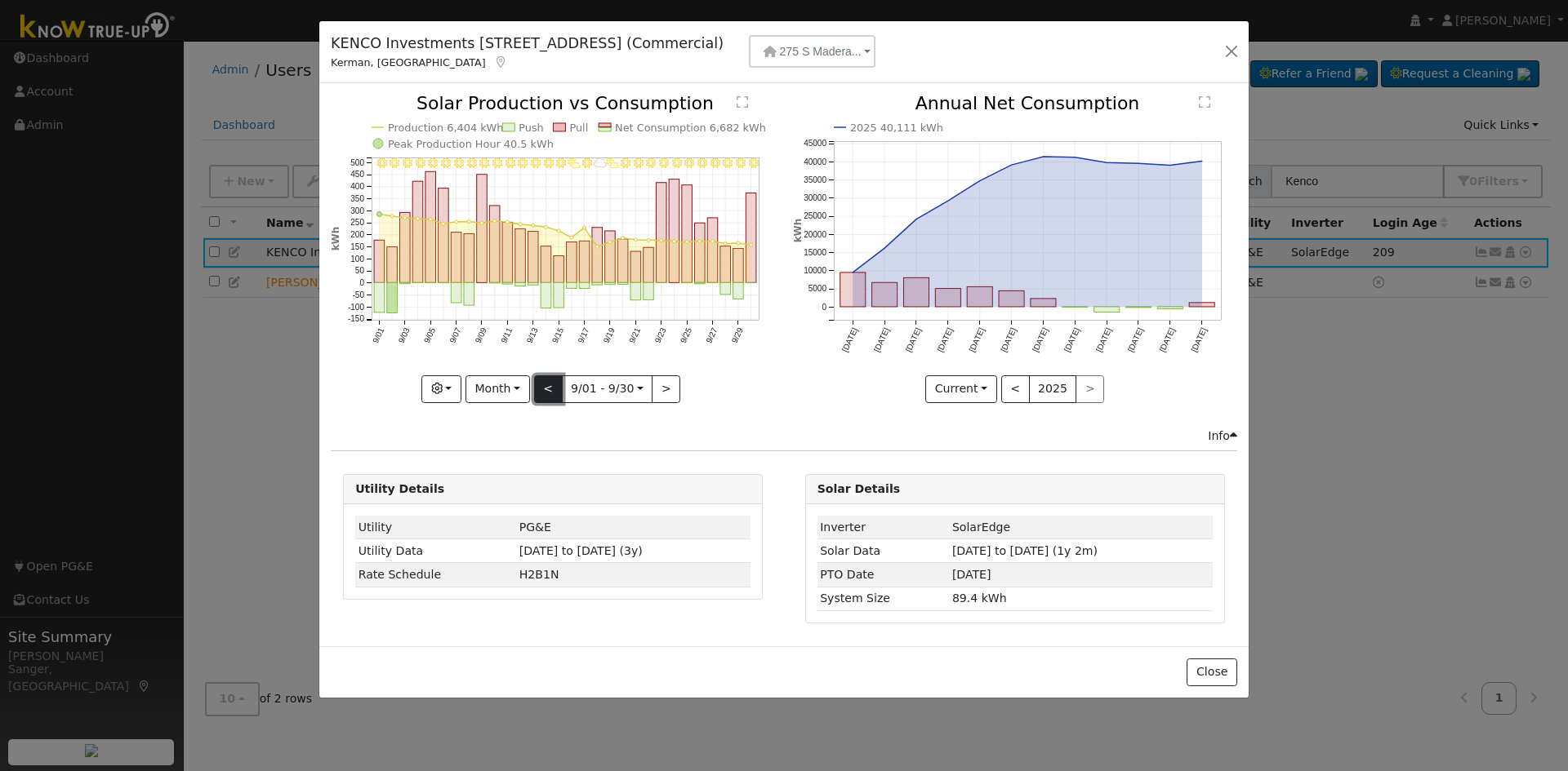
click at [536, 378] on button "<" at bounding box center [548, 389] width 29 height 28
type input "[DATE]"
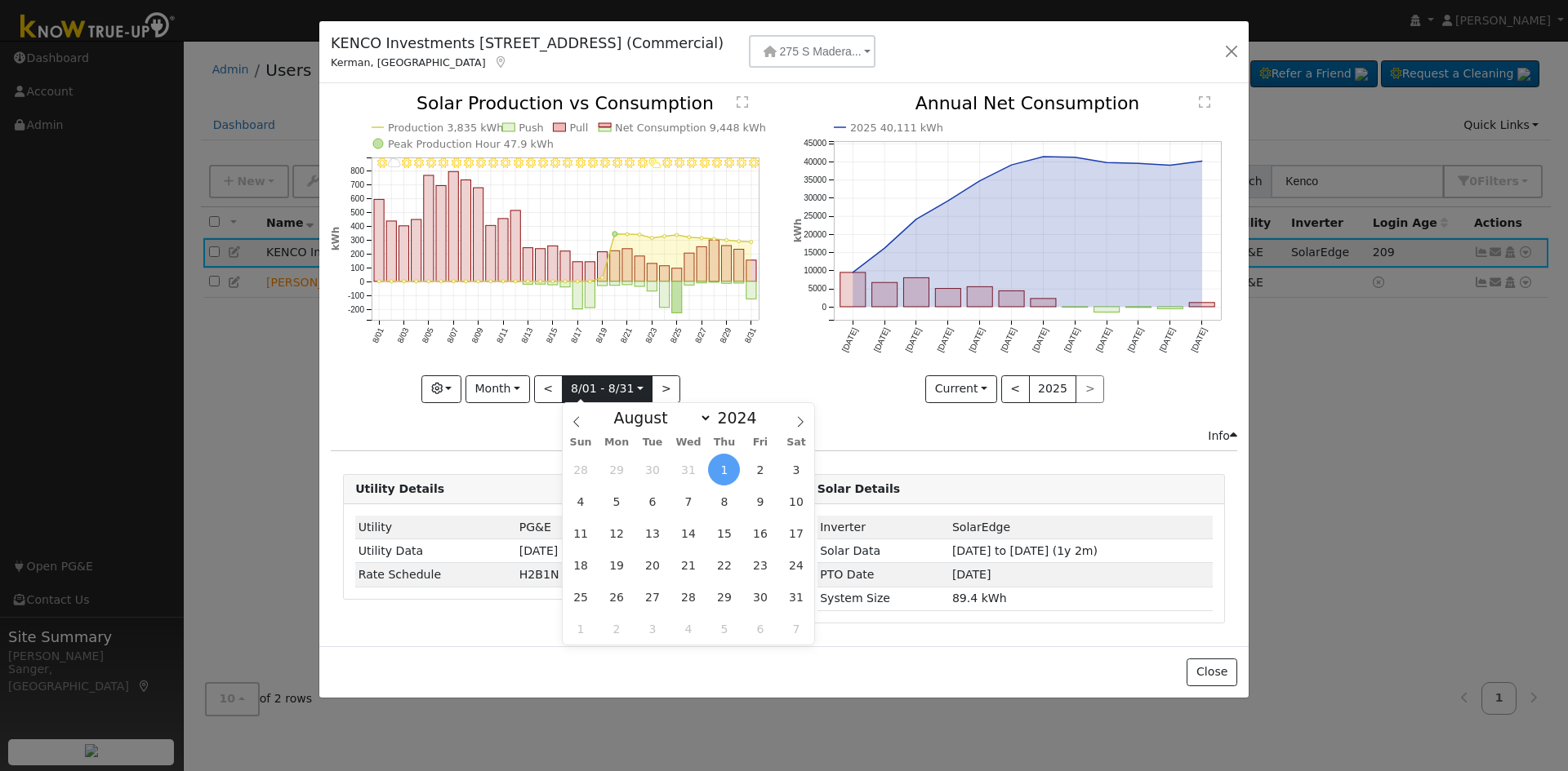
click at [584, 394] on input "[DATE]" at bounding box center [607, 388] width 90 height 26
click at [636, 423] on select "January February March April May June July August September October November De…" at bounding box center [658, 417] width 107 height 19
select select "6"
click at [618, 408] on select "January February March April May June July August September October November De…" at bounding box center [658, 417] width 107 height 19
click at [754, 538] on span "19" at bounding box center [760, 533] width 32 height 32
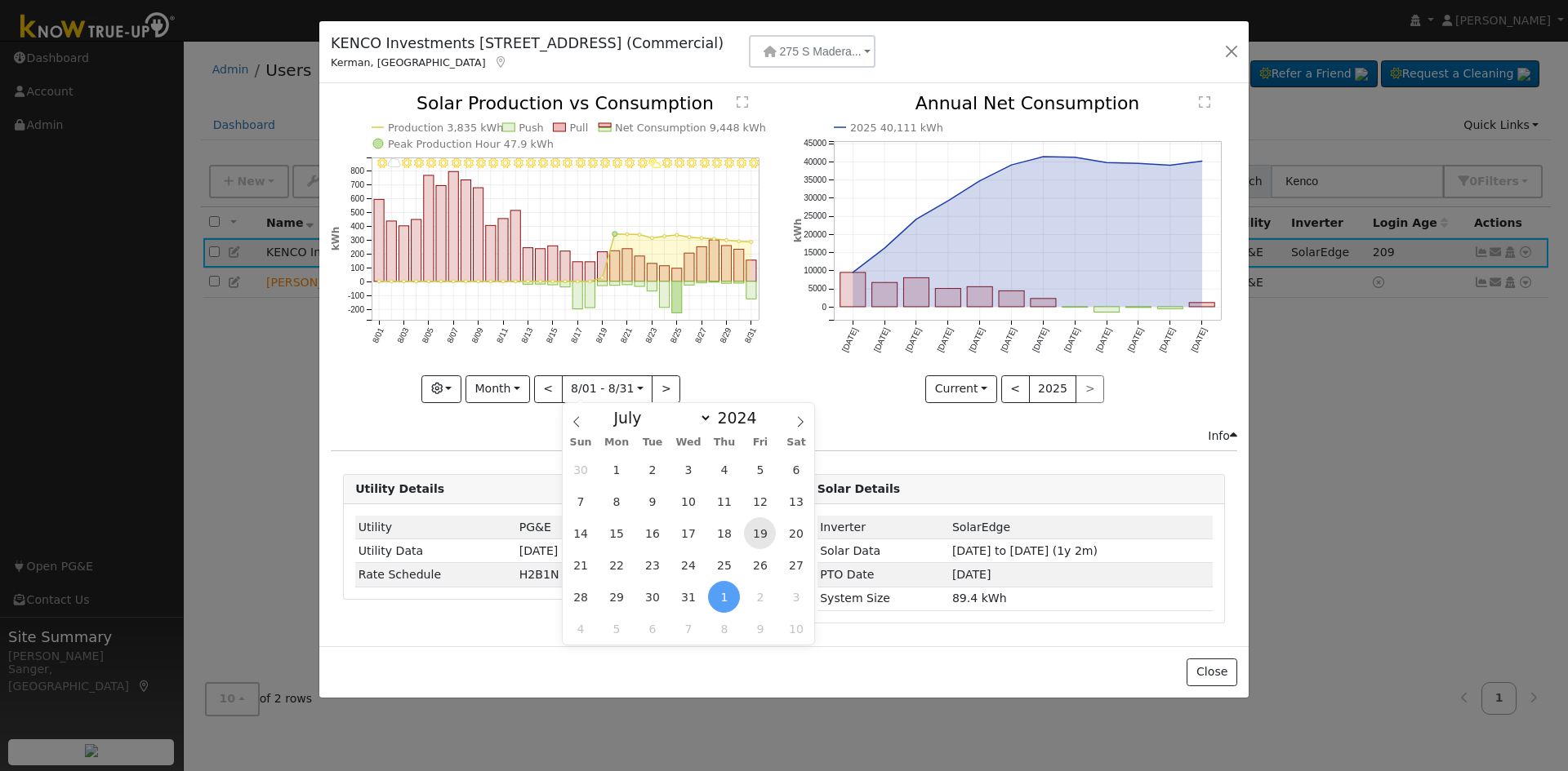
type input "[DATE]"
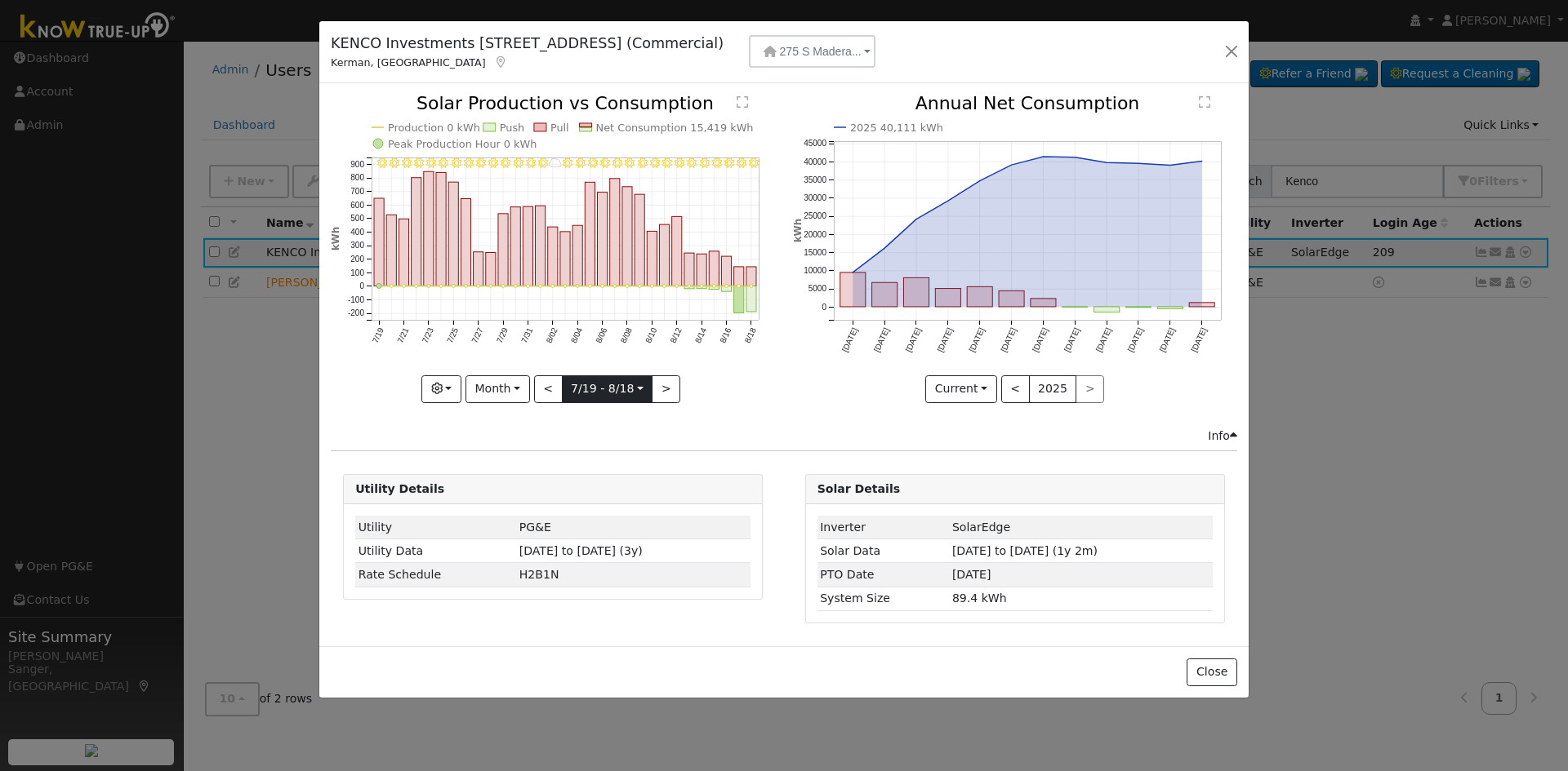
click at [627, 387] on input "[DATE]" at bounding box center [607, 388] width 90 height 26
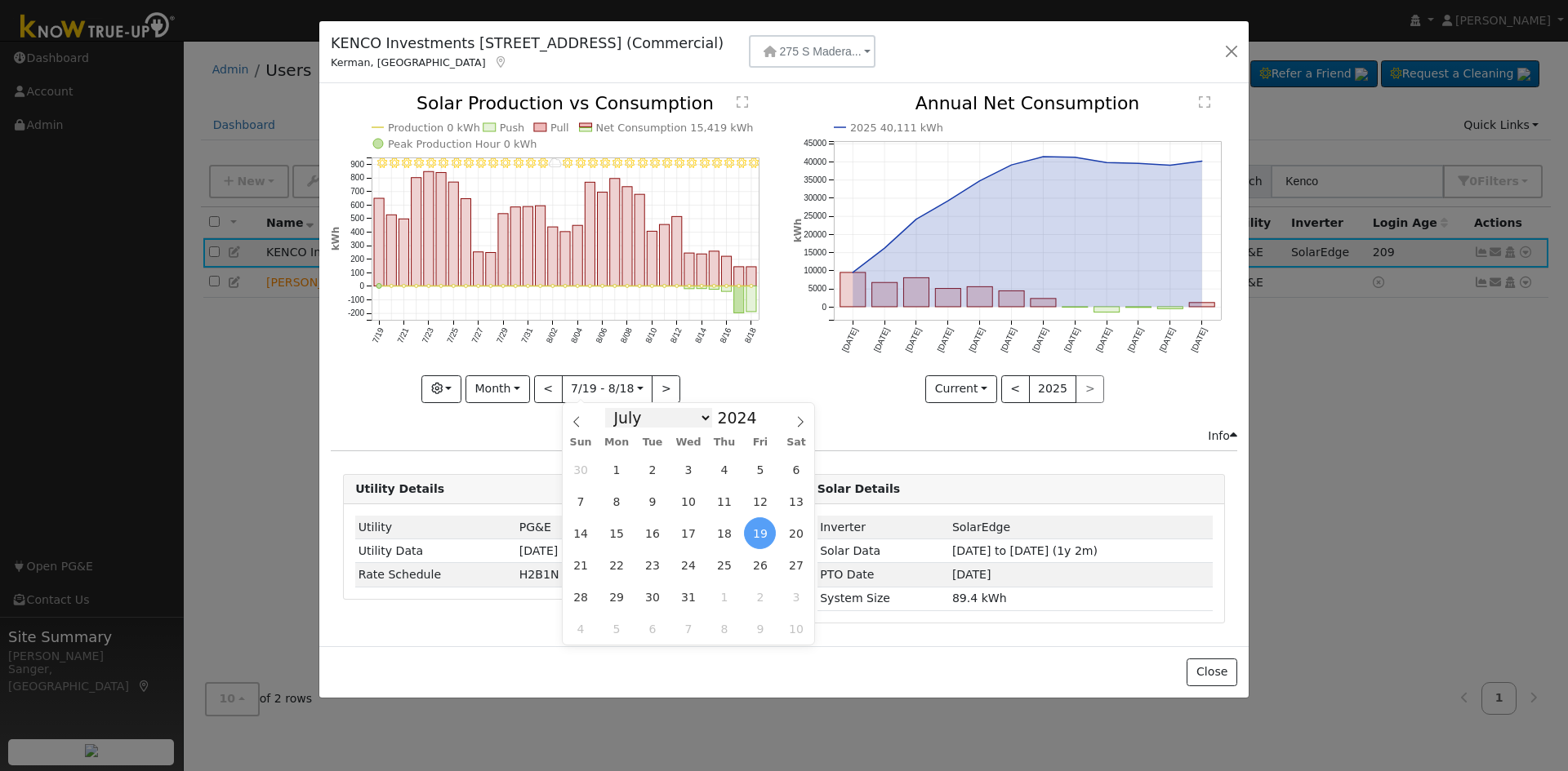
click at [643, 422] on select "January February March April May June July August September October November De…" at bounding box center [658, 417] width 107 height 19
click at [588, 381] on input "[DATE]" at bounding box center [607, 388] width 90 height 26
click at [581, 384] on input "[DATE]" at bounding box center [607, 388] width 90 height 26
click at [501, 436] on div "Info" at bounding box center [784, 436] width 923 height 17
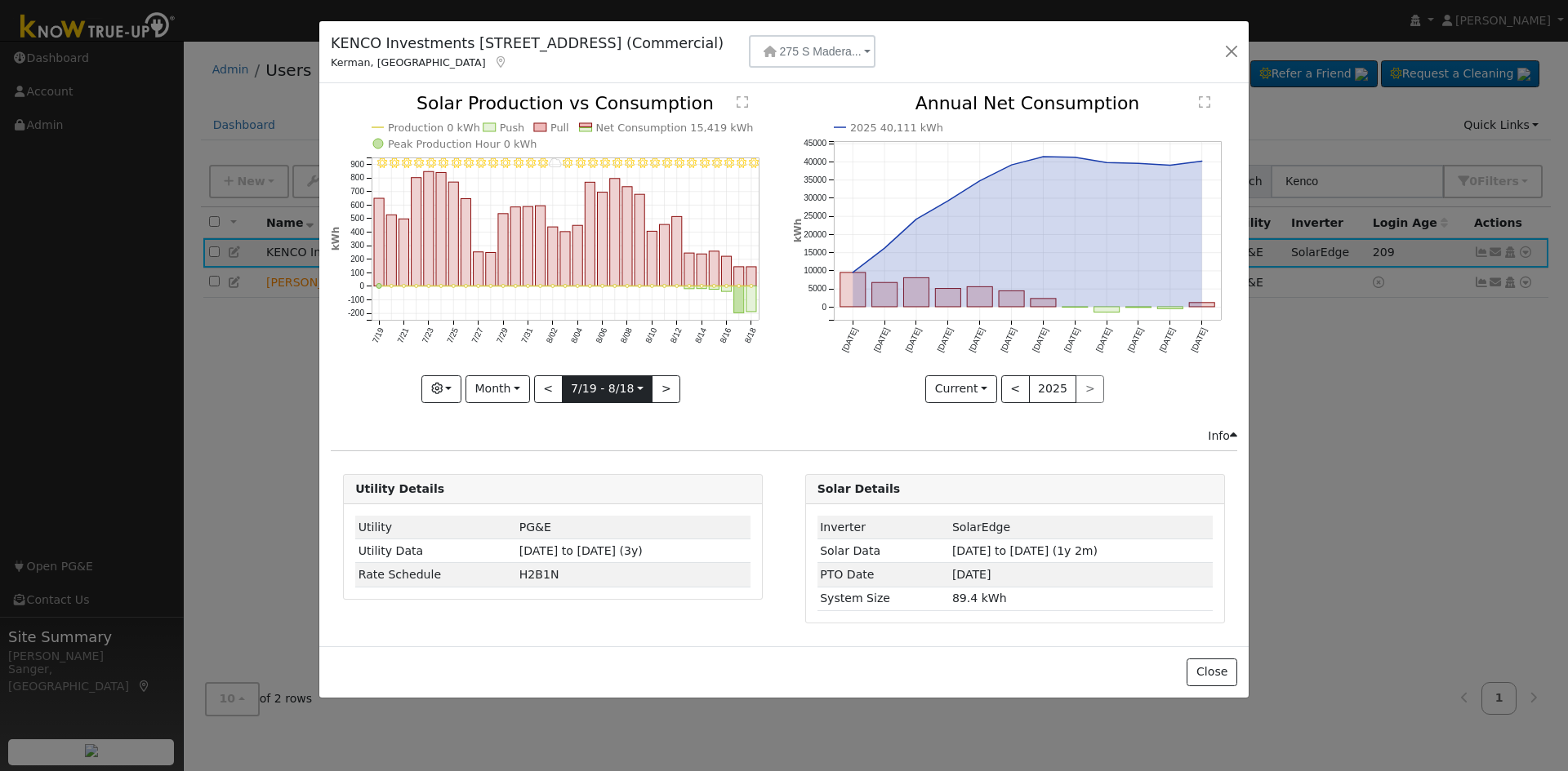
click at [581, 389] on input "[DATE]" at bounding box center [607, 388] width 90 height 26
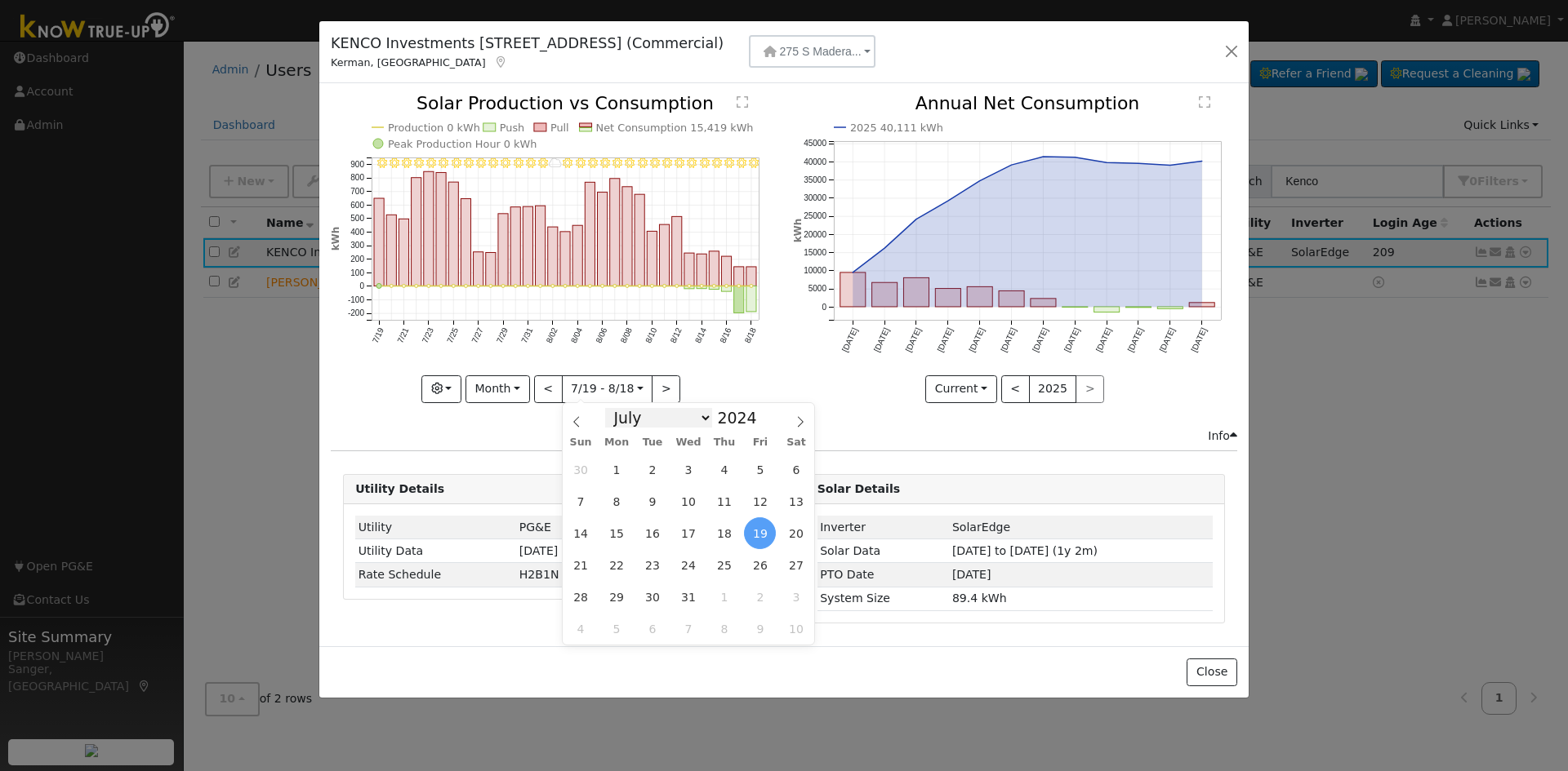
click at [637, 423] on select "January February March April May June July August September October November De…" at bounding box center [658, 417] width 107 height 19
click at [618, 408] on select "January February March April May June July August September October November De…" at bounding box center [658, 417] width 107 height 19
click at [760, 410] on span at bounding box center [766, 413] width 12 height 9
type input "2025"
click at [787, 529] on span "19" at bounding box center [796, 533] width 32 height 32
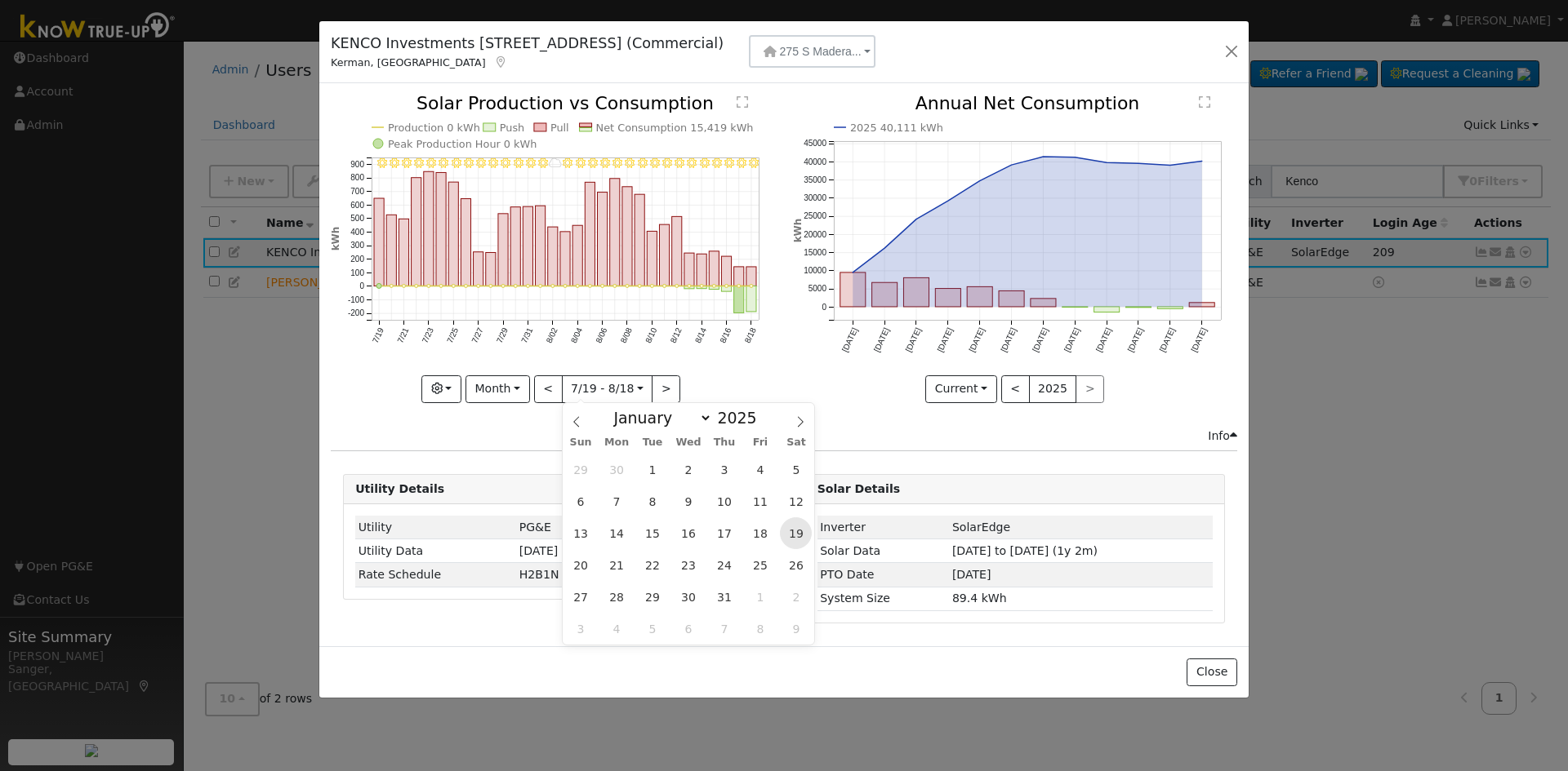
type input "[DATE]"
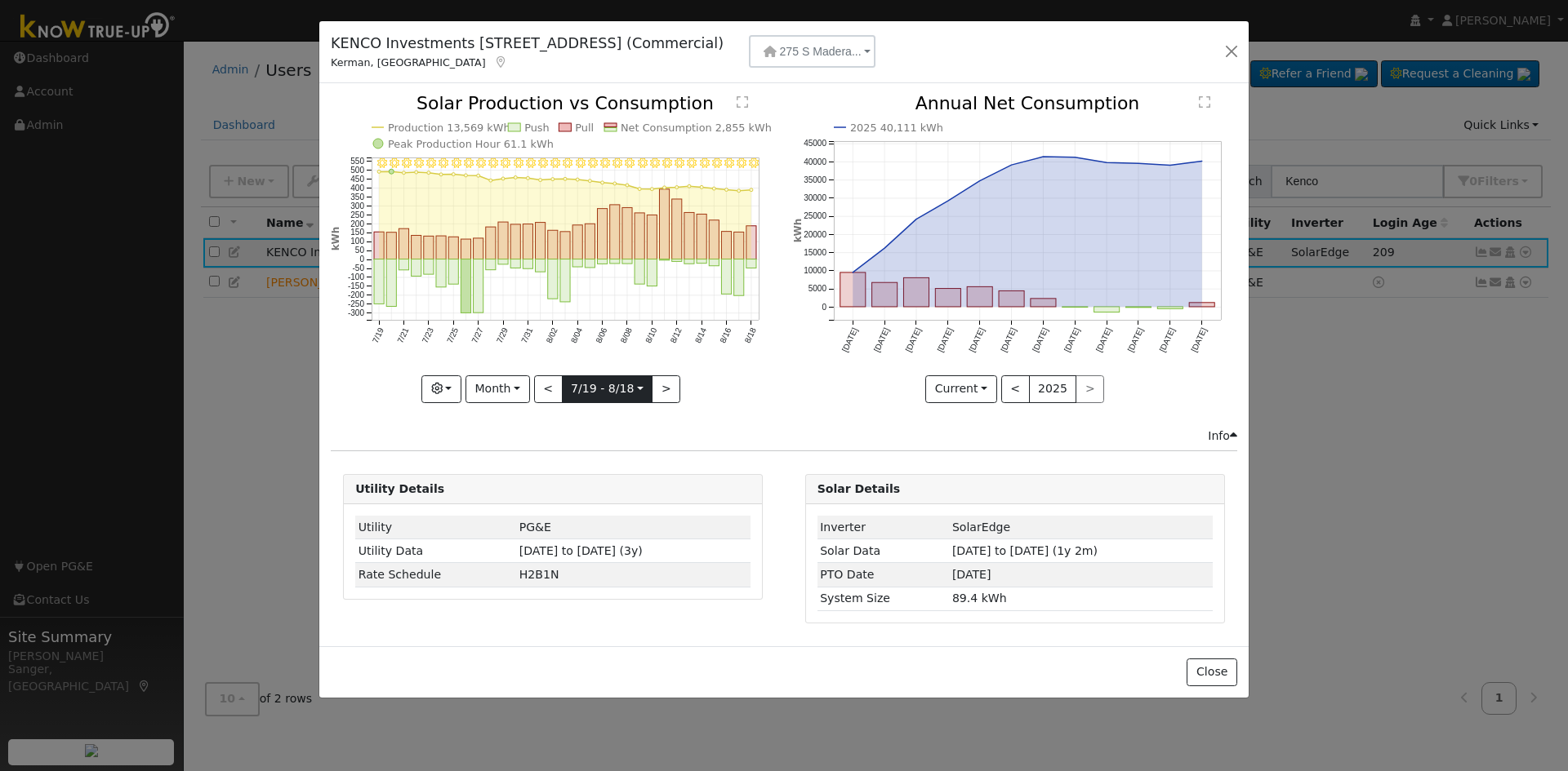
click at [621, 388] on input "[DATE]" at bounding box center [607, 388] width 90 height 26
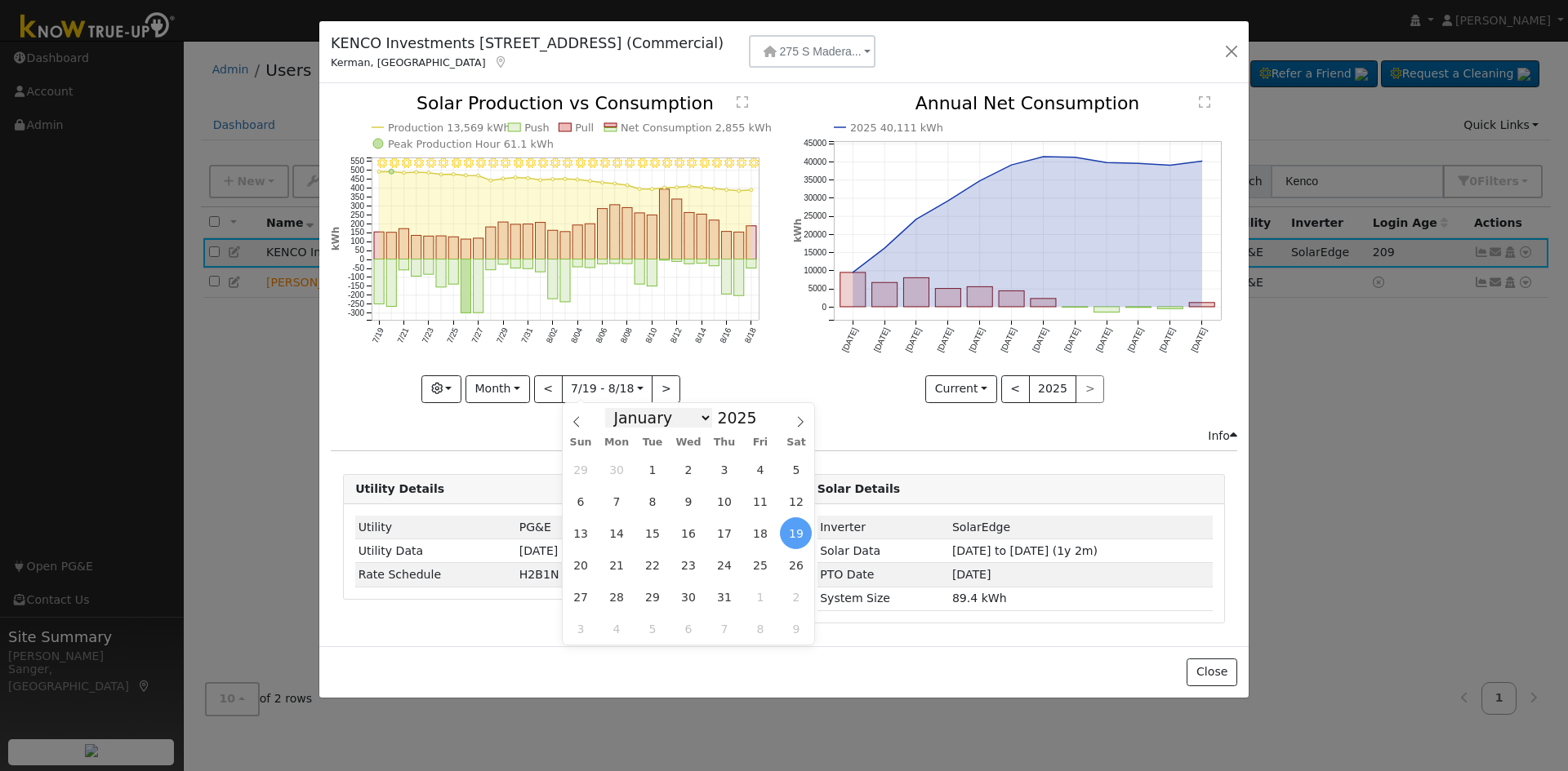
click at [658, 418] on select "January February March April May June July August September October November De…" at bounding box center [658, 417] width 107 height 19
select select "7"
click at [618, 408] on select "January February March April May June July August September October November De…" at bounding box center [658, 417] width 107 height 19
click at [662, 536] on span "12" at bounding box center [652, 533] width 32 height 32
type input "[DATE]"
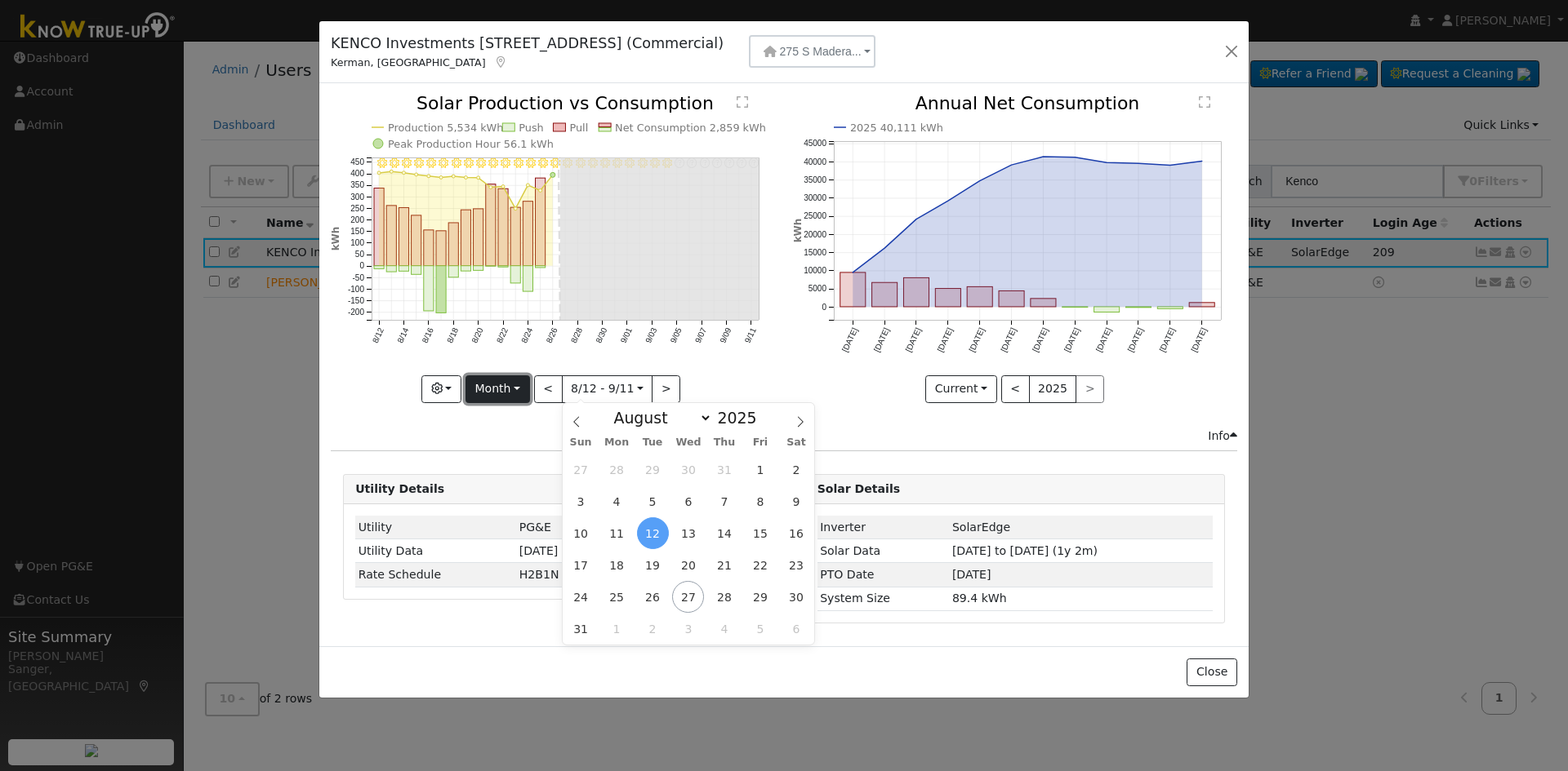
click at [485, 392] on button "Month" at bounding box center [497, 389] width 65 height 28
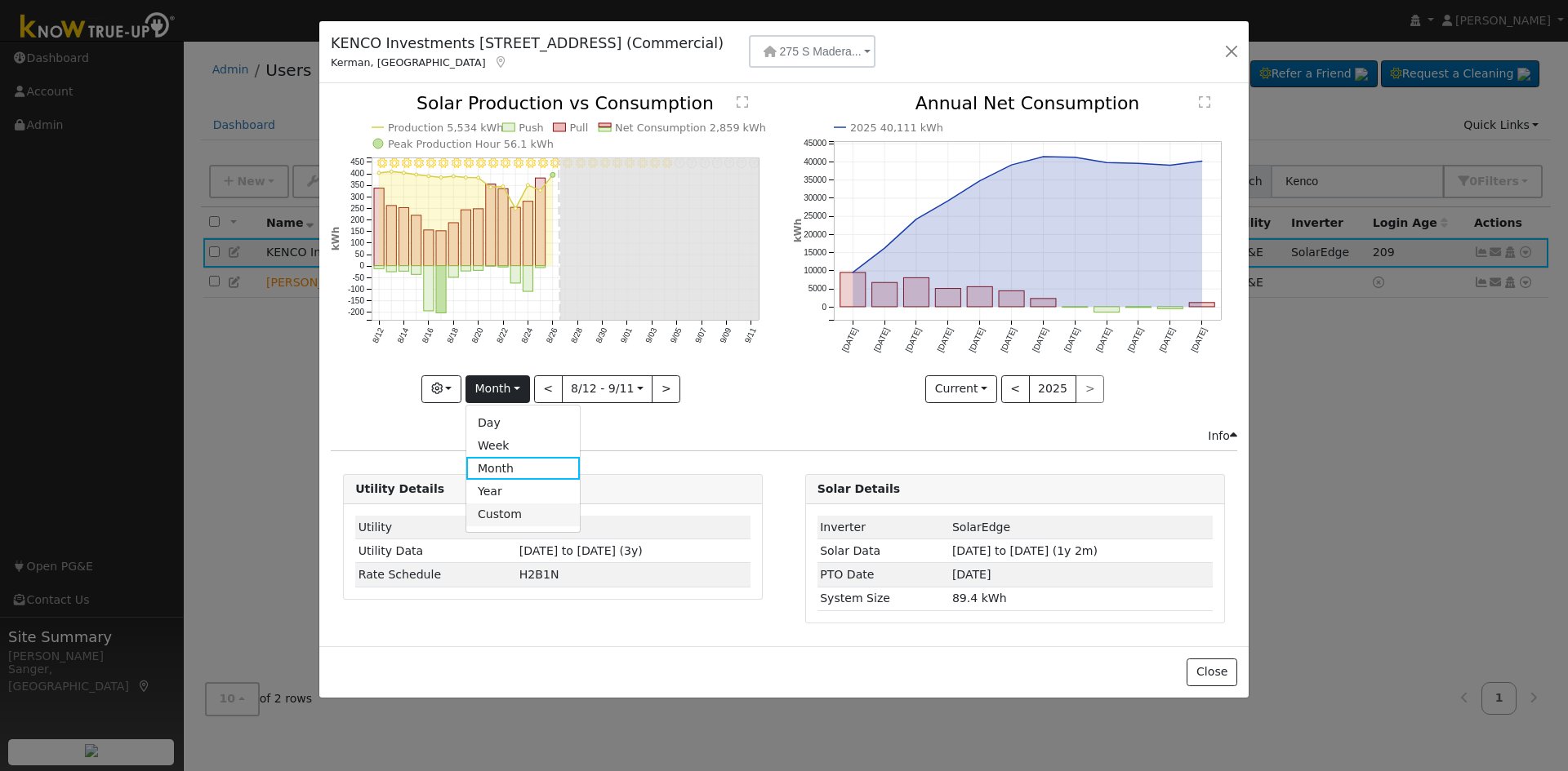
click at [502, 512] on link "Custom" at bounding box center [523, 515] width 114 height 23
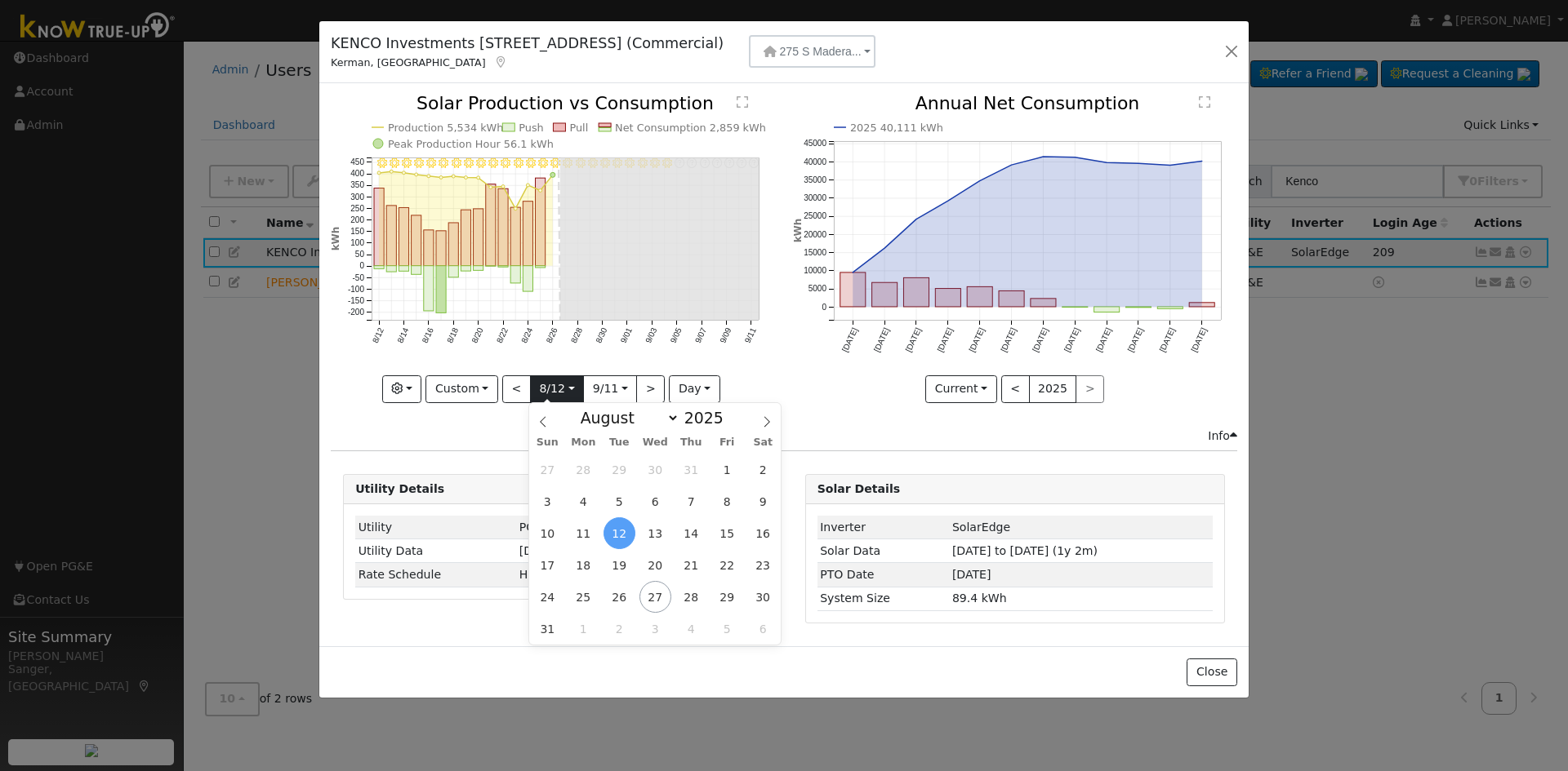
click at [554, 395] on input "[DATE]" at bounding box center [557, 388] width 52 height 26
click at [590, 418] on select "January February March April May June July August September October November De…" at bounding box center [626, 417] width 107 height 19
click at [585, 408] on select "January February March April May June July August September October November De…" at bounding box center [626, 417] width 107 height 19
click at [601, 415] on select "January February March April May June July August September October November De…" at bounding box center [626, 417] width 107 height 19
click at [585, 408] on select "January February March April May June July August September October November De…" at bounding box center [626, 417] width 107 height 19
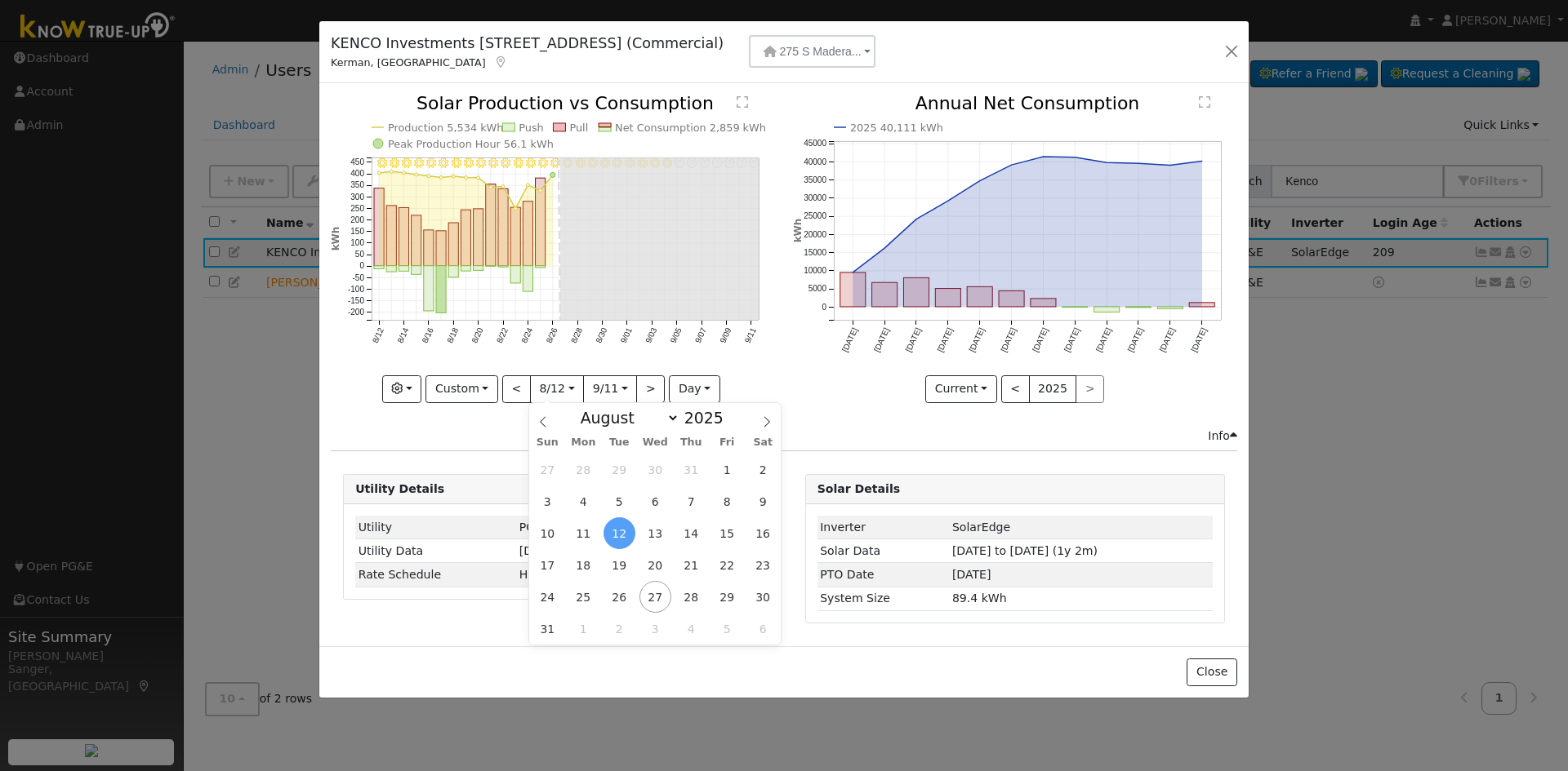
click at [618, 533] on span "12" at bounding box center [620, 533] width 32 height 32
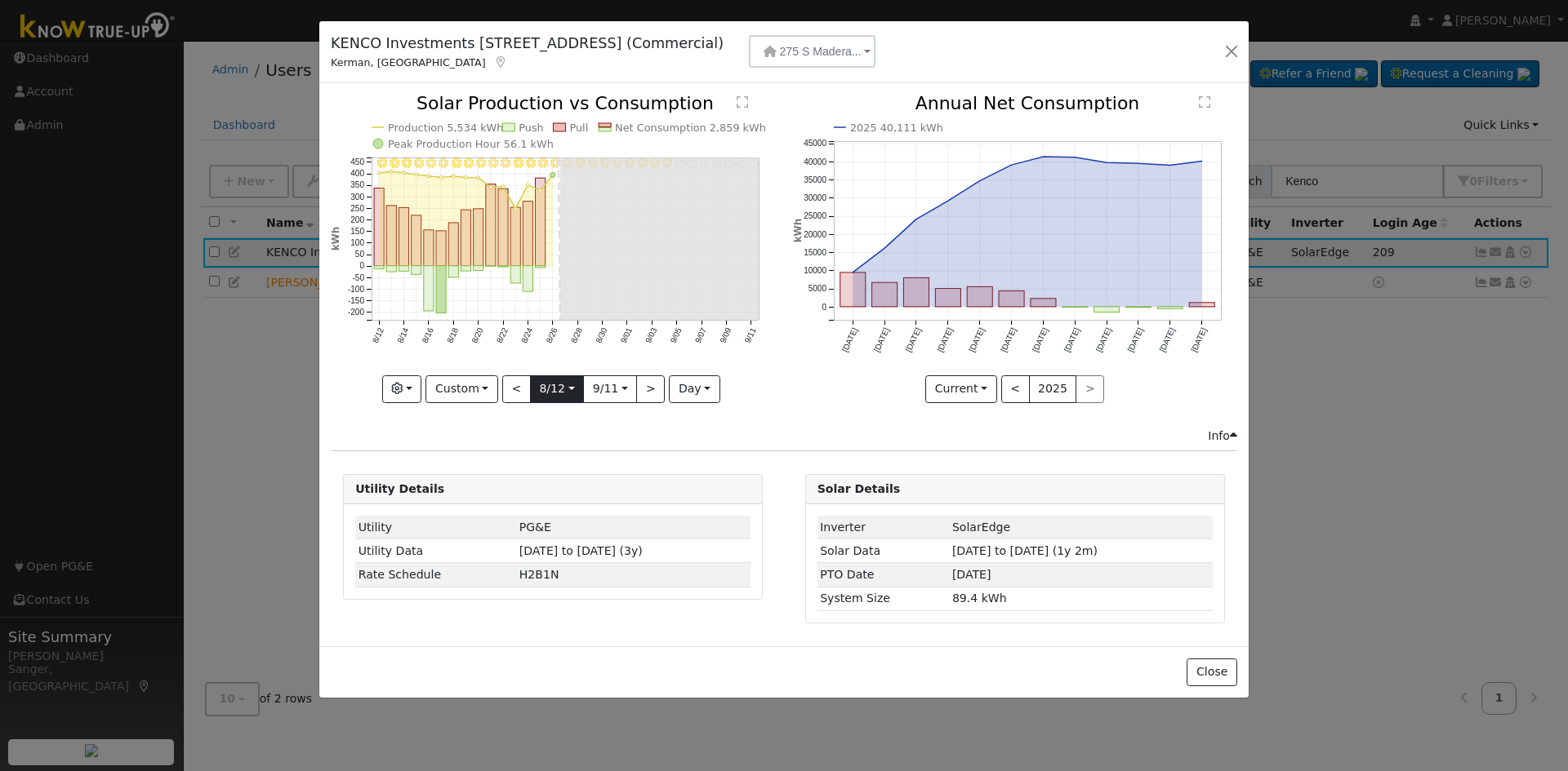
click at [541, 389] on input "[DATE]" at bounding box center [557, 388] width 52 height 26
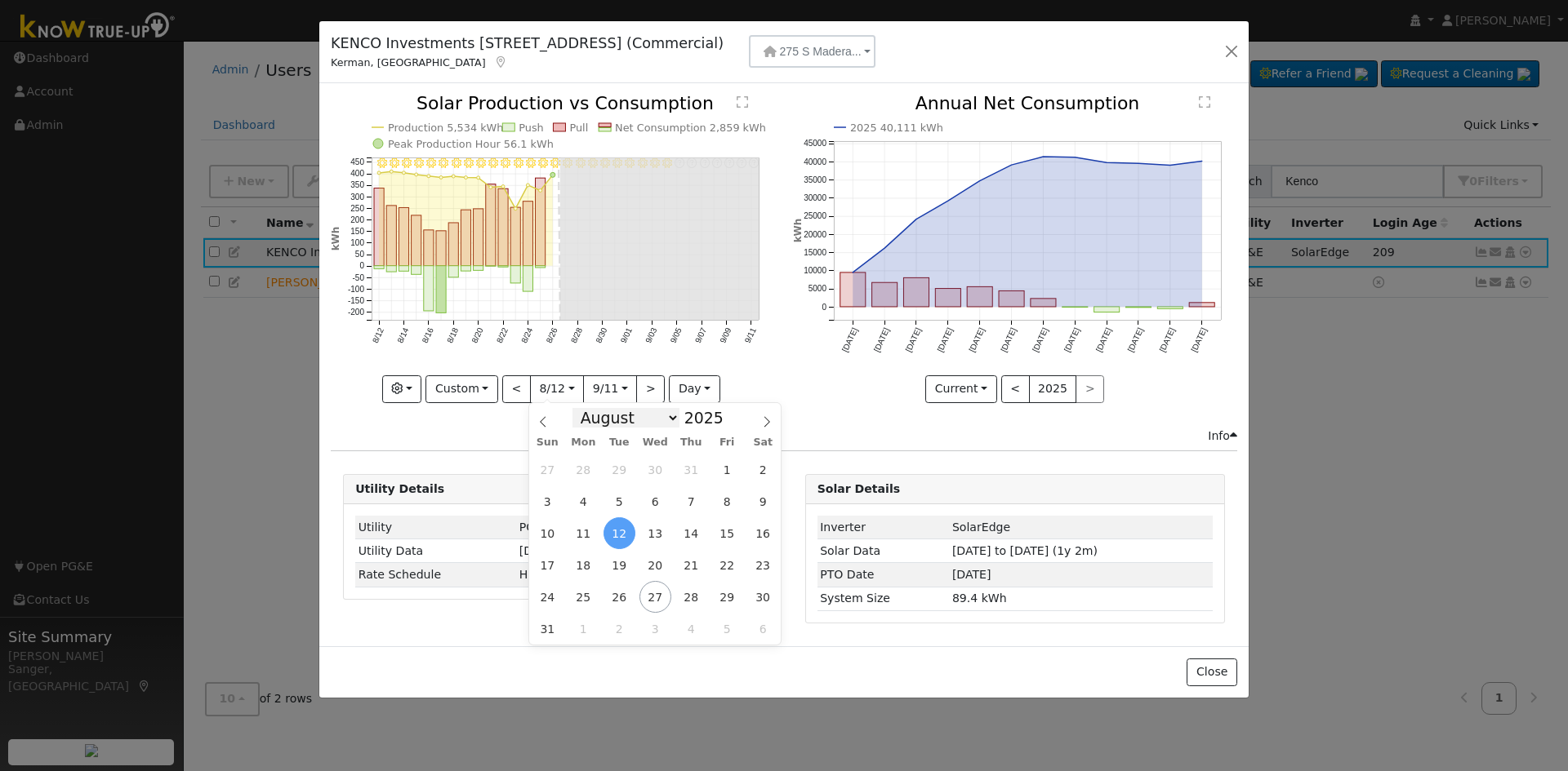
click at [622, 415] on select "January February March April May June July August September October November De…" at bounding box center [626, 417] width 107 height 19
select select "6"
click at [585, 408] on select "January February March April May June July August September October November De…" at bounding box center [626, 417] width 107 height 19
click at [754, 533] on span "19" at bounding box center [763, 533] width 32 height 32
type input "[DATE]"
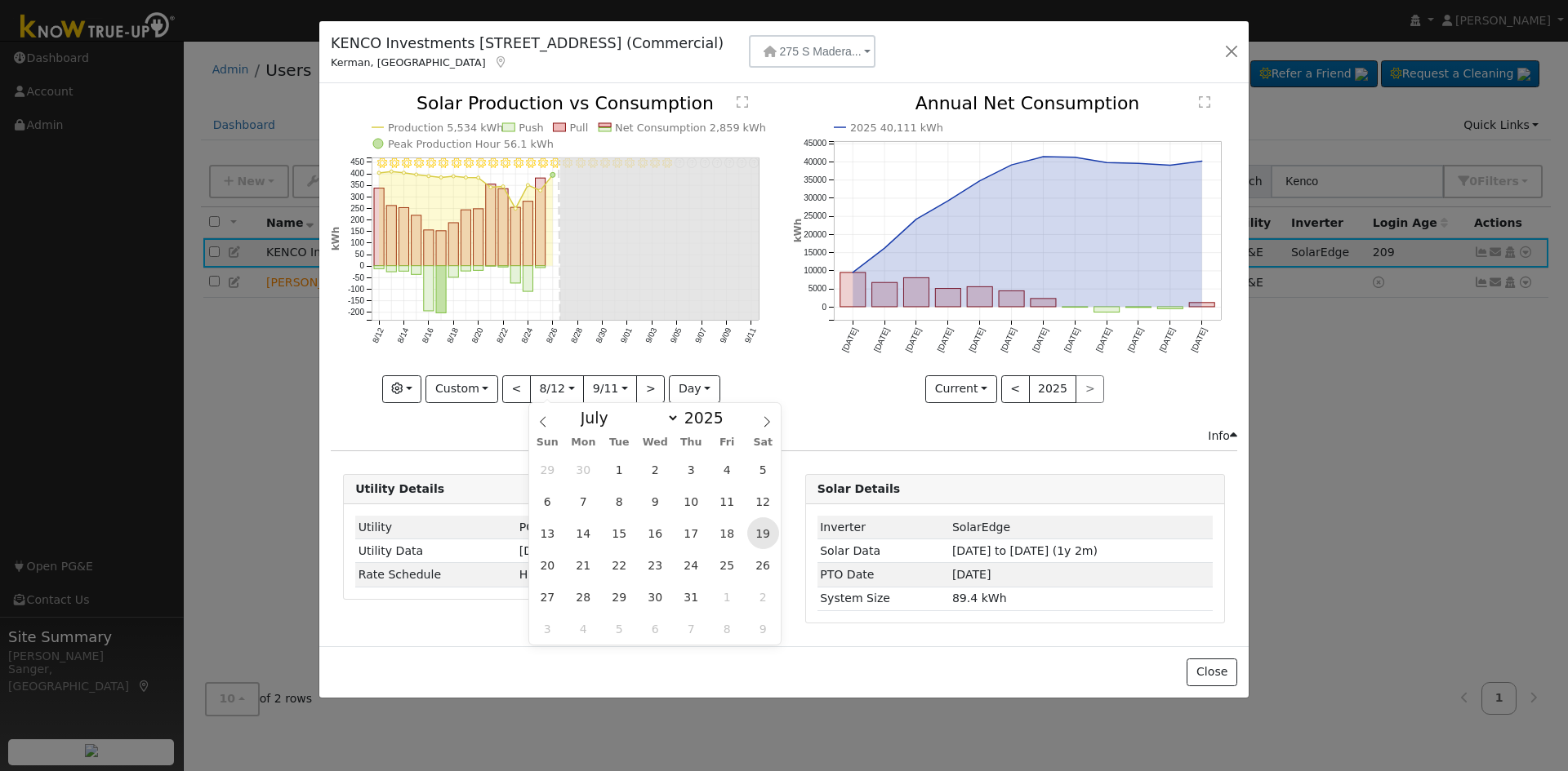
scroll to position [0, 13]
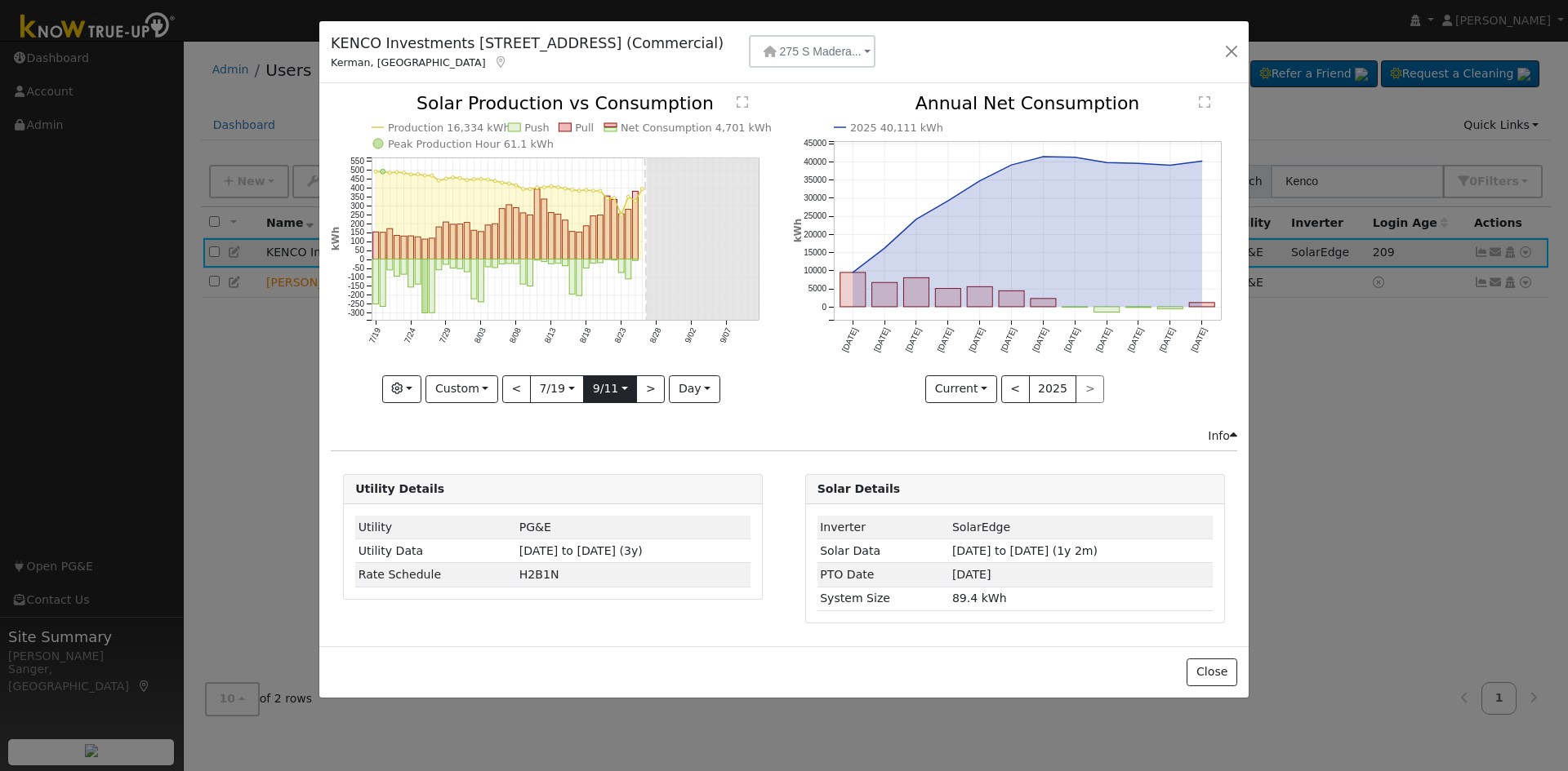
click at [609, 389] on input "[DATE]" at bounding box center [609, 388] width 52 height 26
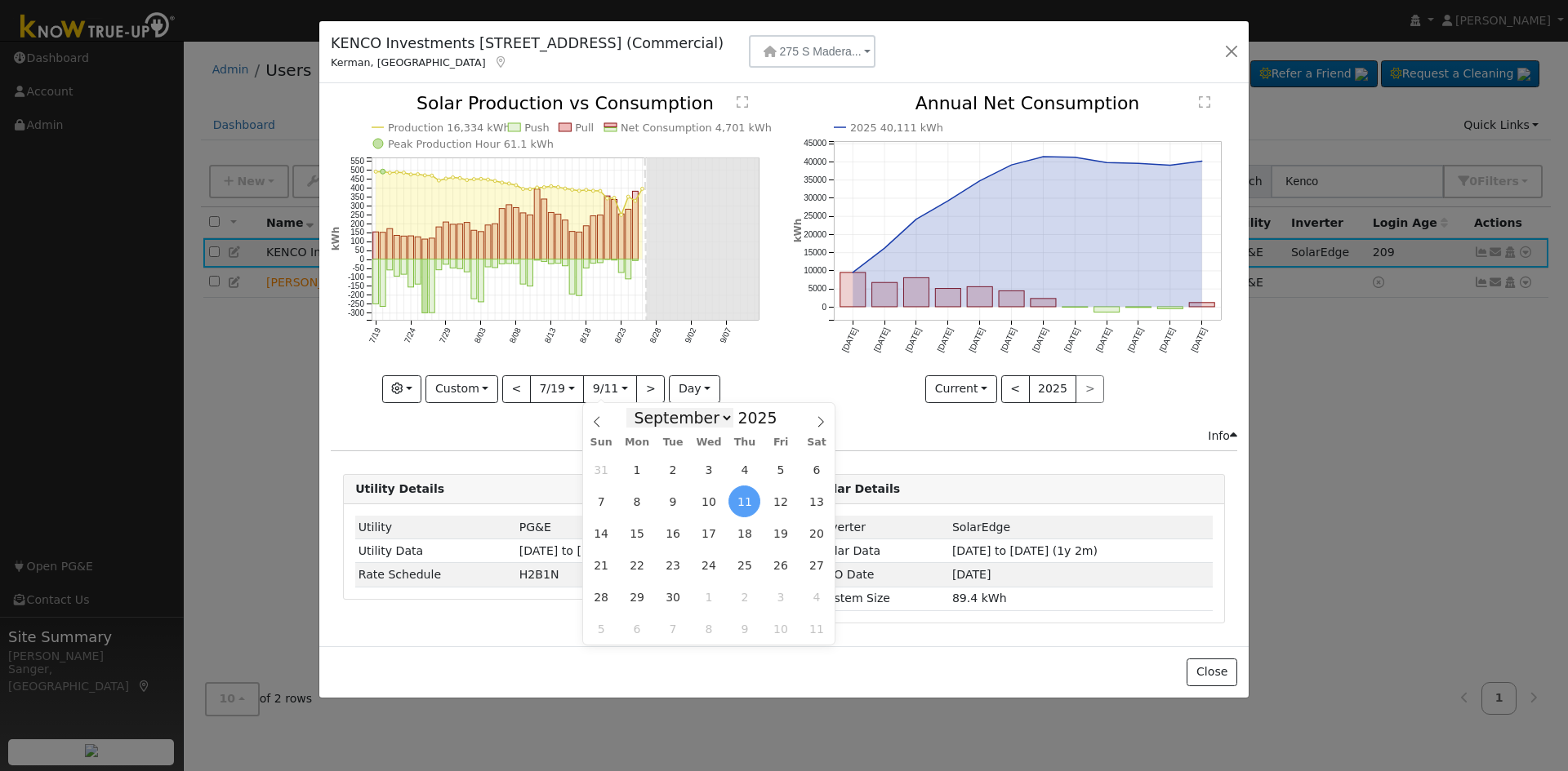
click at [685, 419] on select "January February March April May June July August September October November De…" at bounding box center [679, 417] width 107 height 19
select select "7"
click at [638, 408] on select "January February March April May June July August September October November De…" at bounding box center [679, 417] width 107 height 19
click at [674, 531] on span "12" at bounding box center [674, 533] width 32 height 32
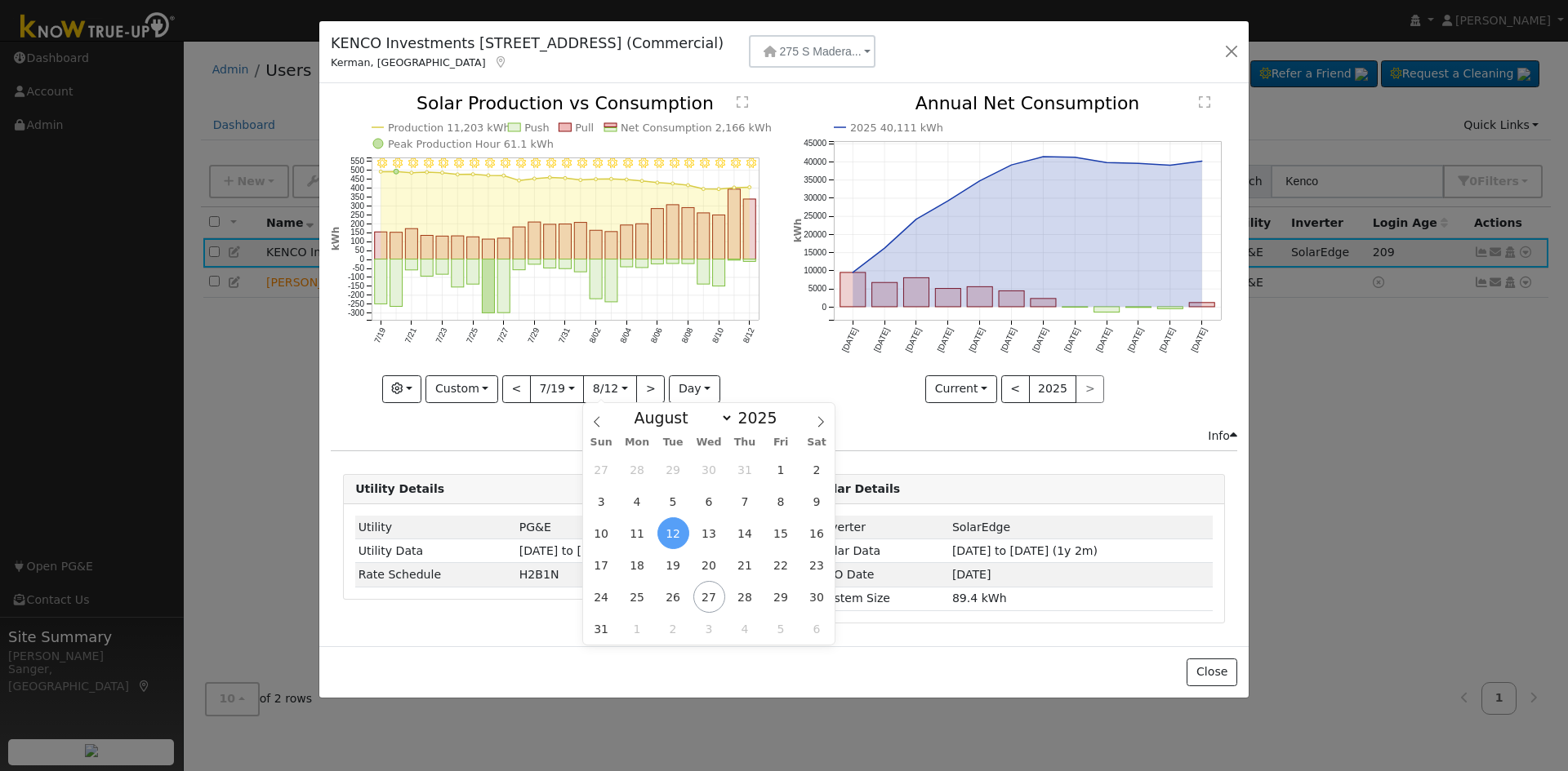
click at [669, 533] on span "12" at bounding box center [674, 533] width 32 height 32
click at [708, 563] on span "20" at bounding box center [709, 565] width 32 height 32
type input "[DATE]"
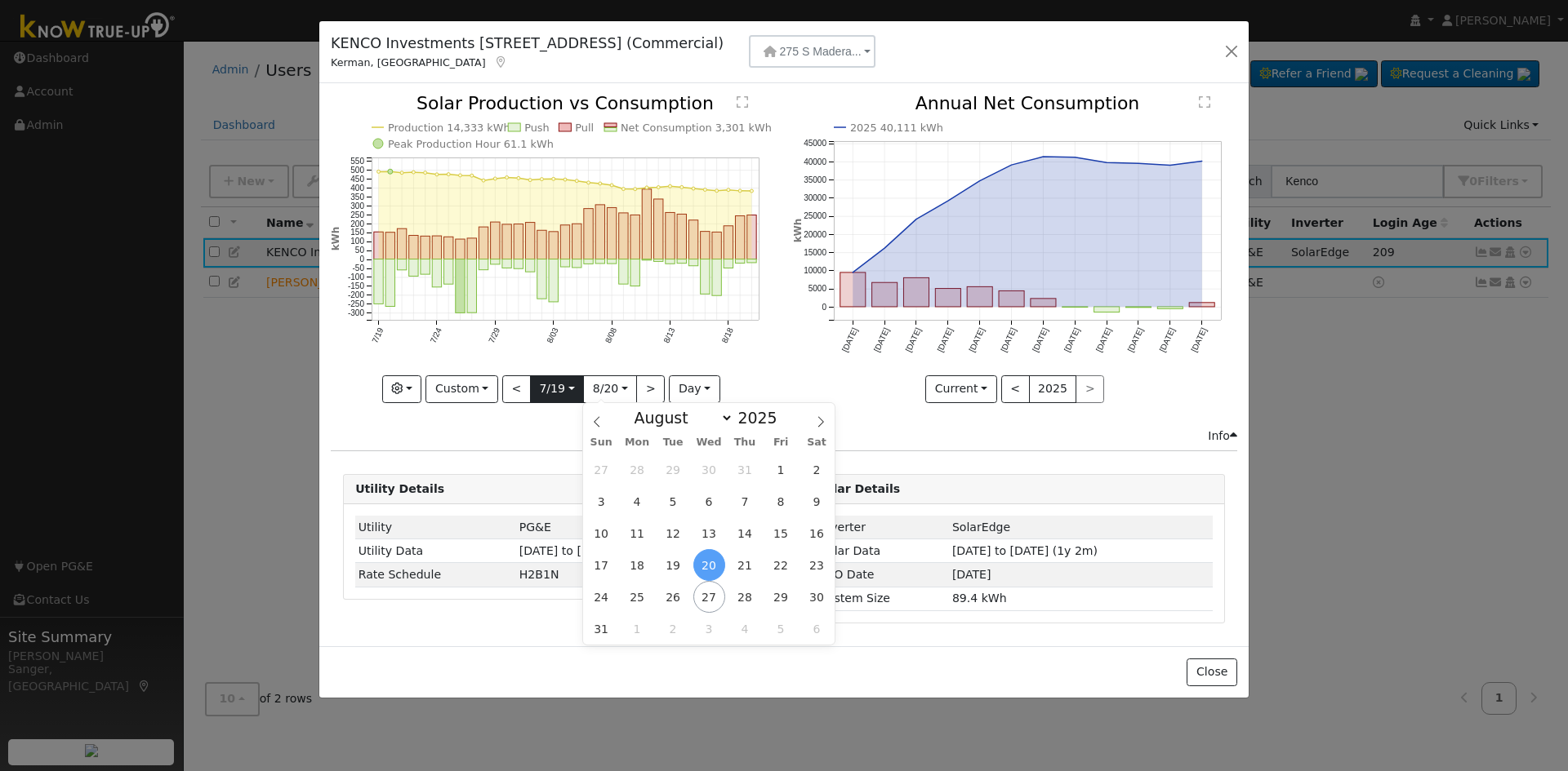
click at [561, 388] on input "[DATE]" at bounding box center [557, 388] width 52 height 26
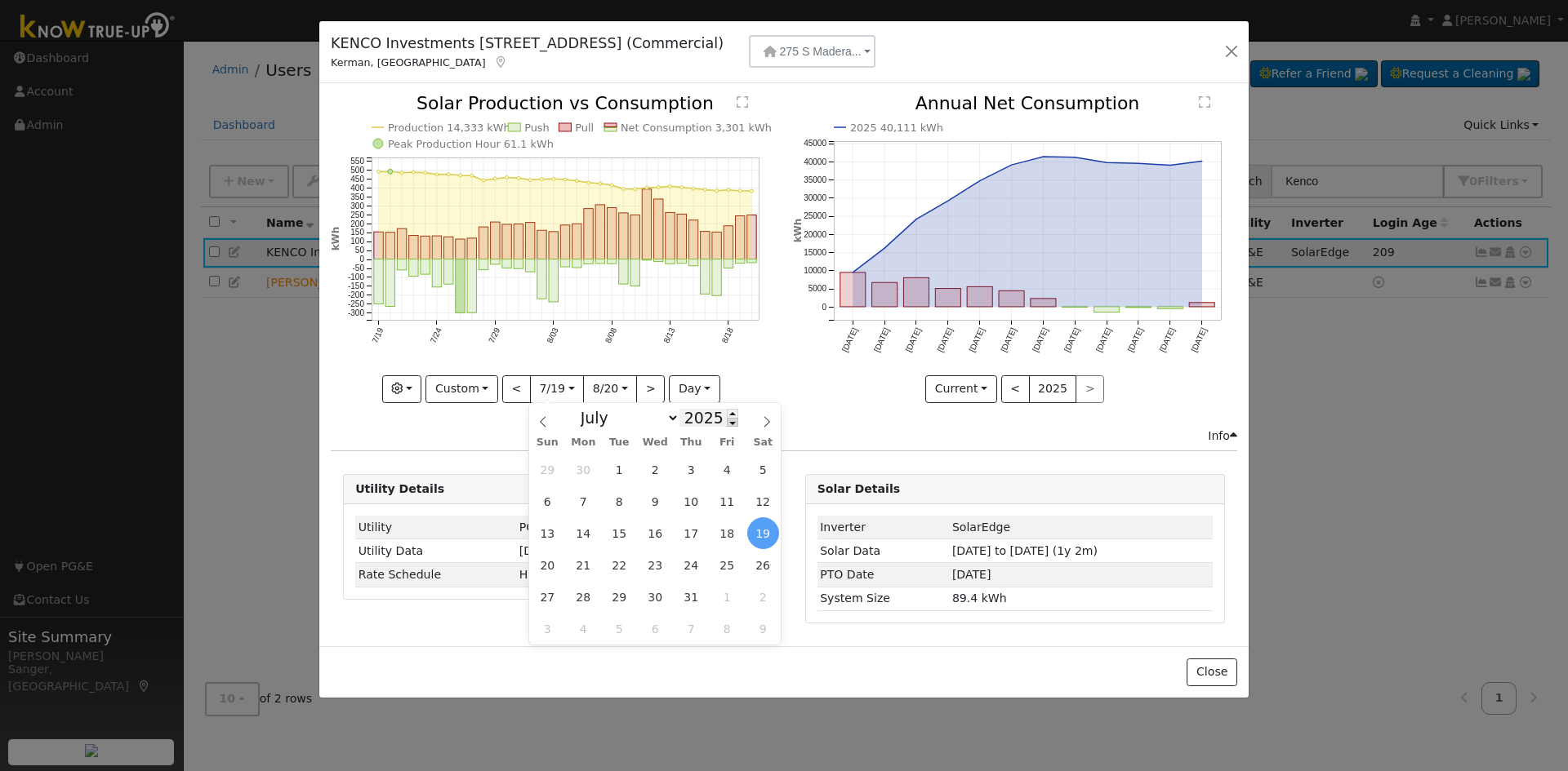
click at [727, 425] on span at bounding box center [733, 422] width 12 height 9
type input "2024"
click at [728, 533] on span "19" at bounding box center [728, 533] width 32 height 32
type input "[DATE]"
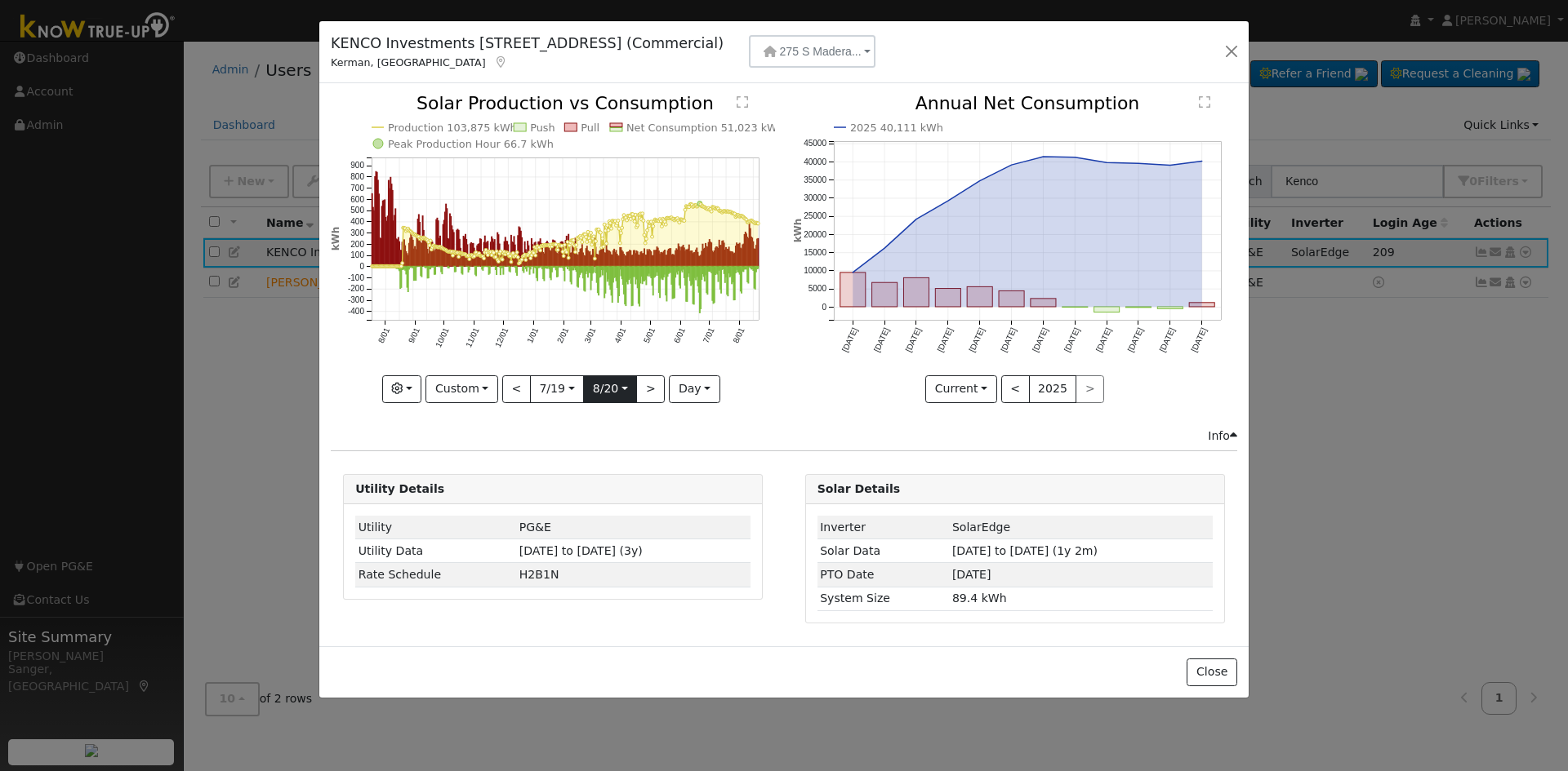
click at [599, 388] on input "[DATE]" at bounding box center [609, 388] width 52 height 26
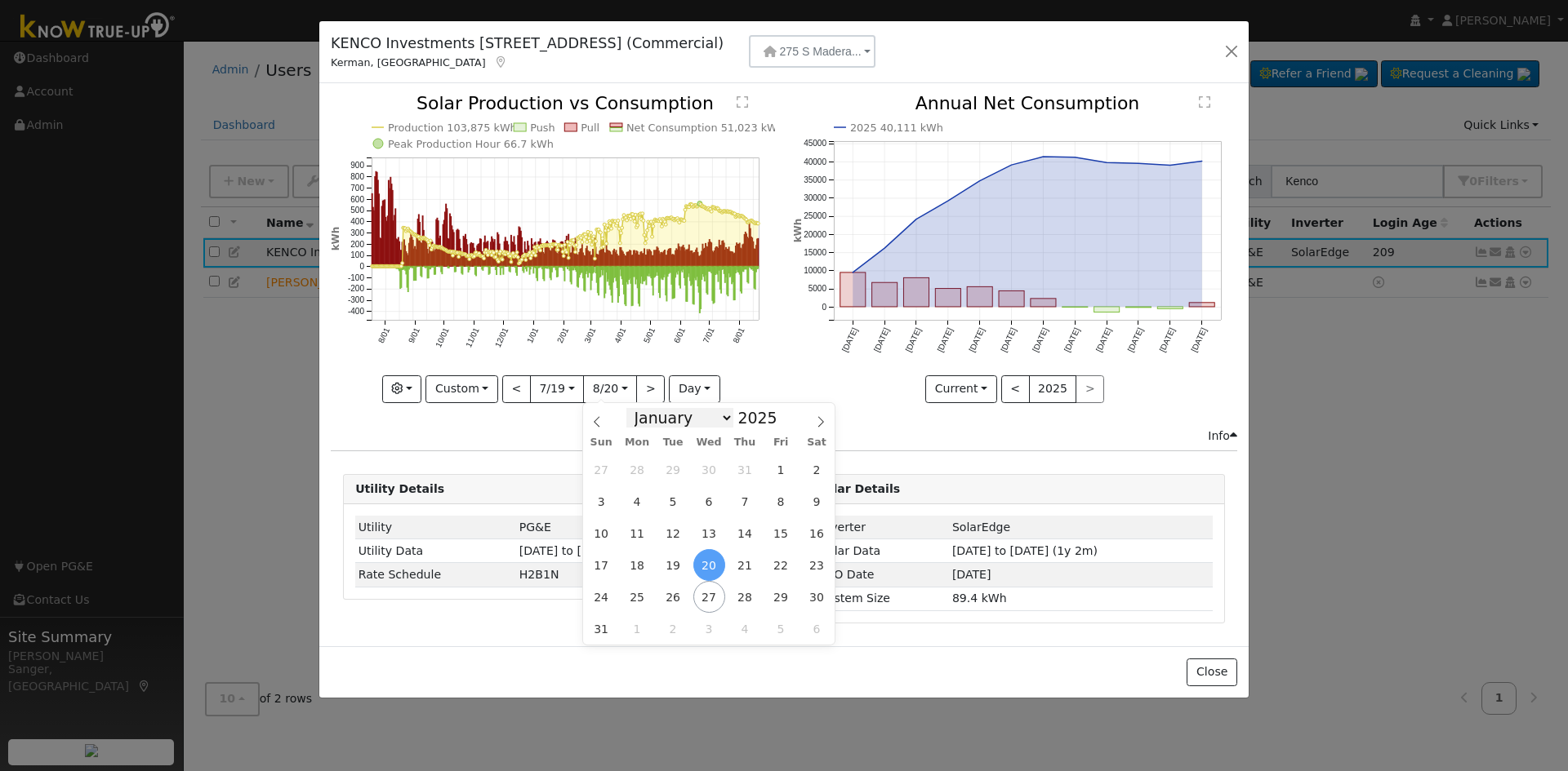
click at [684, 420] on select "January February March April May June July August September October November De…" at bounding box center [679, 417] width 107 height 19
select select "6"
click at [638, 408] on select "January February March April May June July August September October November De…" at bounding box center [679, 417] width 107 height 19
click at [781, 425] on span at bounding box center [787, 422] width 12 height 9
type input "2024"
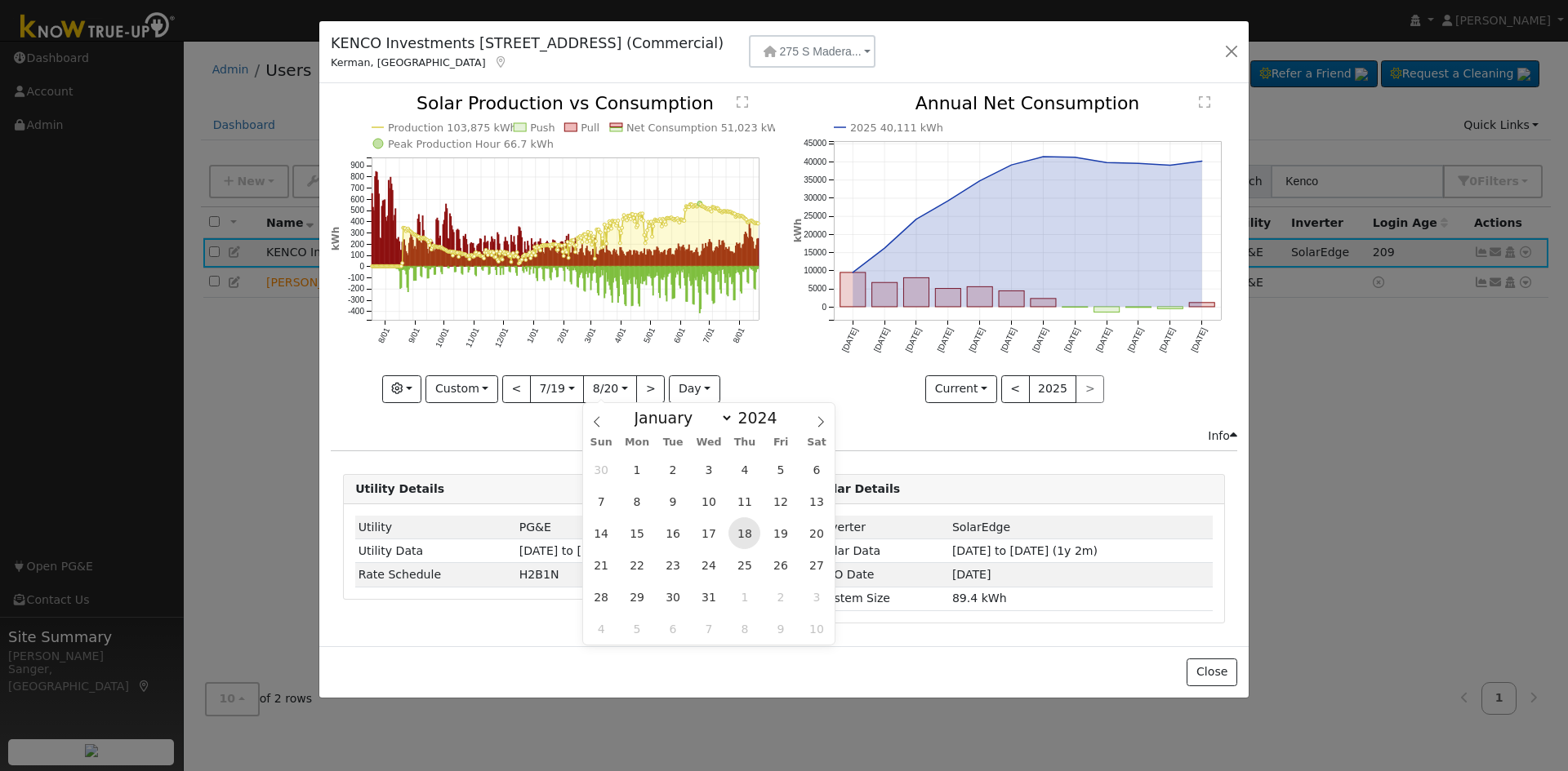
click at [748, 538] on span "18" at bounding box center [744, 533] width 32 height 32
type input "[DATE]"
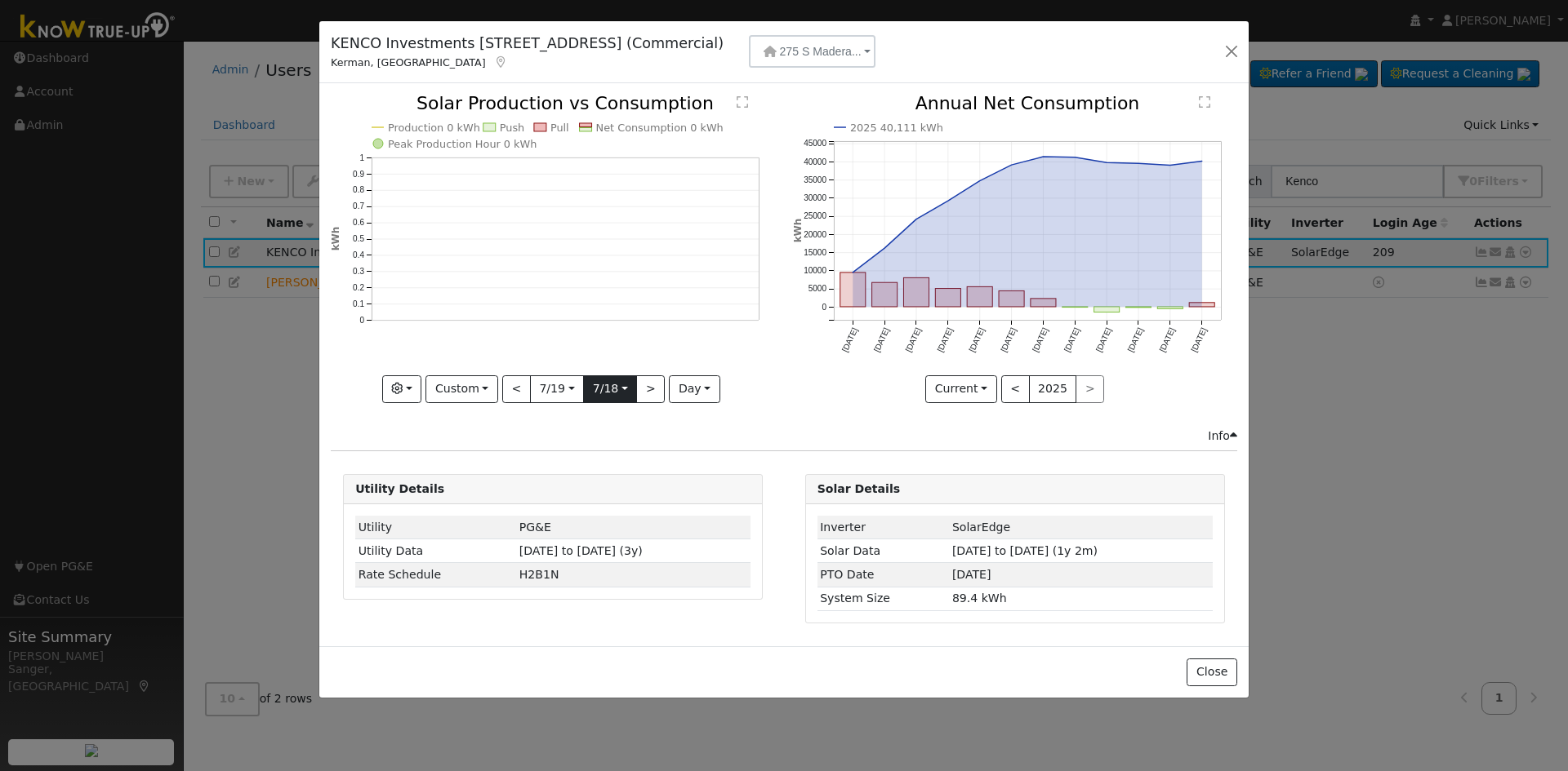
click at [609, 394] on input "[DATE]" at bounding box center [609, 388] width 52 height 26
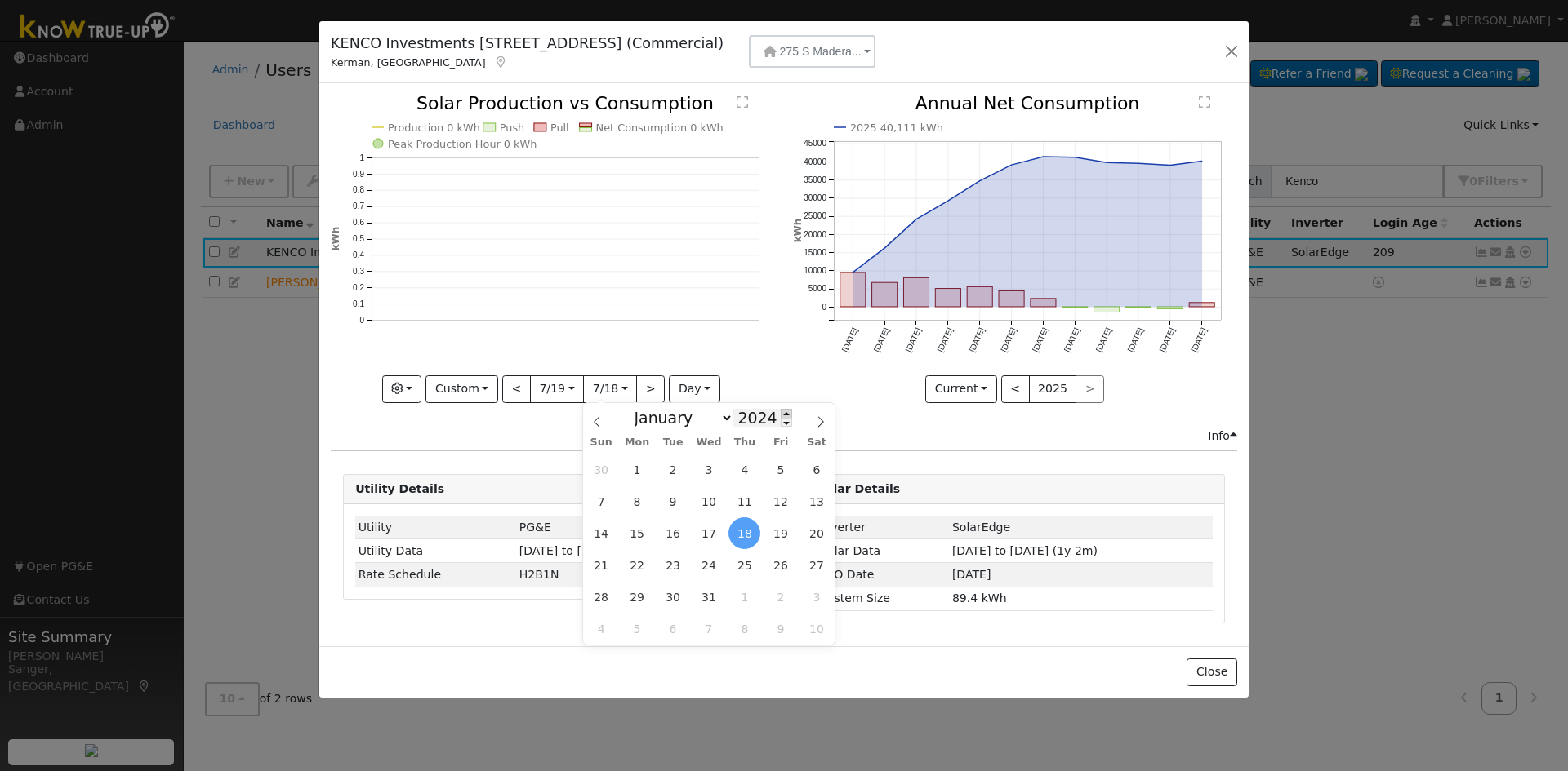
click at [781, 413] on span at bounding box center [787, 413] width 12 height 9
type input "2025"
click at [781, 533] on span "18" at bounding box center [781, 533] width 32 height 32
type input "[DATE]"
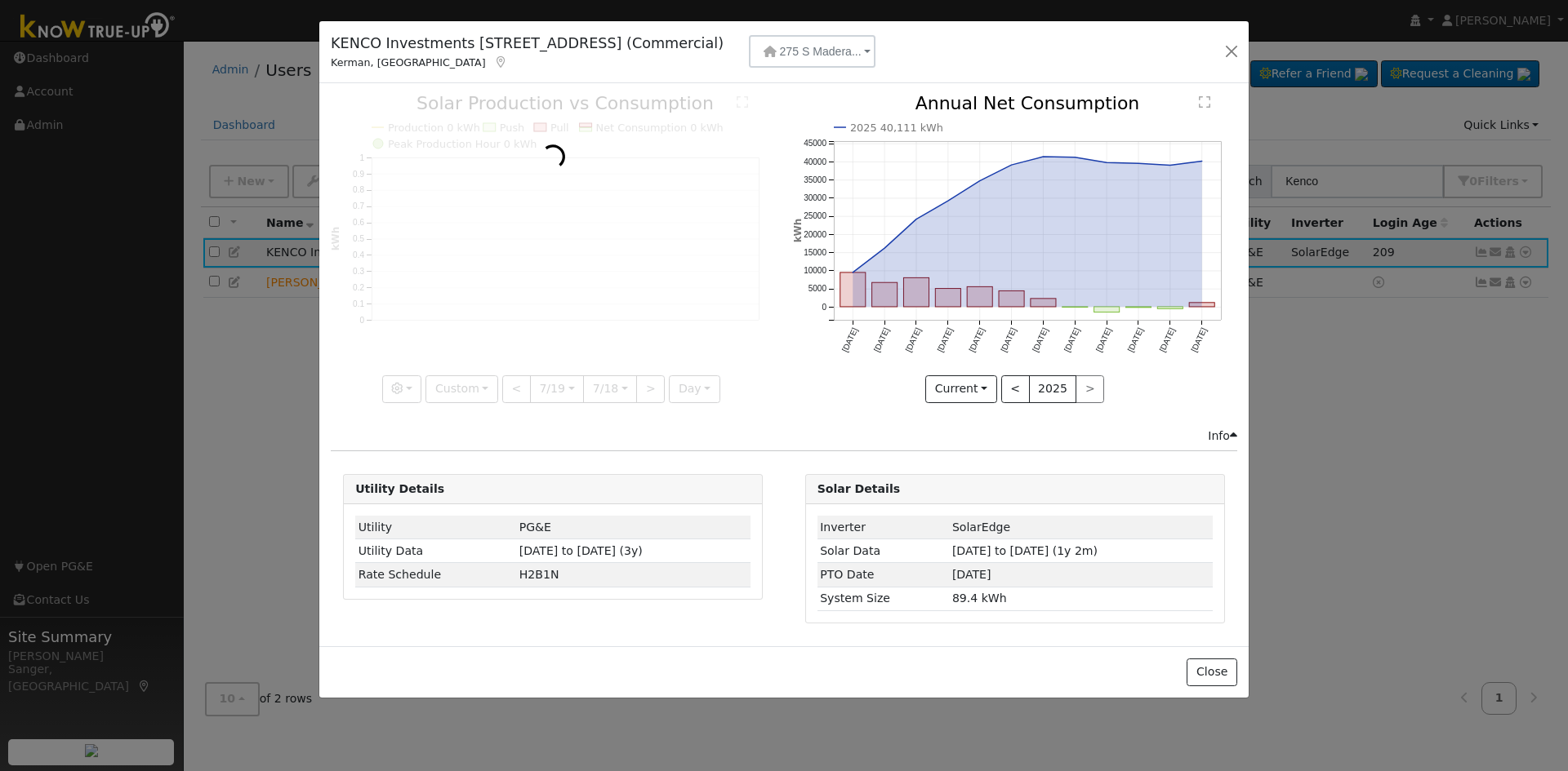
scroll to position [0, 13]
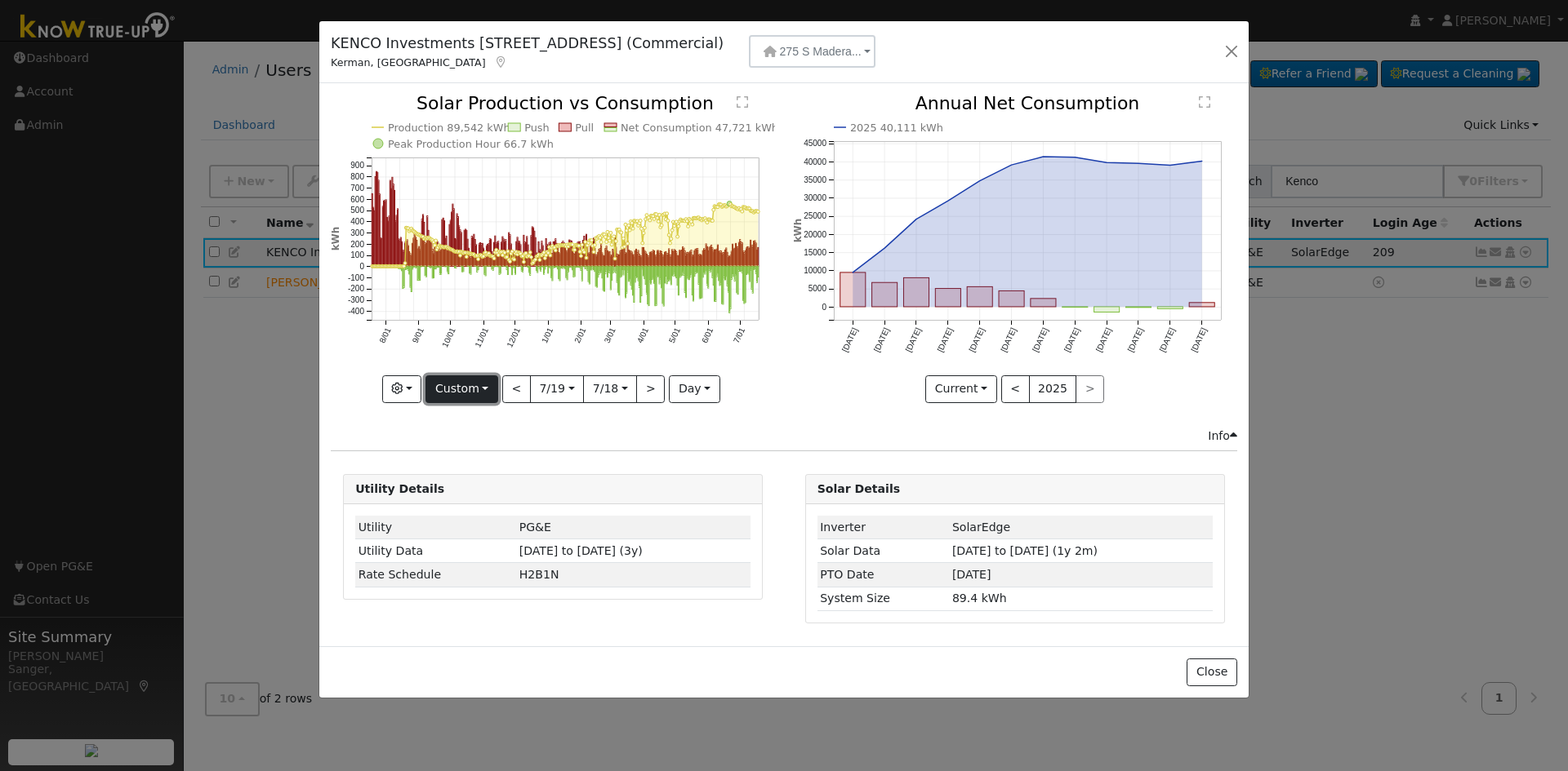
click at [469, 388] on button "Custom" at bounding box center [462, 389] width 72 height 28
click at [470, 489] on link "Year" at bounding box center [483, 490] width 114 height 23
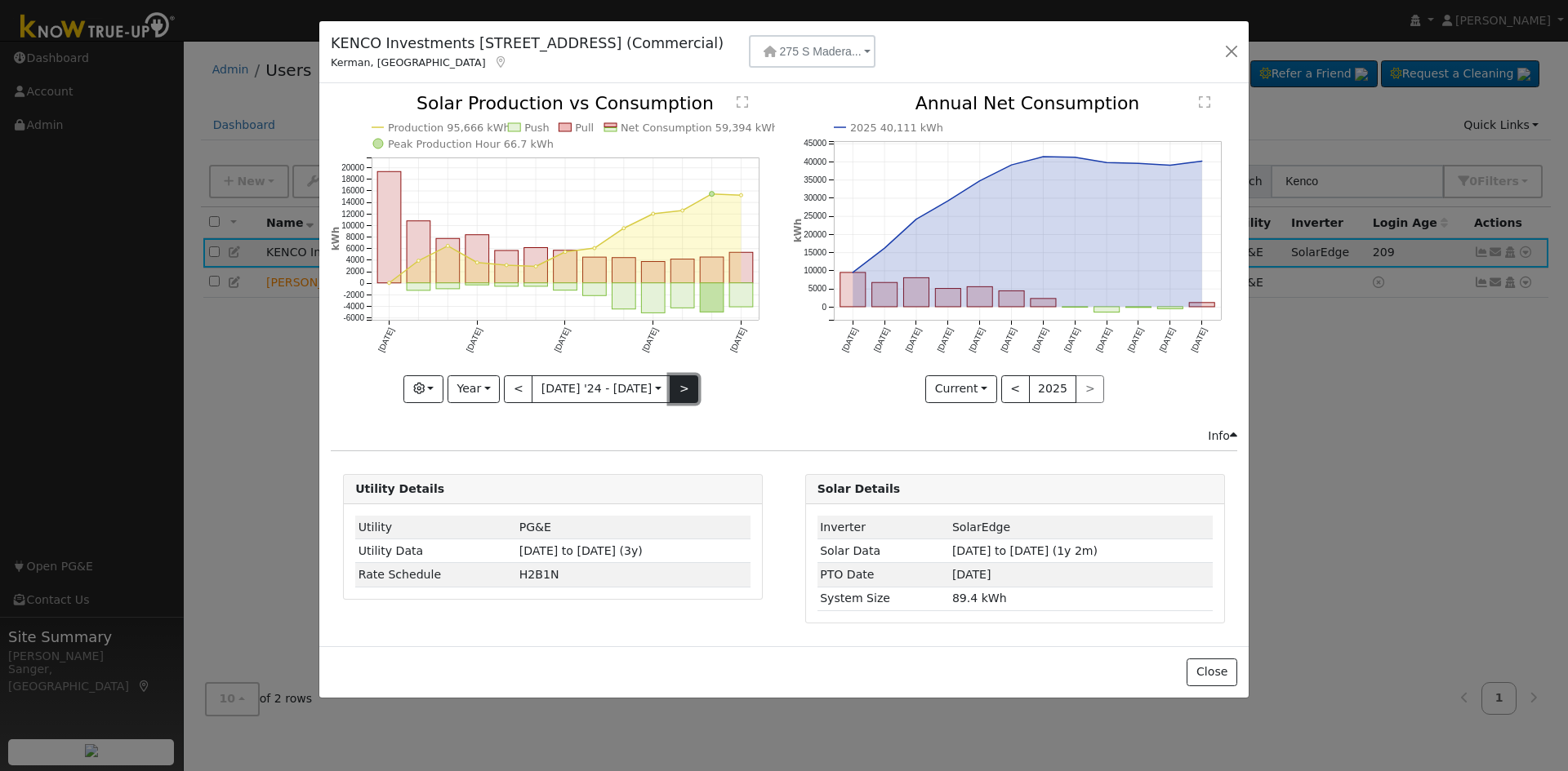
click at [669, 388] on button ">" at bounding box center [684, 389] width 29 height 28
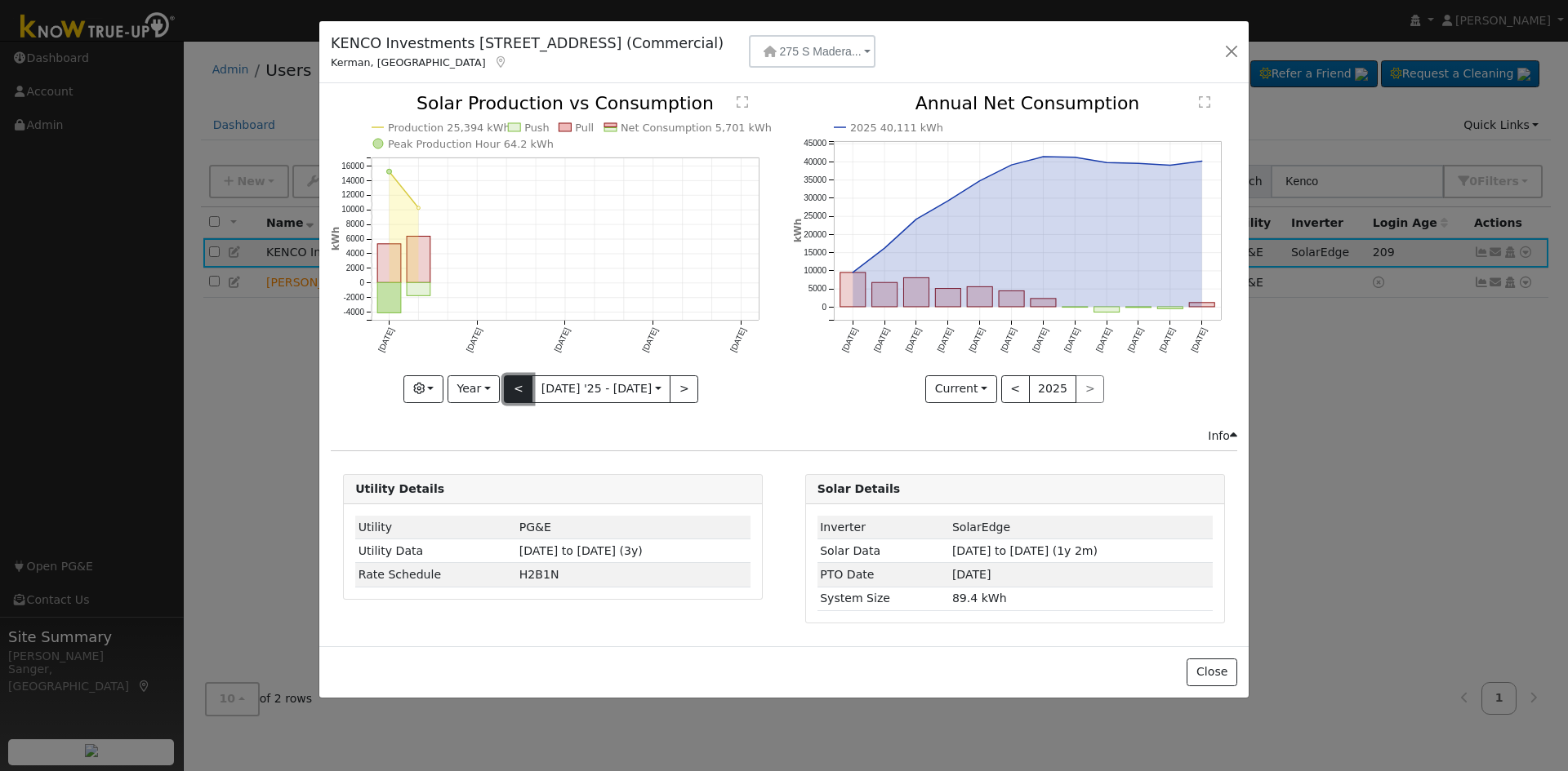
click at [532, 383] on button "<" at bounding box center [518, 389] width 29 height 28
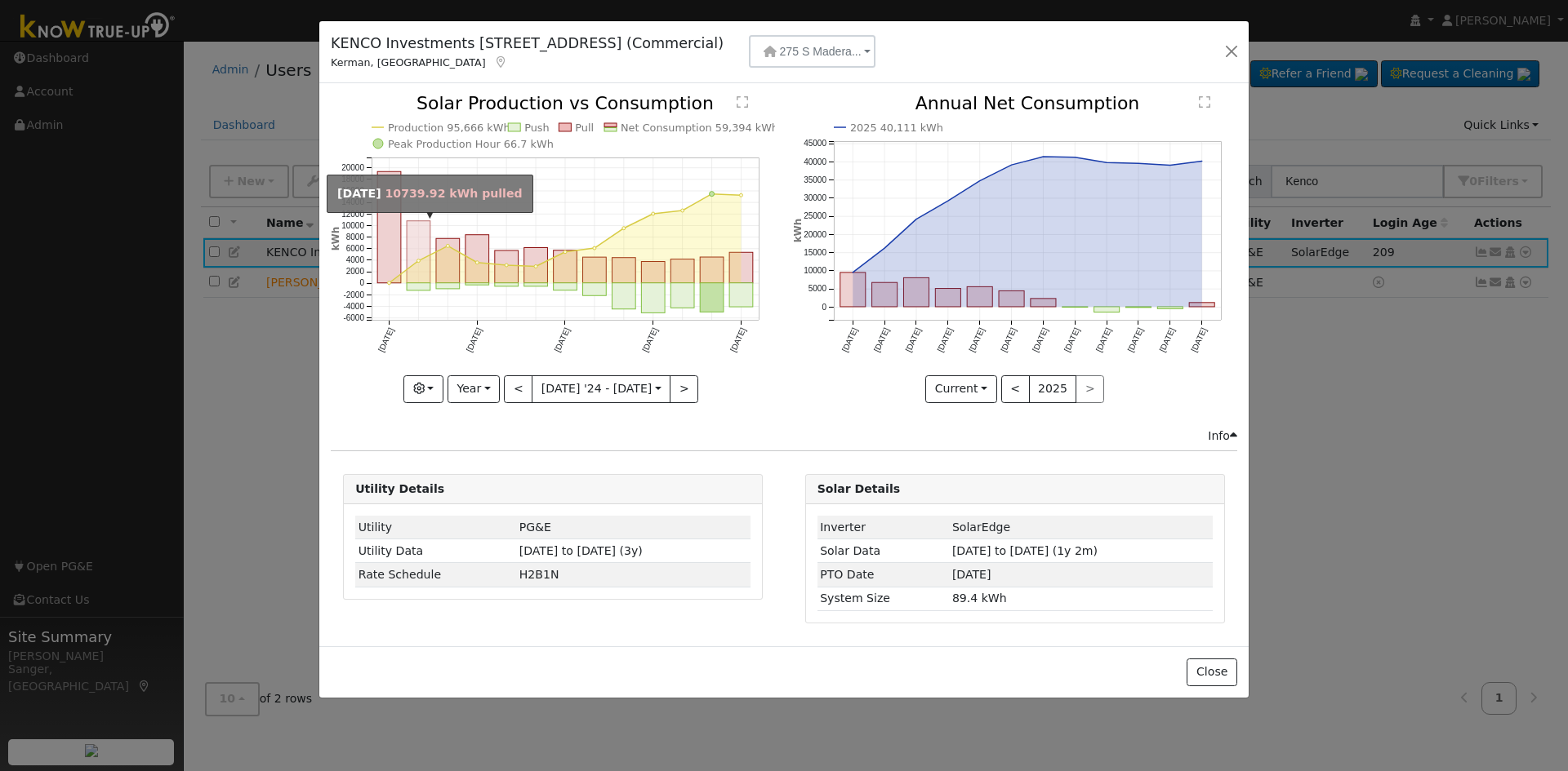
click at [418, 246] on rect "onclick=""" at bounding box center [418, 252] width 24 height 62
type input "[DATE]"
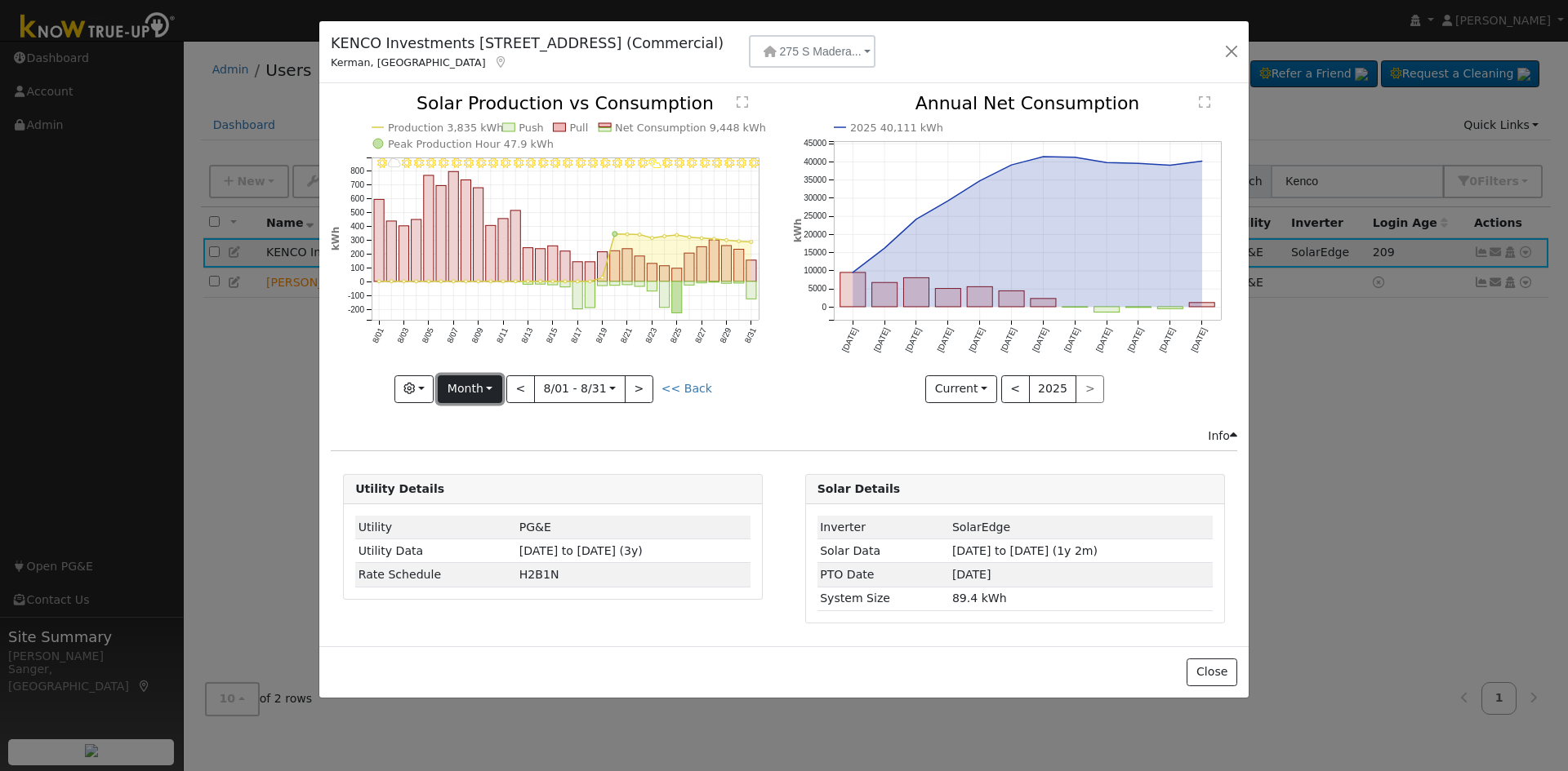
click at [475, 386] on button "Month" at bounding box center [470, 389] width 65 height 28
drag, startPoint x: 480, startPoint y: 514, endPoint x: 489, endPoint y: 506, distance: 12.0
click at [480, 513] on link "Custom" at bounding box center [495, 515] width 114 height 23
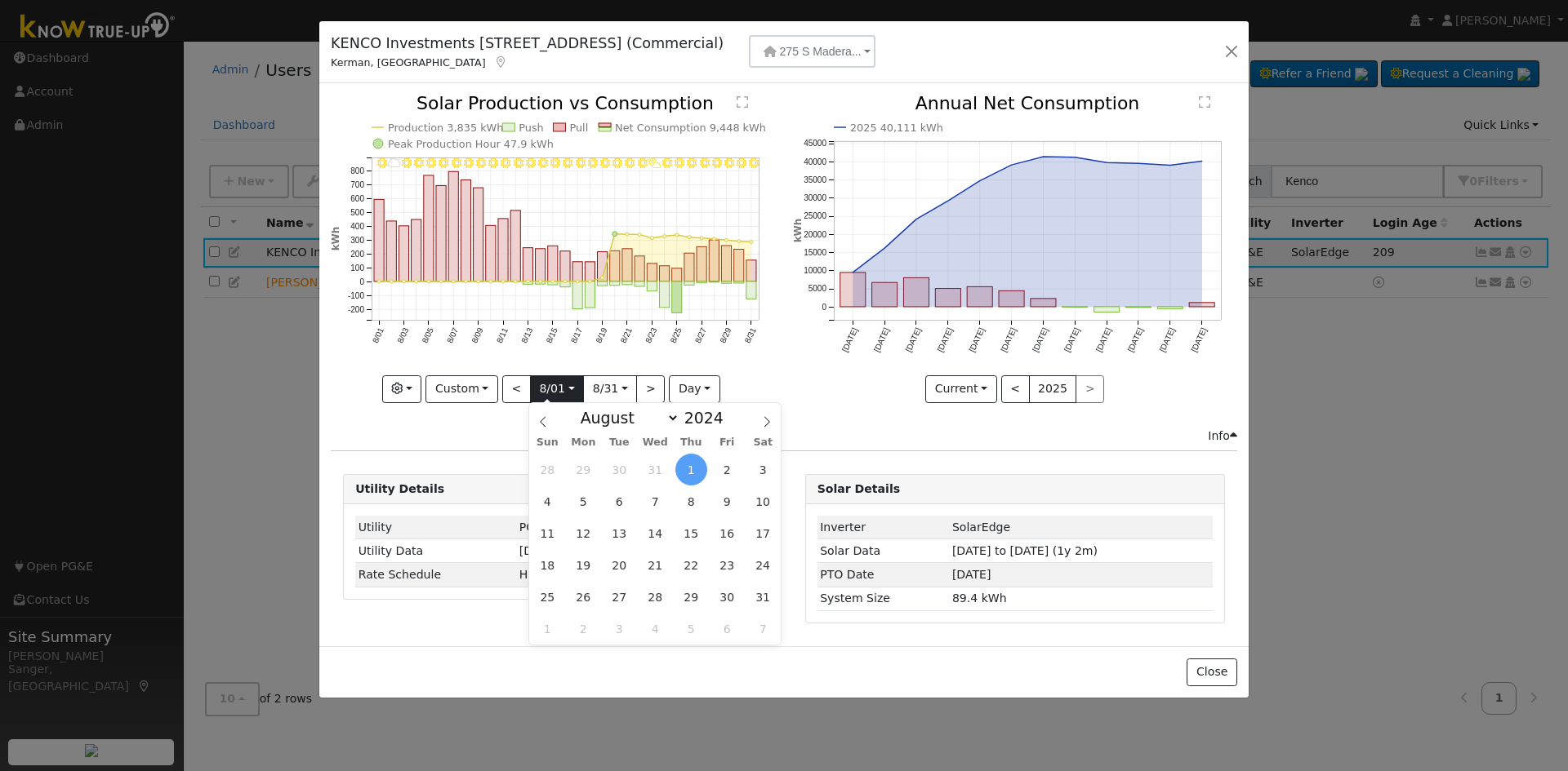
click at [546, 380] on input "[DATE]" at bounding box center [557, 388] width 52 height 26
click at [596, 416] on select "January February March April May June July August September October November De…" at bounding box center [626, 417] width 107 height 19
select select "5"
click at [585, 408] on select "January February March April May June July August September October November De…" at bounding box center [626, 417] width 107 height 19
click at [657, 566] on span "19" at bounding box center [655, 565] width 32 height 32
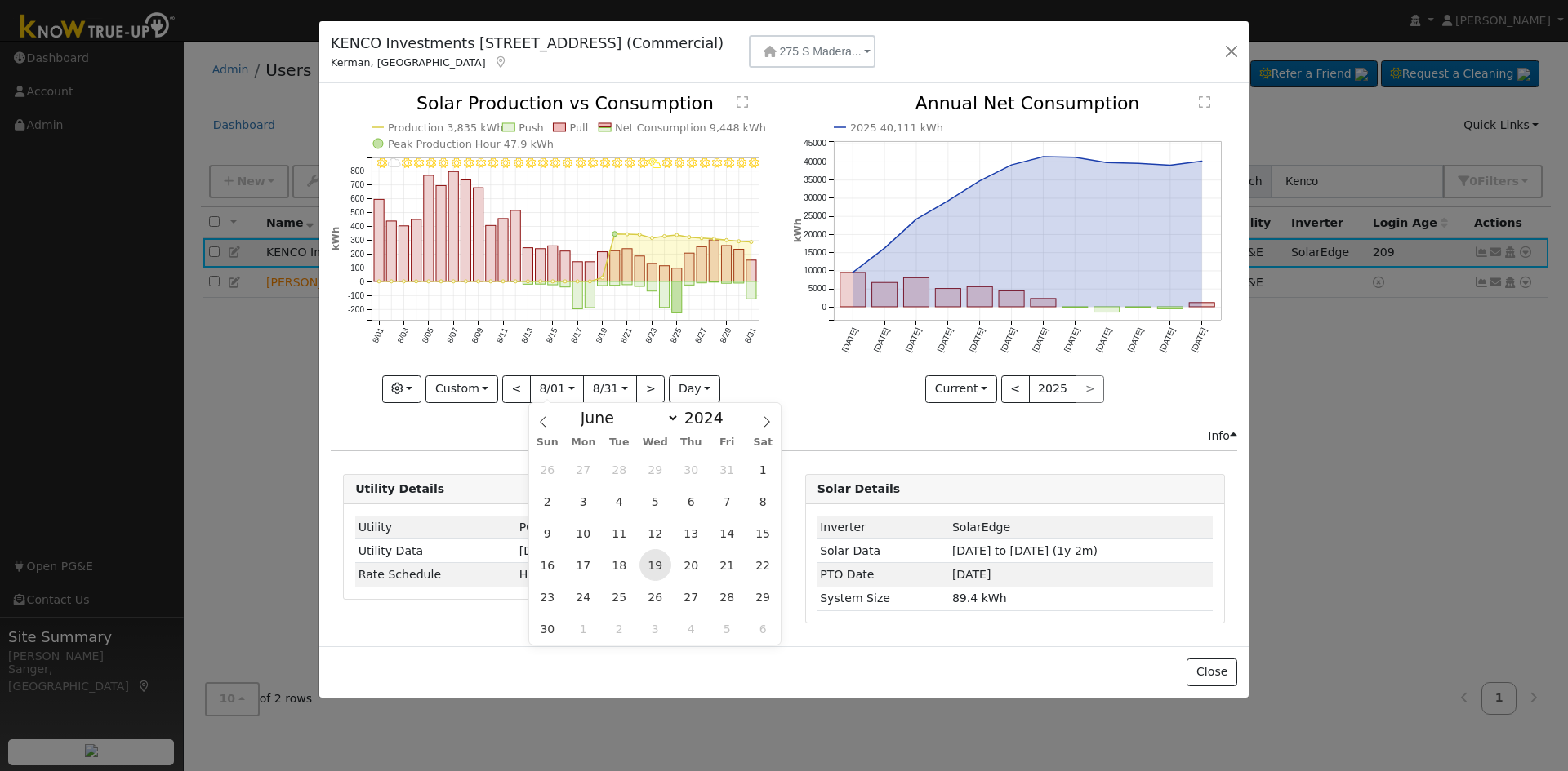
type input "[DATE]"
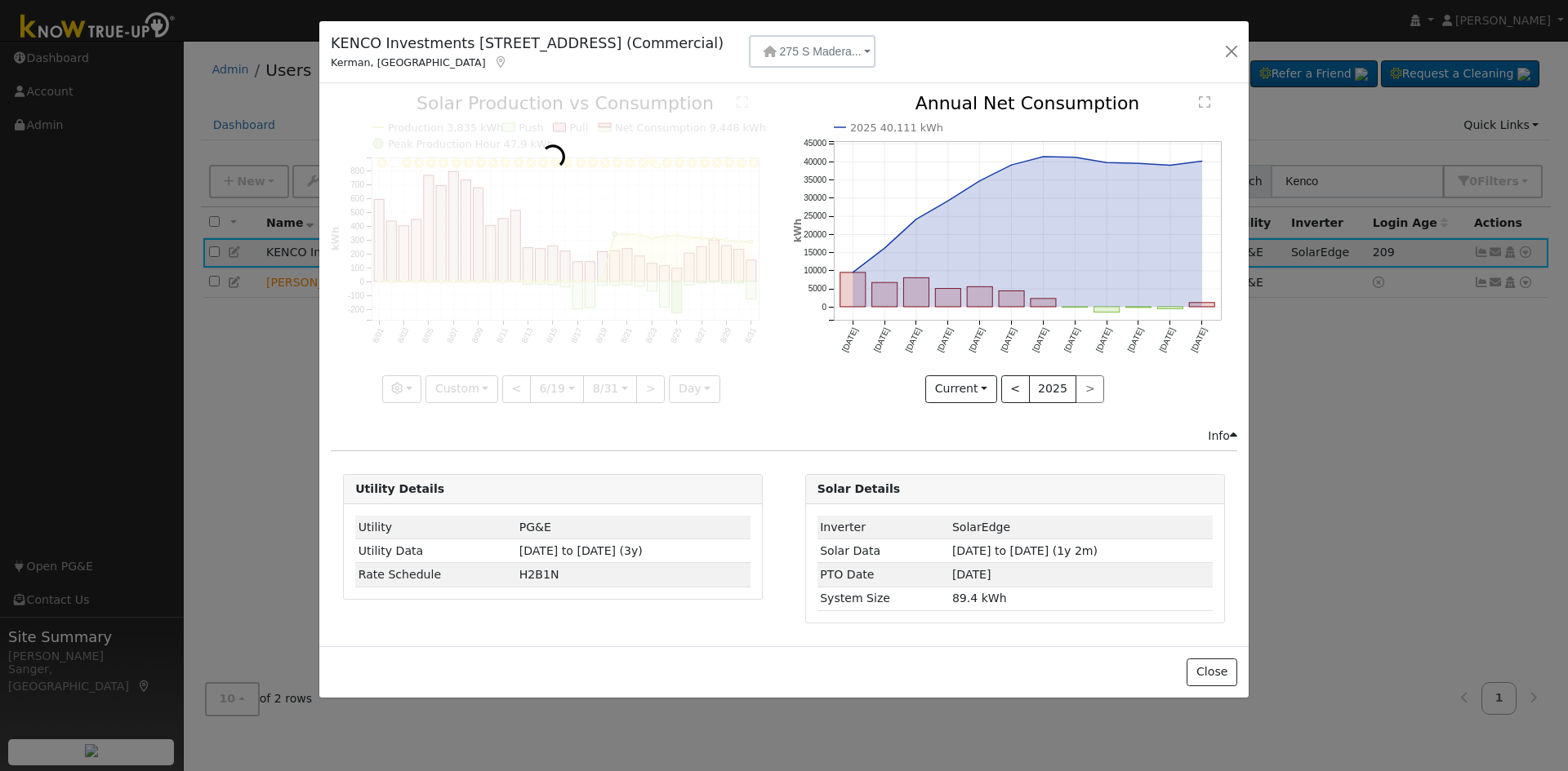
scroll to position [0, 13]
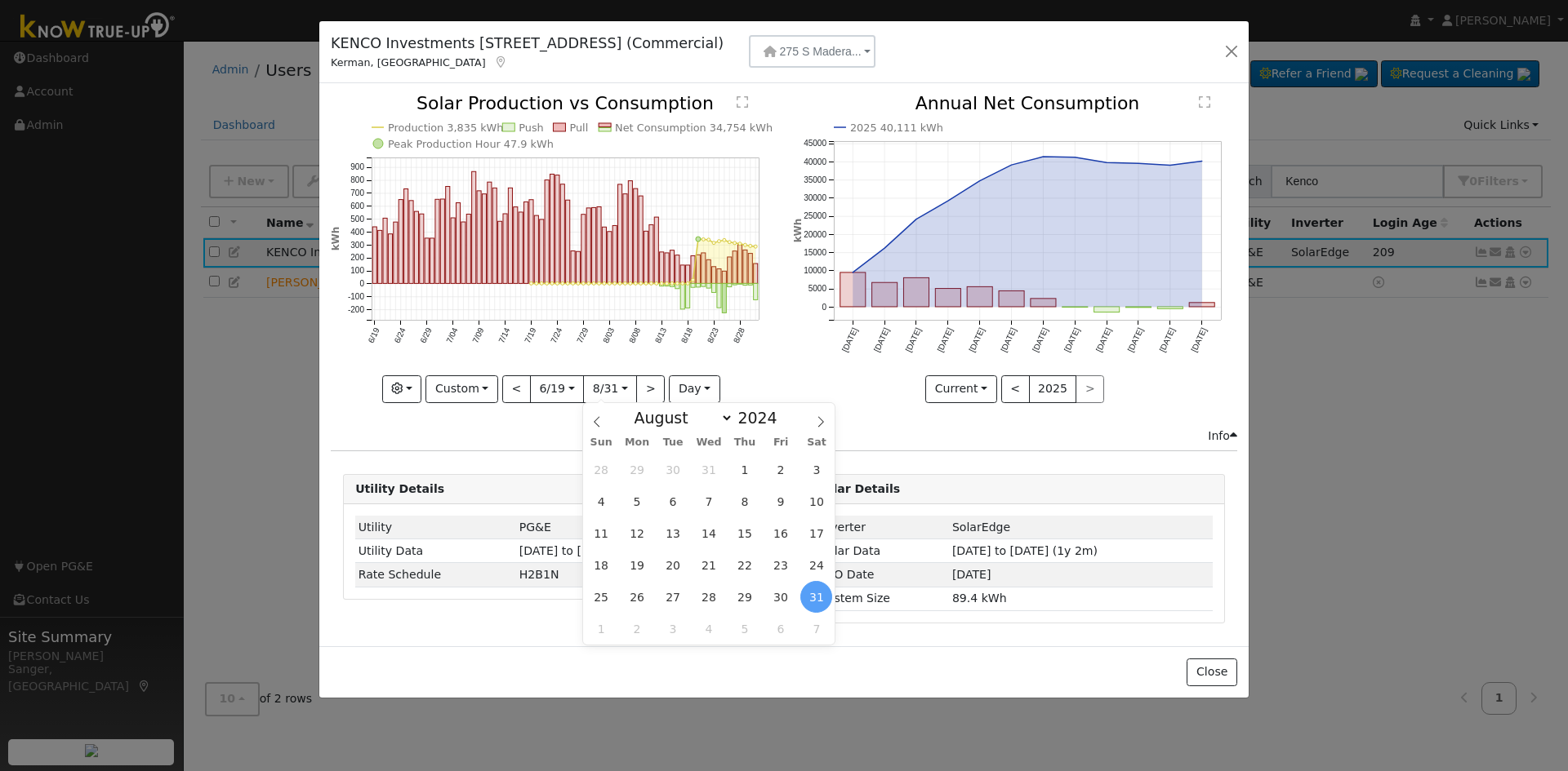
click at [609, 389] on input "[DATE]" at bounding box center [609, 388] width 52 height 26
click at [693, 416] on select "January February March April May June July August September October November De…" at bounding box center [679, 417] width 107 height 19
select select "6"
click at [638, 408] on select "January February March April May June July August September October November De…" at bounding box center [679, 417] width 107 height 19
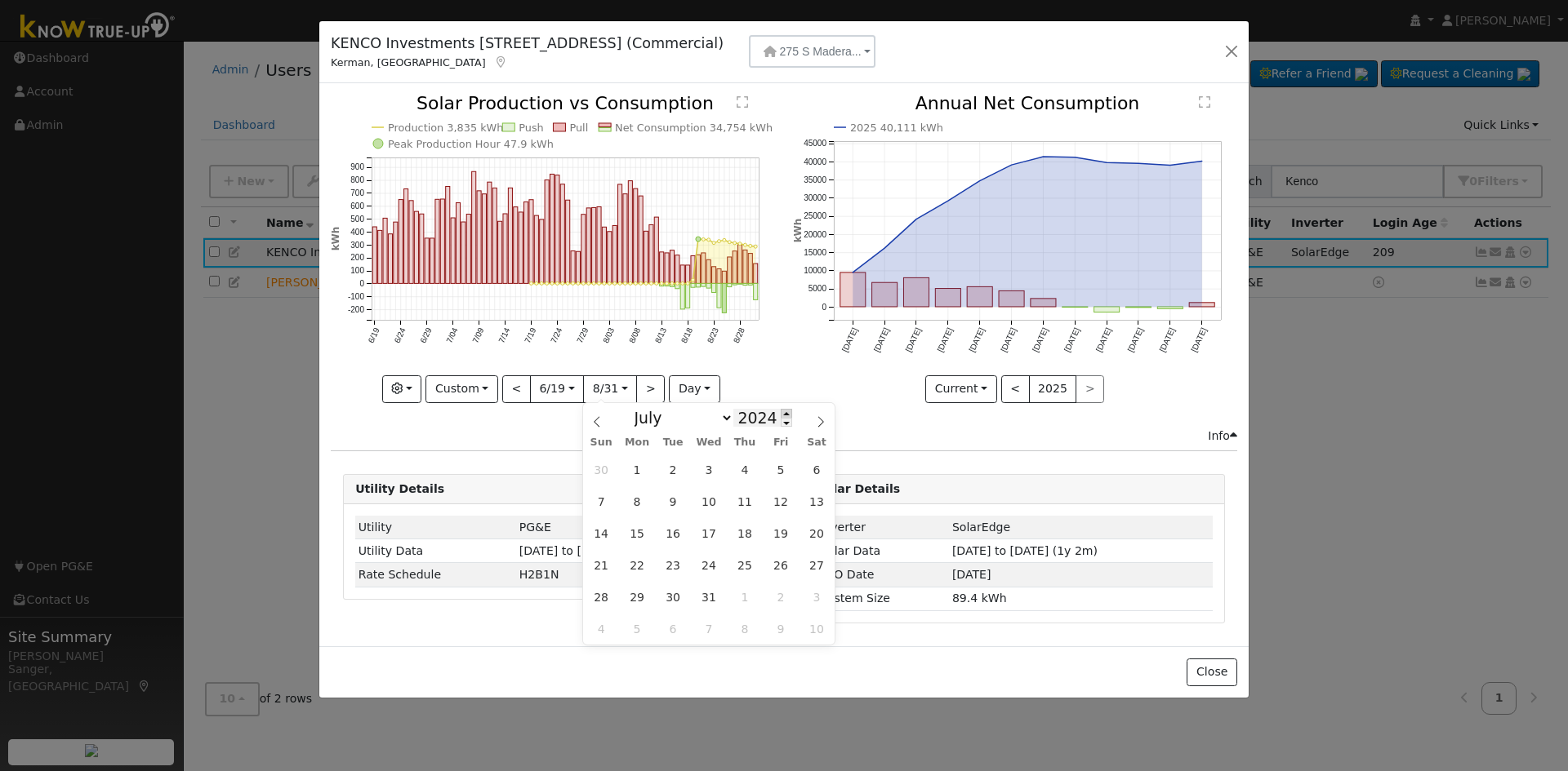
click at [781, 413] on span at bounding box center [787, 413] width 12 height 9
type input "2025"
click at [781, 533] on span "18" at bounding box center [781, 533] width 32 height 32
type input "[DATE]"
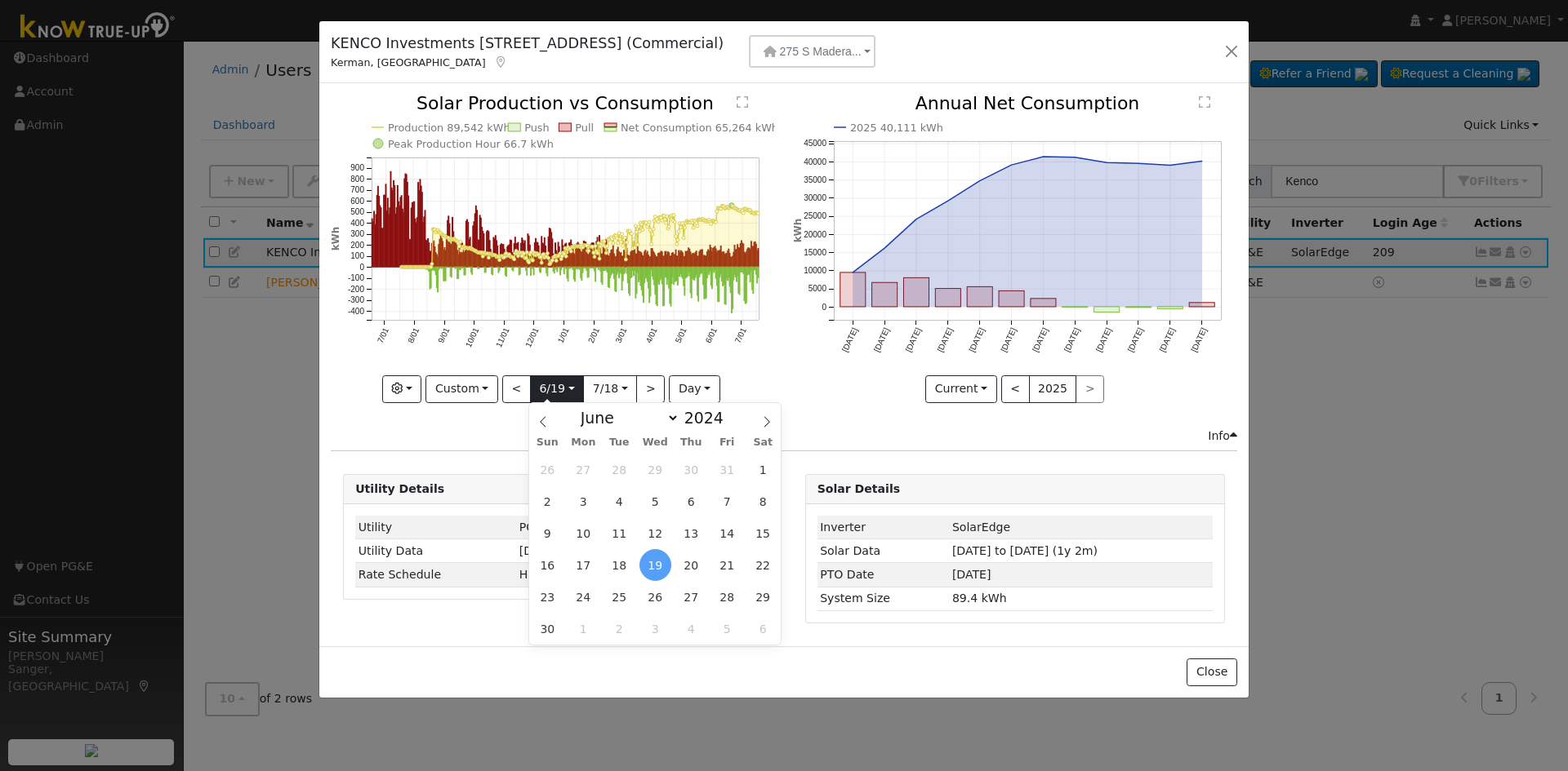
click at [541, 390] on input "[DATE]" at bounding box center [557, 388] width 52 height 26
click at [608, 418] on select "January February March April May June July August September October November De…" at bounding box center [626, 417] width 107 height 19
click at [855, 408] on div "2025 40,111 kWh [DATE] Sep '[DATE] Nov '[DATE] Jan '[DATE] Mar '[DATE] May '[DA…" at bounding box center [1014, 260] width 461 height 332
click at [549, 381] on input "[DATE]" at bounding box center [557, 388] width 52 height 26
click at [727, 410] on span at bounding box center [733, 413] width 12 height 9
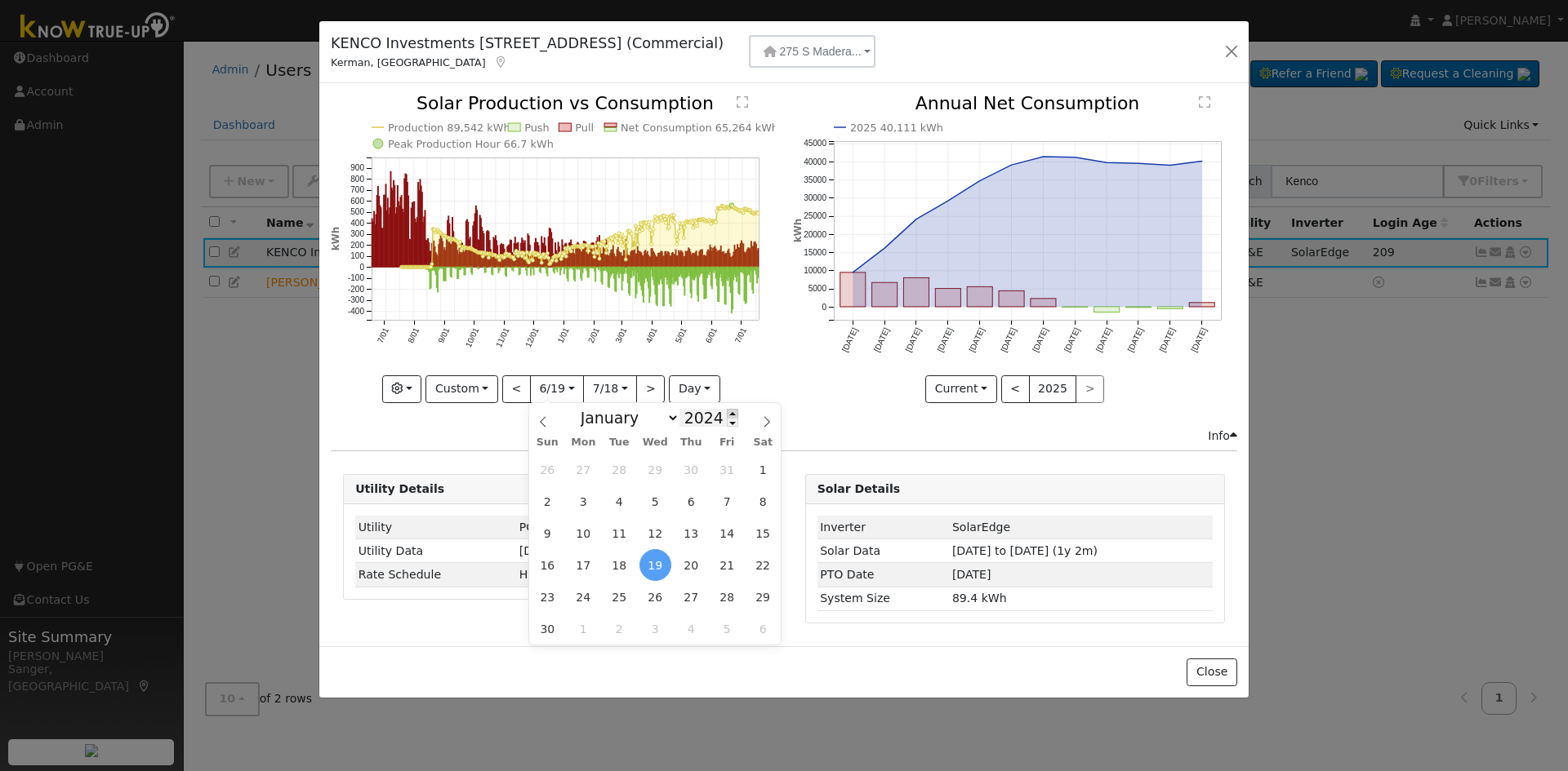
type input "2025"
click at [609, 414] on select "January February March April May June July August September October November De…" at bounding box center [626, 417] width 107 height 19
select select "3"
click at [585, 408] on select "January February March April May June July August September October November De…" at bounding box center [626, 417] width 107 height 19
click at [619, 465] on span "1" at bounding box center [620, 469] width 32 height 32
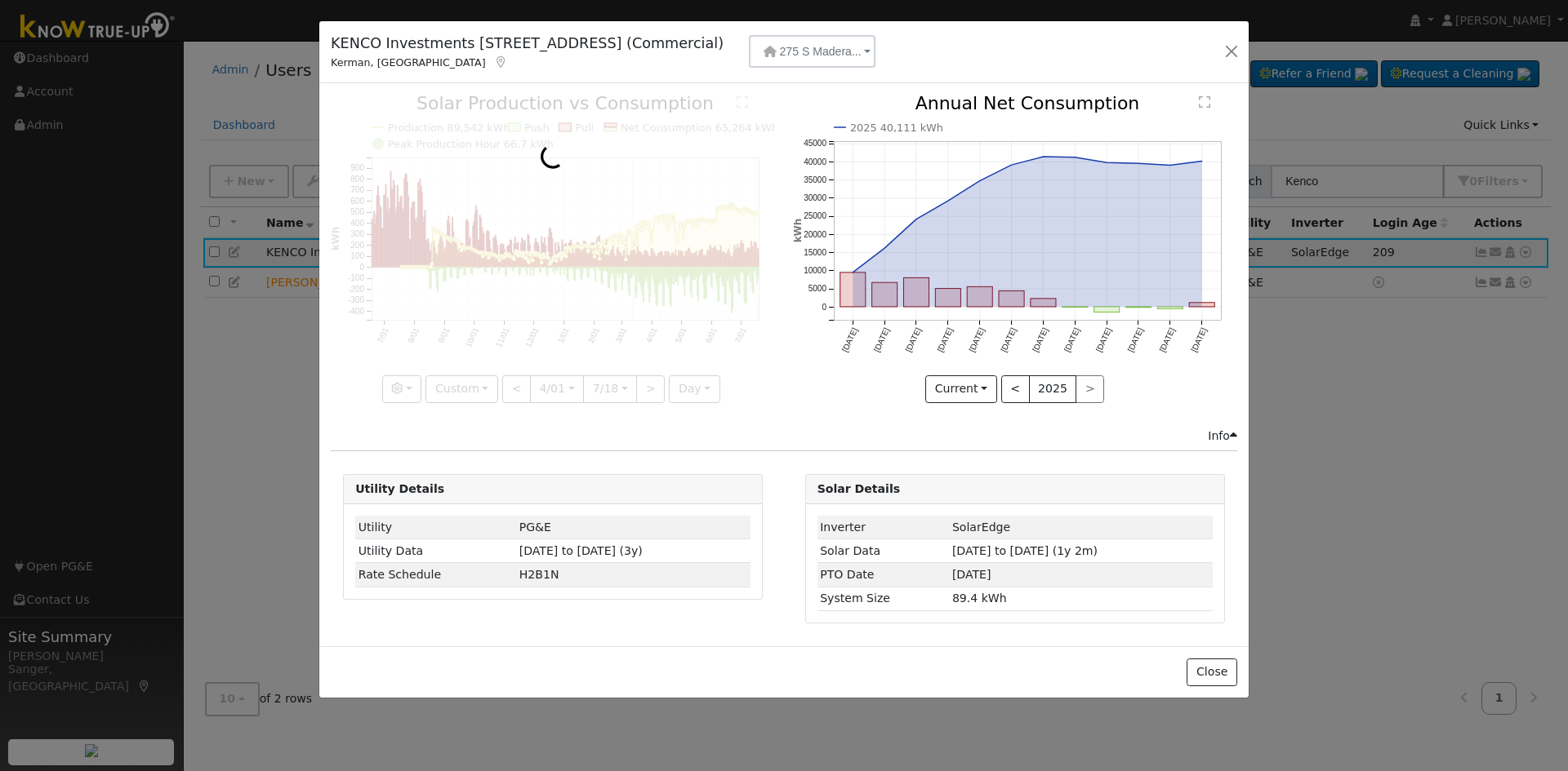
scroll to position [0, 13]
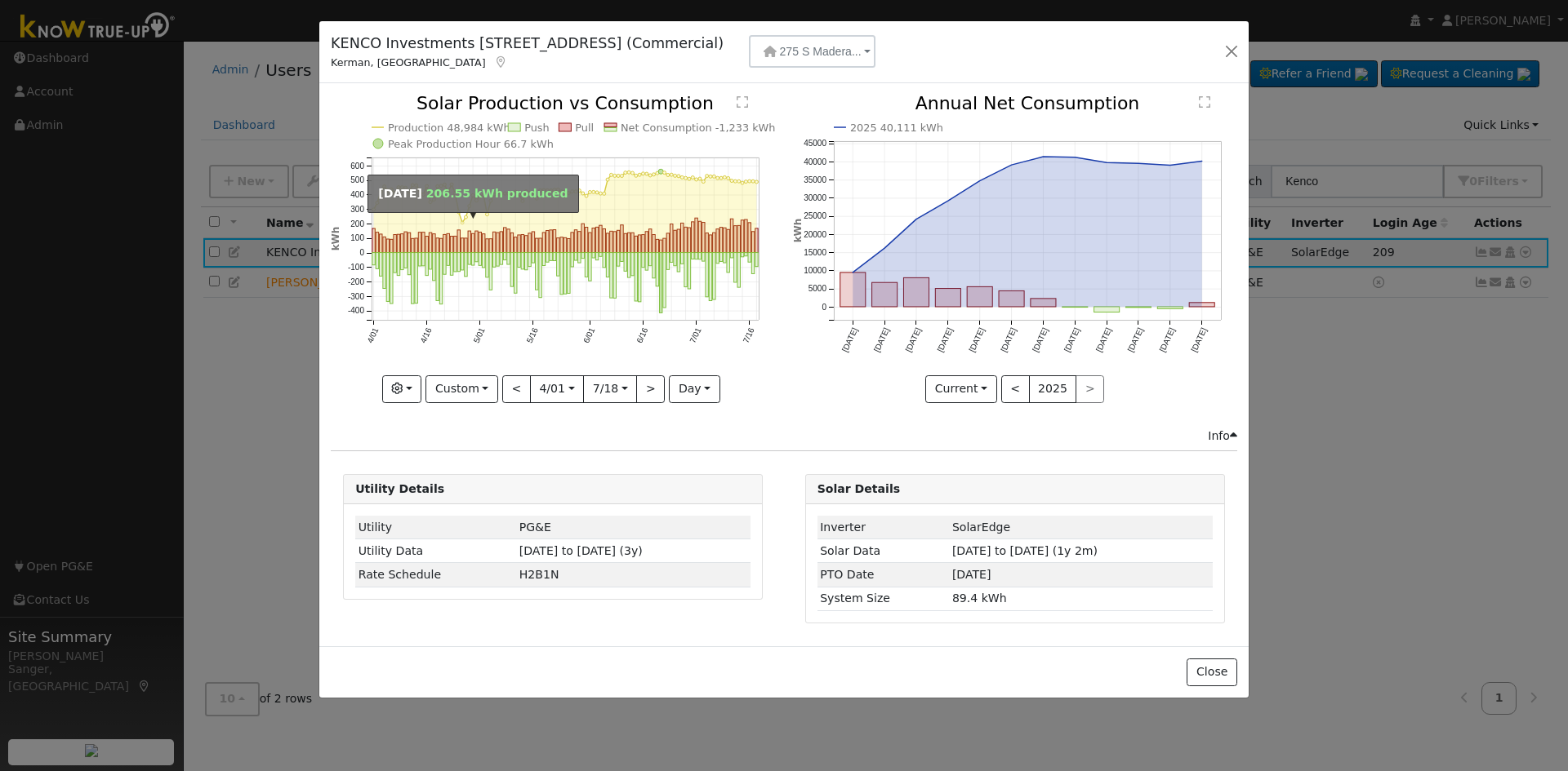
click at [463, 222] on circle "onclick=""" at bounding box center [462, 222] width 3 height 3
type input "[DATE]"
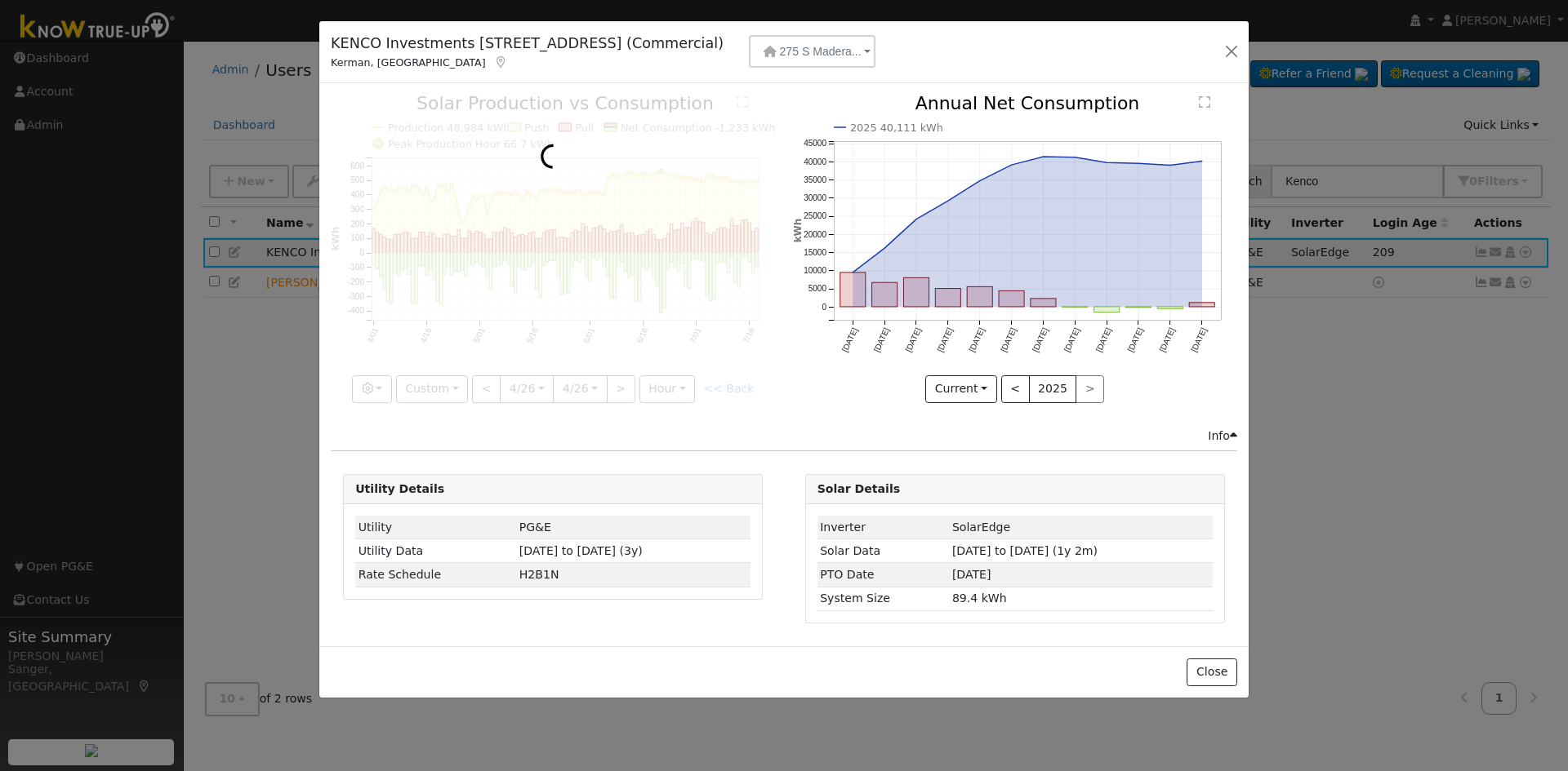
scroll to position [0, 0]
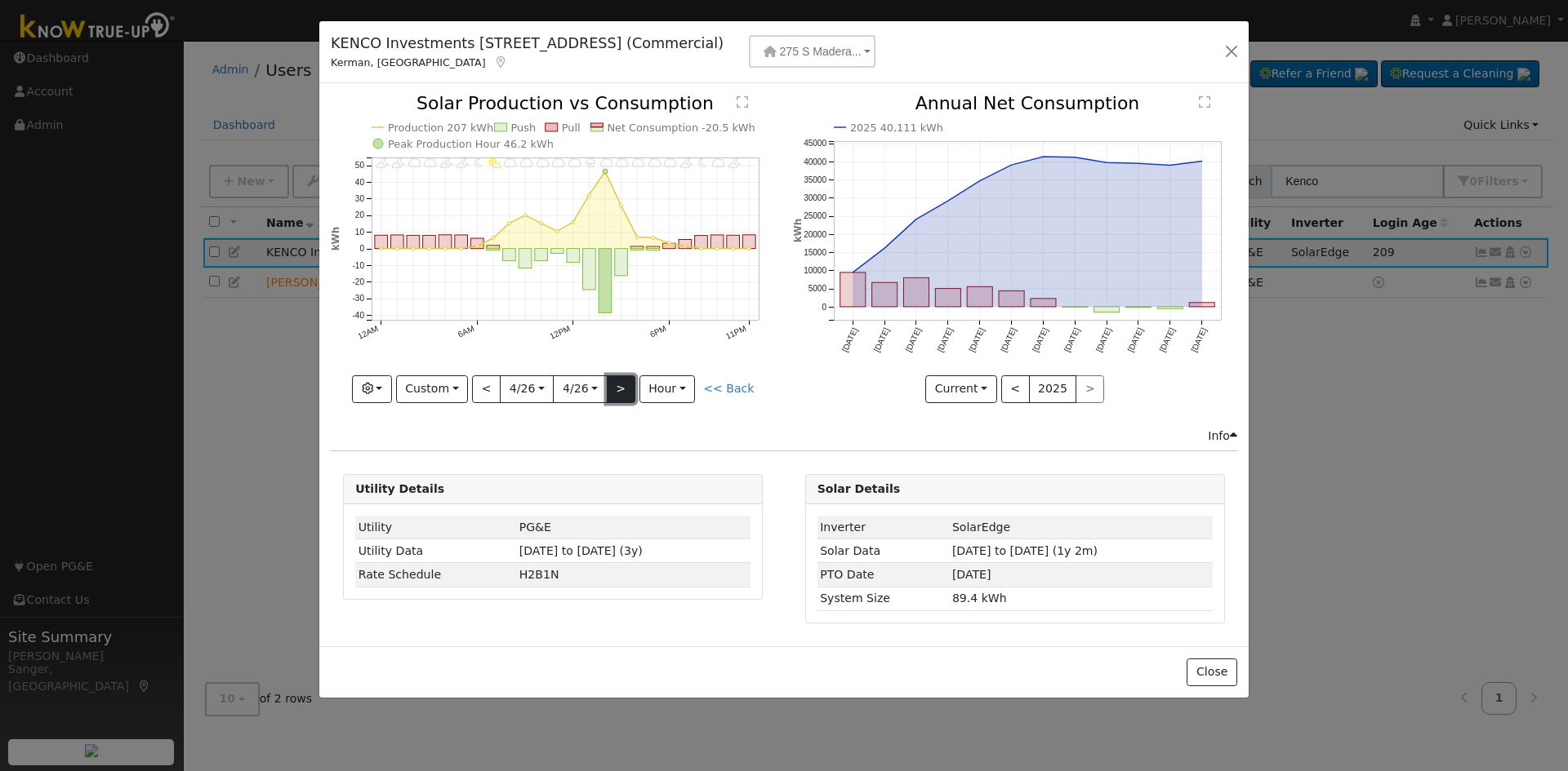
click at [626, 390] on button ">" at bounding box center [621, 389] width 29 height 28
type input "[DATE]"
click at [626, 390] on button ">" at bounding box center [621, 389] width 29 height 28
type input "[DATE]"
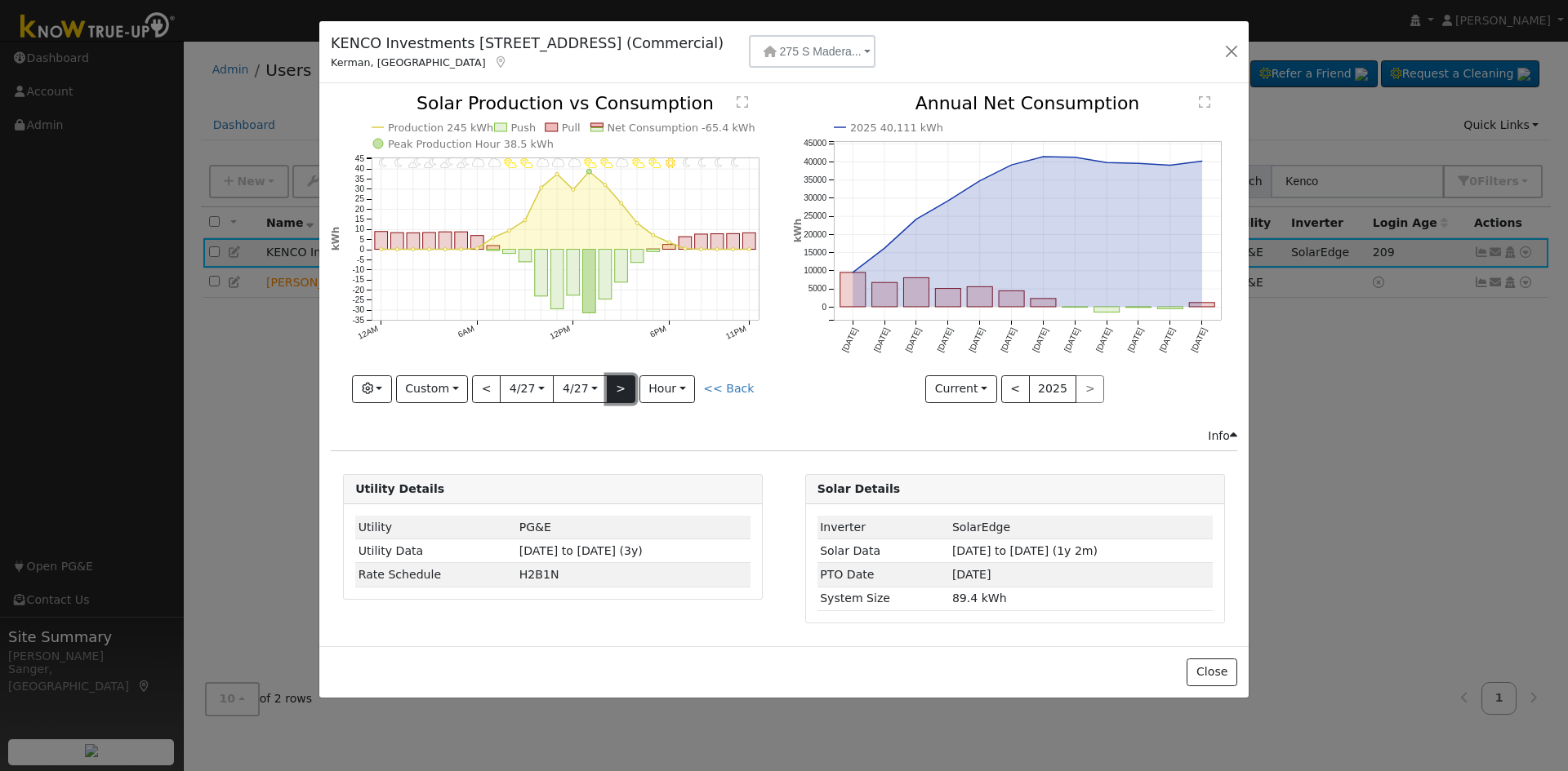
type input "[DATE]"
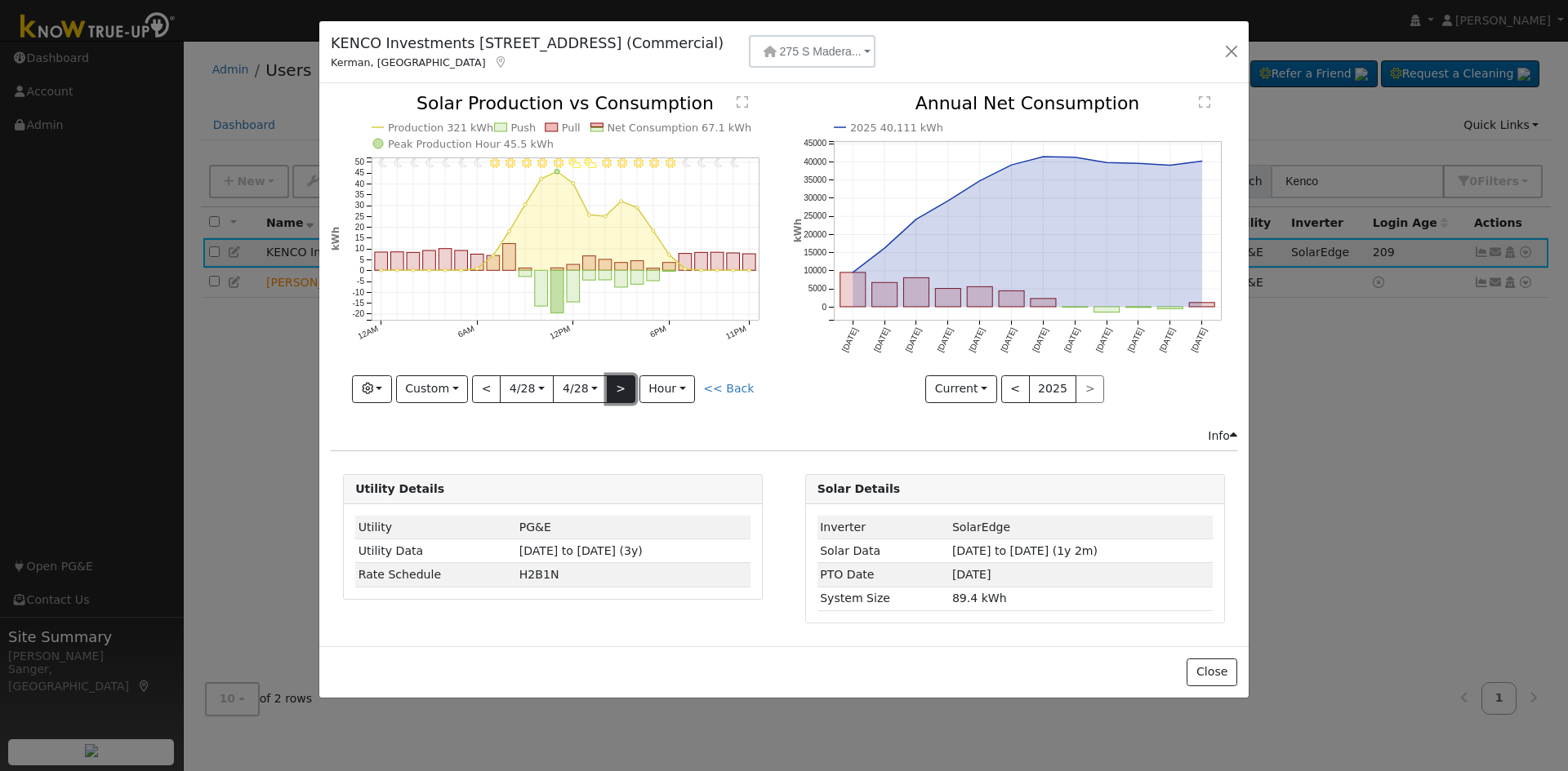
click at [626, 390] on button ">" at bounding box center [621, 389] width 29 height 28
type input "[DATE]"
click at [626, 390] on button ">" at bounding box center [621, 389] width 29 height 28
type input "[DATE]"
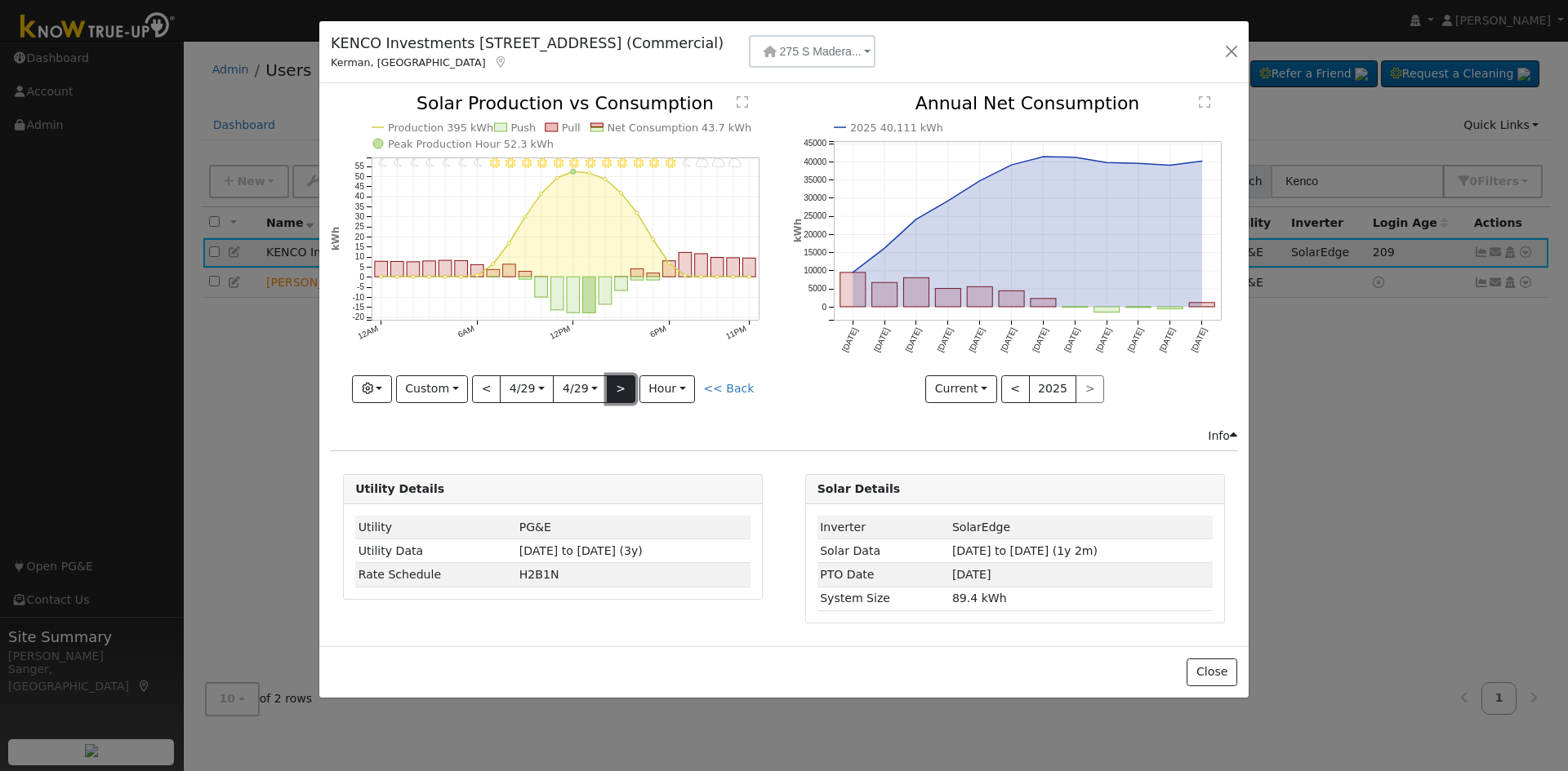
type input "[DATE]"
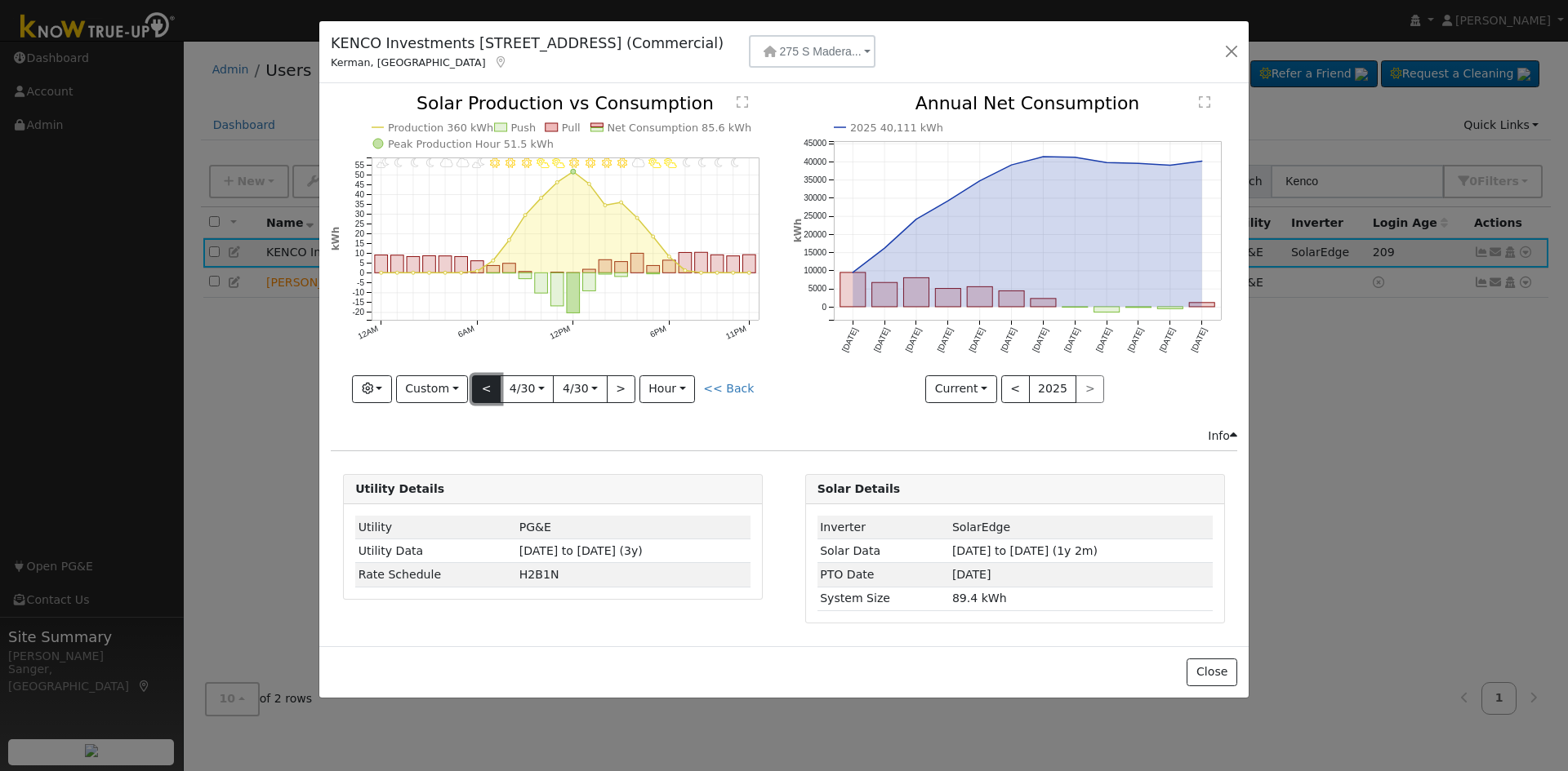
click at [496, 388] on button "<" at bounding box center [486, 389] width 29 height 28
type input "[DATE]"
click at [496, 388] on div "11PM - undefined 10PM - MostlyCloudy 9PM - MostlyCloudy 8PM - MostlyCloudy 7PM …" at bounding box center [552, 248] width 444 height 308
click at [496, 388] on button "<" at bounding box center [486, 389] width 29 height 28
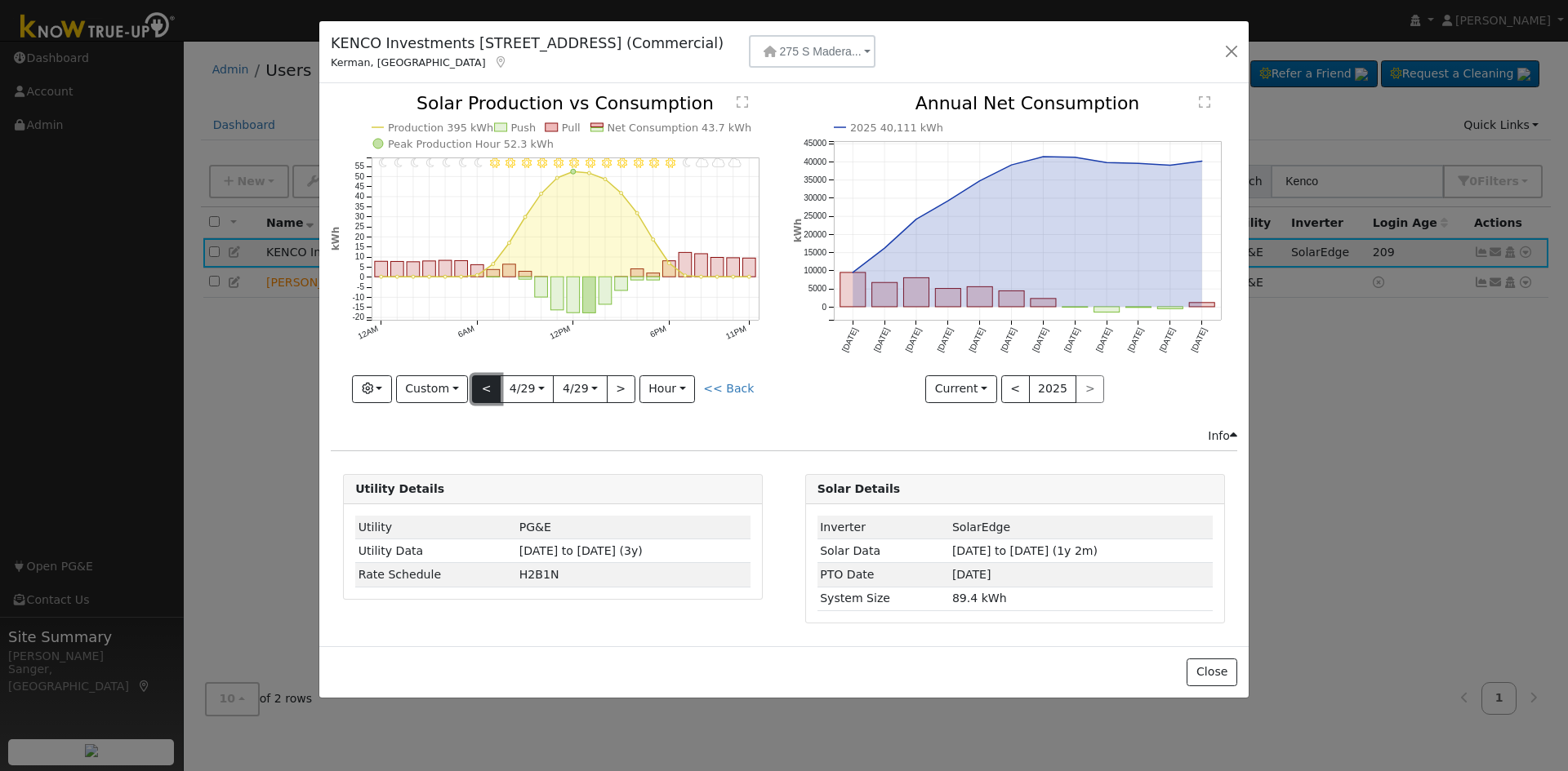
type input "[DATE]"
click at [496, 388] on button "<" at bounding box center [486, 389] width 29 height 28
type input "[DATE]"
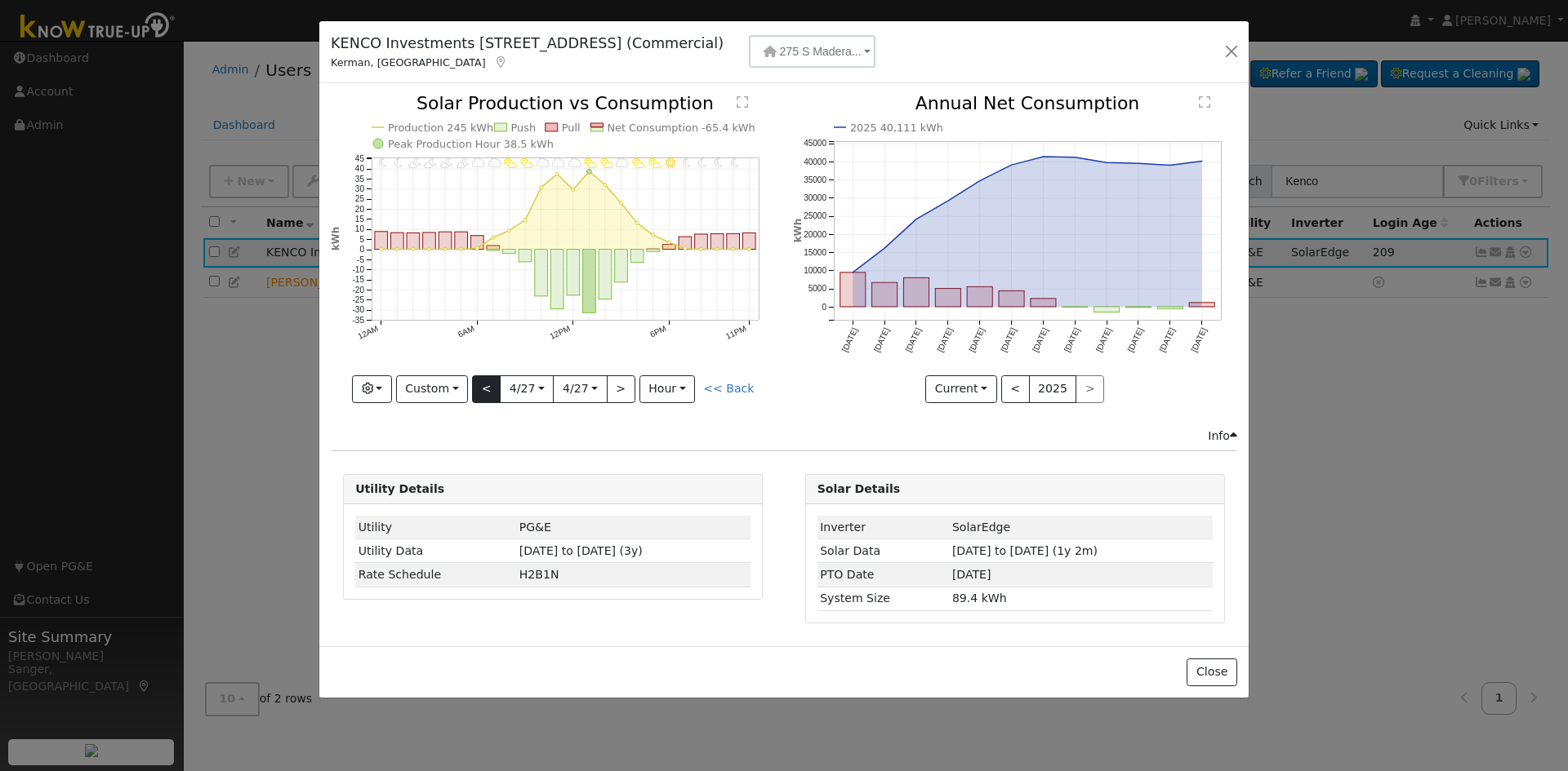
click at [496, 388] on div "11PM - undefined 10PM - Clear 9PM - Clear 8PM - Clear 7PM - MostlyClear 6PM - M…" at bounding box center [552, 248] width 444 height 308
click at [496, 388] on button "<" at bounding box center [486, 389] width 29 height 28
type input "[DATE]"
click at [496, 388] on button "<" at bounding box center [486, 389] width 29 height 28
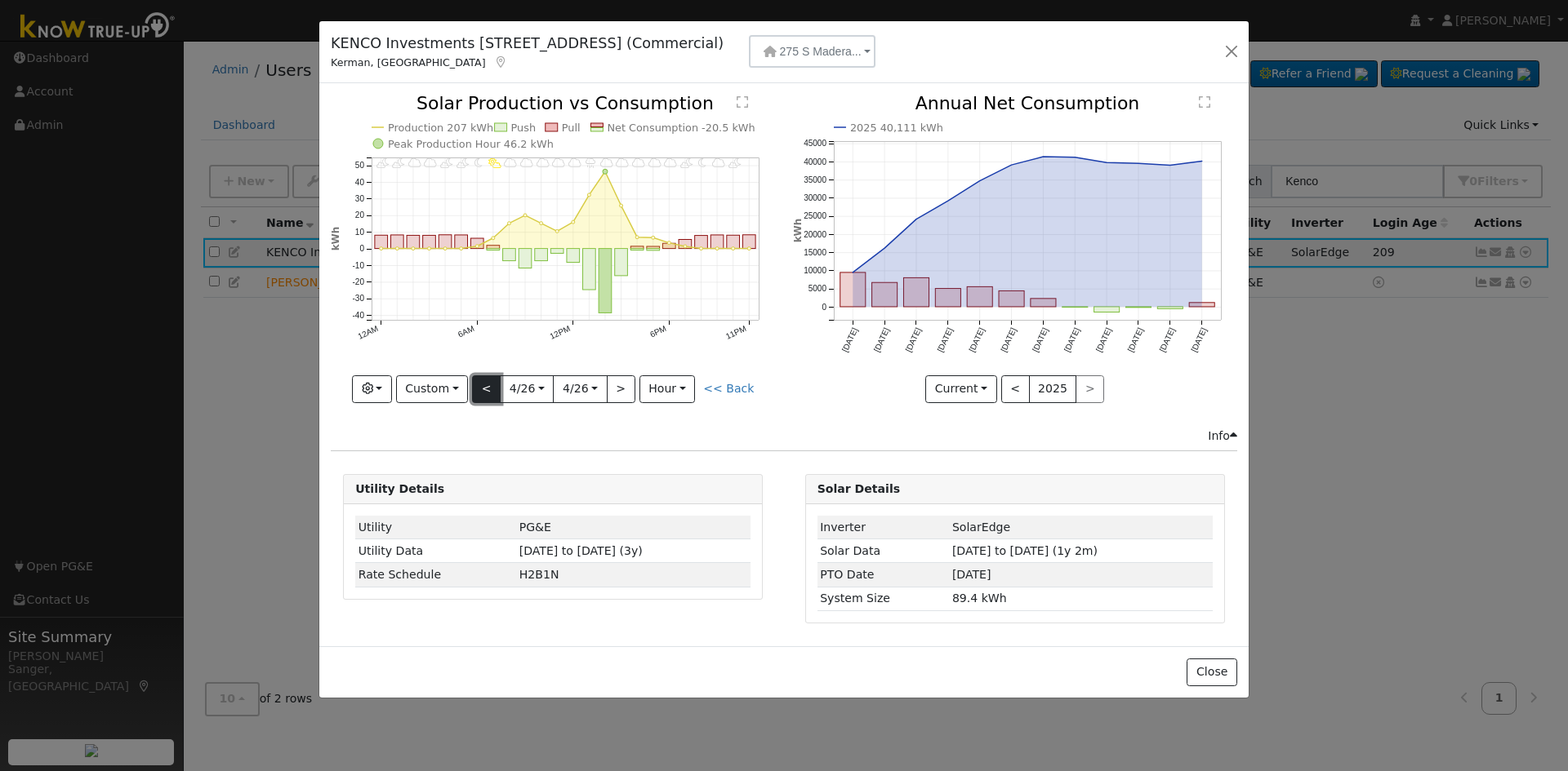
type input "[DATE]"
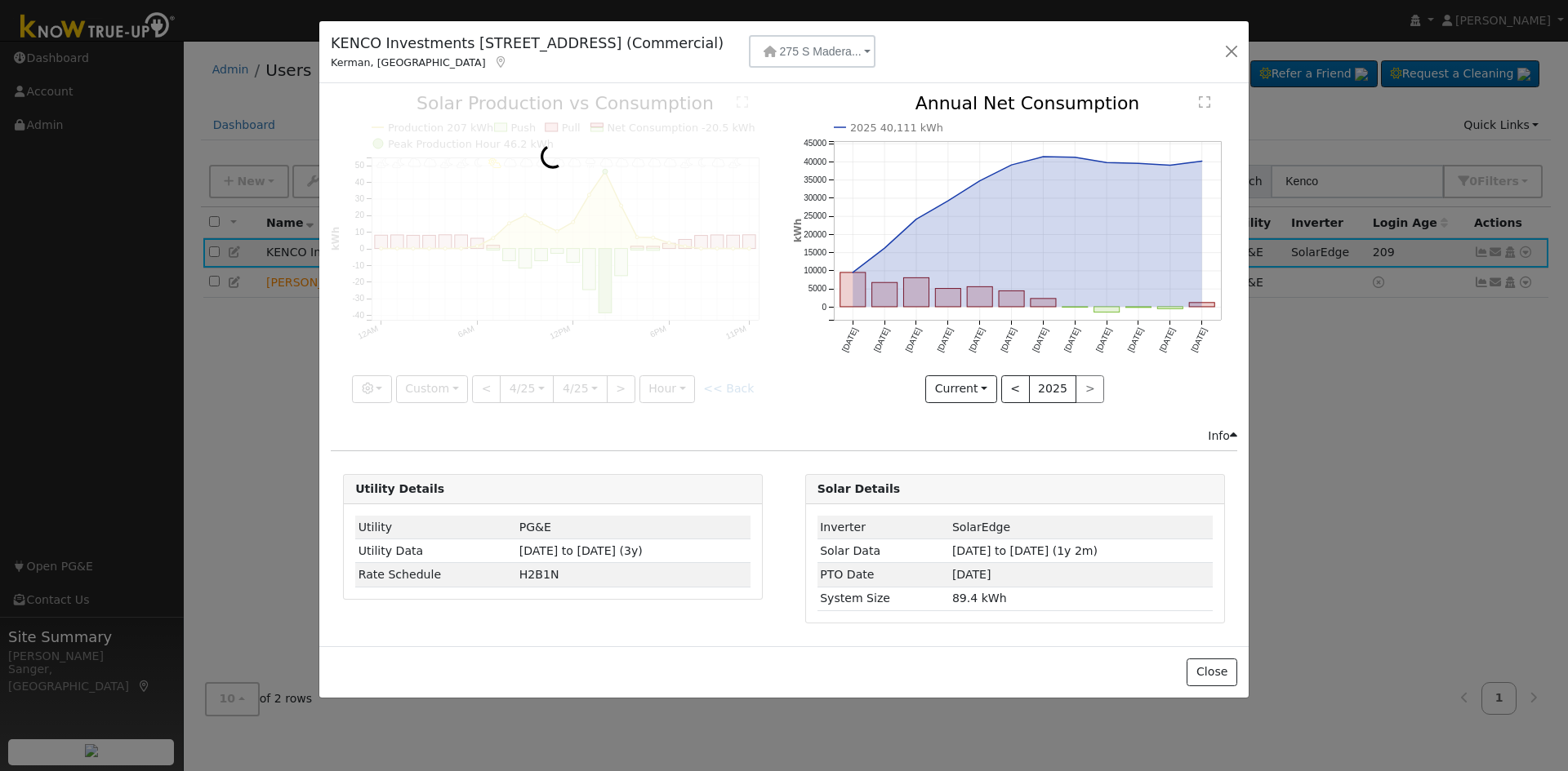
click at [494, 388] on div at bounding box center [552, 248] width 444 height 308
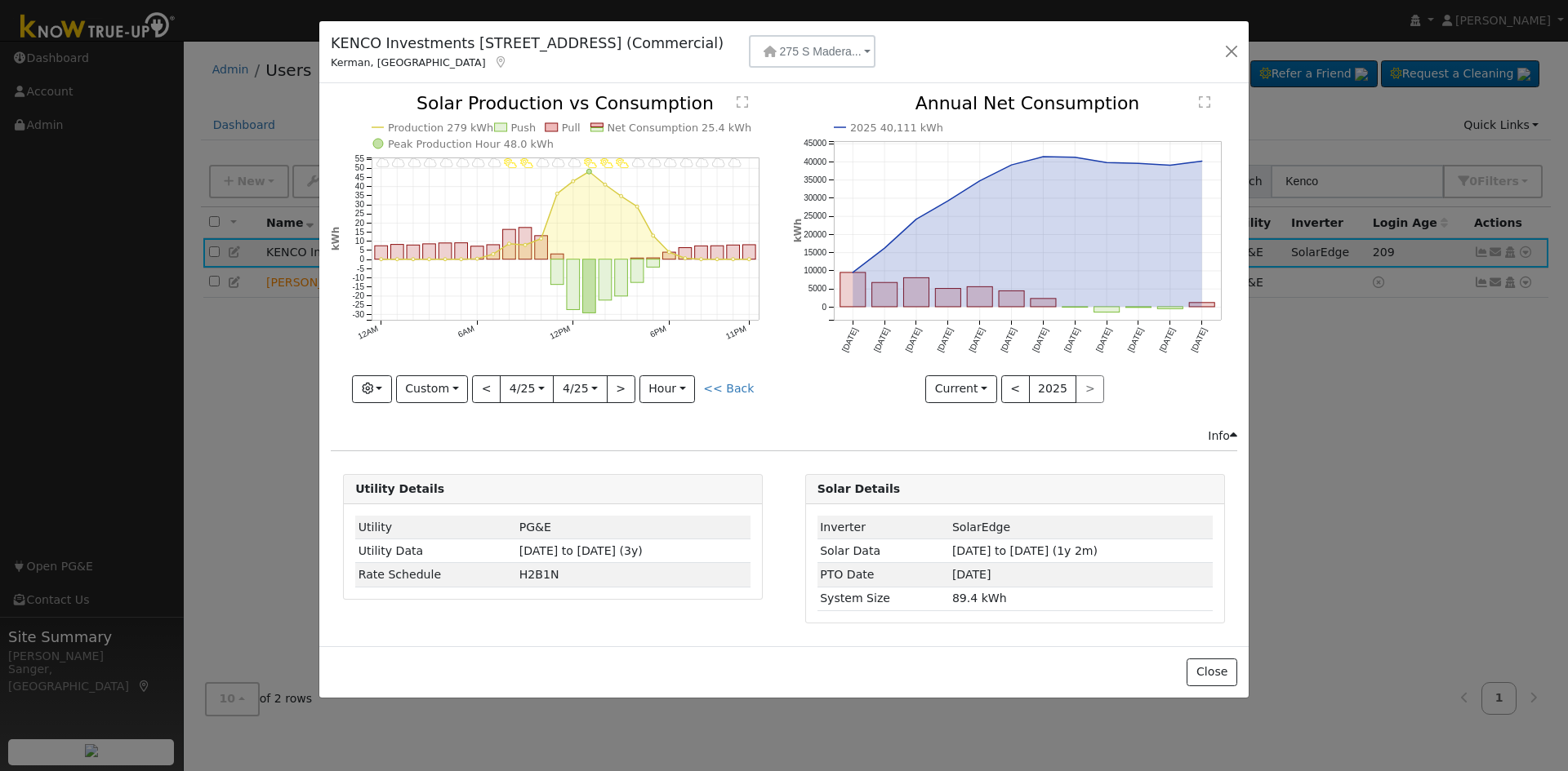
click at [494, 388] on div "11PM - undefined 10PM - MostlyCloudy 9PM - Cloudy 8PM - Cloudy 7PM - Cloudy 6PM…" at bounding box center [552, 248] width 444 height 308
click at [491, 388] on button "<" at bounding box center [486, 389] width 29 height 28
type input "[DATE]"
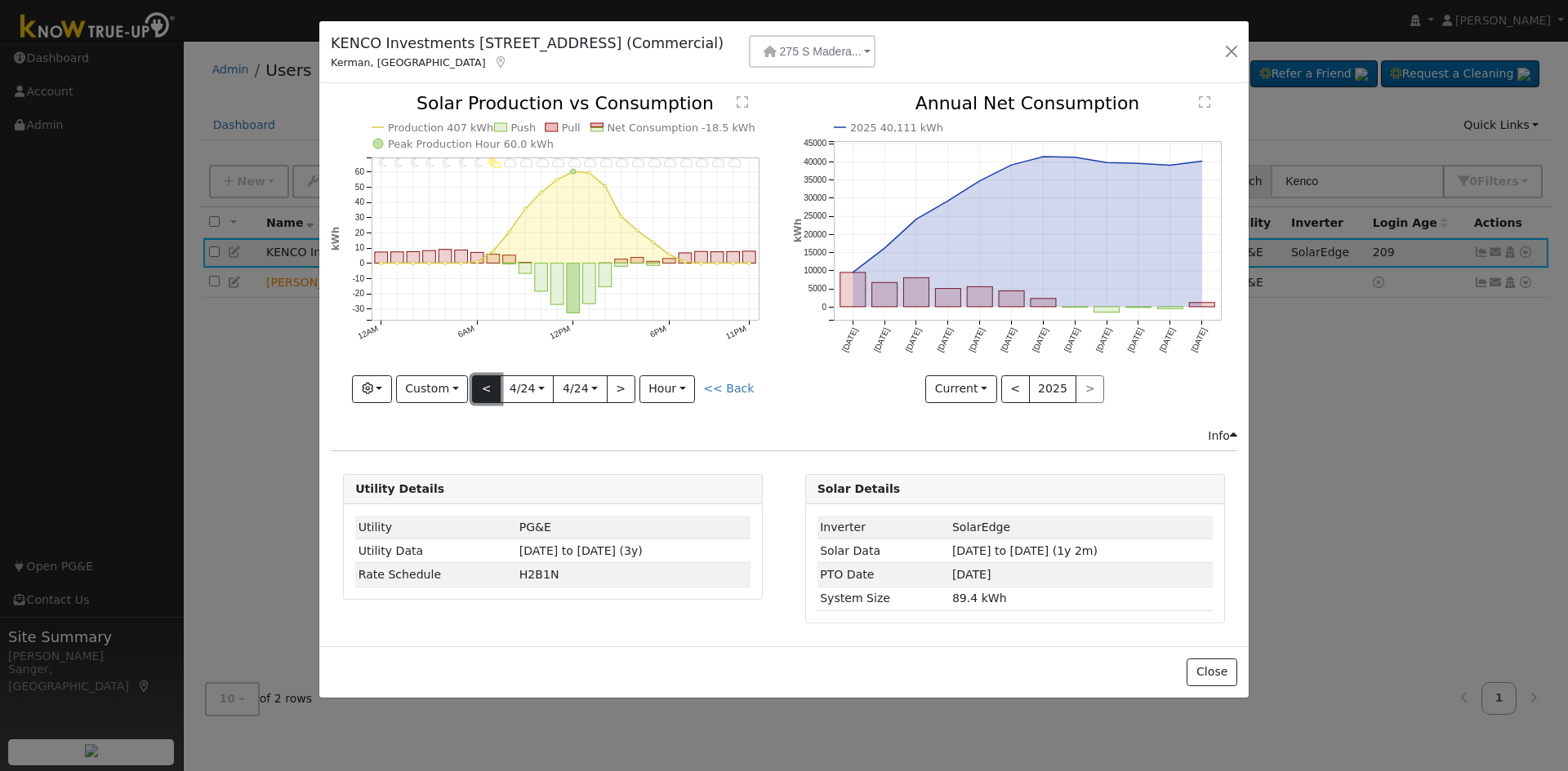
click at [486, 388] on button "<" at bounding box center [486, 389] width 29 height 28
type input "[DATE]"
click at [486, 388] on button "<" at bounding box center [486, 389] width 29 height 28
type input "[DATE]"
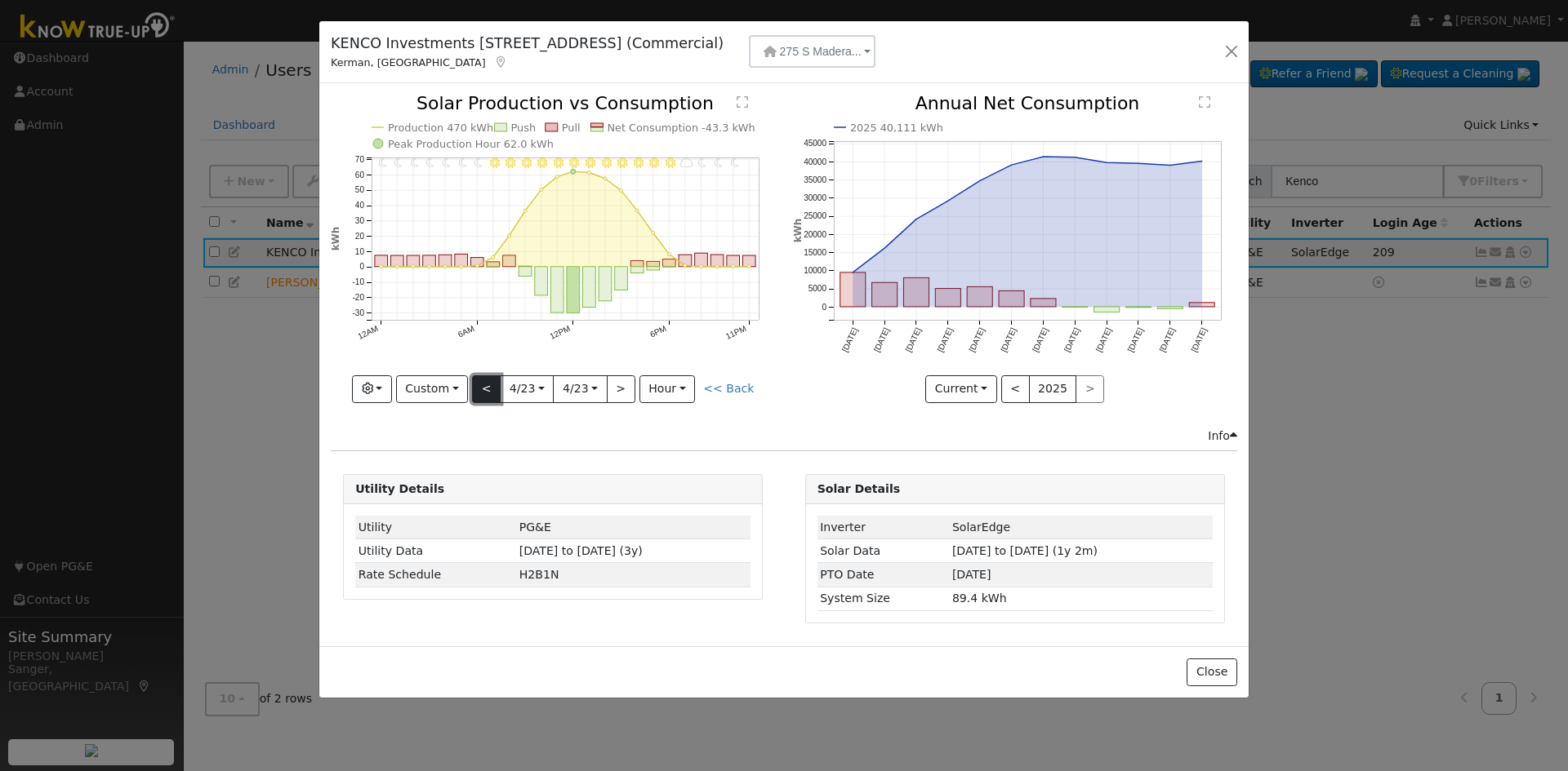
type input "[DATE]"
click at [486, 388] on button "<" at bounding box center [486, 389] width 29 height 28
type input "[DATE]"
click at [486, 388] on button "<" at bounding box center [486, 389] width 29 height 28
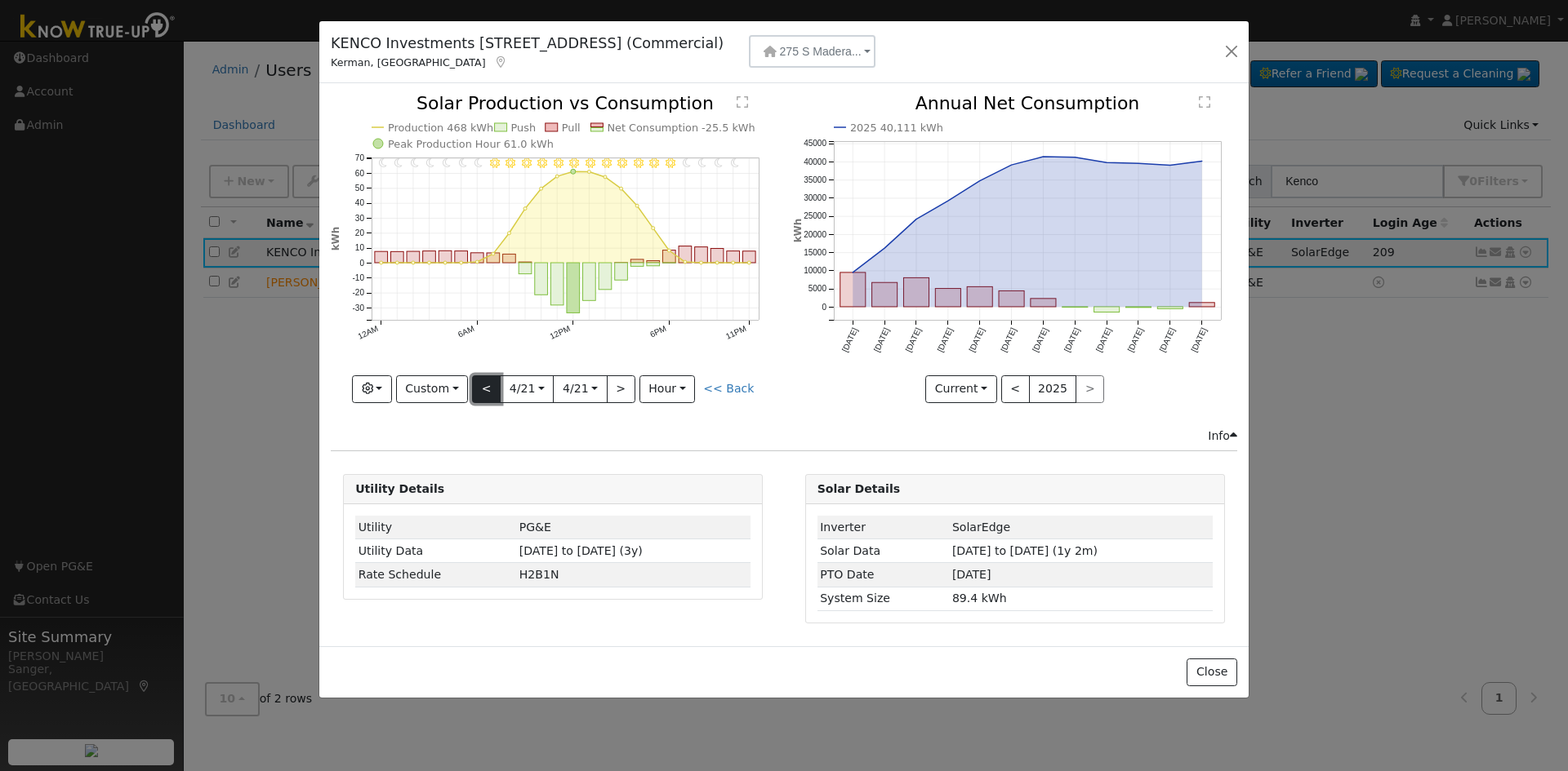
type input "[DATE]"
click at [486, 388] on button "<" at bounding box center [486, 389] width 29 height 28
type input "[DATE]"
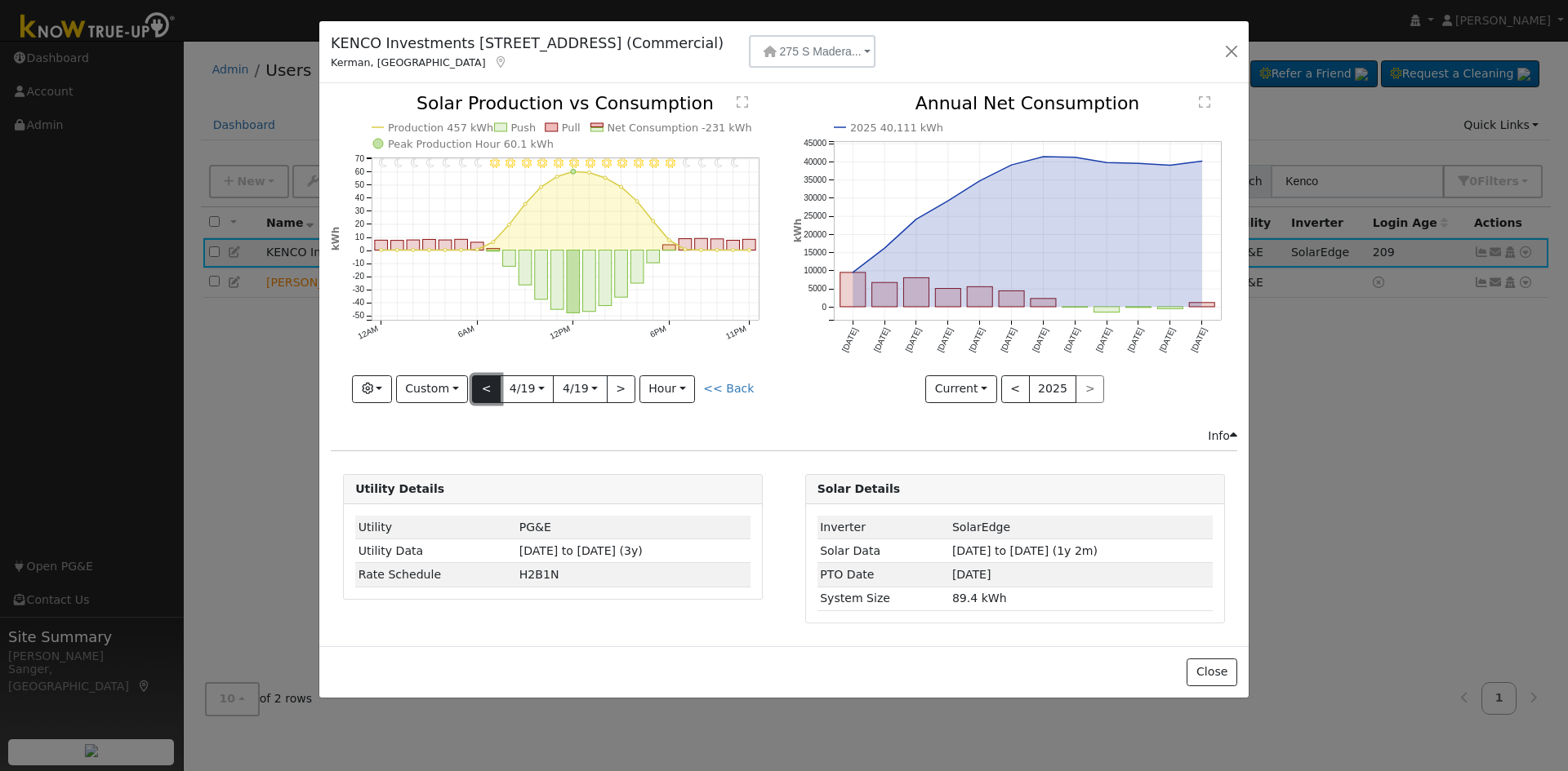
click at [486, 388] on button "<" at bounding box center [486, 389] width 29 height 28
type input "[DATE]"
click at [486, 388] on button "<" at bounding box center [486, 389] width 29 height 28
type input "[DATE]"
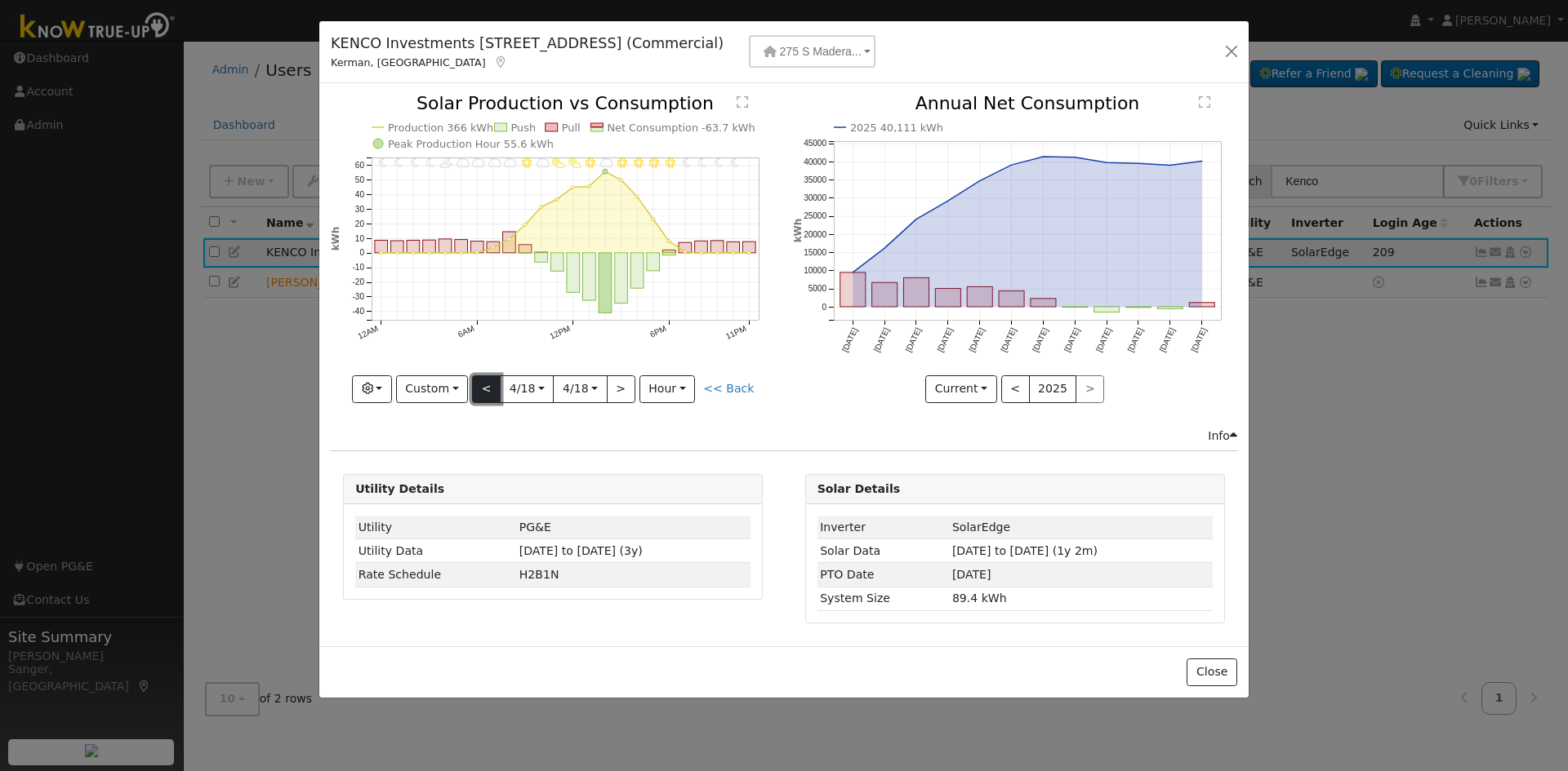
type input "[DATE]"
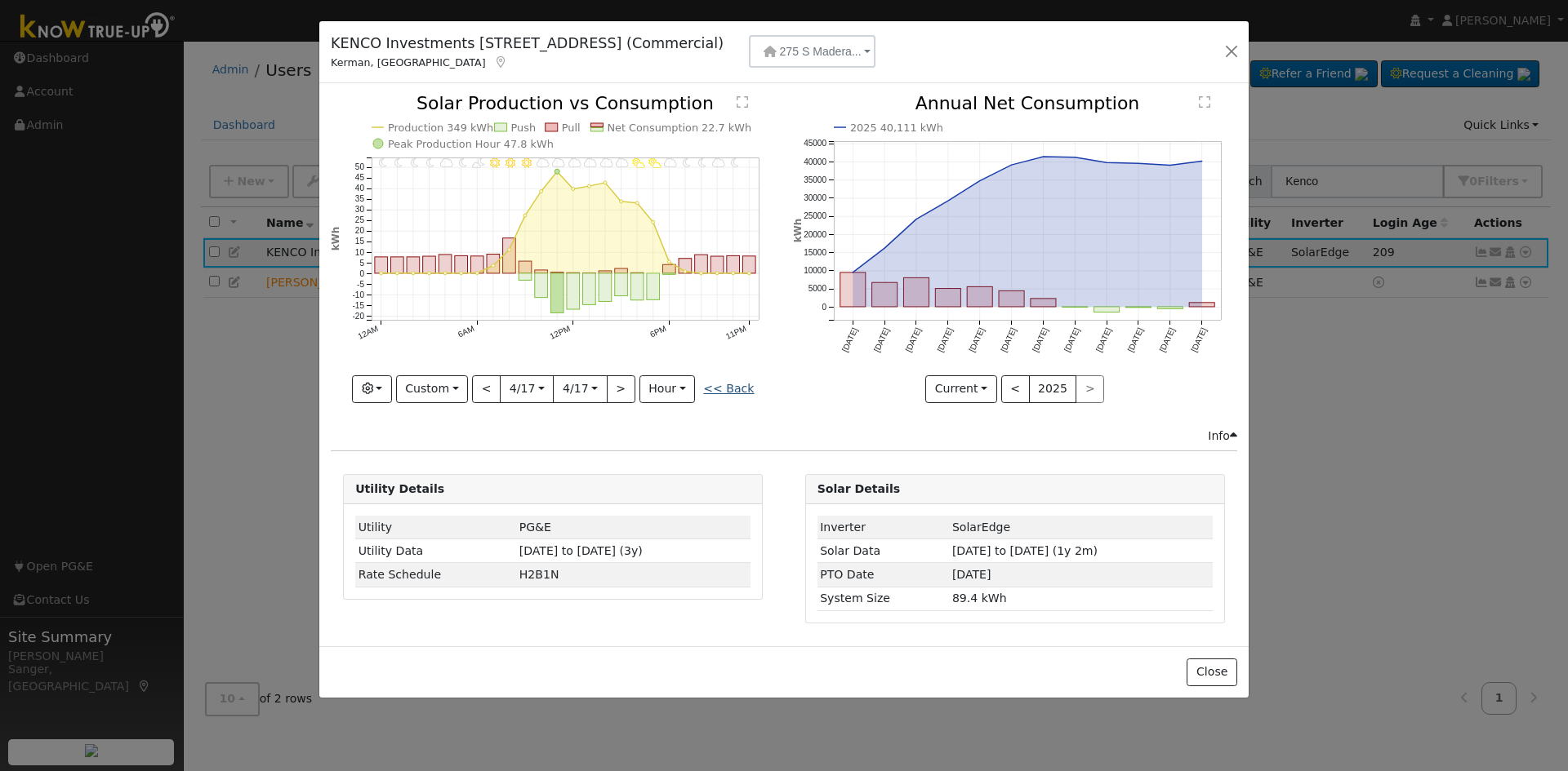
click at [728, 395] on link "<< Back" at bounding box center [728, 388] width 51 height 13
type input "[DATE]"
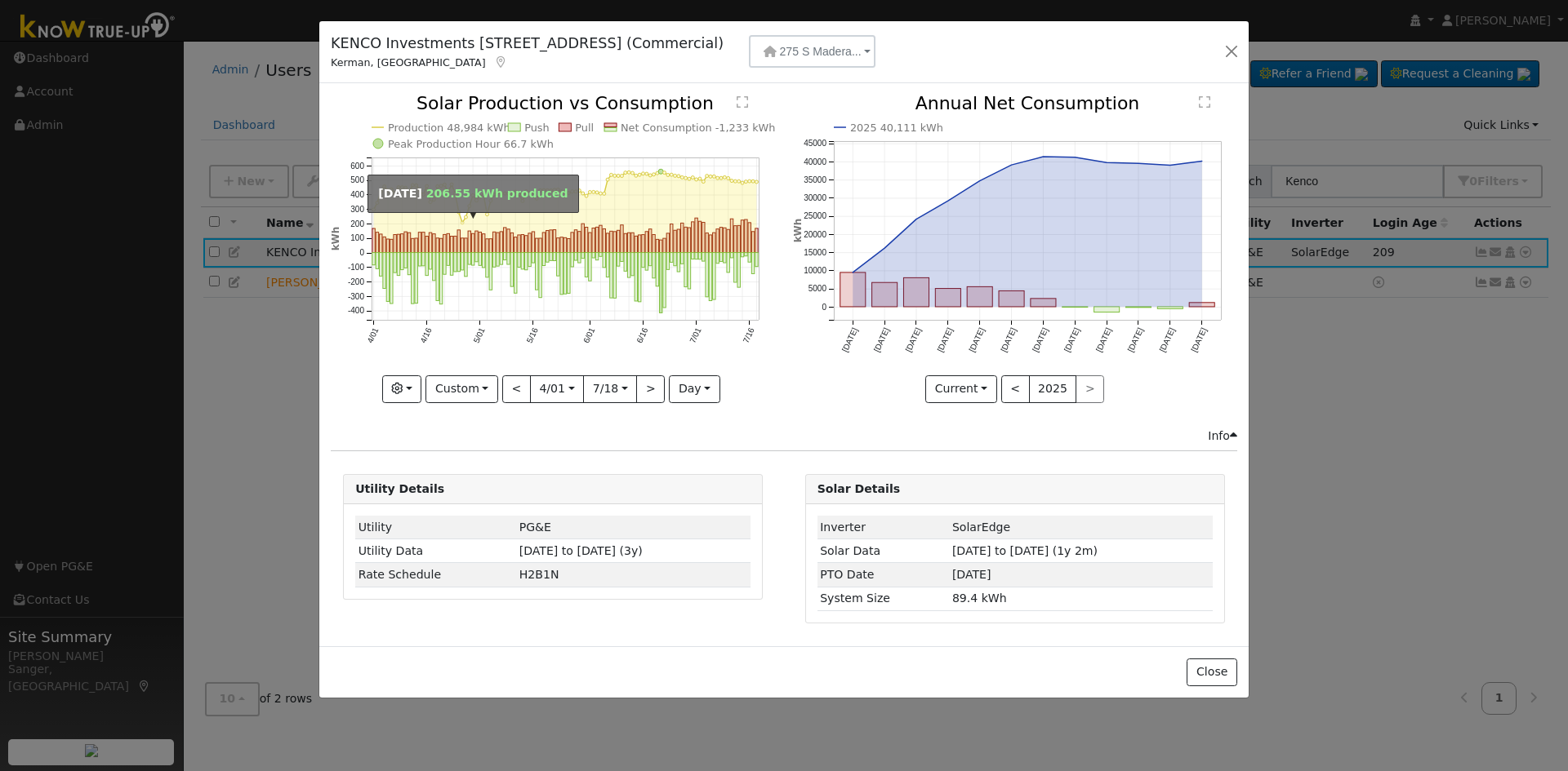
click at [461, 222] on circle "onclick=""" at bounding box center [462, 222] width 3 height 3
type input "[DATE]"
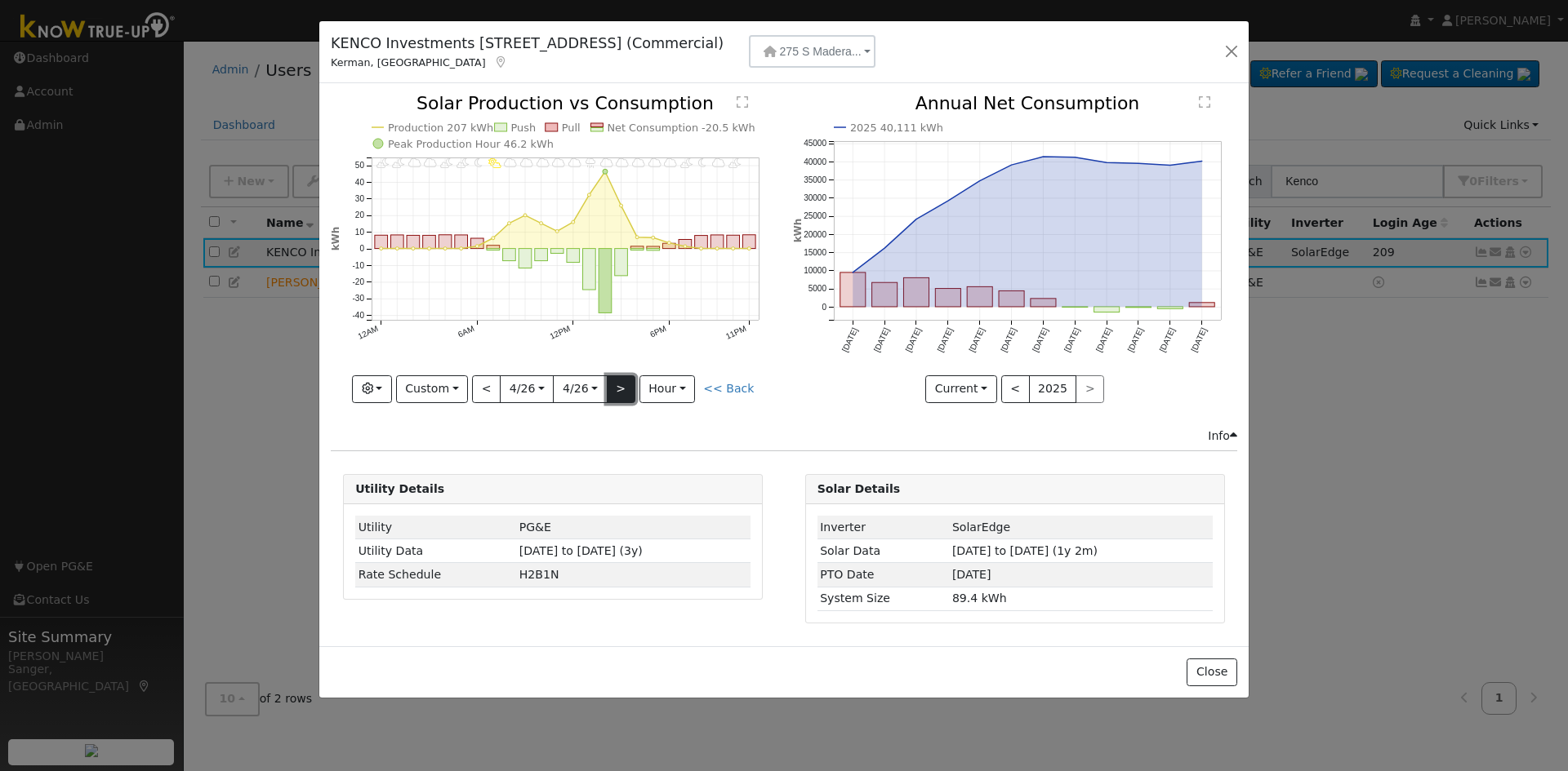
click at [626, 388] on button ">" at bounding box center [621, 389] width 29 height 28
type input "[DATE]"
click at [626, 388] on button ">" at bounding box center [621, 389] width 29 height 28
type input "[DATE]"
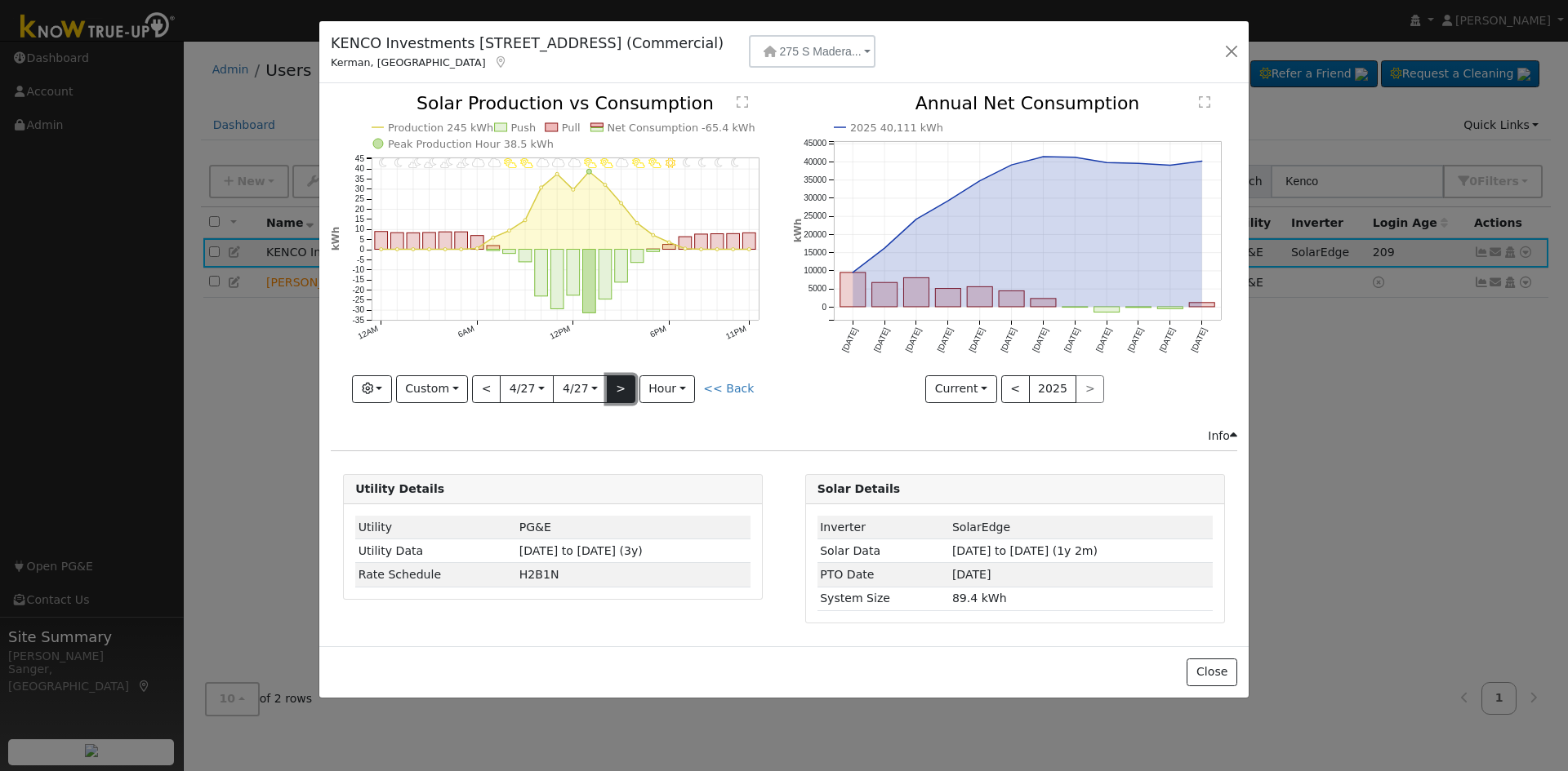
type input "[DATE]"
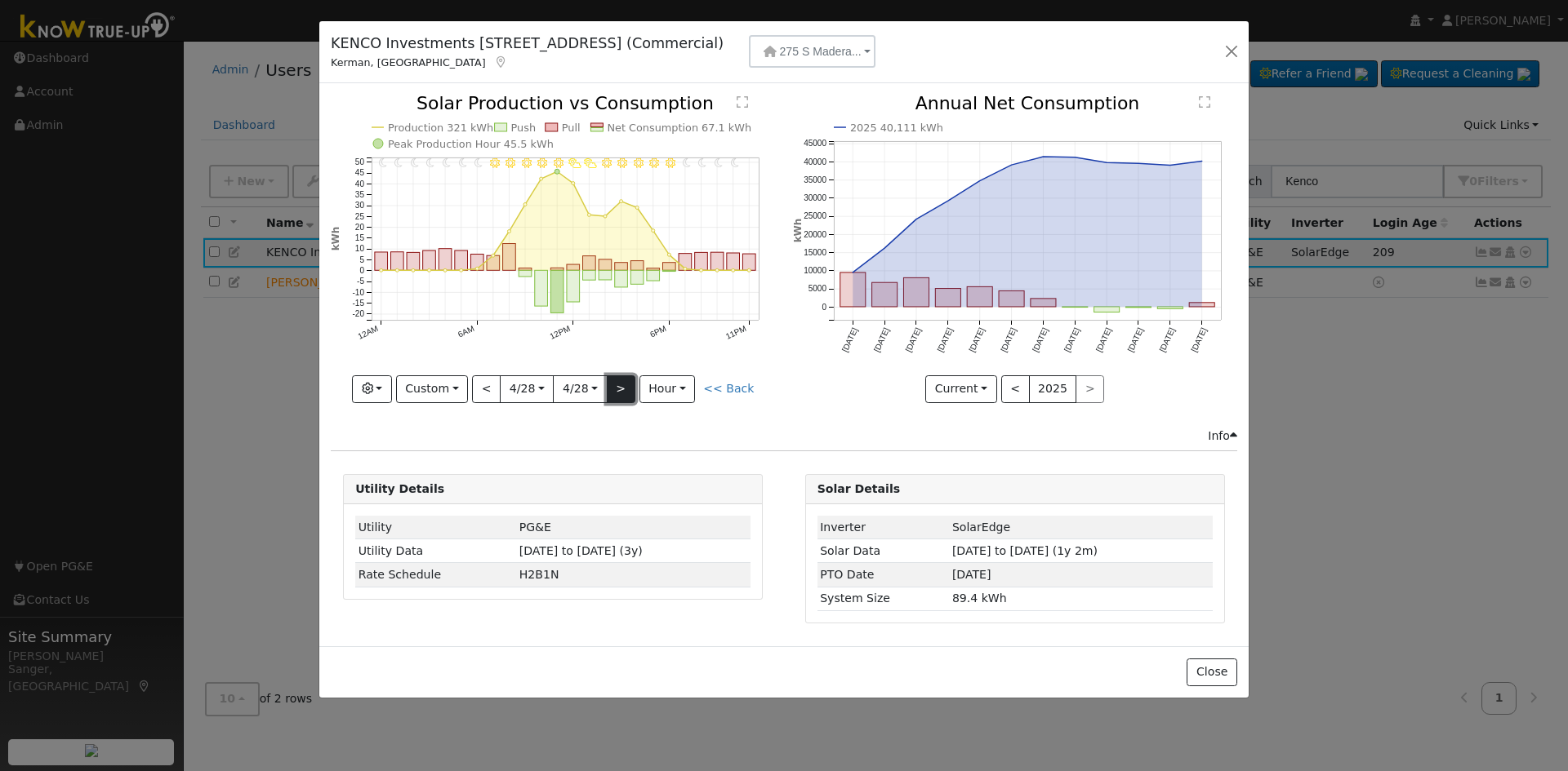
click at [626, 388] on button ">" at bounding box center [621, 389] width 29 height 28
type input "[DATE]"
click at [626, 388] on button ">" at bounding box center [621, 389] width 29 height 28
type input "[DATE]"
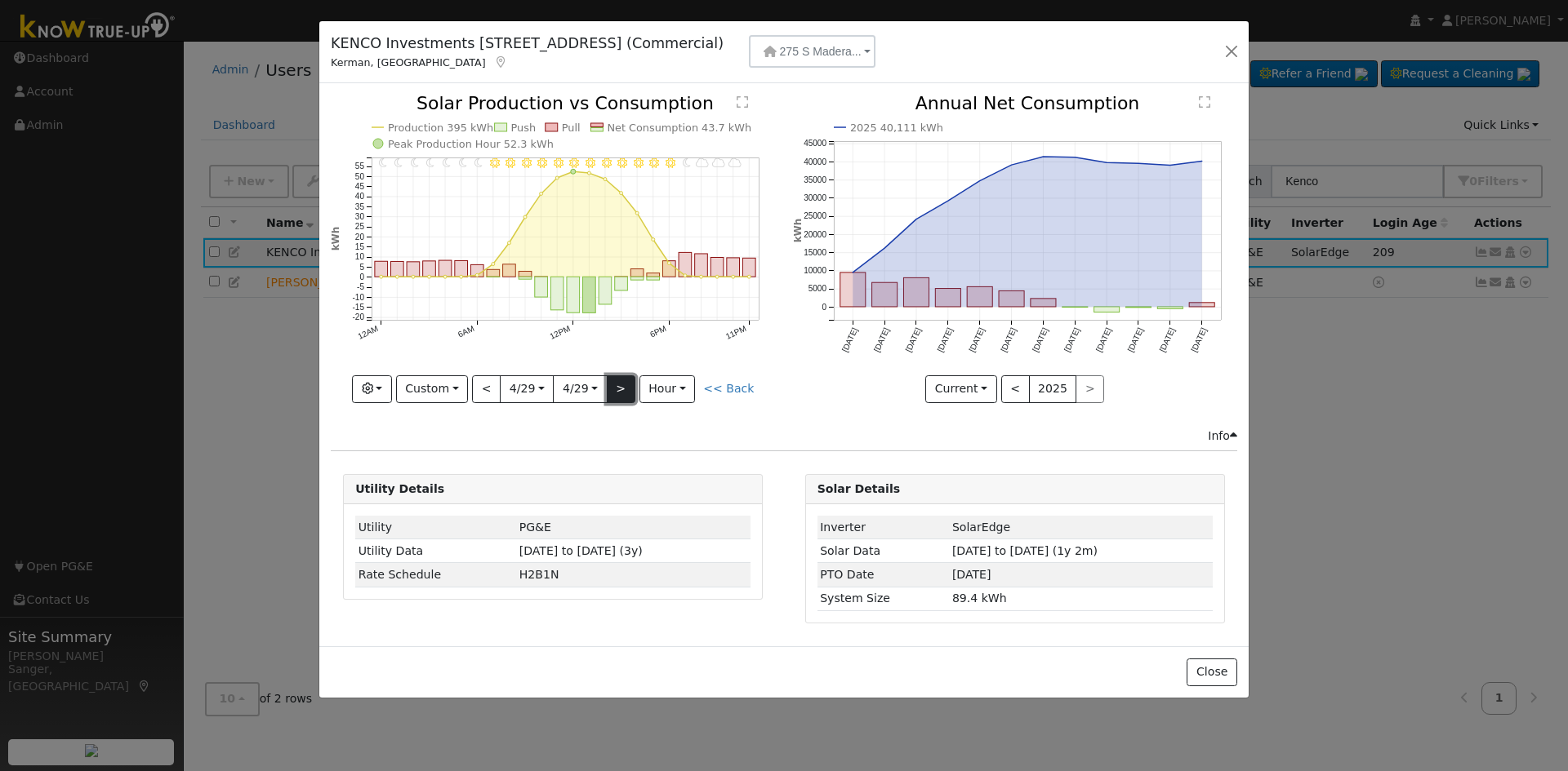
type input "[DATE]"
click at [626, 388] on button ">" at bounding box center [621, 389] width 29 height 28
type input "[DATE]"
click at [626, 388] on button ">" at bounding box center [621, 389] width 29 height 28
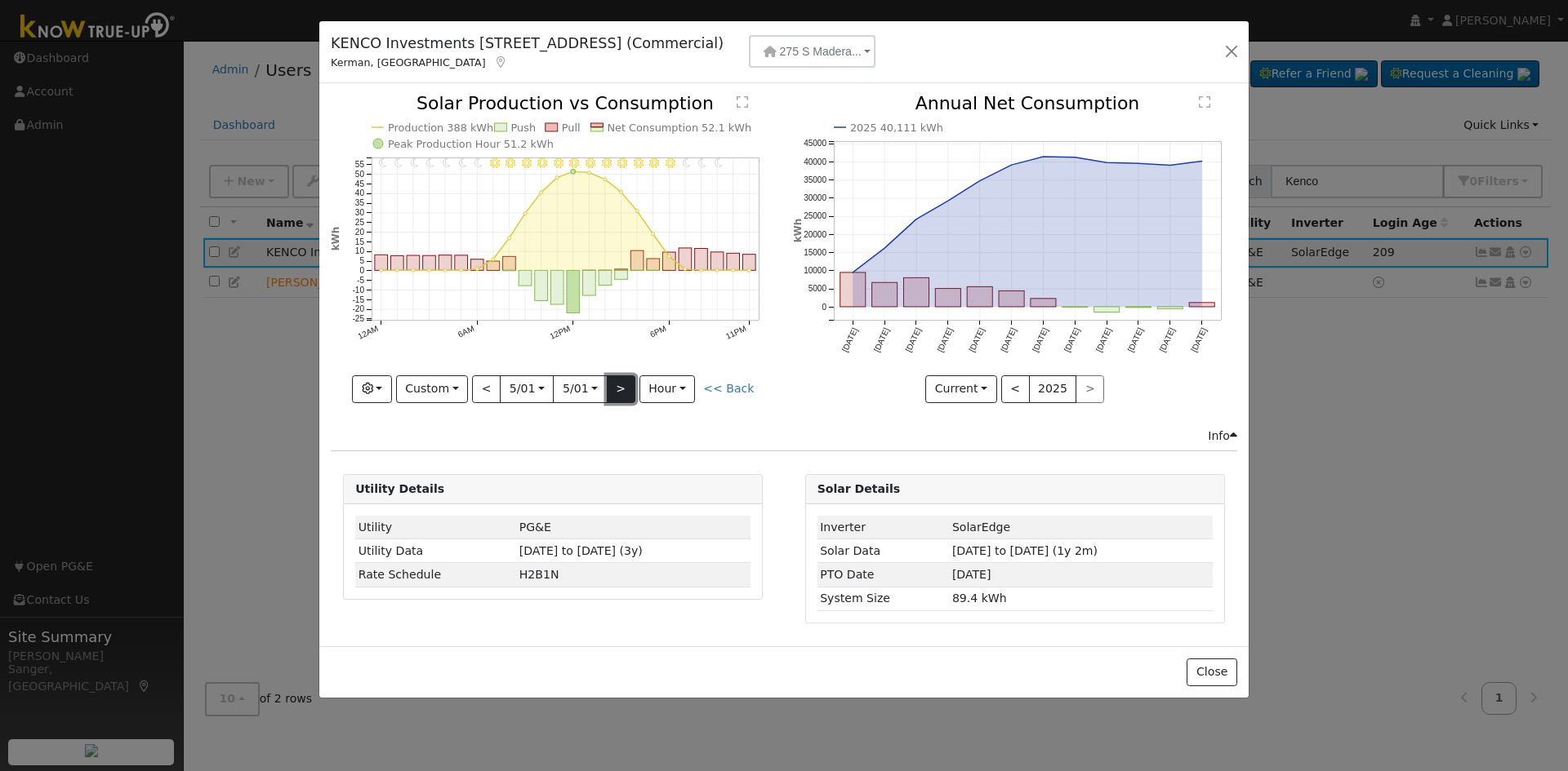
type input "[DATE]"
click at [626, 388] on button ">" at bounding box center [621, 389] width 29 height 28
type input "[DATE]"
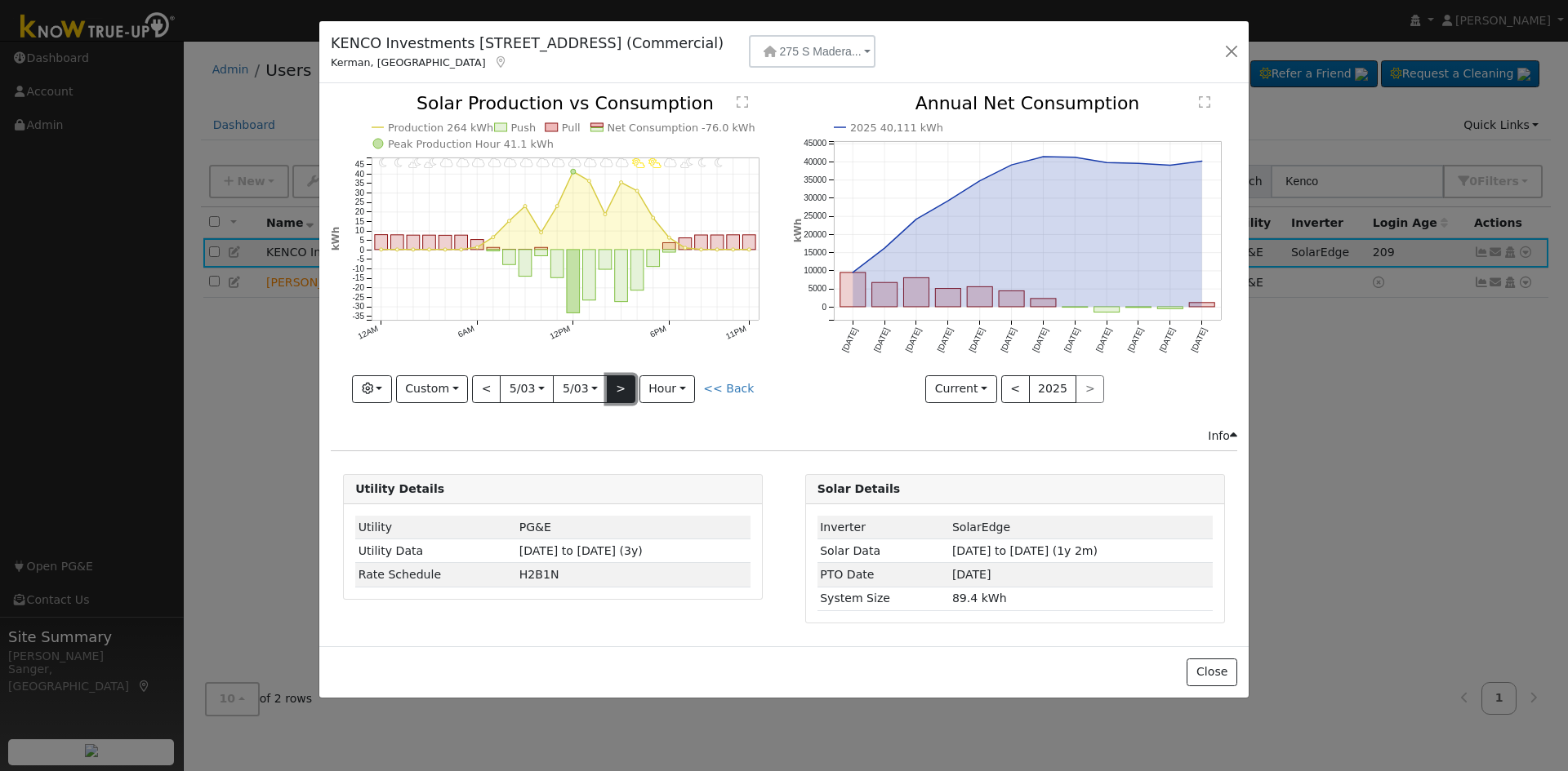
click at [626, 388] on button ">" at bounding box center [621, 389] width 29 height 28
type input "[DATE]"
click at [626, 388] on button ">" at bounding box center [621, 389] width 29 height 28
type input "[DATE]"
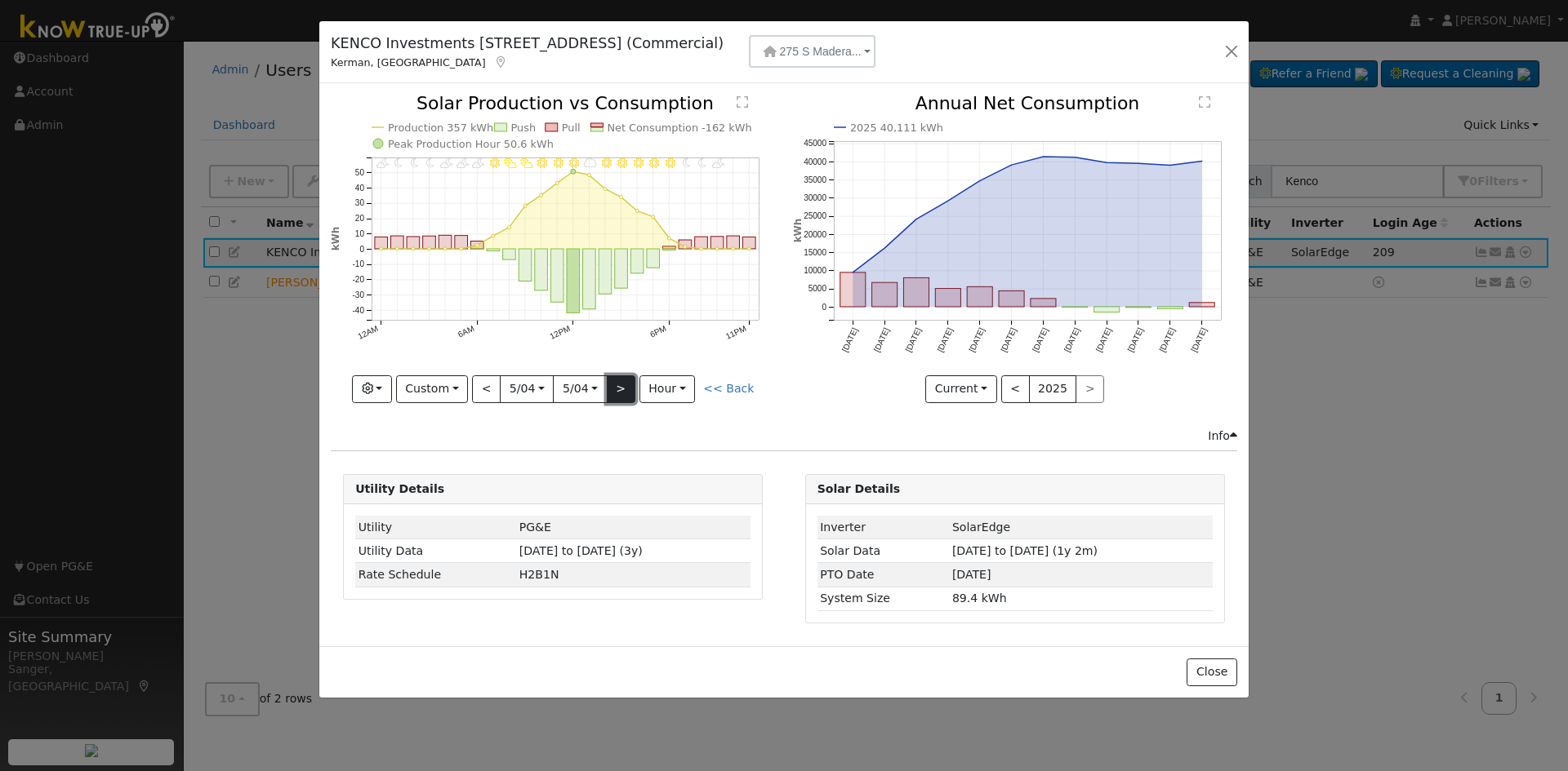
type input "[DATE]"
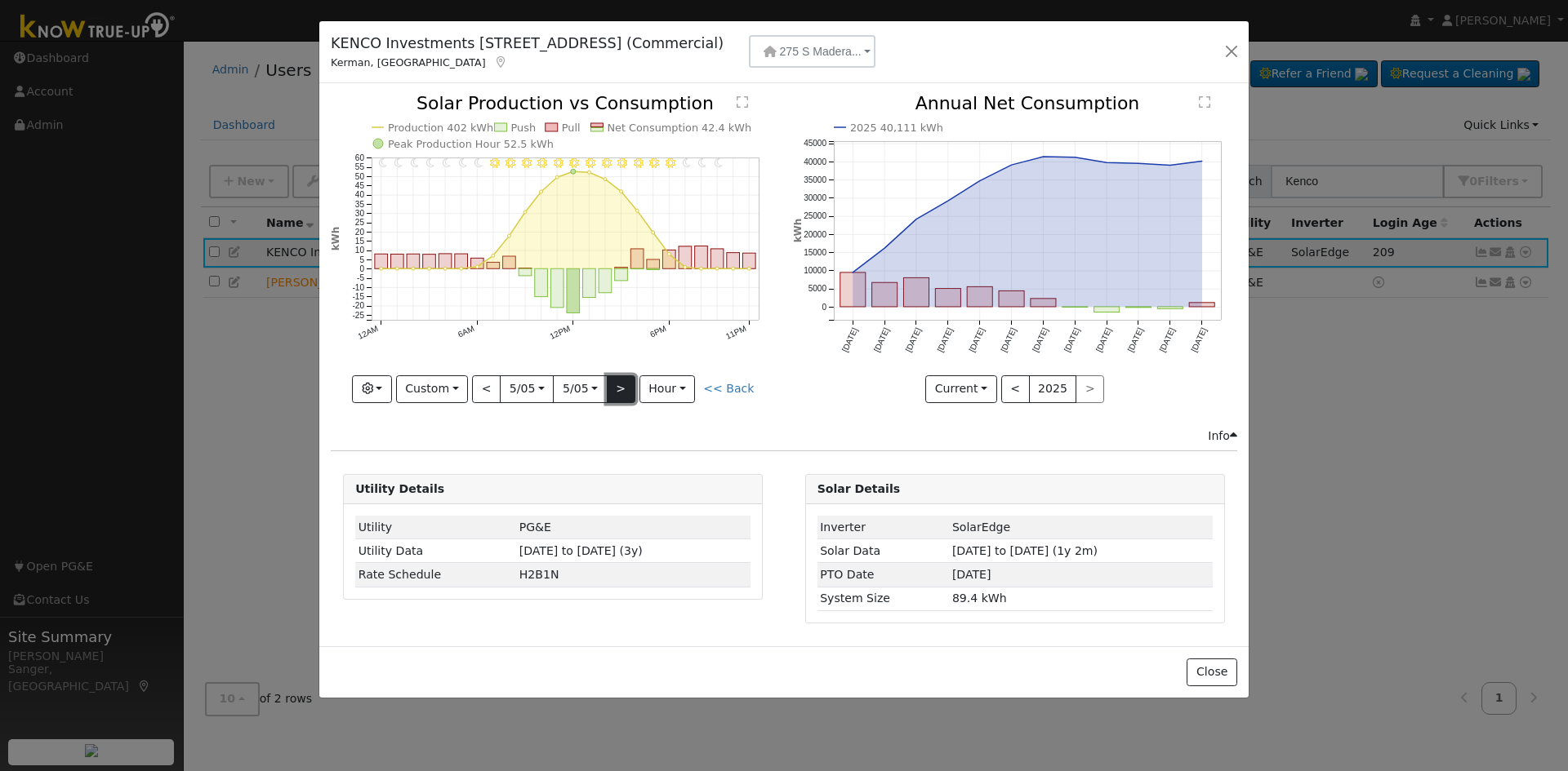
click at [626, 388] on button ">" at bounding box center [621, 389] width 29 height 28
type input "[DATE]"
click at [626, 388] on button ">" at bounding box center [621, 389] width 29 height 28
type input "[DATE]"
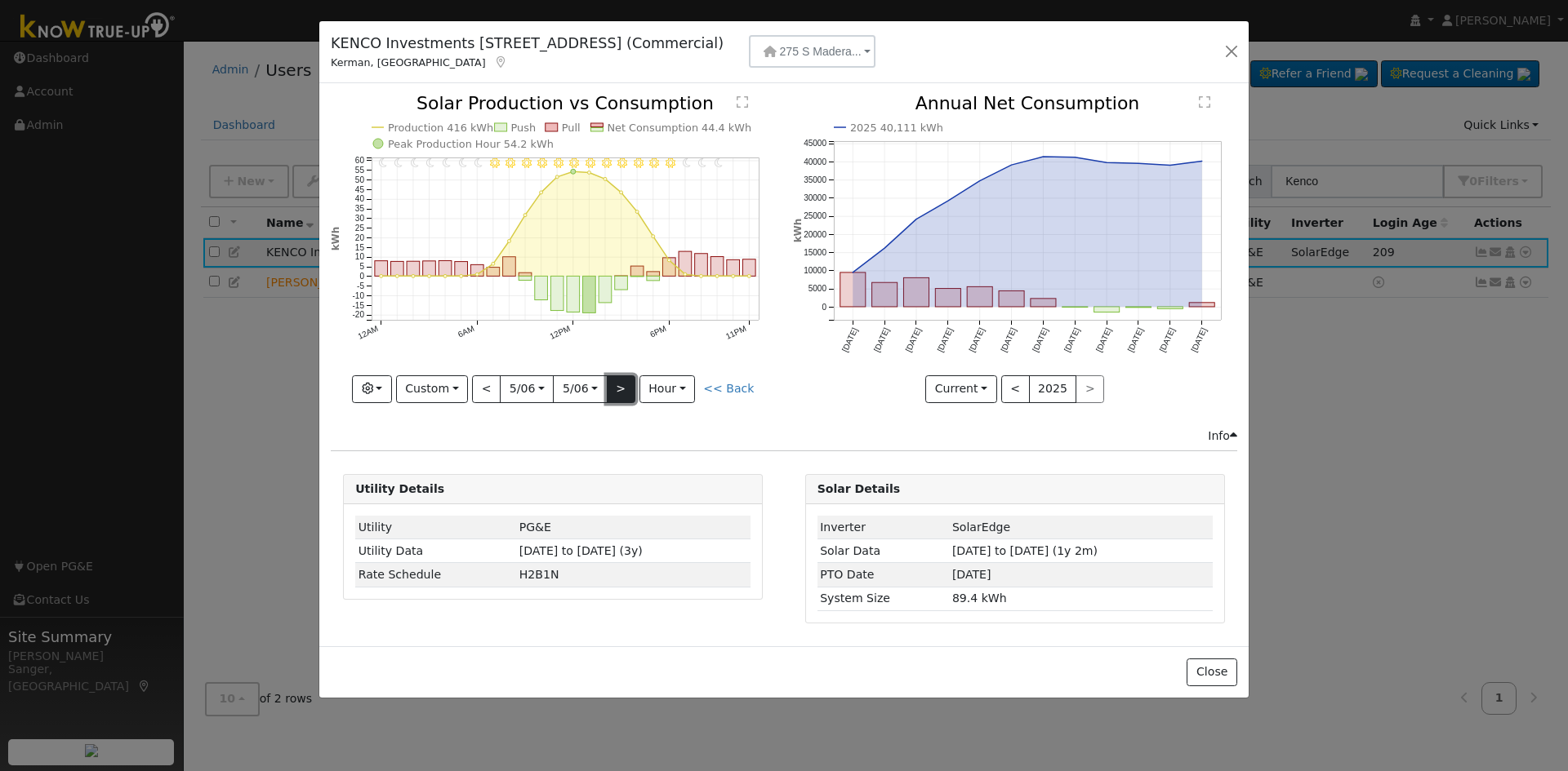
type input "[DATE]"
click at [626, 388] on button ">" at bounding box center [621, 389] width 29 height 28
type input "[DATE]"
click at [626, 388] on button ">" at bounding box center [621, 389] width 29 height 28
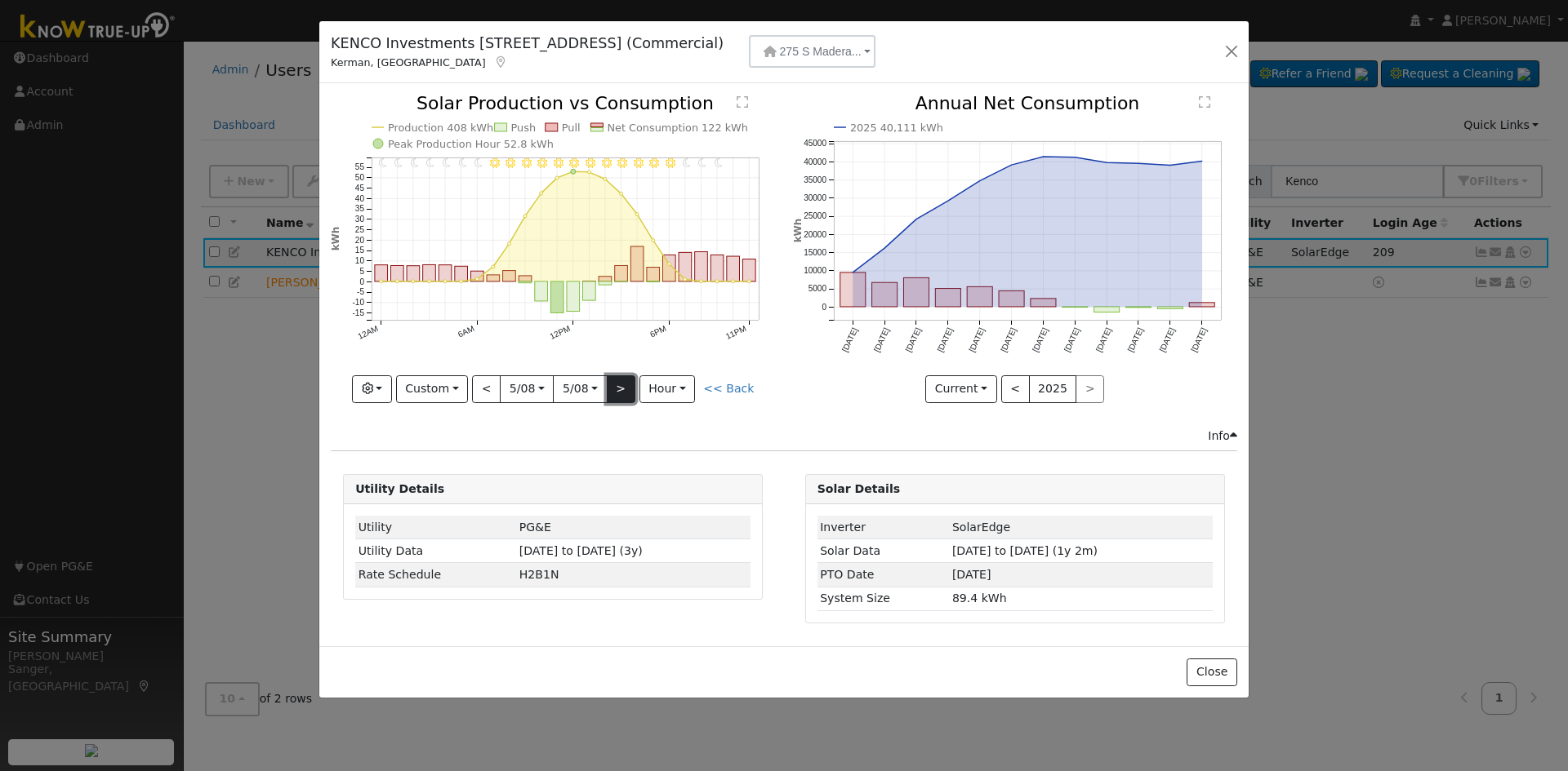
type input "[DATE]"
click at [626, 388] on button ">" at bounding box center [621, 389] width 29 height 28
type input "[DATE]"
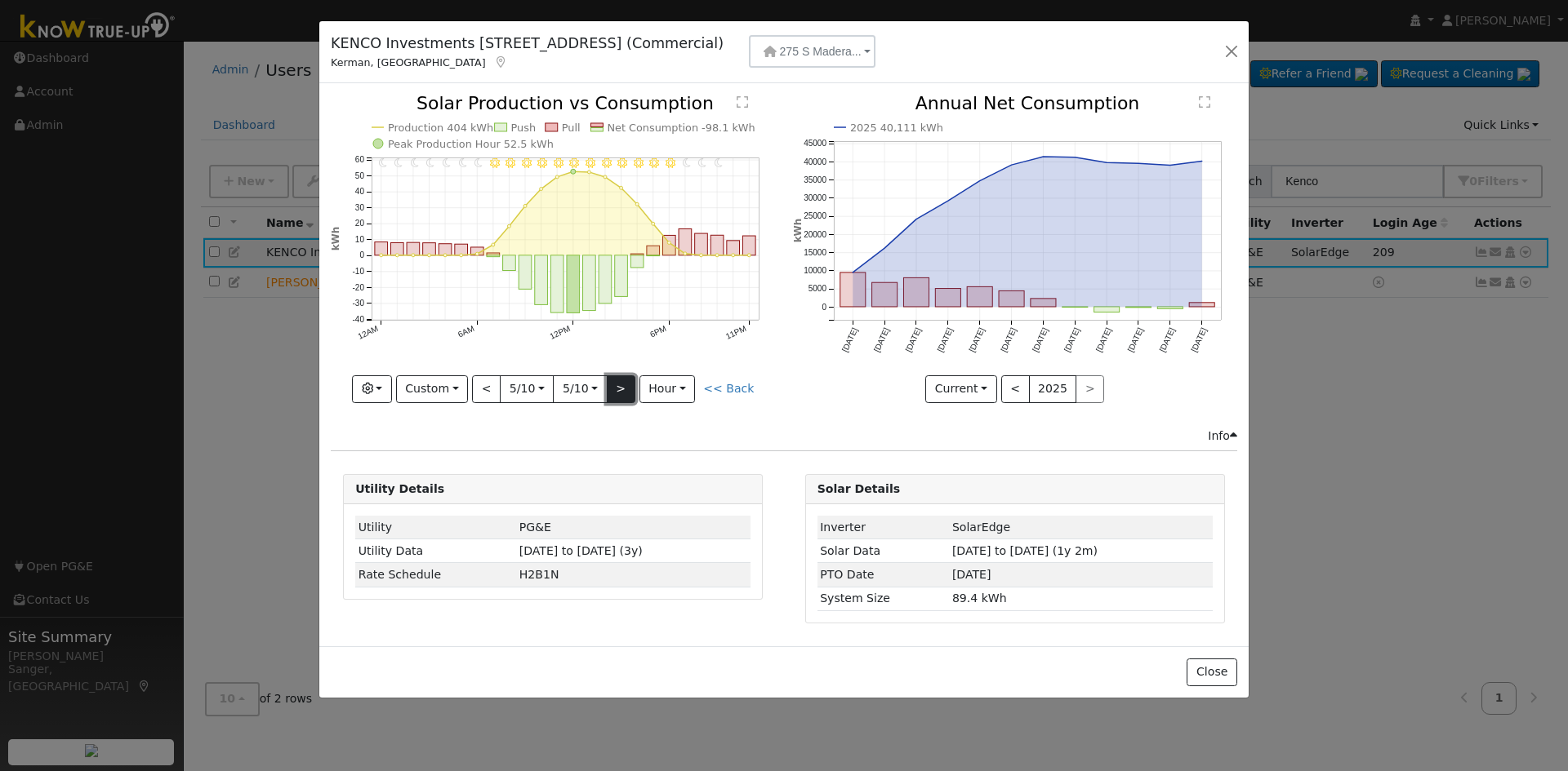
click at [626, 388] on button ">" at bounding box center [621, 389] width 29 height 28
type input "[DATE]"
click at [626, 388] on button ">" at bounding box center [621, 389] width 29 height 28
type input "[DATE]"
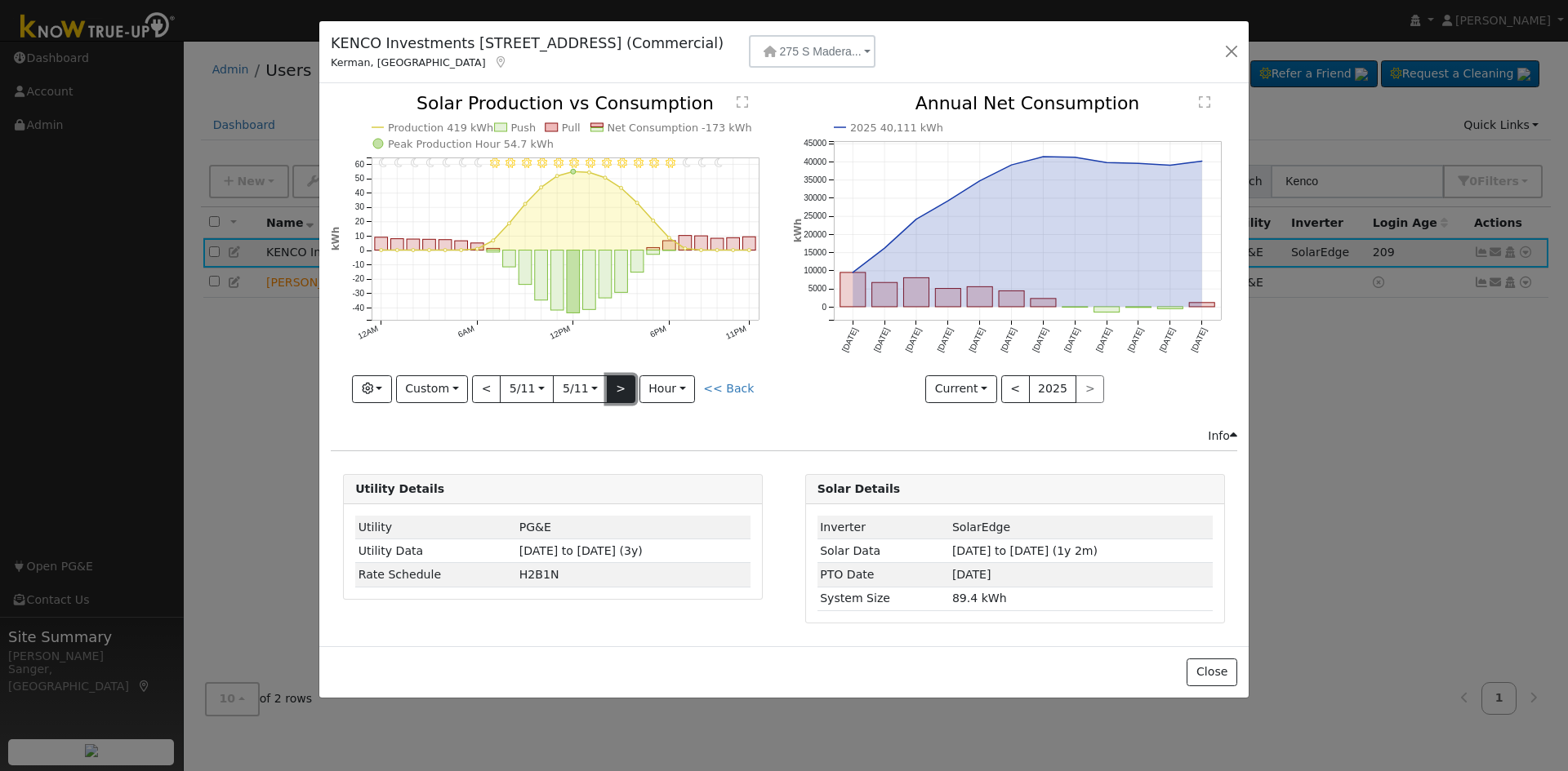
type input "[DATE]"
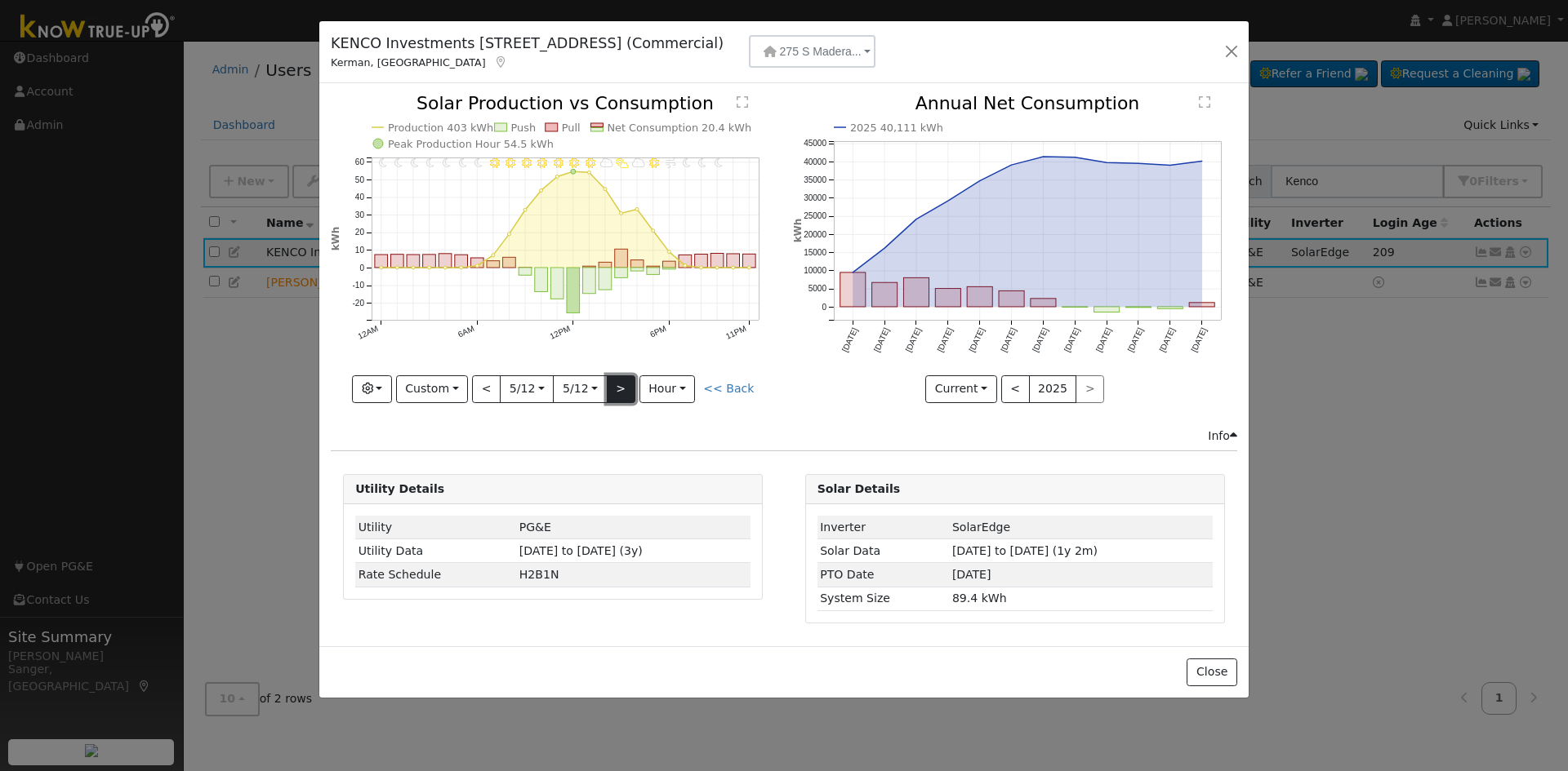
click at [626, 388] on button ">" at bounding box center [621, 389] width 29 height 28
type input "[DATE]"
click at [626, 388] on button ">" at bounding box center [621, 389] width 29 height 28
type input "[DATE]"
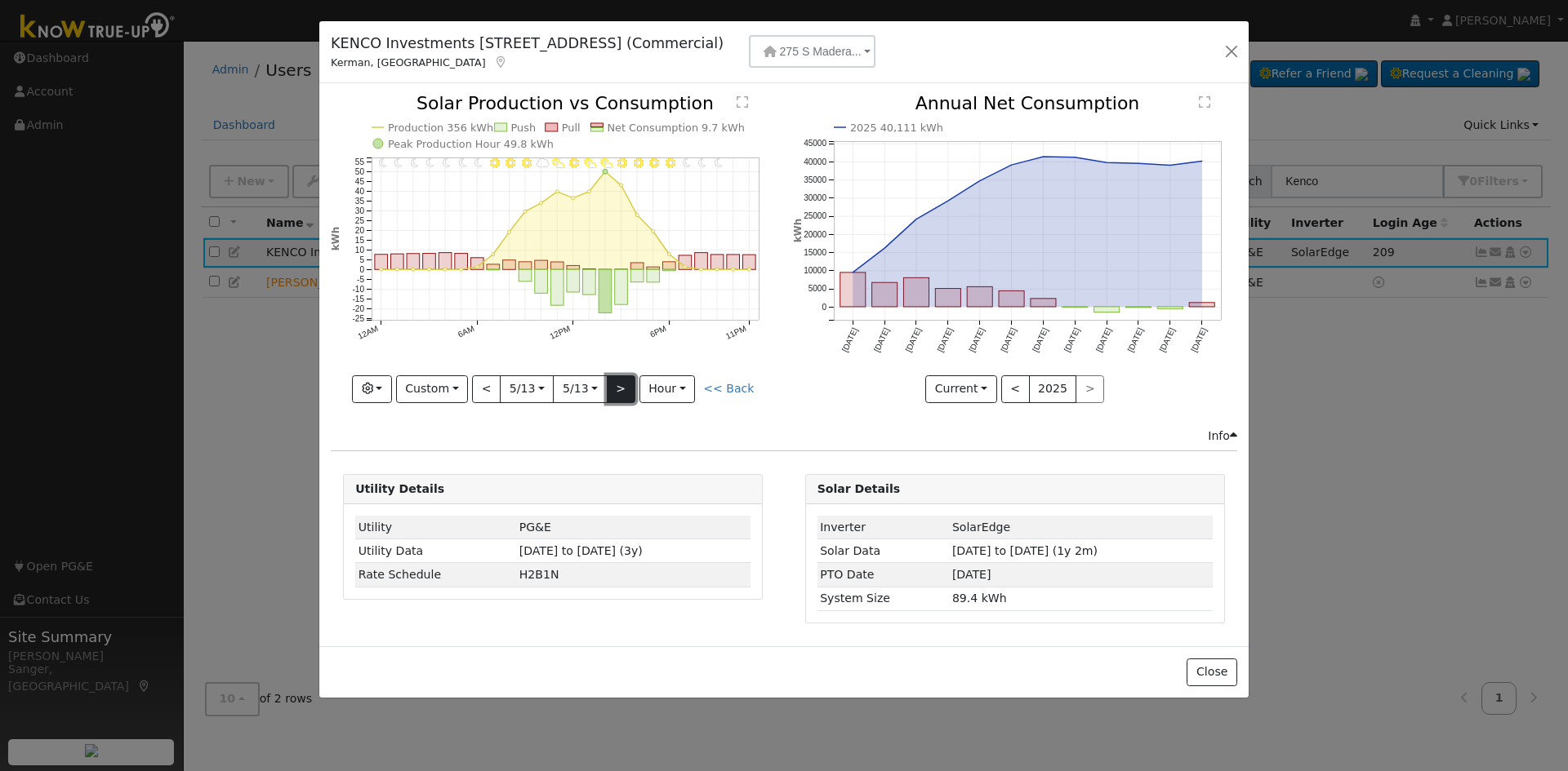
type input "[DATE]"
click at [626, 388] on button ">" at bounding box center [621, 389] width 29 height 28
type input "[DATE]"
click at [626, 388] on button ">" at bounding box center [621, 389] width 29 height 28
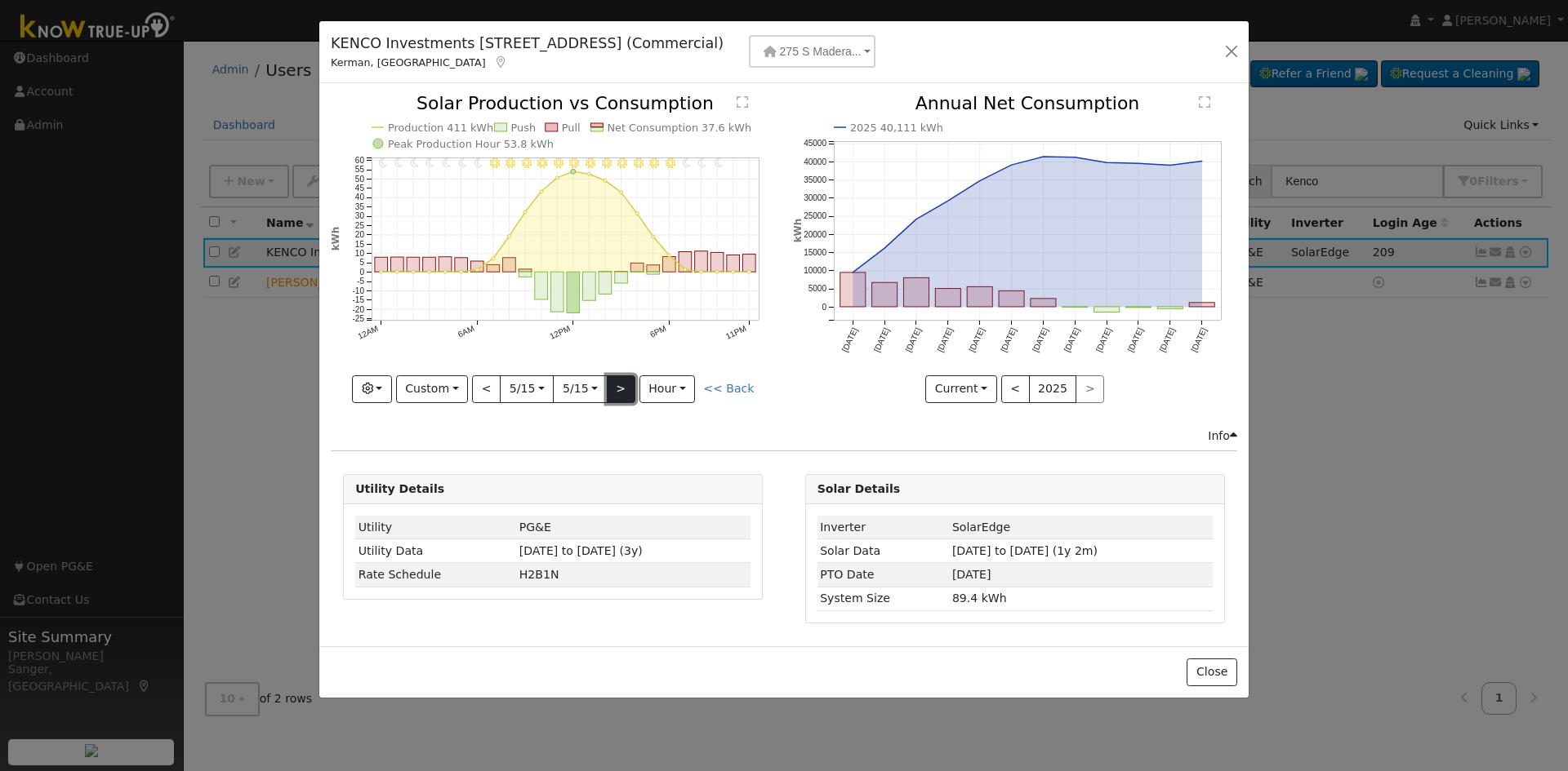
type input "[DATE]"
click at [626, 388] on button ">" at bounding box center [621, 389] width 29 height 28
type input "[DATE]"
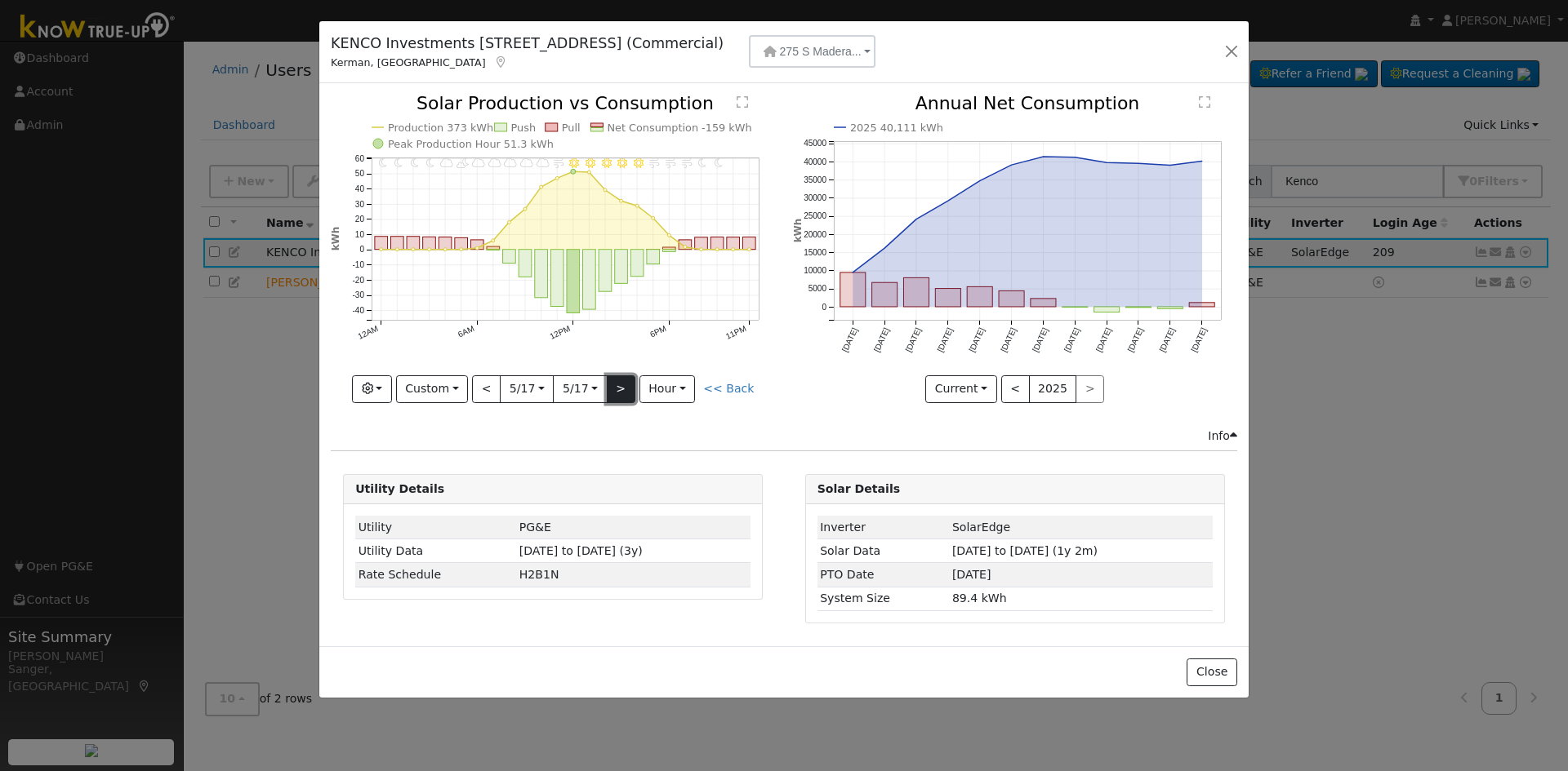
click at [626, 388] on button ">" at bounding box center [621, 389] width 29 height 28
type input "[DATE]"
click at [626, 388] on button ">" at bounding box center [621, 389] width 29 height 28
type input "[DATE]"
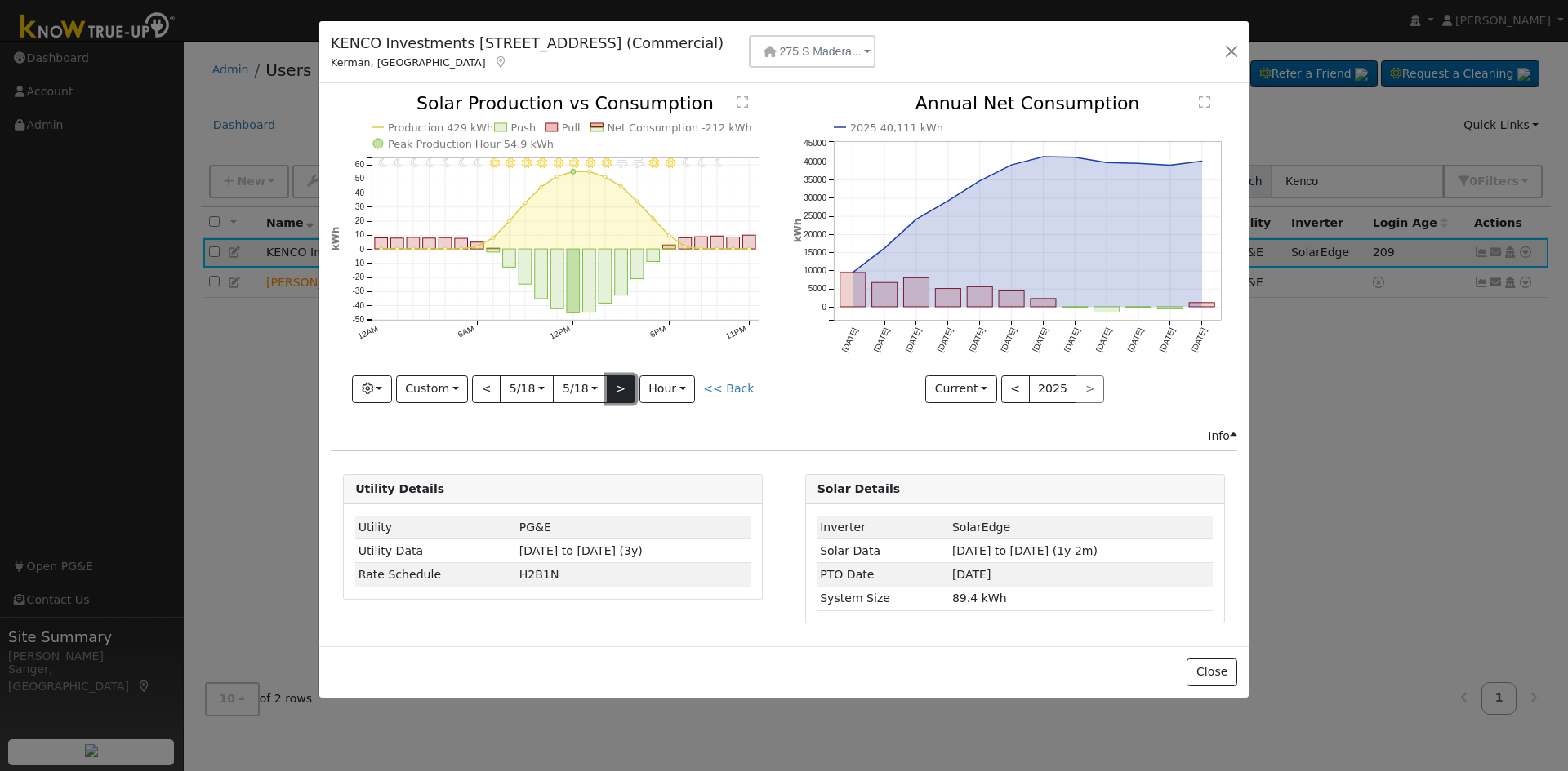
type input "[DATE]"
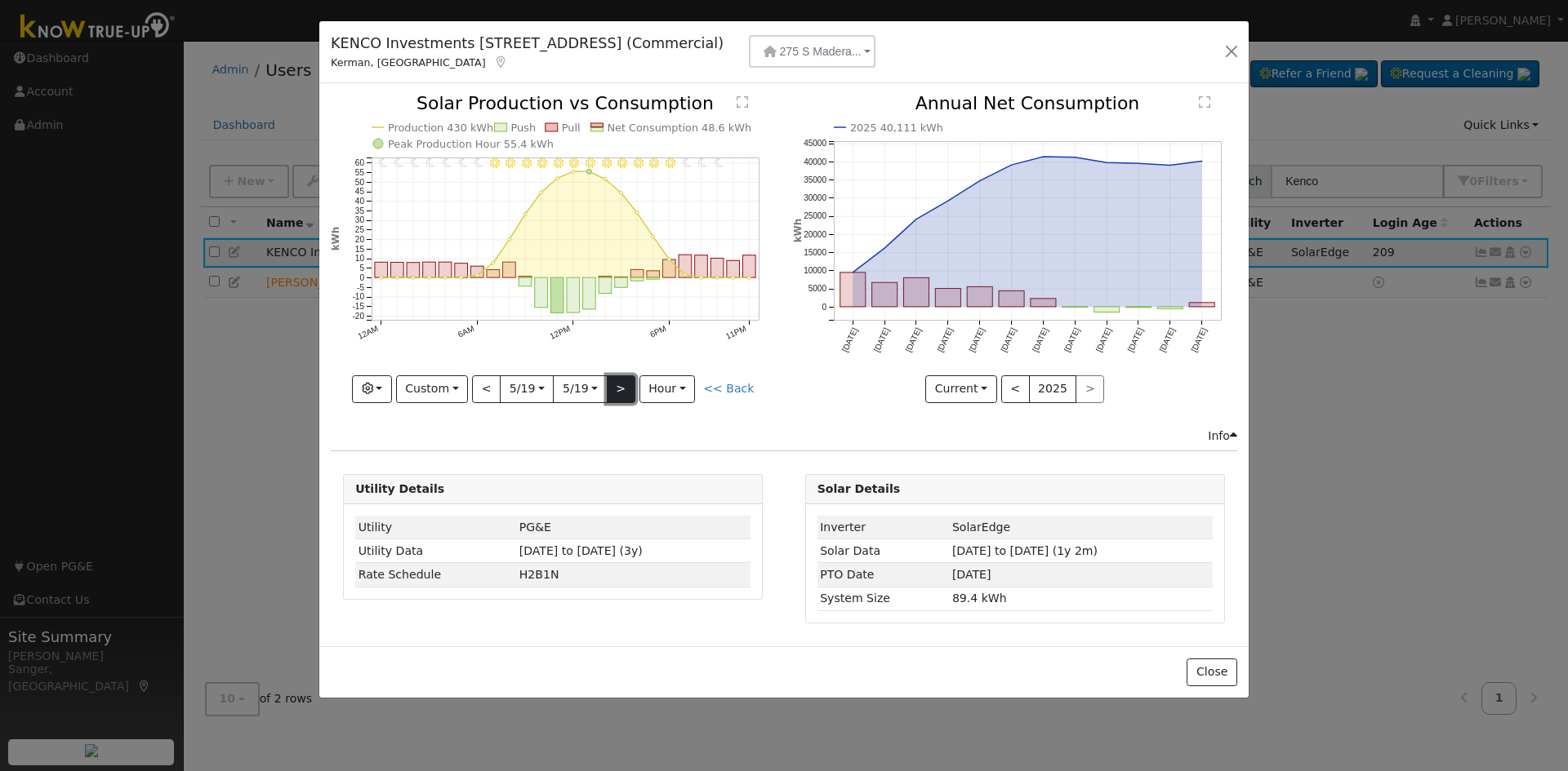
click at [626, 388] on button ">" at bounding box center [621, 389] width 29 height 28
type input "[DATE]"
click at [626, 388] on button ">" at bounding box center [621, 389] width 29 height 28
type input "[DATE]"
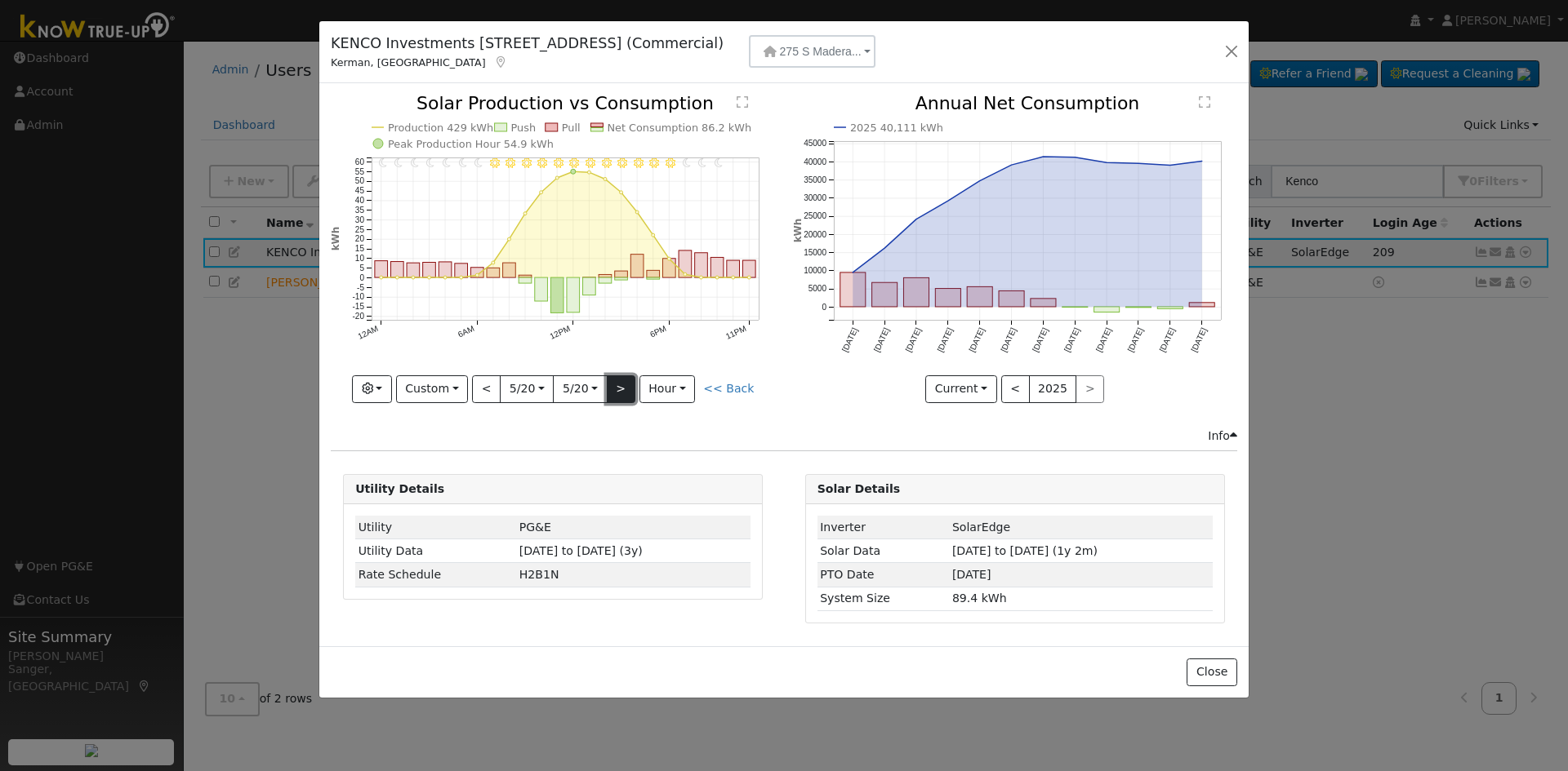
type input "[DATE]"
click at [626, 388] on button ">" at bounding box center [621, 389] width 29 height 28
type input "[DATE]"
click at [626, 388] on button ">" at bounding box center [621, 389] width 29 height 28
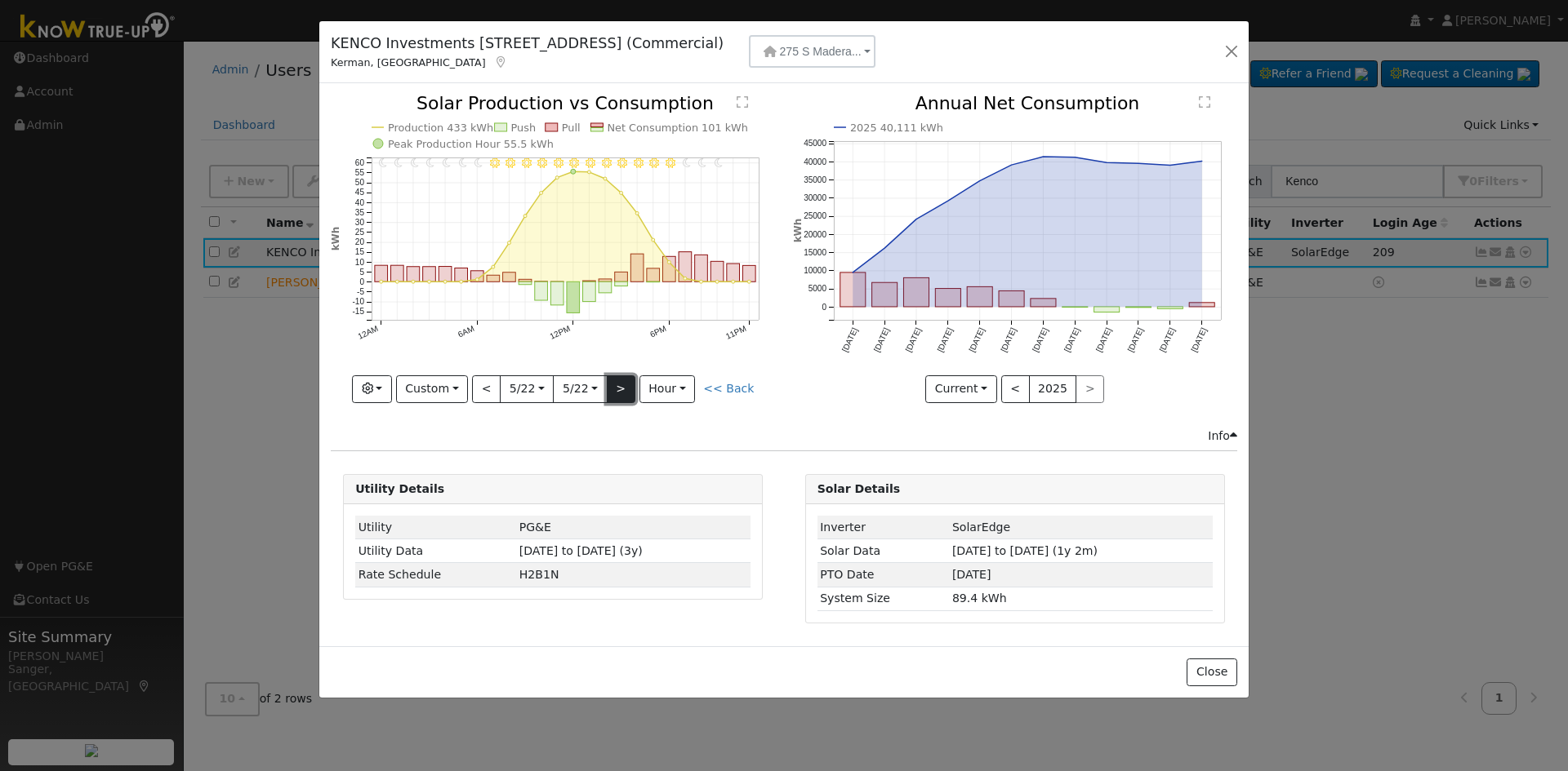
type input "[DATE]"
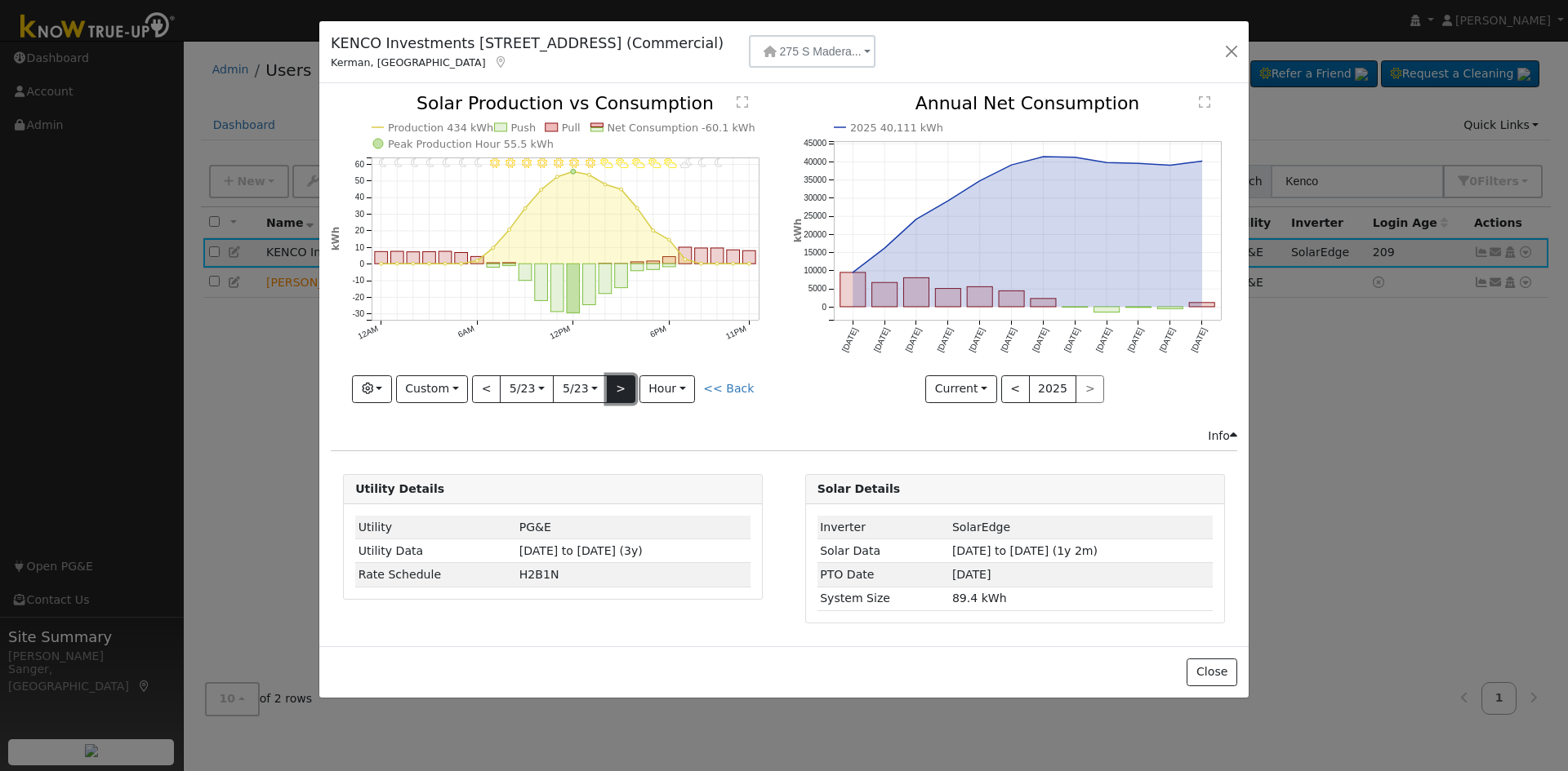
click at [626, 388] on button ">" at bounding box center [621, 389] width 29 height 28
type input "[DATE]"
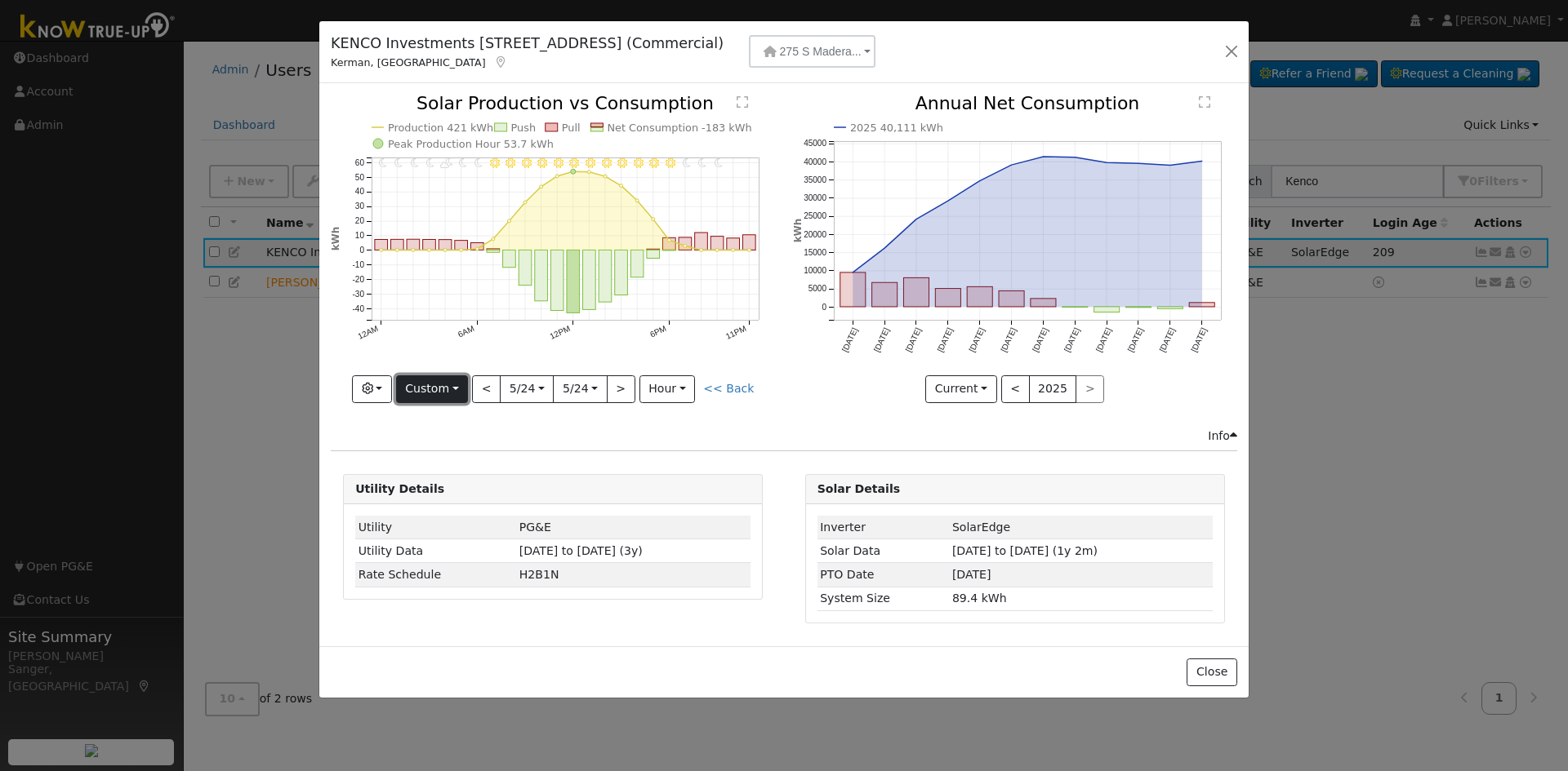
click at [454, 388] on button "Custom" at bounding box center [432, 389] width 72 height 28
click at [460, 463] on link "Month" at bounding box center [454, 468] width 114 height 23
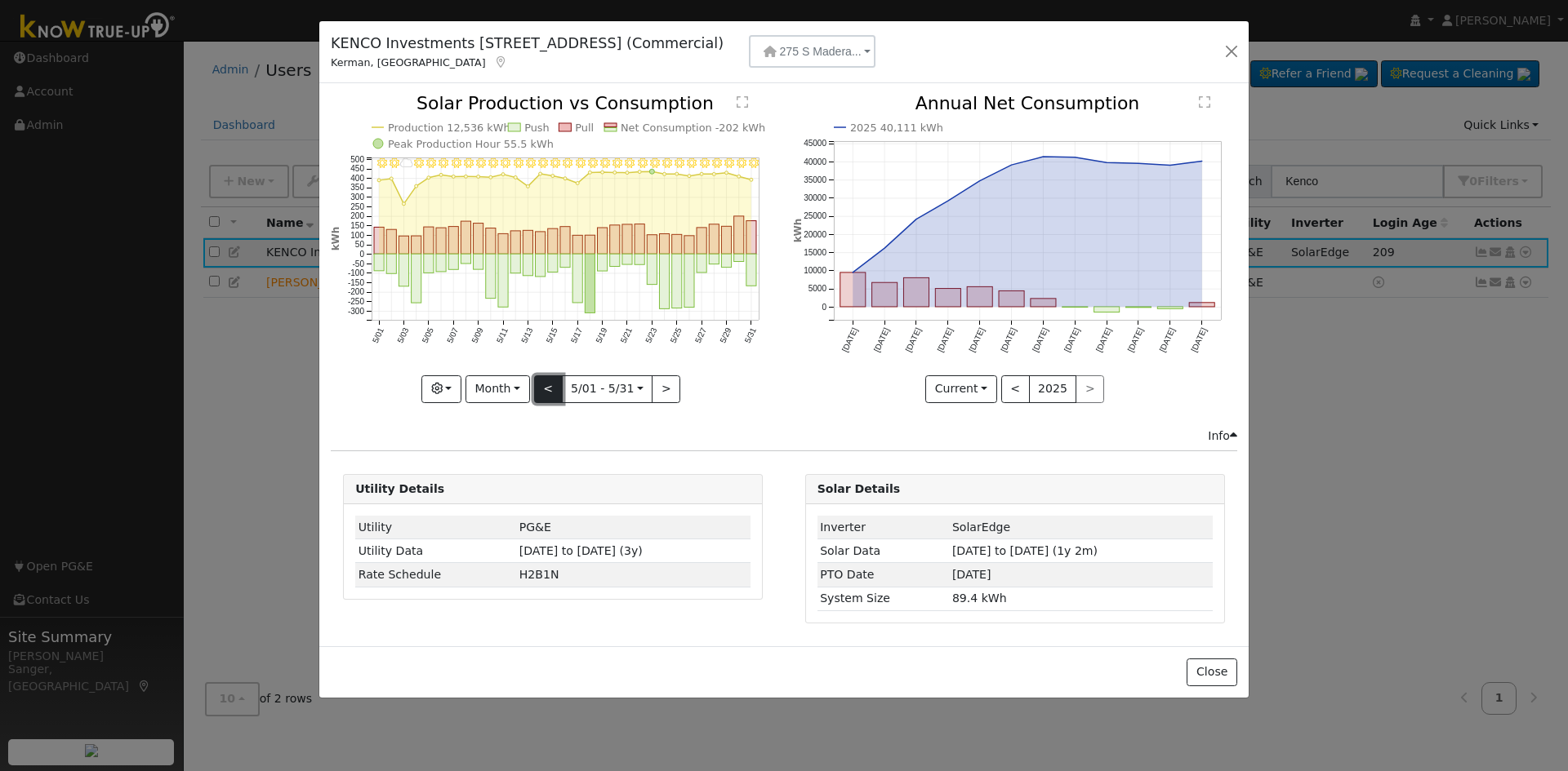
click at [543, 384] on button "<" at bounding box center [548, 389] width 29 height 28
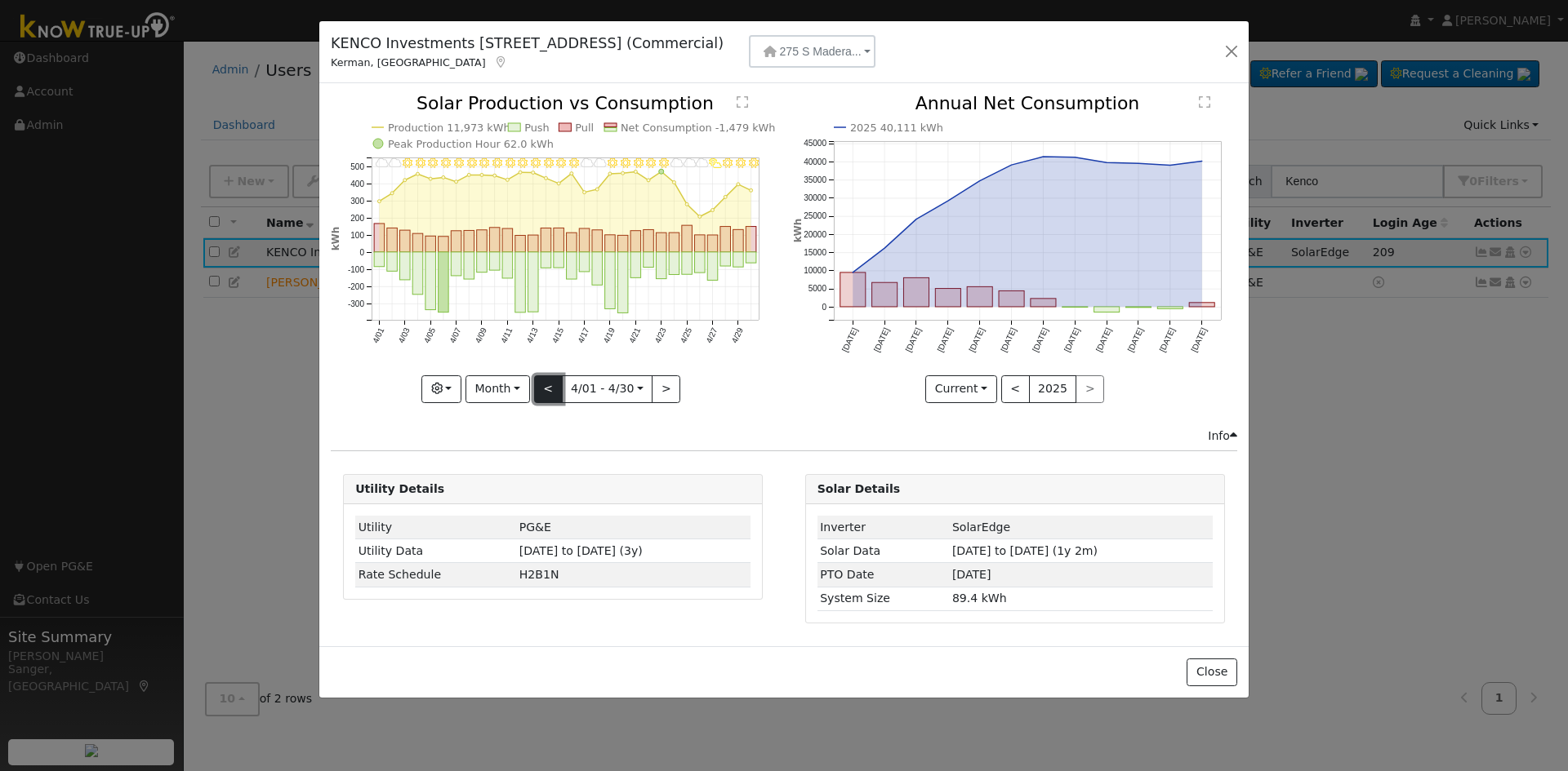
click at [543, 384] on button "<" at bounding box center [548, 389] width 29 height 28
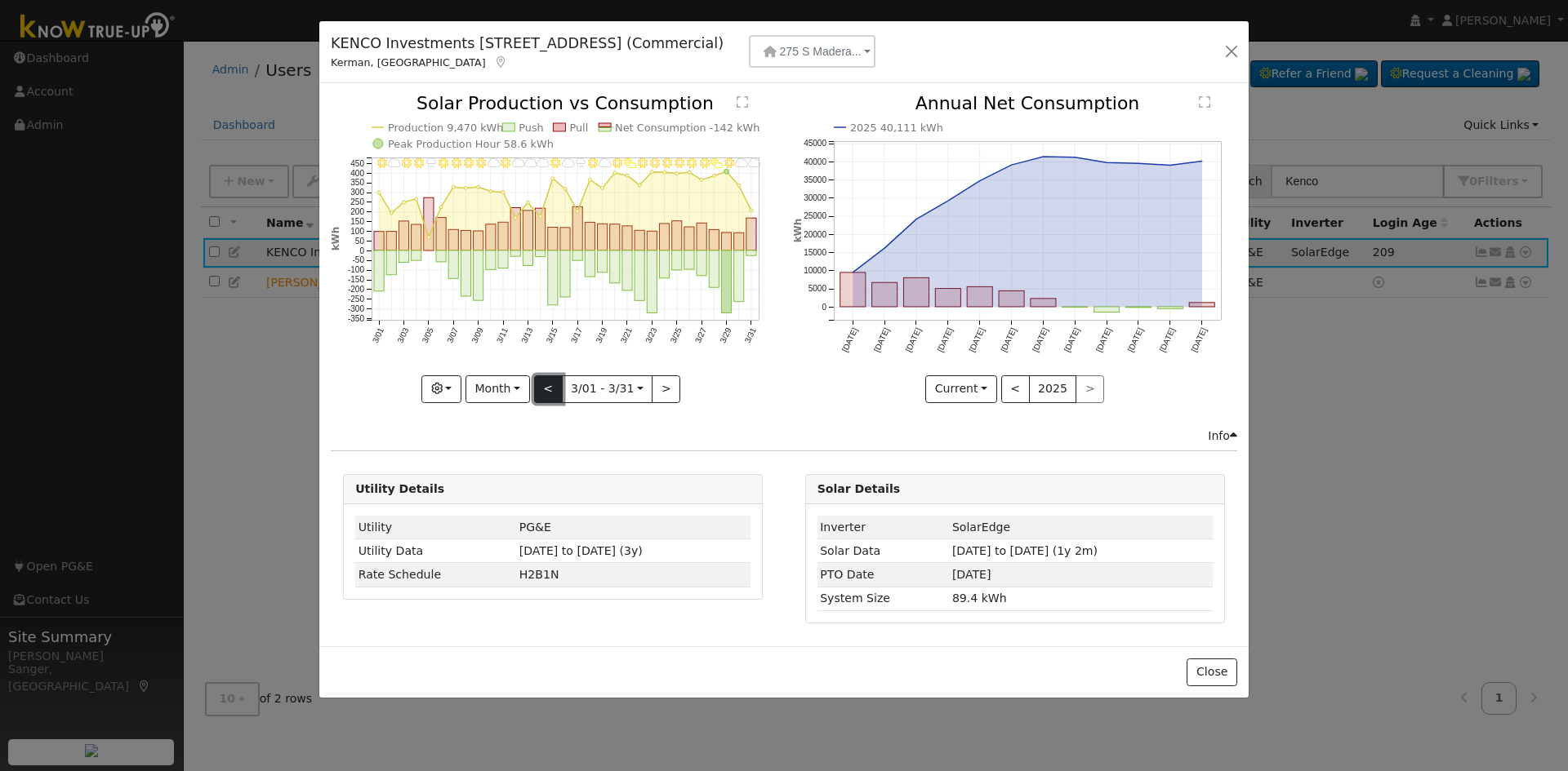
click at [543, 384] on button "<" at bounding box center [548, 389] width 29 height 28
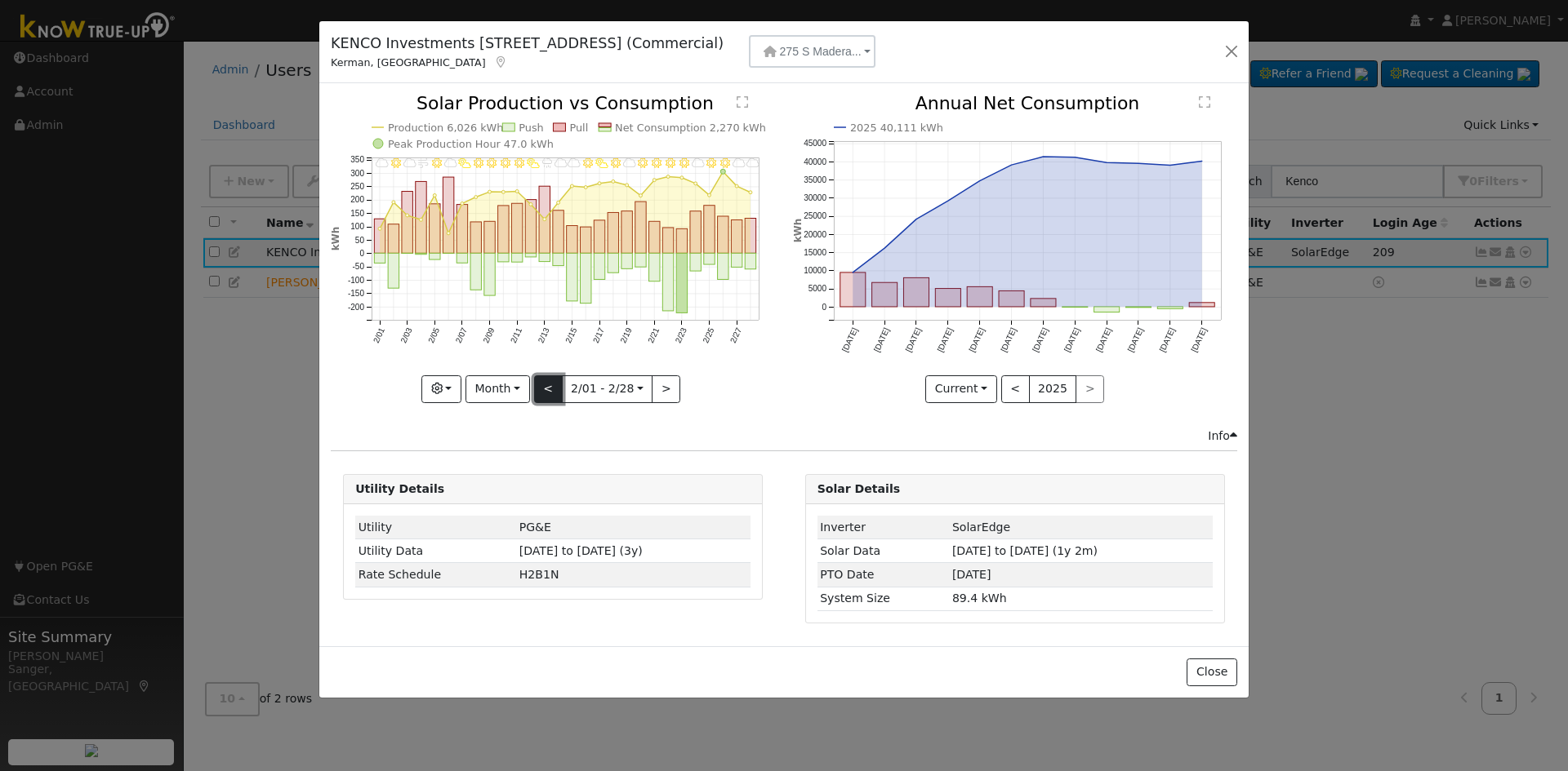
click at [543, 384] on button "<" at bounding box center [548, 389] width 29 height 28
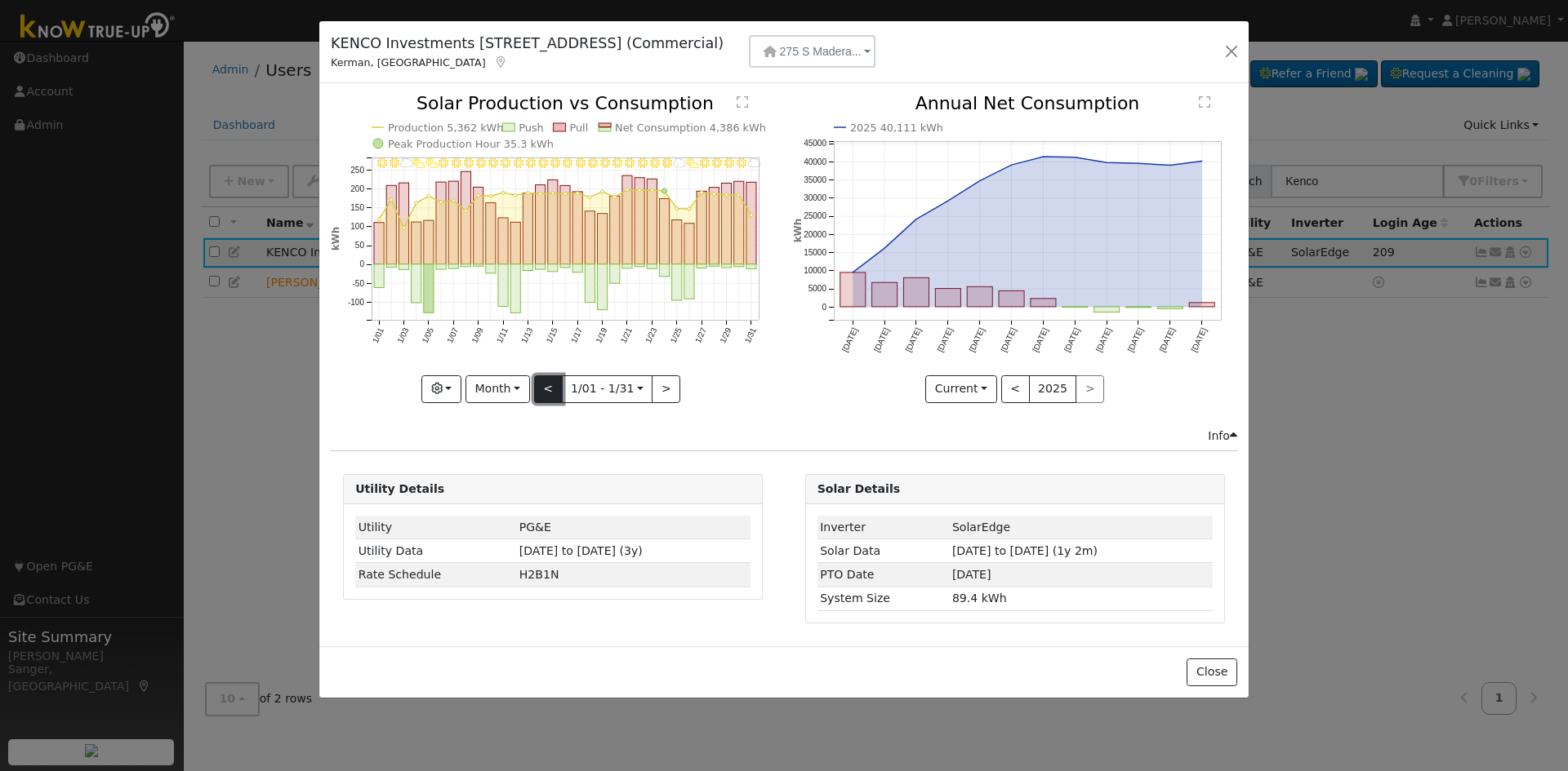
click at [547, 385] on button "<" at bounding box center [548, 389] width 29 height 28
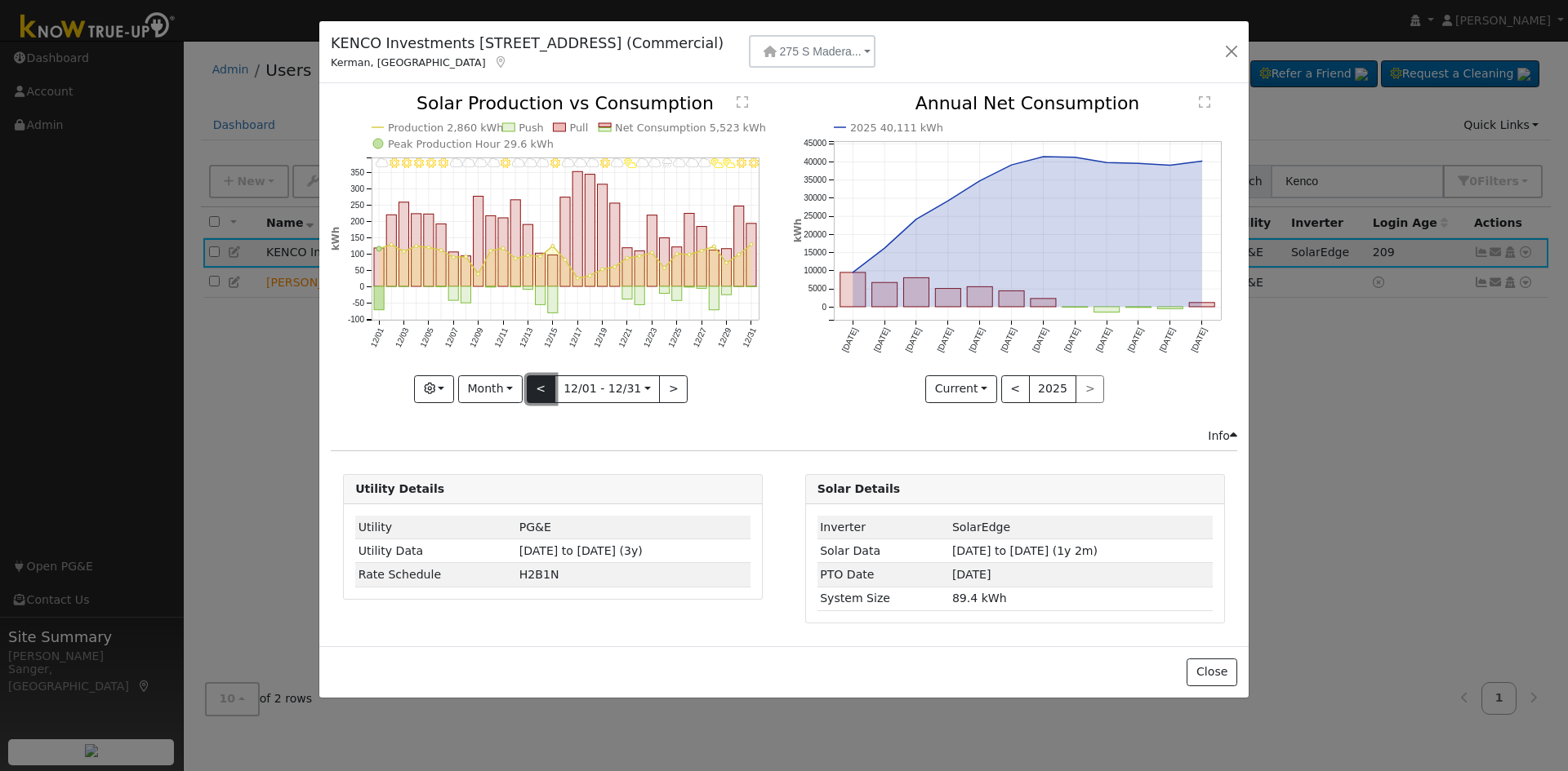
click at [547, 385] on button "<" at bounding box center [541, 389] width 29 height 28
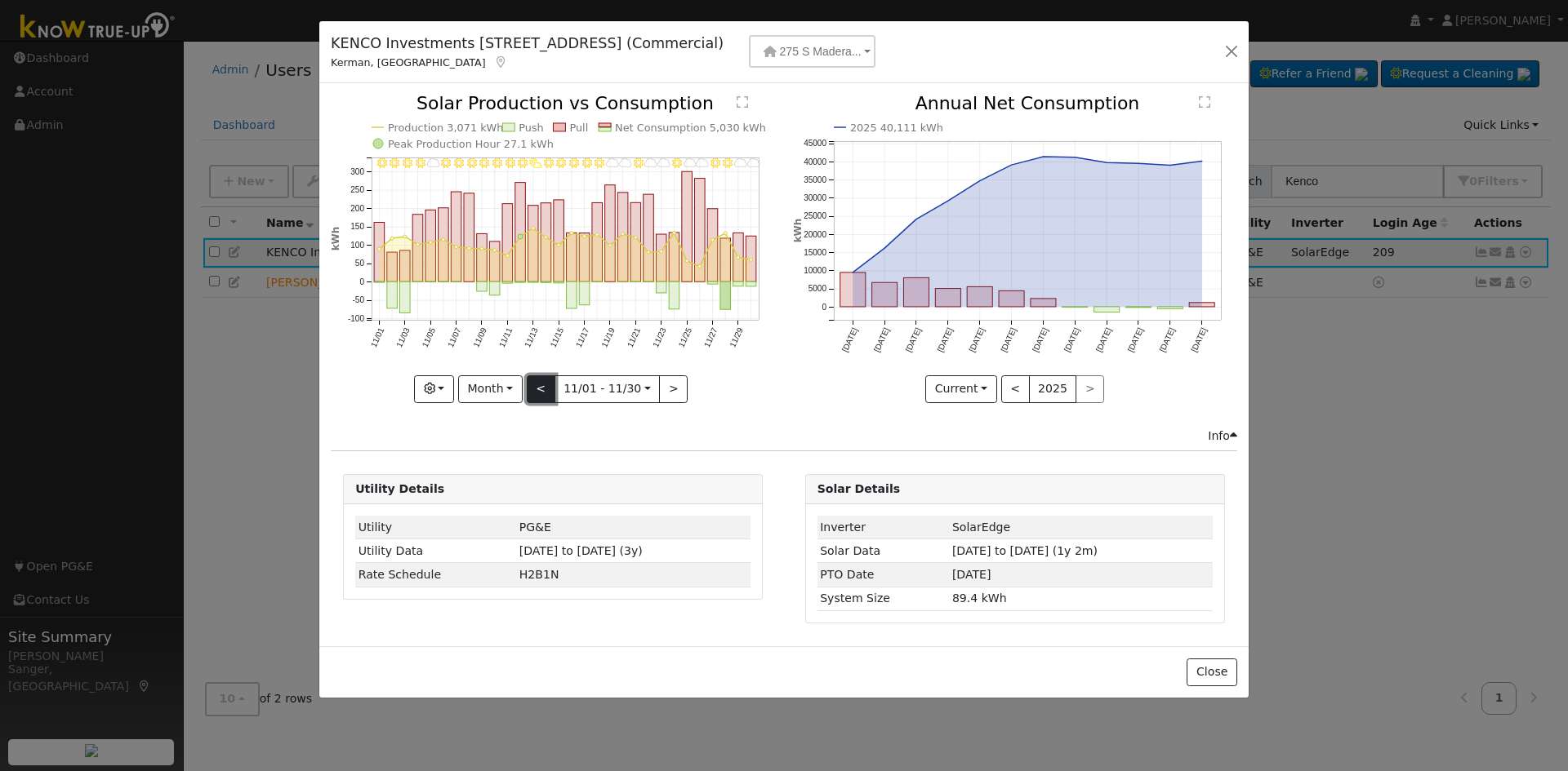
click at [547, 385] on button "<" at bounding box center [541, 389] width 29 height 28
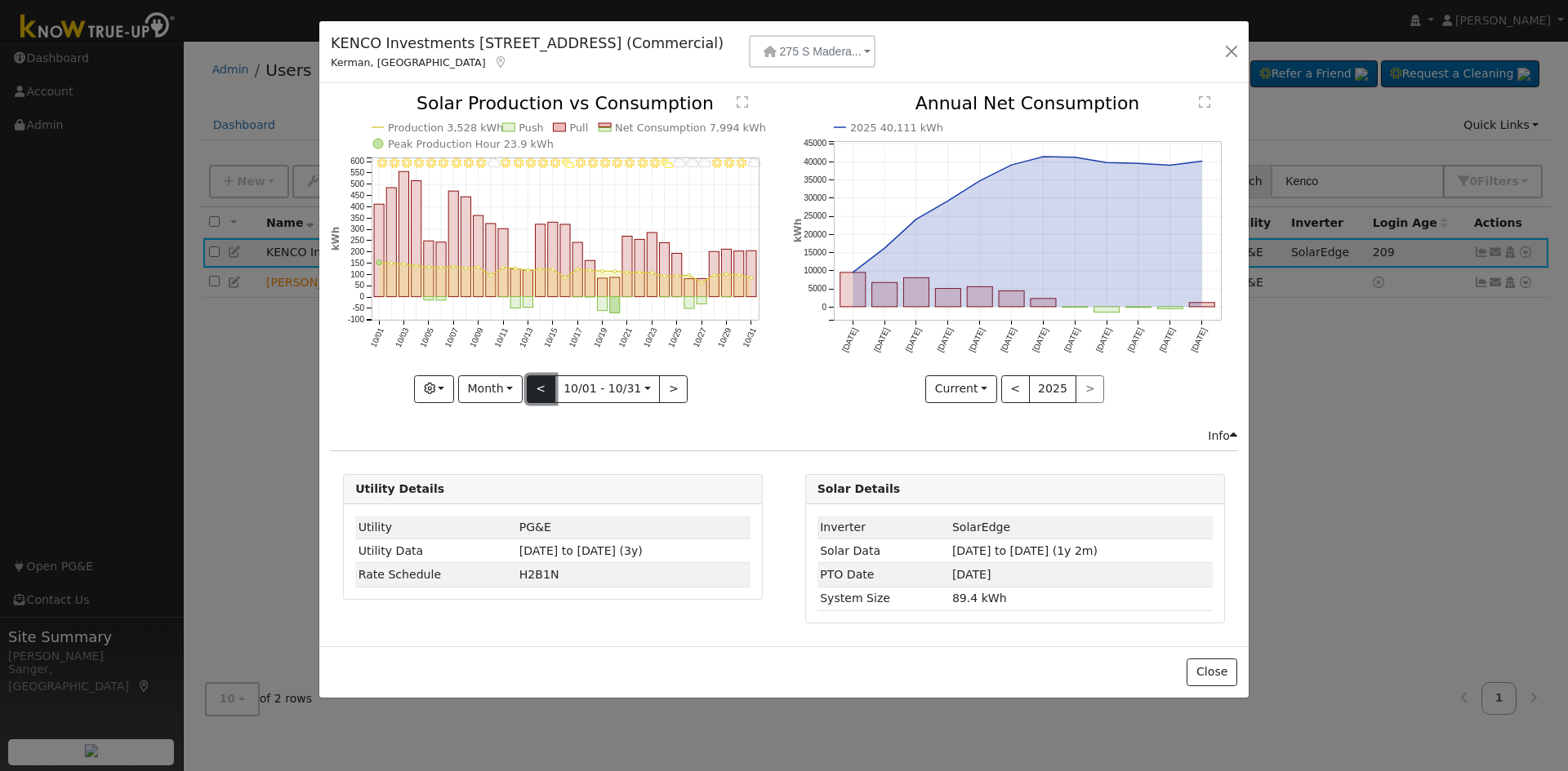
click at [539, 389] on button "<" at bounding box center [541, 389] width 29 height 28
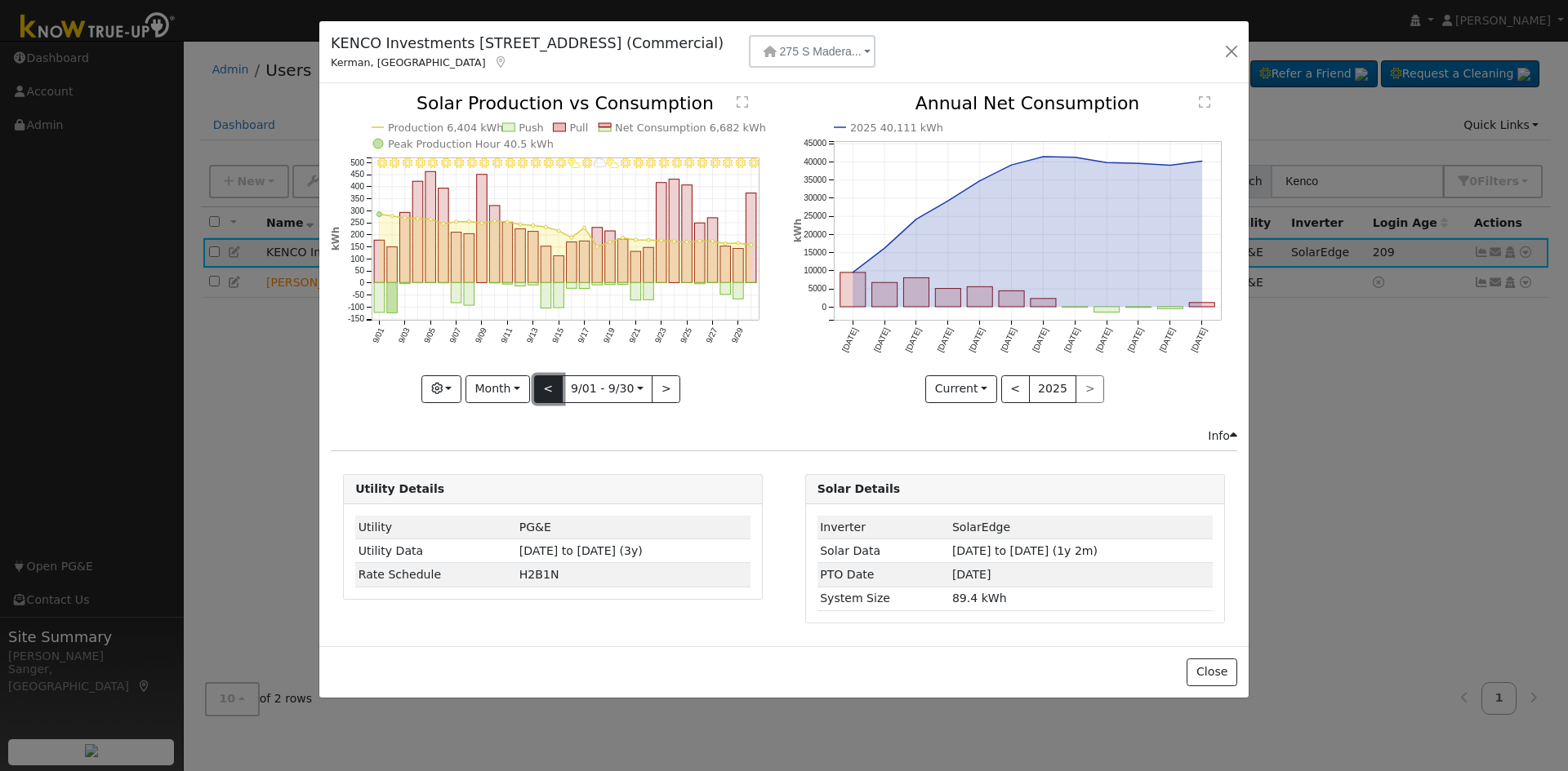
click at [539, 389] on button "<" at bounding box center [548, 389] width 29 height 28
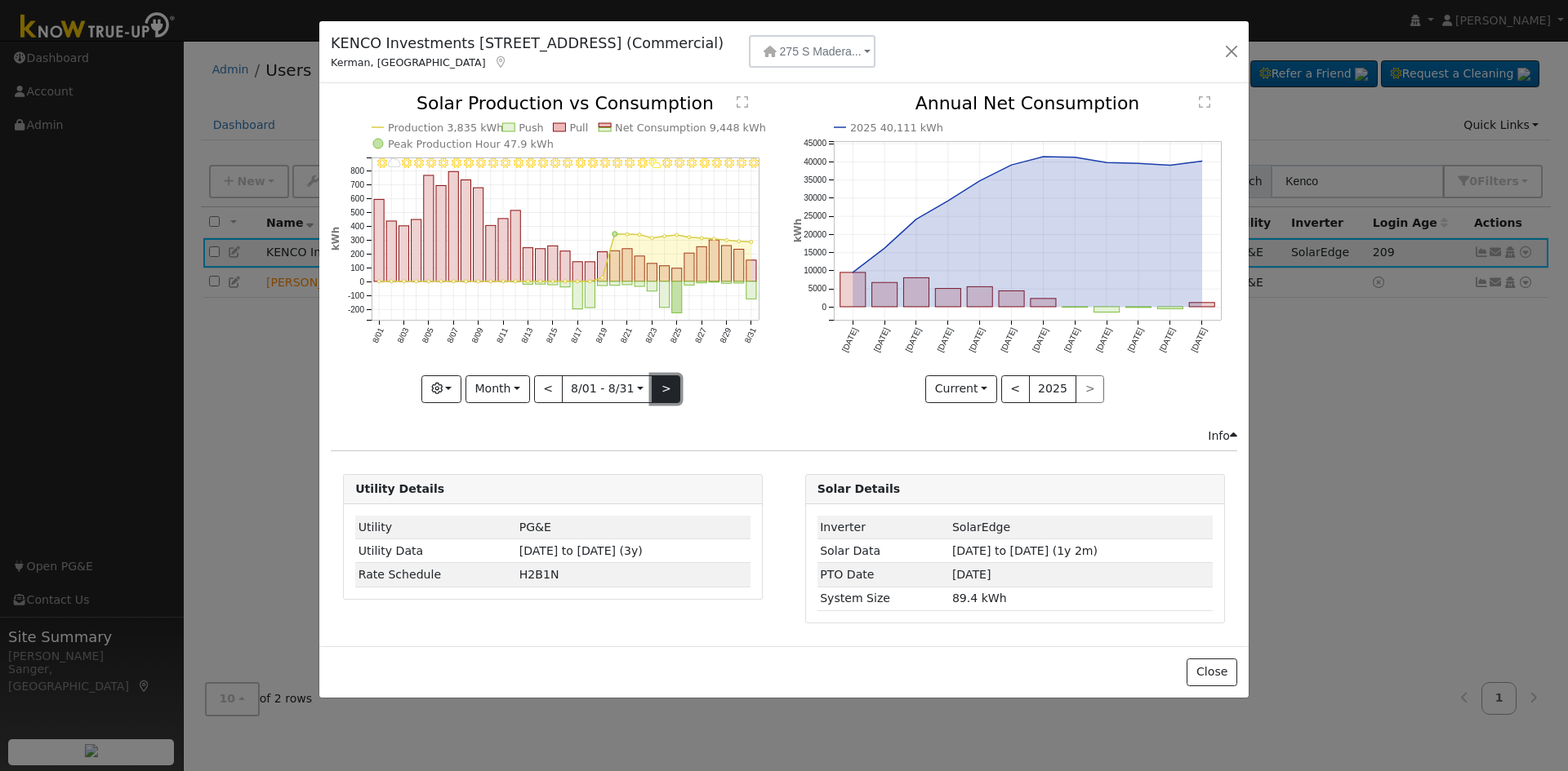
click at [661, 385] on button ">" at bounding box center [666, 389] width 29 height 28
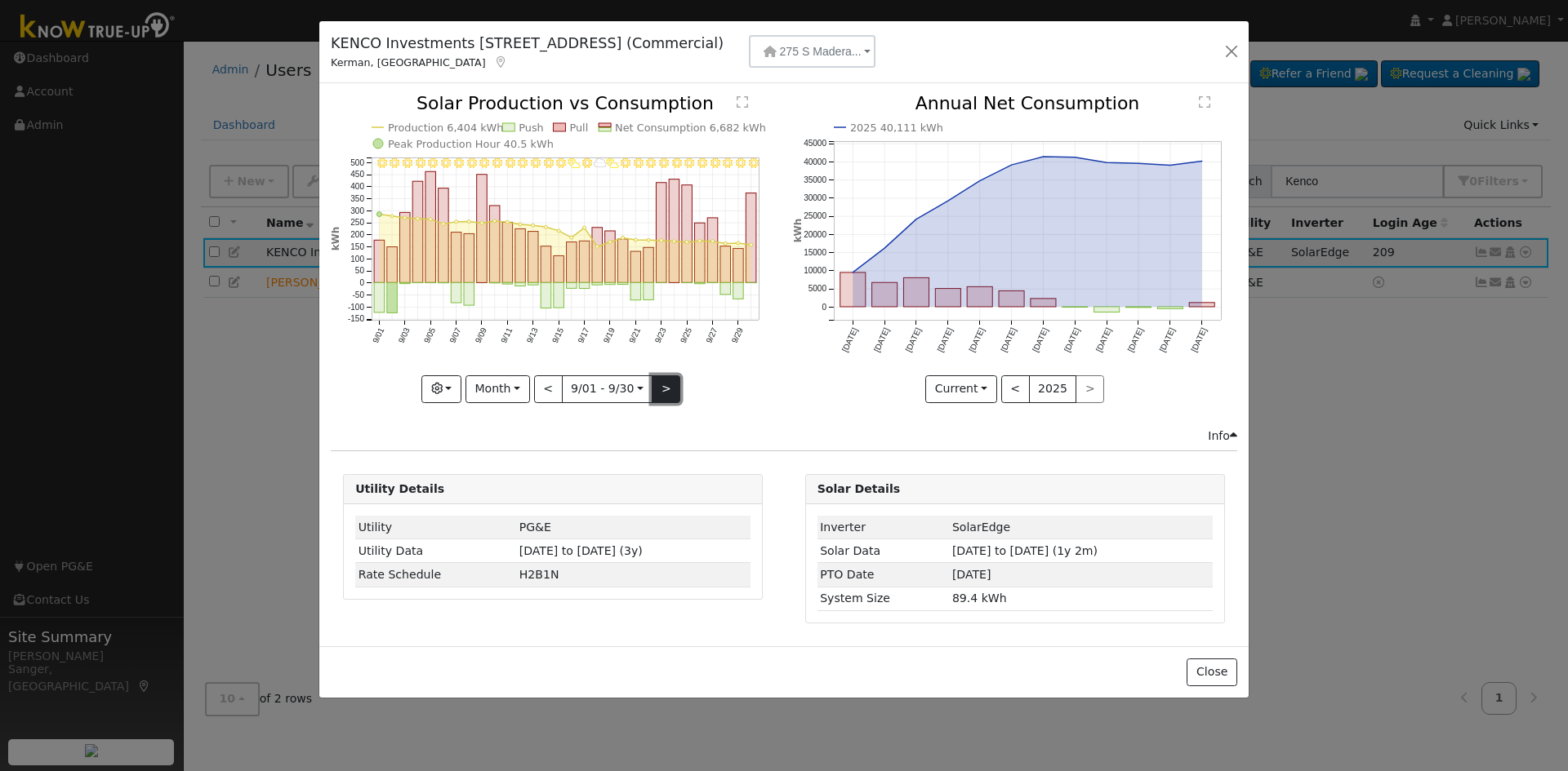
click at [661, 385] on button ">" at bounding box center [666, 389] width 29 height 28
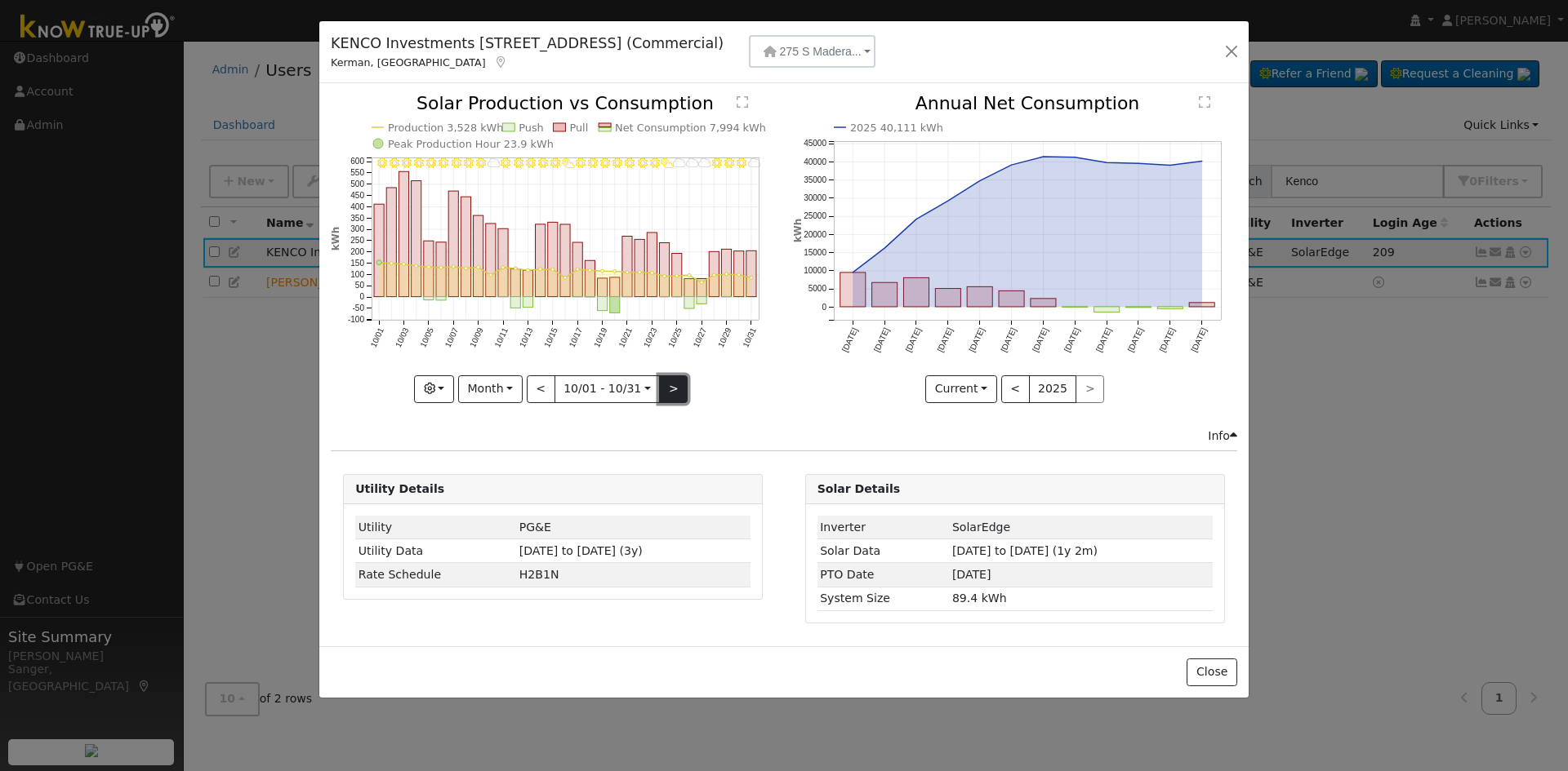
click at [661, 385] on button ">" at bounding box center [674, 389] width 29 height 28
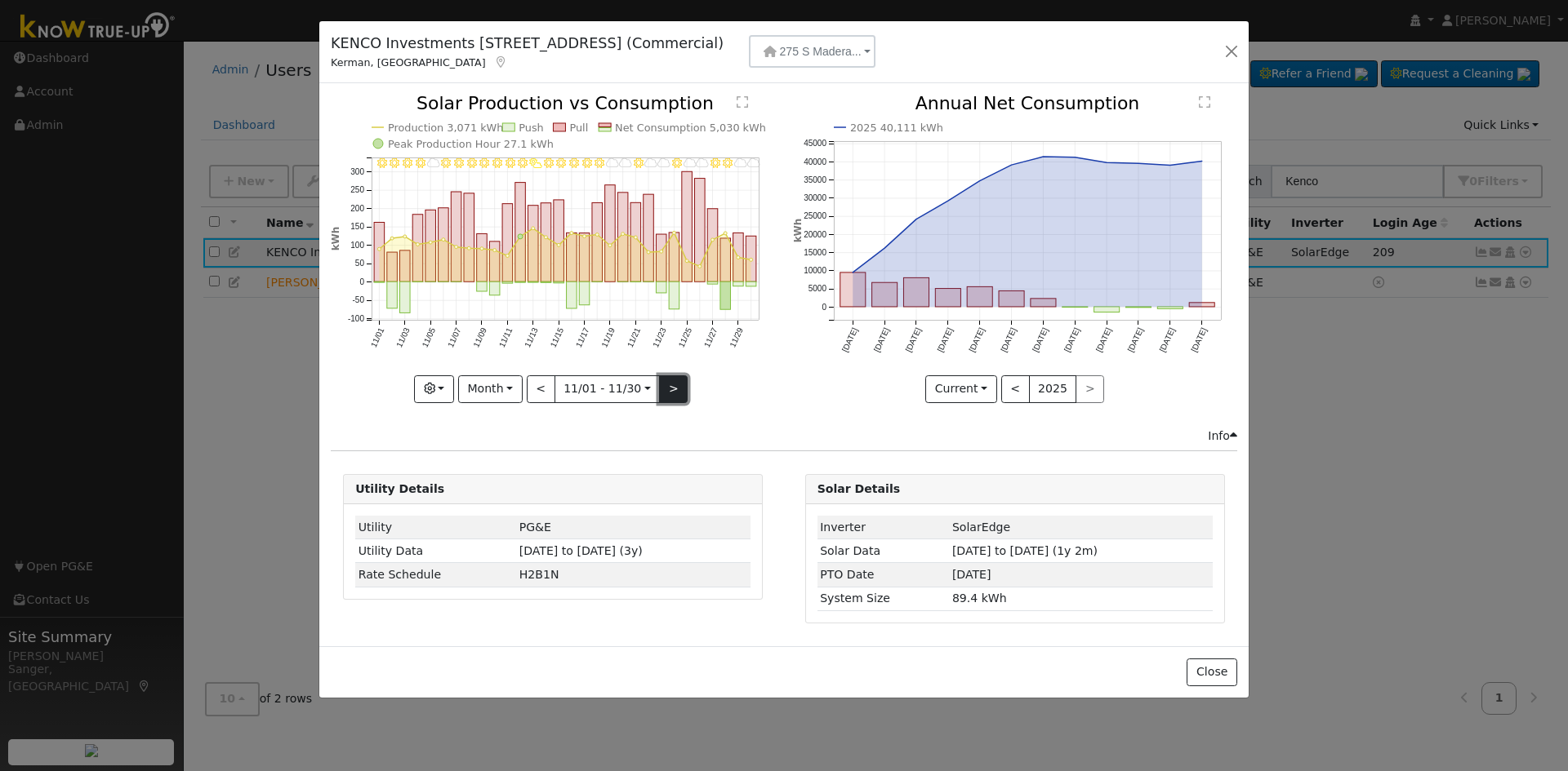
click at [669, 388] on button ">" at bounding box center [674, 389] width 29 height 28
type input "[DATE]"
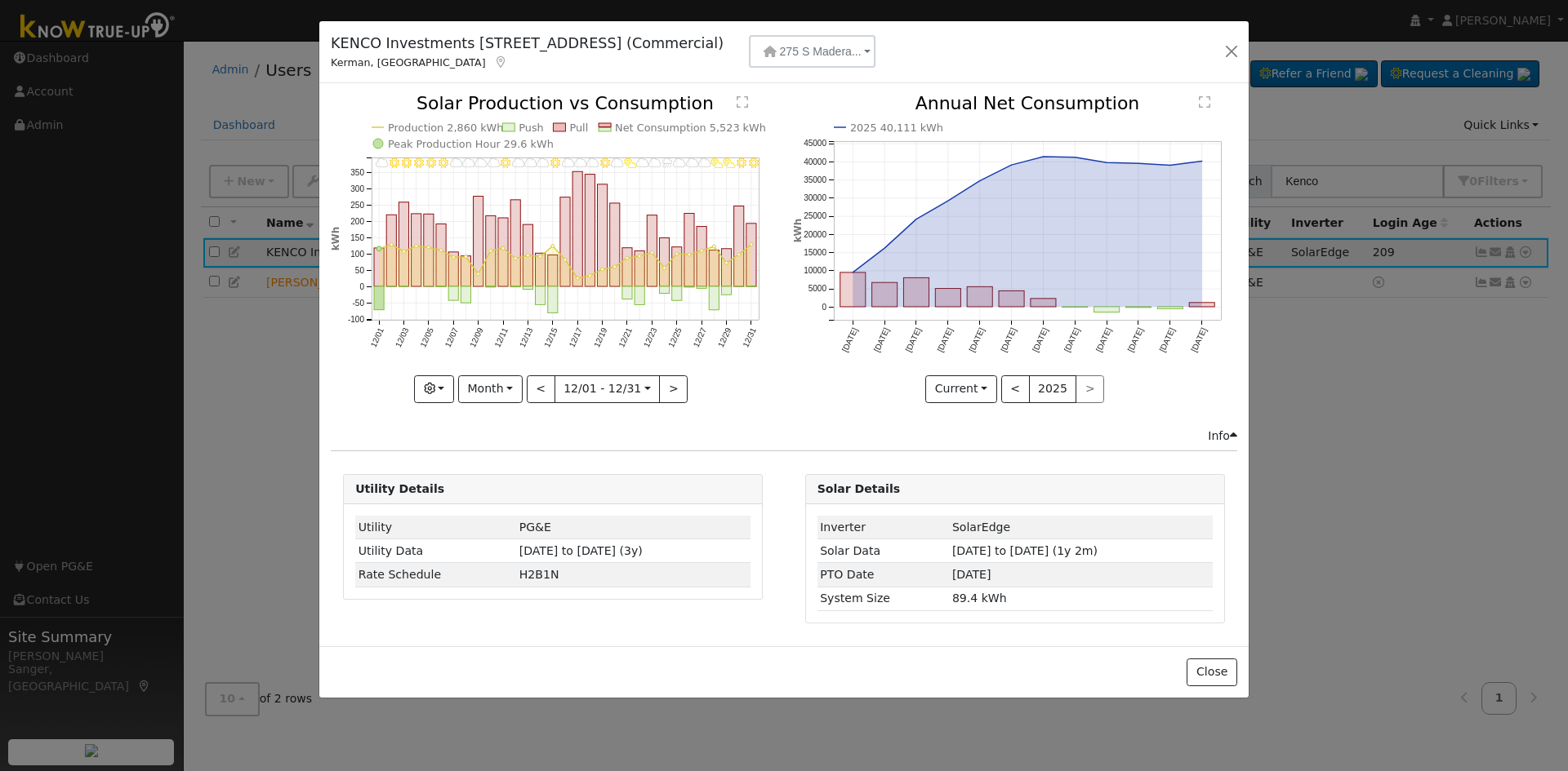
click at [1396, 472] on div "KENCO Investments [STREET_ADDRESS] 275 S Madera... [STREET_ADDRESS] [STREET_ADD…" at bounding box center [784, 385] width 1568 height 771
